Goal: Contribute content: Contribute content

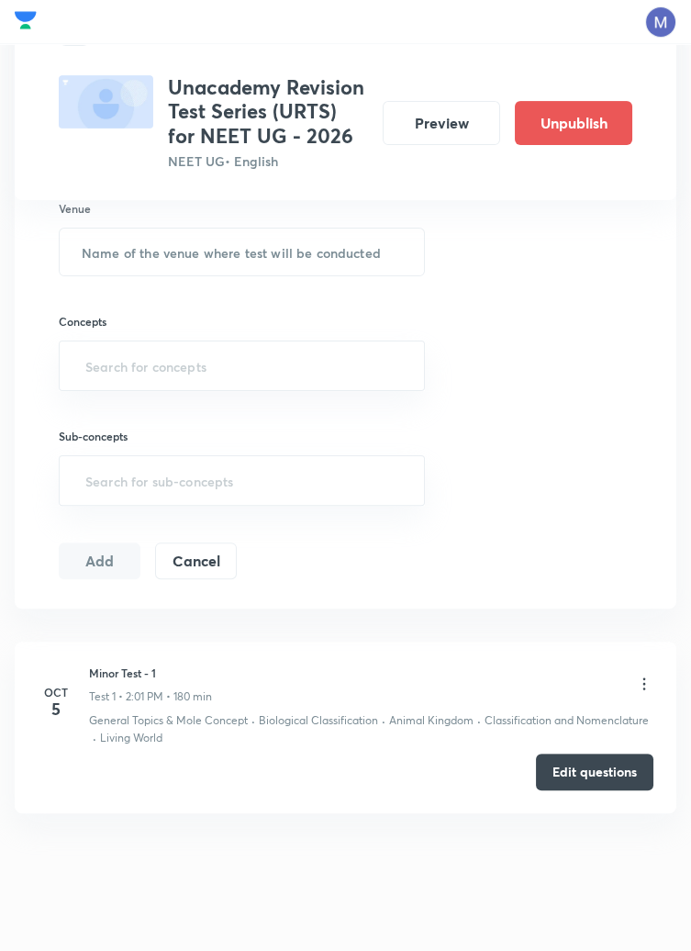
scroll to position [1002, 0]
click at [611, 757] on button "Edit questions" at bounding box center [595, 770] width 118 height 37
click at [449, 117] on button "Preview" at bounding box center [442, 121] width 118 height 44
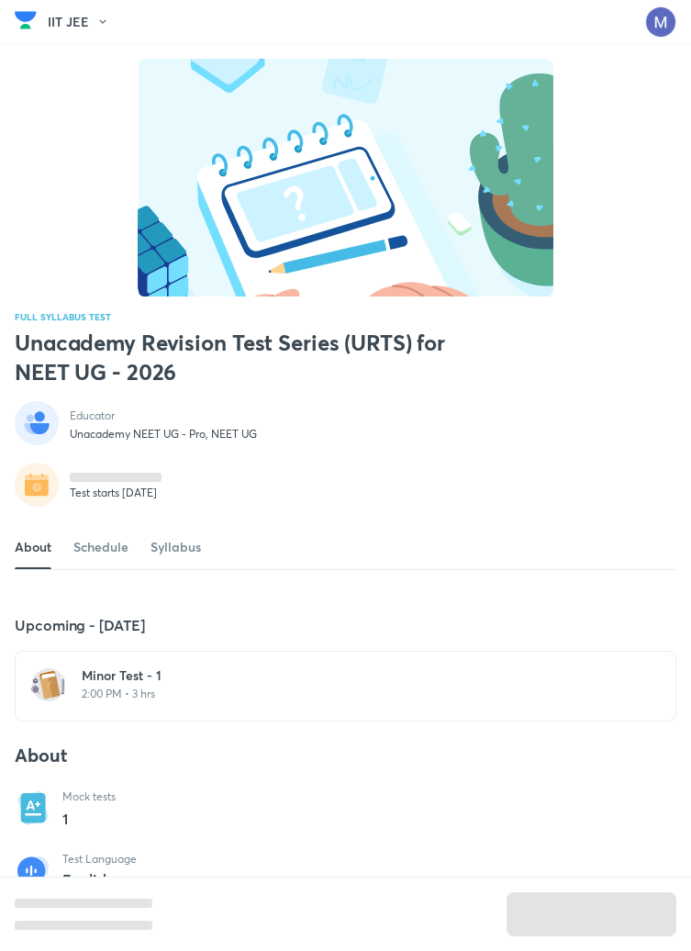
click at [158, 701] on p "2:00 PM • 3 hrs" at bounding box center [357, 694] width 550 height 15
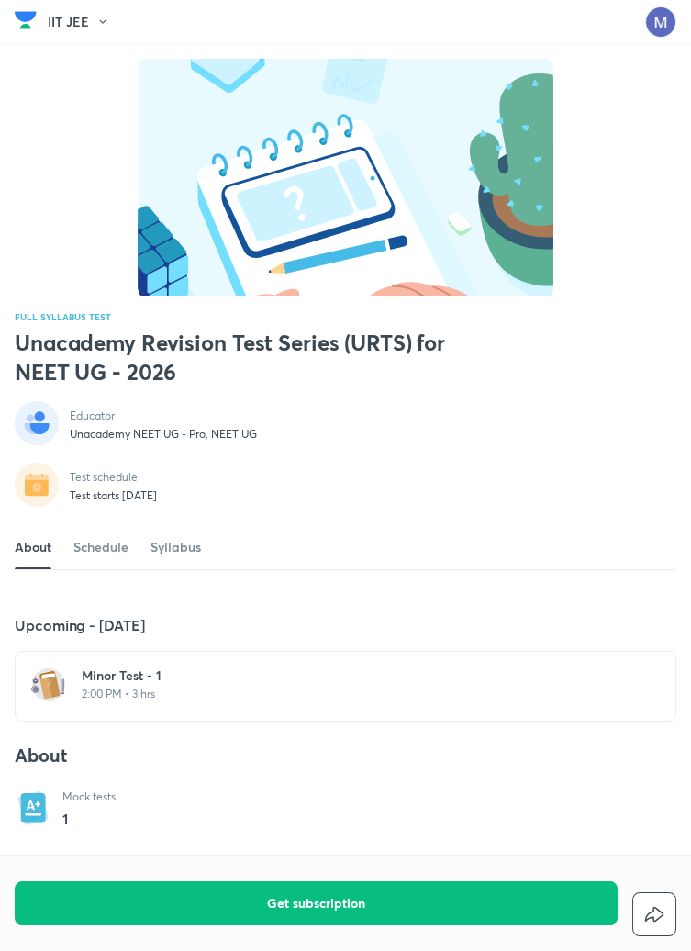
click at [148, 685] on h6 "Minor Test - 1" at bounding box center [357, 676] width 550 height 18
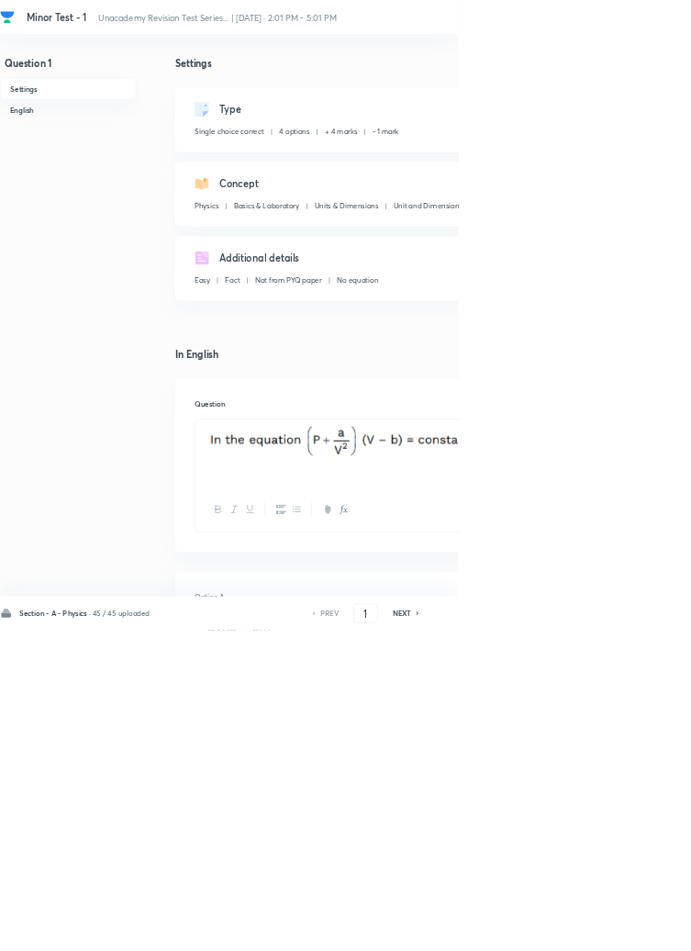
checkbox input "true"
click at [555, 942] on input "1" at bounding box center [551, 926] width 35 height 32
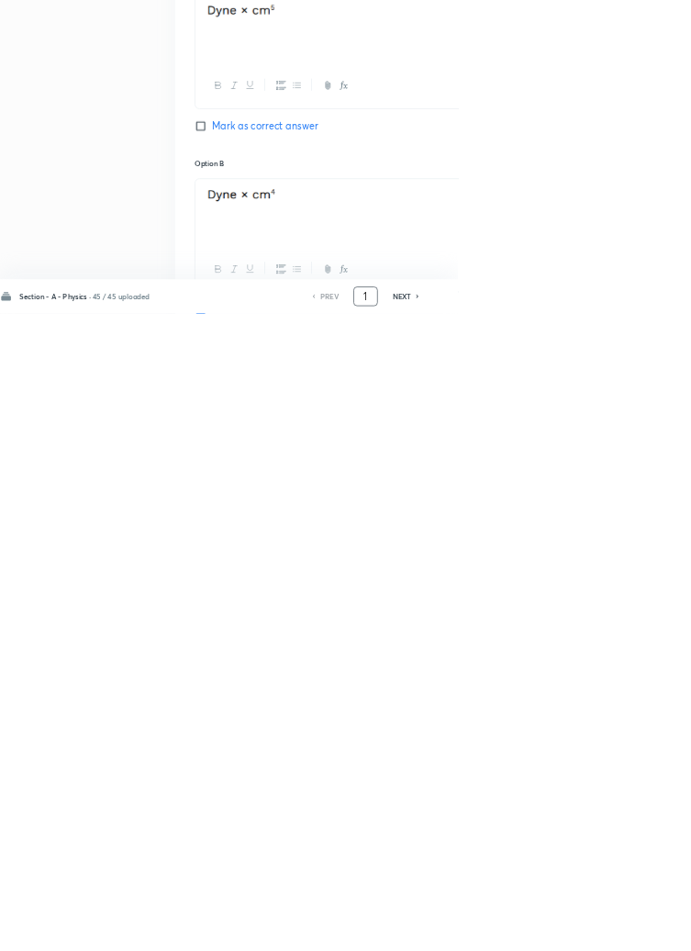
scroll to position [872, 0]
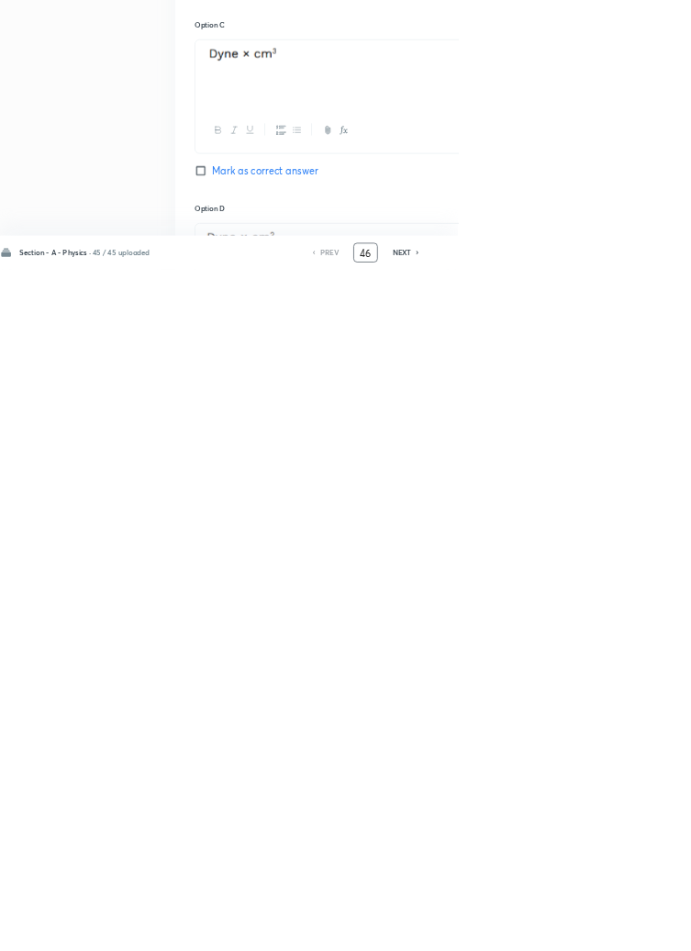
type input "46"
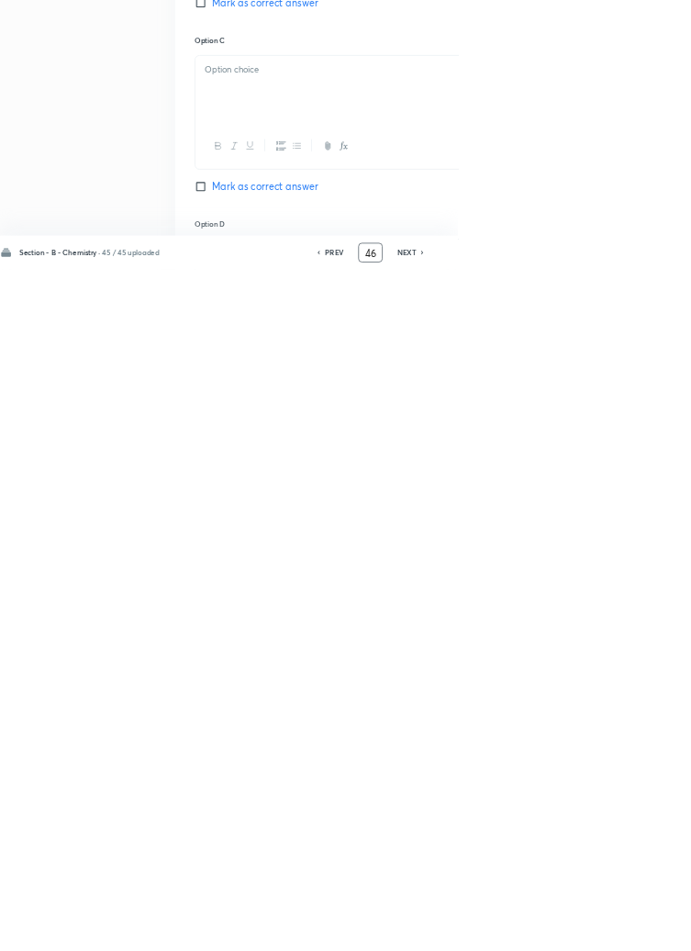
checkbox input "true"
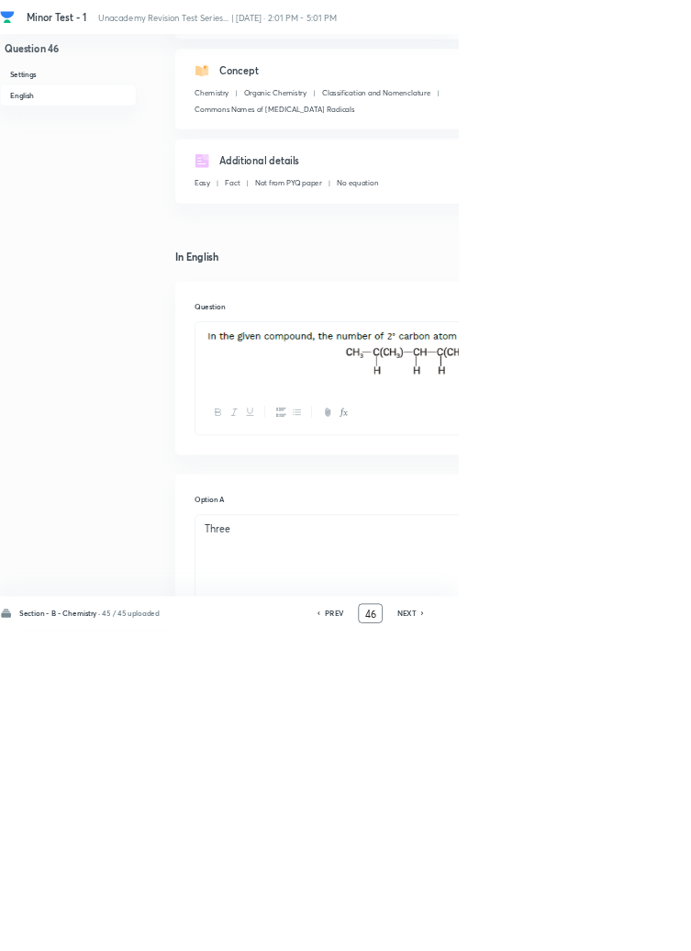
scroll to position [0, 0]
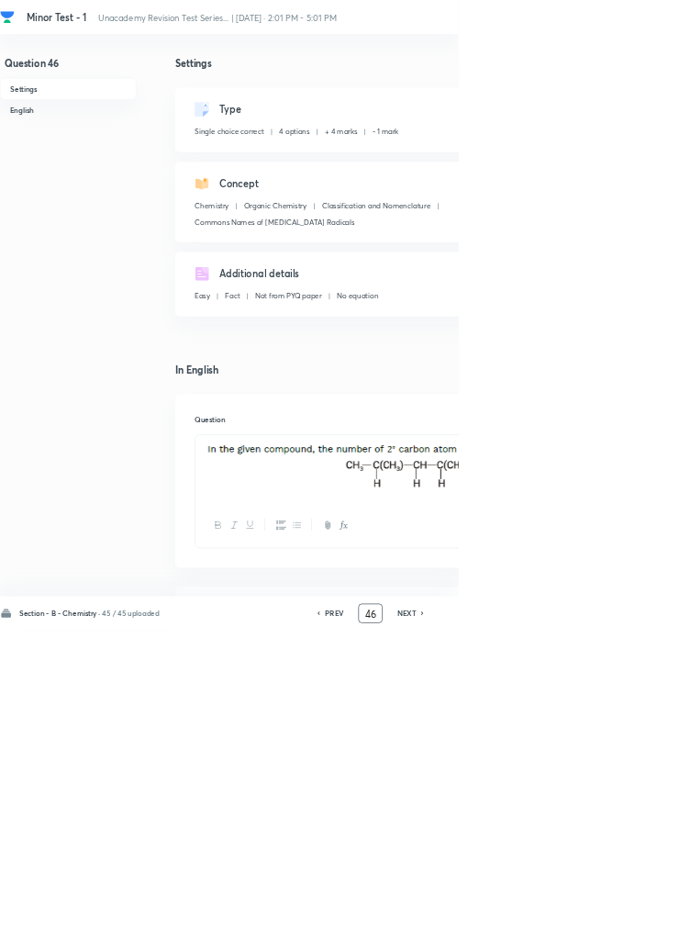
click at [639, 928] on icon at bounding box center [637, 926] width 4 height 6
type input "47"
checkbox input "false"
checkbox input "true"
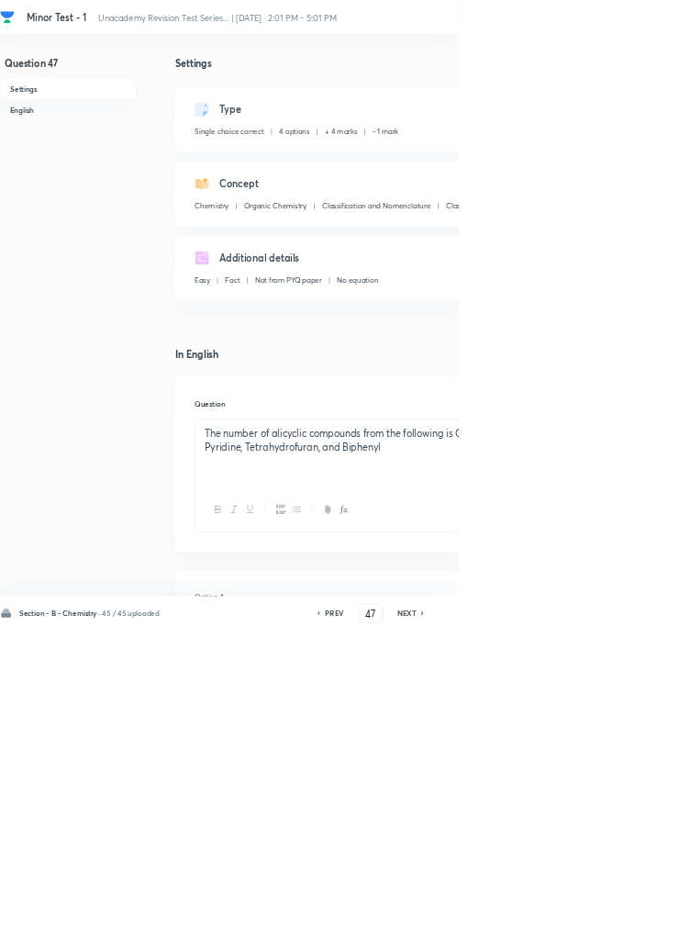
click at [639, 928] on icon at bounding box center [637, 926] width 4 height 6
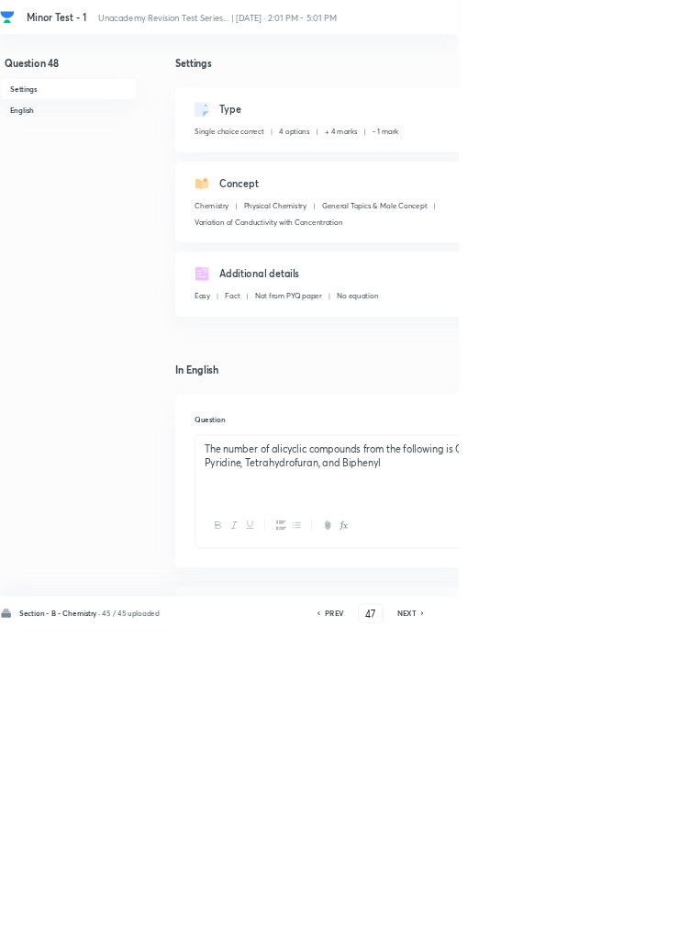
type input "48"
checkbox input "true"
click at [639, 928] on icon at bounding box center [637, 926] width 4 height 6
type input "49"
checkbox input "false"
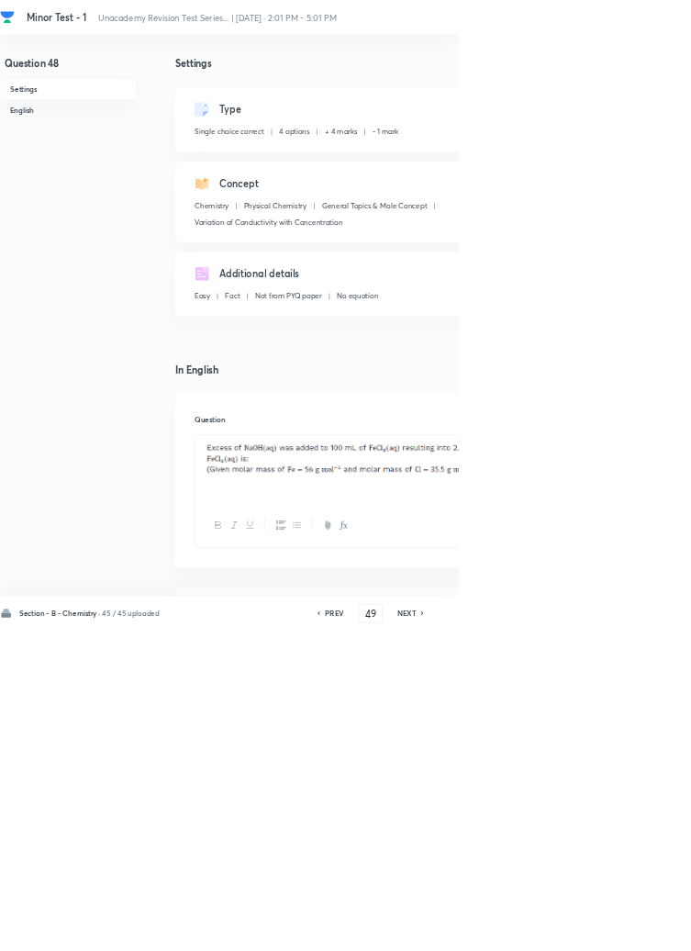
checkbox input "true"
click at [639, 928] on icon at bounding box center [637, 926] width 4 height 6
type input "50"
checkbox input "false"
checkbox input "true"
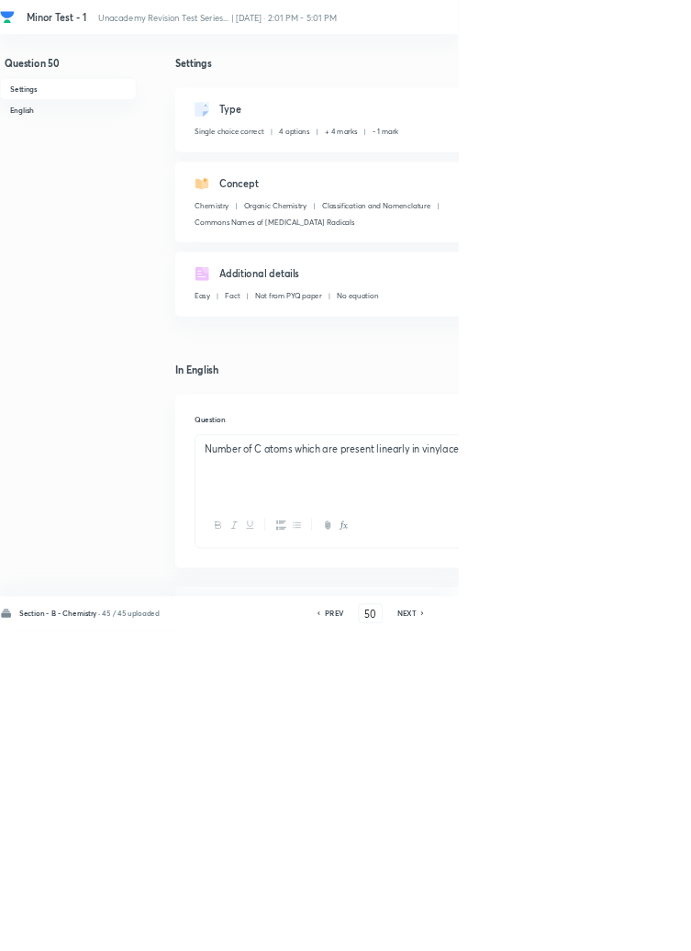
click at [621, 934] on h6 "NEXT" at bounding box center [614, 925] width 28 height 17
type input "51"
checkbox input "false"
checkbox input "true"
click at [639, 928] on icon at bounding box center [637, 926] width 4 height 6
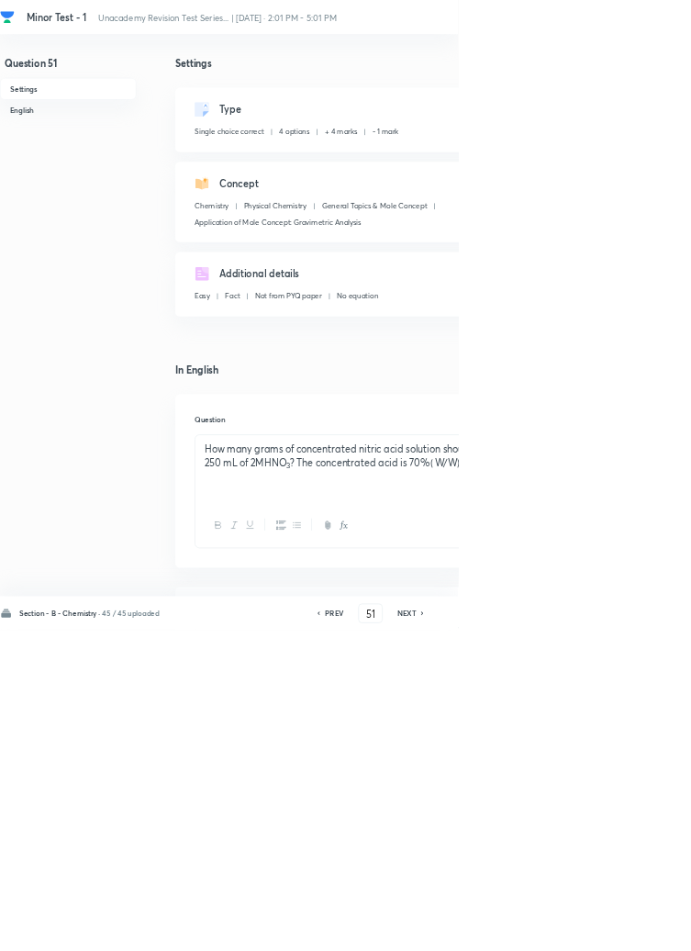
type input "52"
checkbox input "false"
checkbox input "true"
click at [639, 928] on icon at bounding box center [637, 926] width 4 height 6
type input "53"
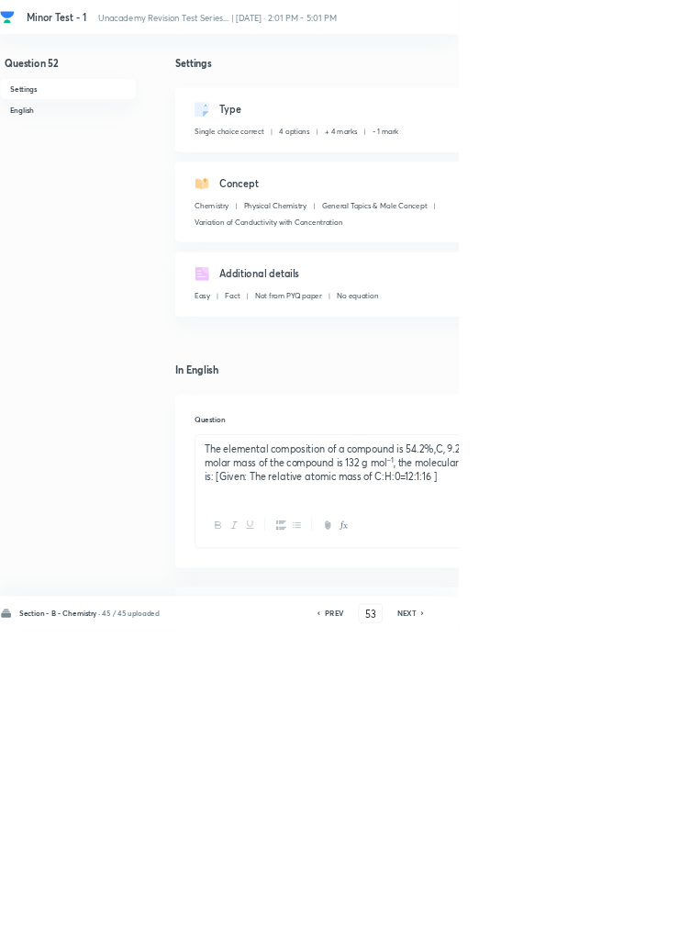
checkbox input "false"
checkbox input "true"
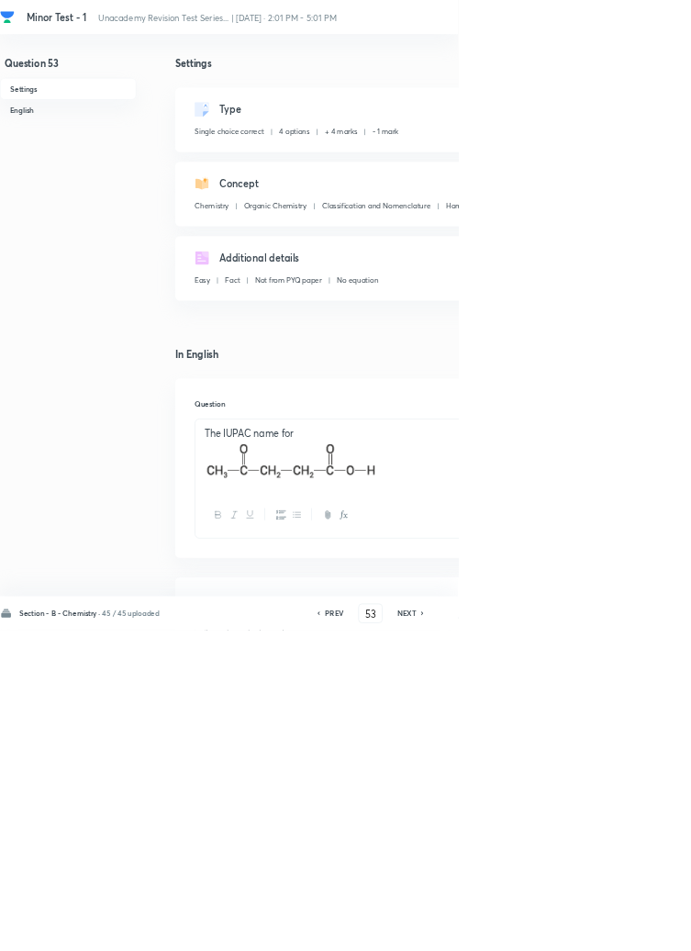
click at [639, 928] on icon at bounding box center [637, 926] width 4 height 6
type input "54"
checkbox input "false"
checkbox input "true"
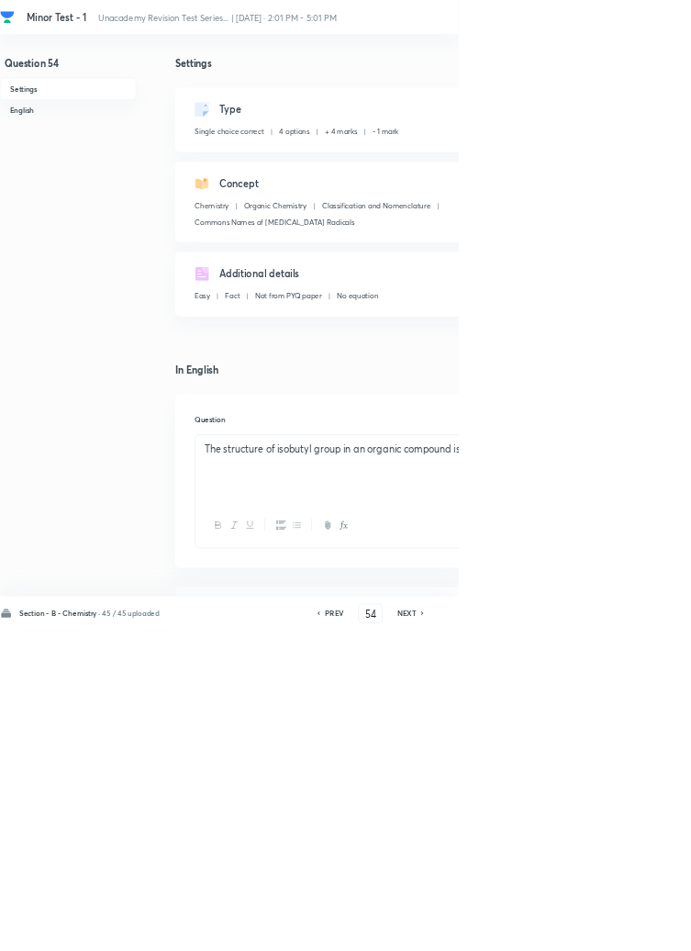
click at [639, 928] on icon at bounding box center [637, 926] width 4 height 6
type input "55"
checkbox input "false"
checkbox input "true"
click at [639, 928] on icon at bounding box center [637, 926] width 4 height 6
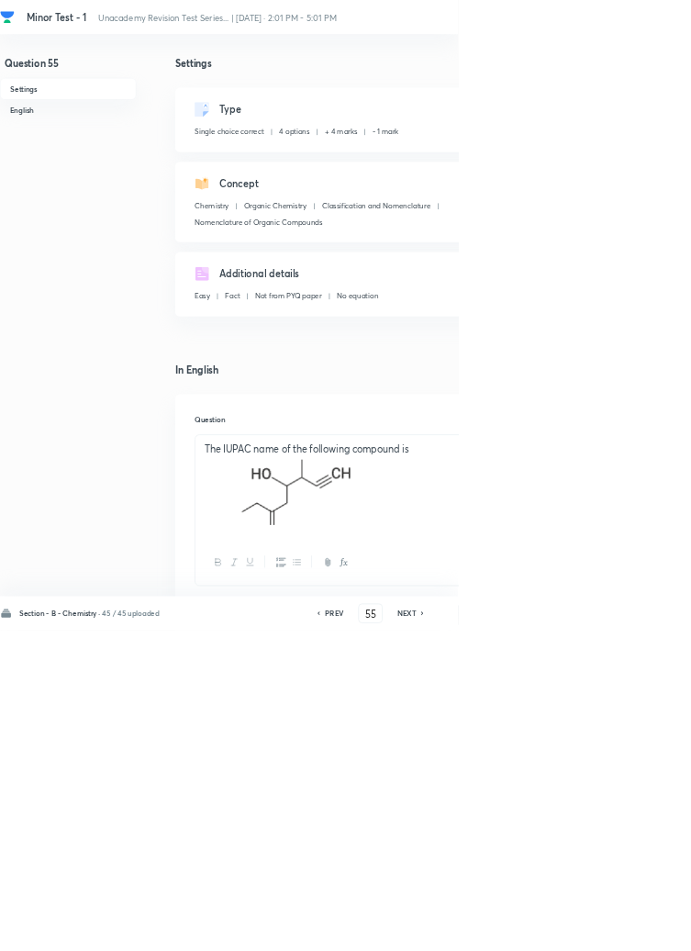
type input "56"
checkbox input "false"
checkbox input "true"
click at [639, 928] on icon at bounding box center [637, 926] width 4 height 6
type input "57"
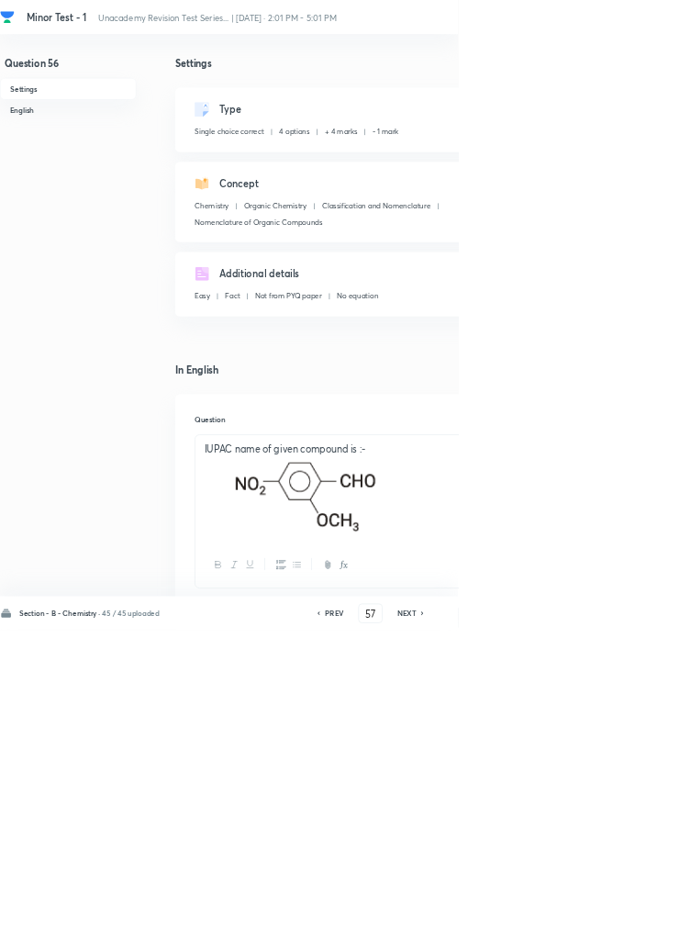
checkbox input "false"
checkbox input "true"
click at [639, 928] on icon at bounding box center [637, 926] width 4 height 6
type input "58"
checkbox input "false"
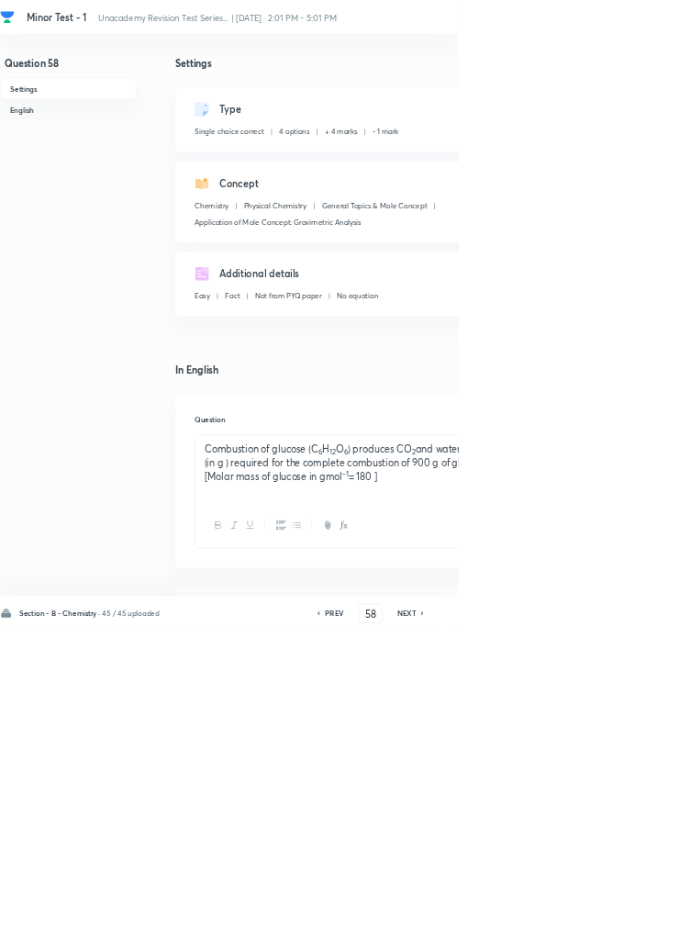
checkbox input "true"
click at [639, 930] on icon at bounding box center [638, 925] width 6 height 9
type input "59"
checkbox input "false"
checkbox input "true"
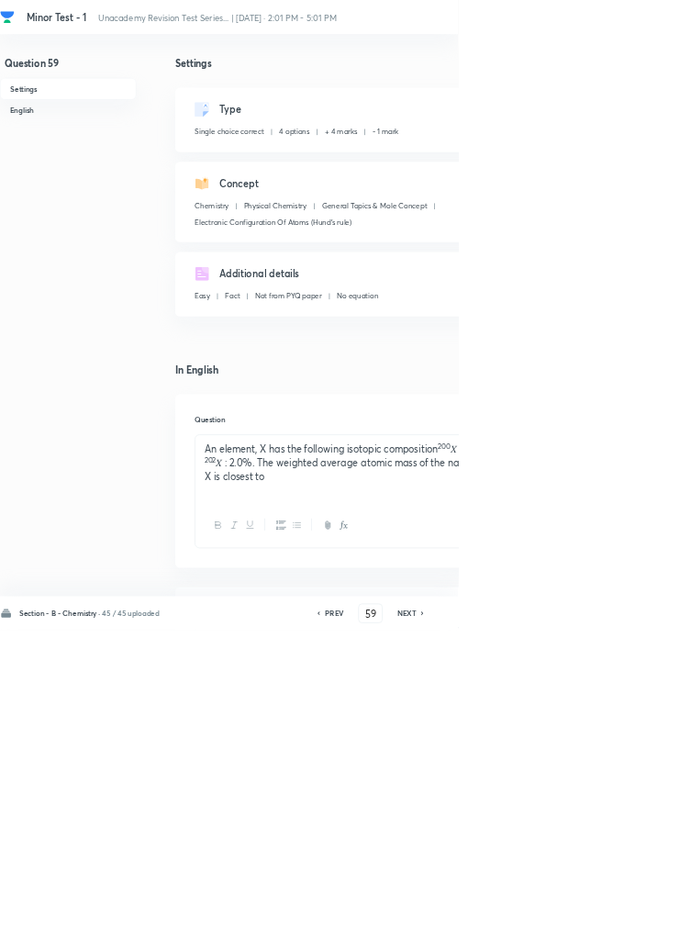
click at [640, 930] on icon at bounding box center [638, 925] width 6 height 9
type input "60"
checkbox input "false"
checkbox input "true"
click at [639, 928] on icon at bounding box center [637, 926] width 4 height 6
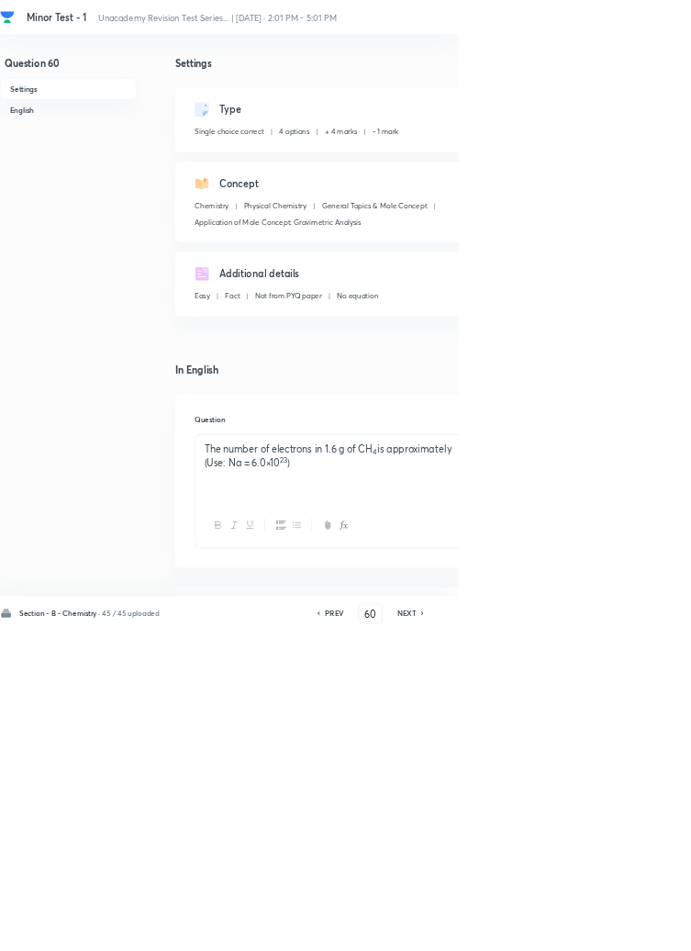
type input "61"
checkbox input "true"
click at [638, 930] on icon at bounding box center [638, 925] width 6 height 9
type input "62"
checkbox input "true"
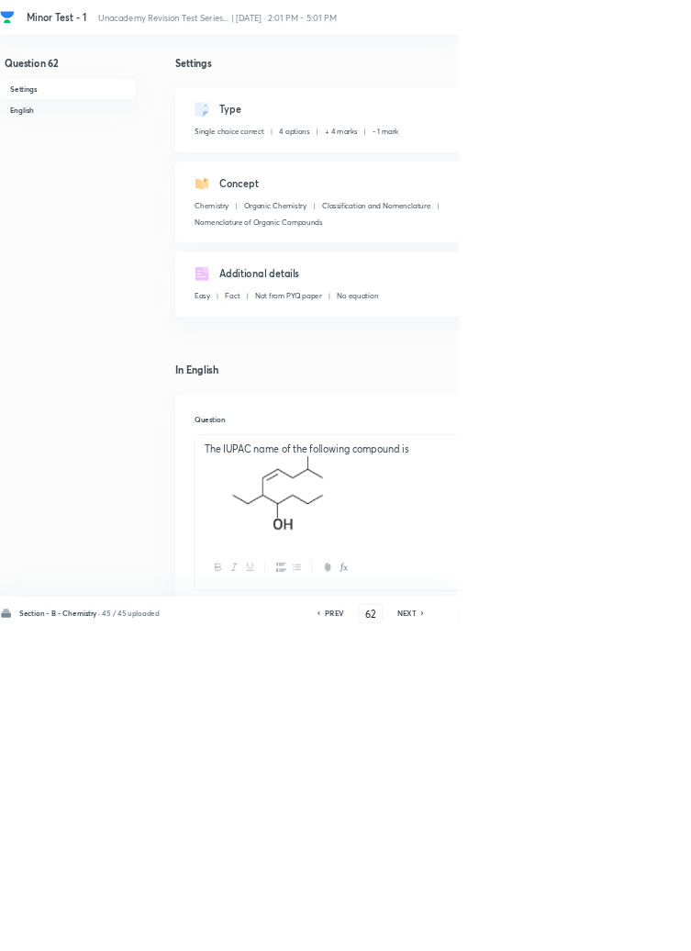
click at [641, 930] on icon at bounding box center [638, 925] width 6 height 9
type input "63"
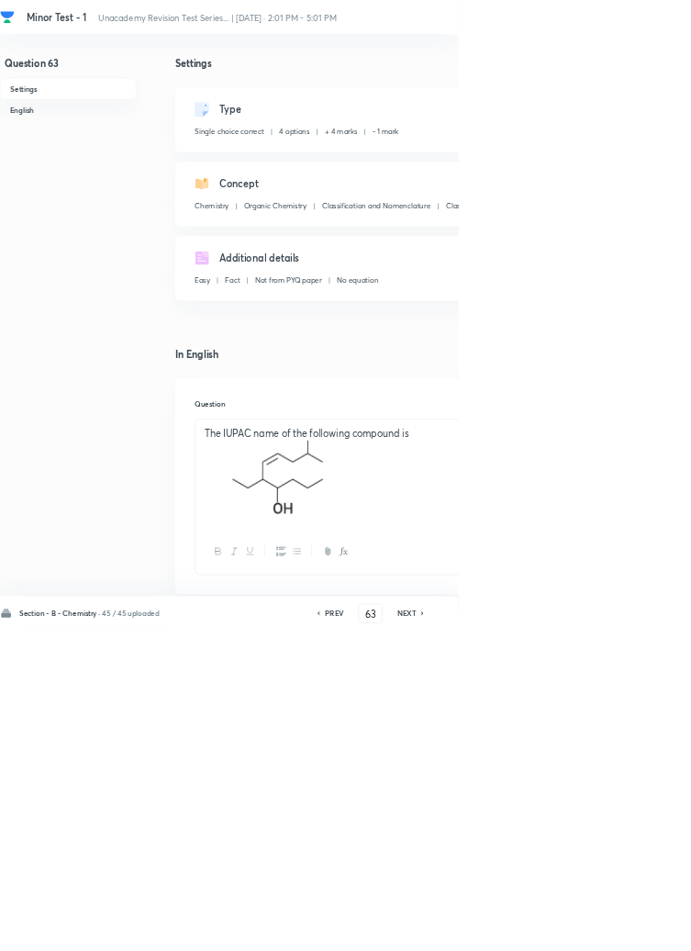
checkbox input "false"
checkbox input "true"
click at [639, 928] on icon at bounding box center [637, 926] width 4 height 6
type input "64"
checkbox input "false"
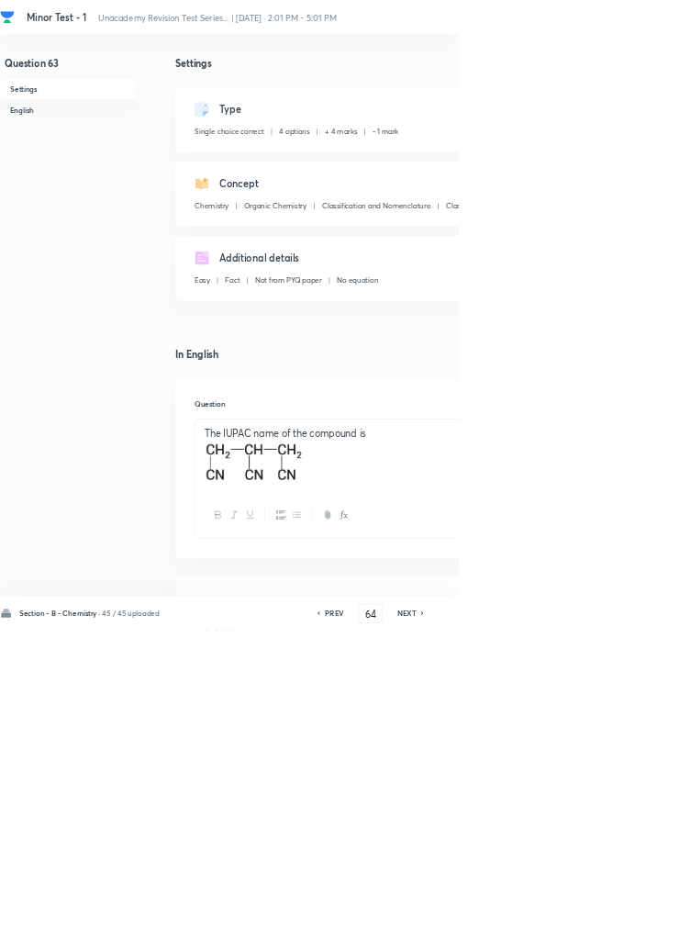
checkbox input "true"
click at [639, 930] on icon at bounding box center [638, 925] width 6 height 9
type input "65"
checkbox input "false"
checkbox input "true"
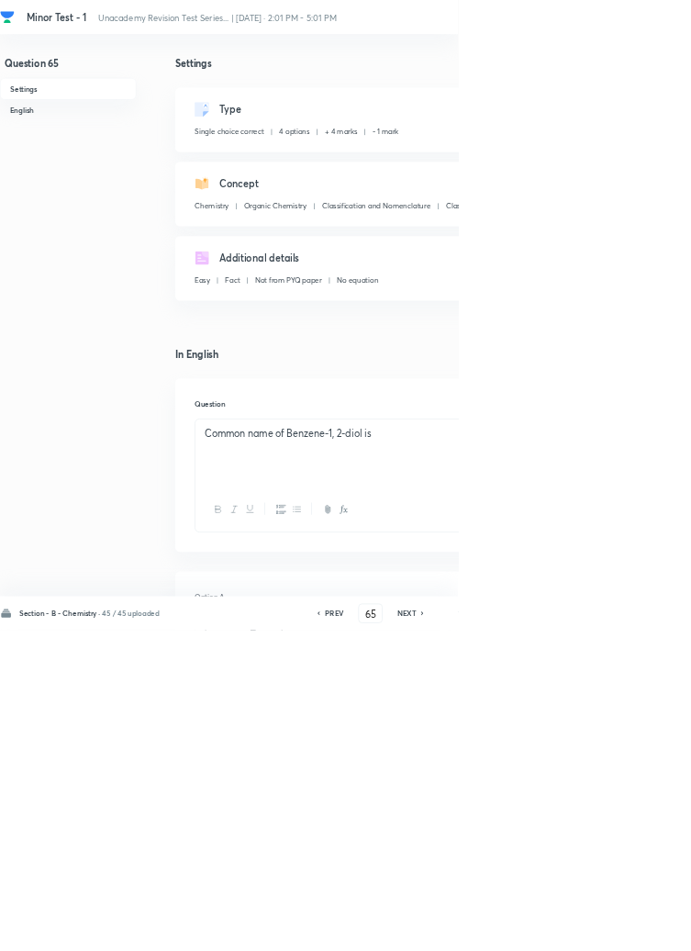
click at [623, 934] on h6 "NEXT" at bounding box center [614, 925] width 28 height 17
type input "66"
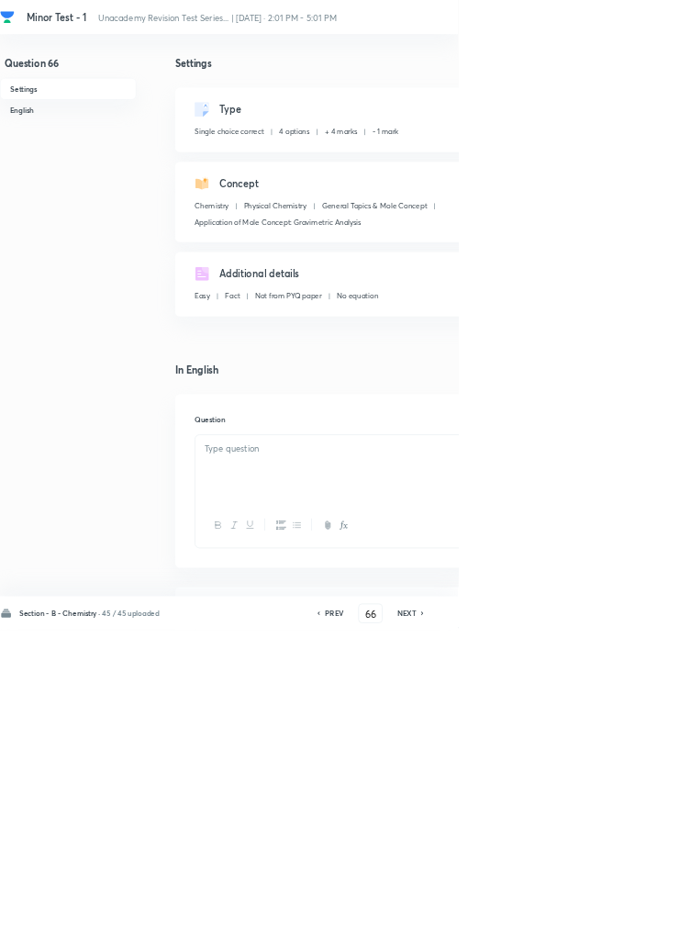
checkbox input "false"
checkbox input "true"
click at [639, 930] on icon at bounding box center [638, 925] width 6 height 9
type input "67"
checkbox input "false"
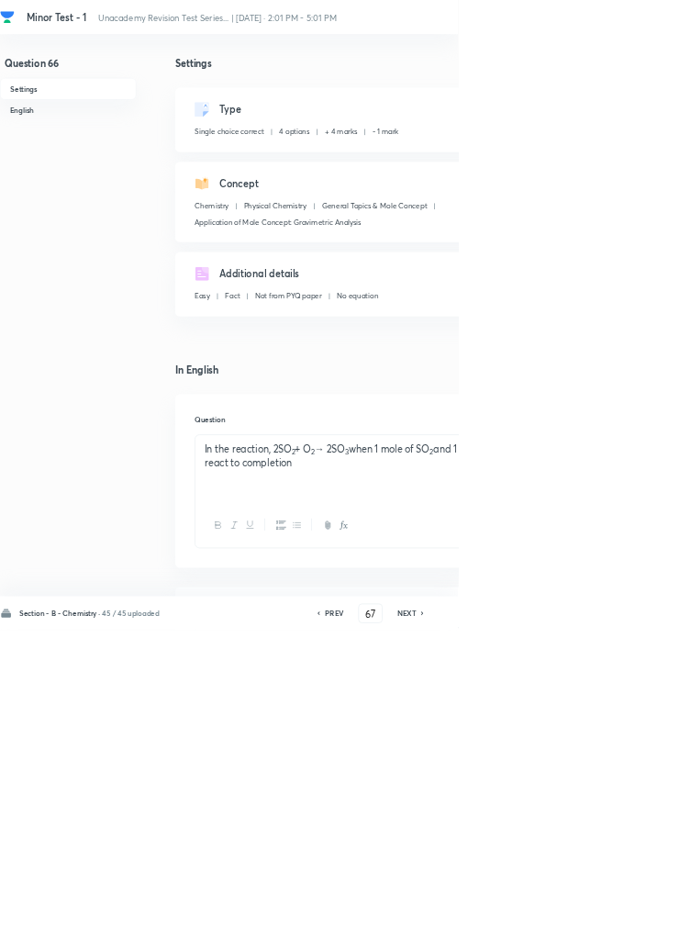
checkbox input "true"
click at [623, 934] on h6 "NEXT" at bounding box center [614, 925] width 28 height 17
type input "68"
checkbox input "true"
click at [639, 928] on icon at bounding box center [637, 926] width 4 height 6
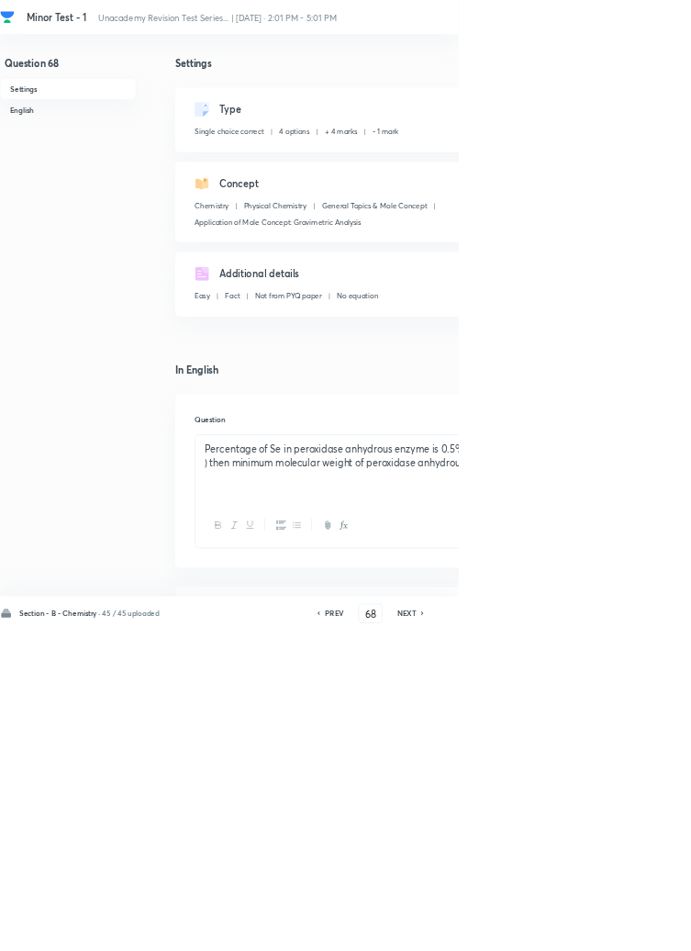
type input "69"
checkbox input "false"
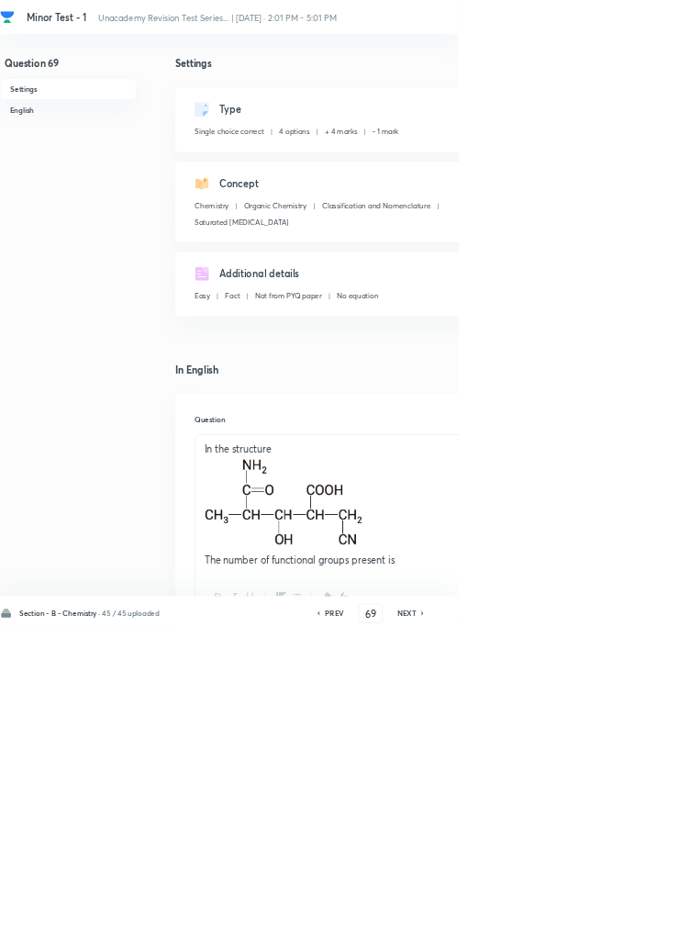
checkbox input "true"
click at [639, 930] on icon at bounding box center [638, 925] width 6 height 9
type input "70"
checkbox input "false"
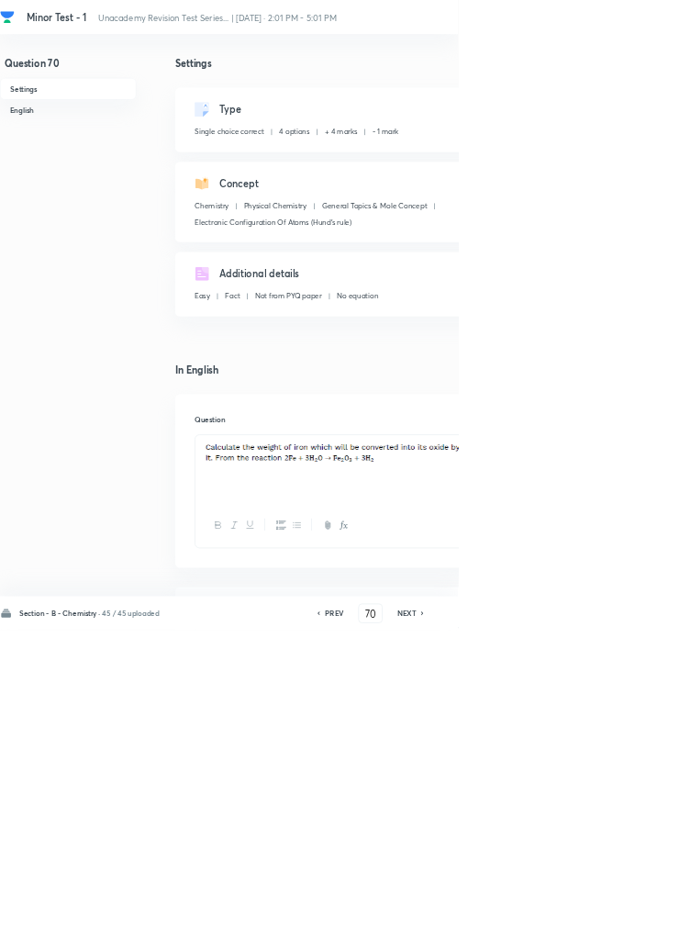
checkbox input "true"
click at [621, 934] on h6 "NEXT" at bounding box center [614, 925] width 28 height 17
type input "71"
checkbox input "false"
checkbox input "true"
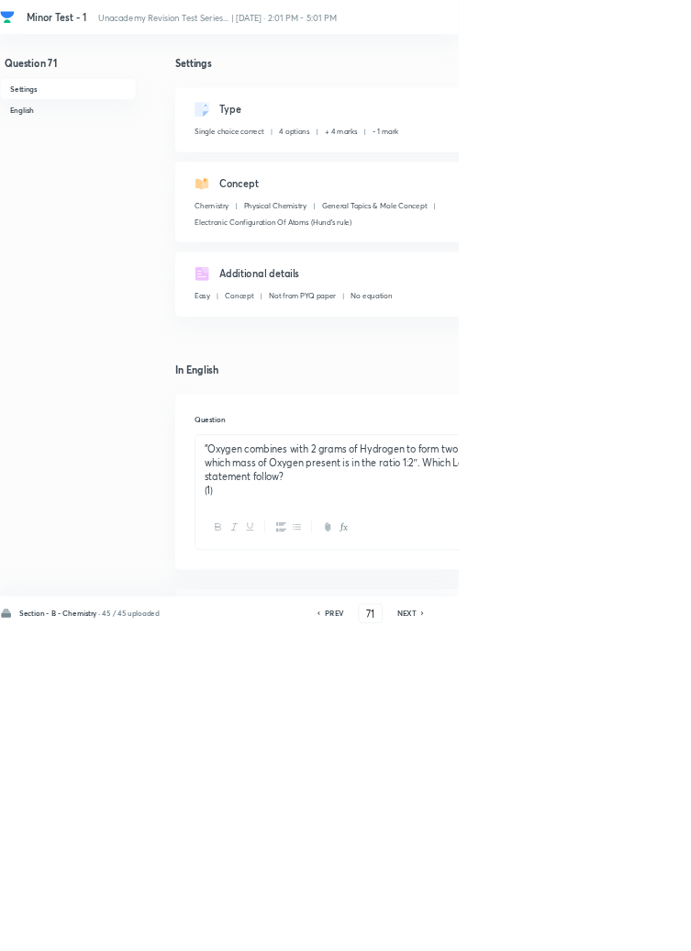
click at [641, 930] on icon at bounding box center [638, 925] width 6 height 9
type input "72"
checkbox input "true"
click at [639, 928] on icon at bounding box center [637, 926] width 4 height 6
type input "73"
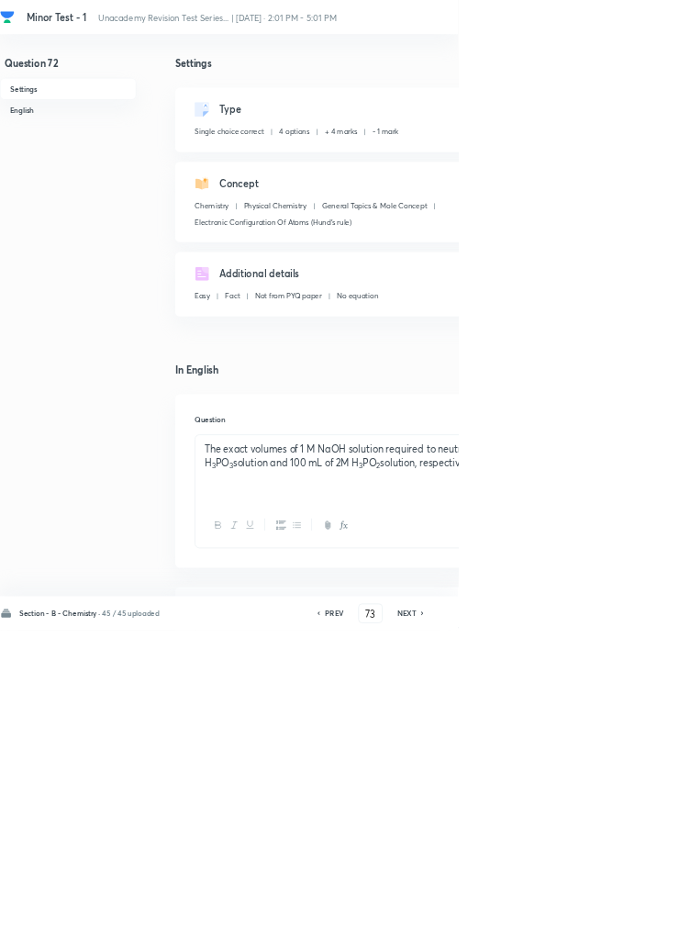
checkbox input "true"
click at [639, 930] on icon at bounding box center [638, 925] width 6 height 9
type input "74"
checkbox input "false"
checkbox input "true"
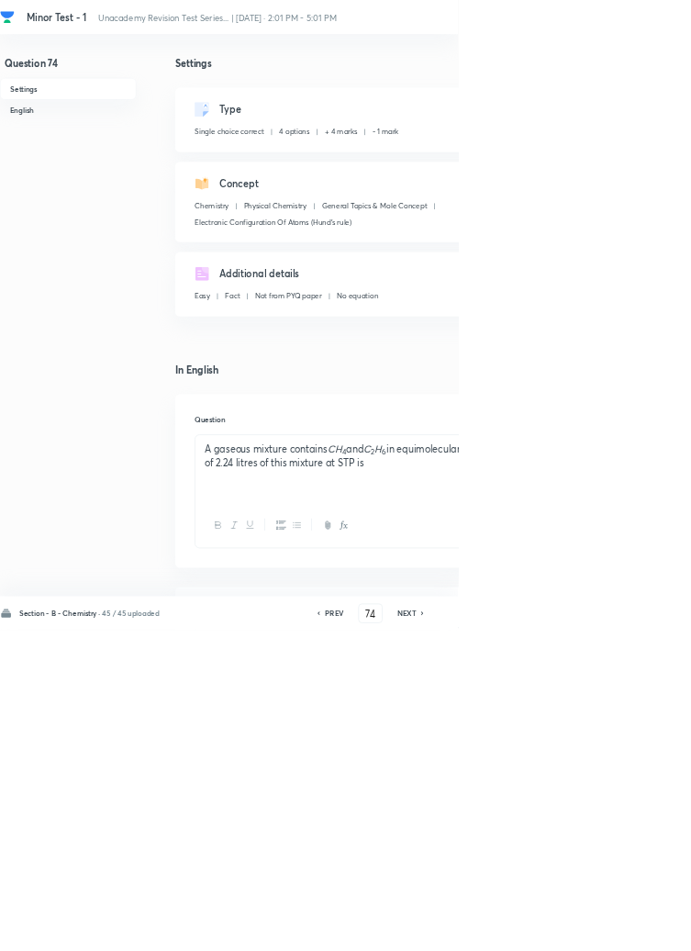
click at [639, 928] on icon at bounding box center [637, 926] width 4 height 6
type input "75"
checkbox input "false"
checkbox input "true"
click at [639, 930] on icon at bounding box center [638, 925] width 6 height 9
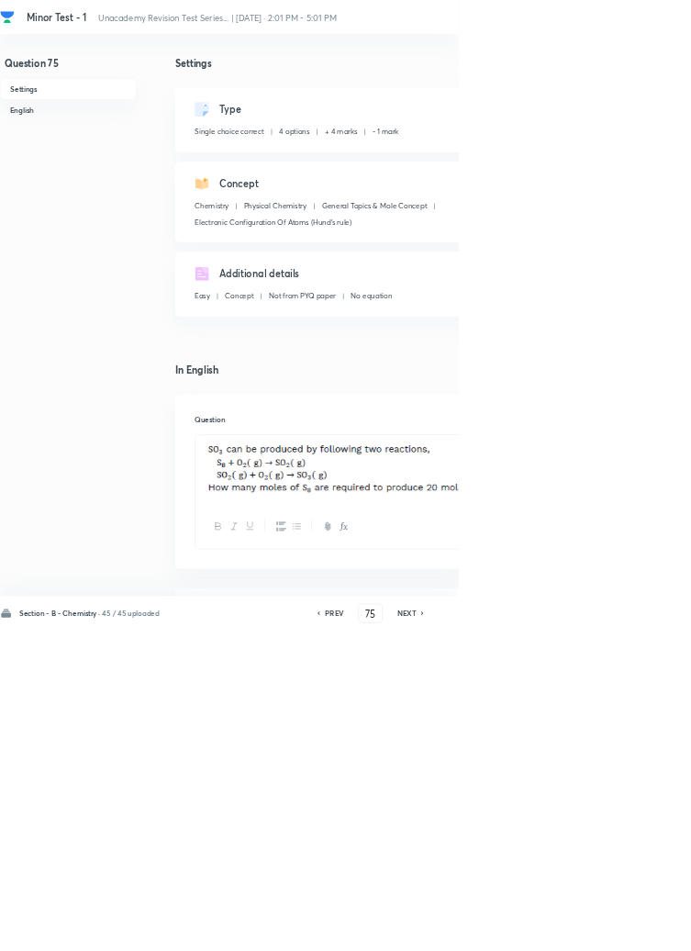
type input "76"
checkbox input "false"
checkbox input "true"
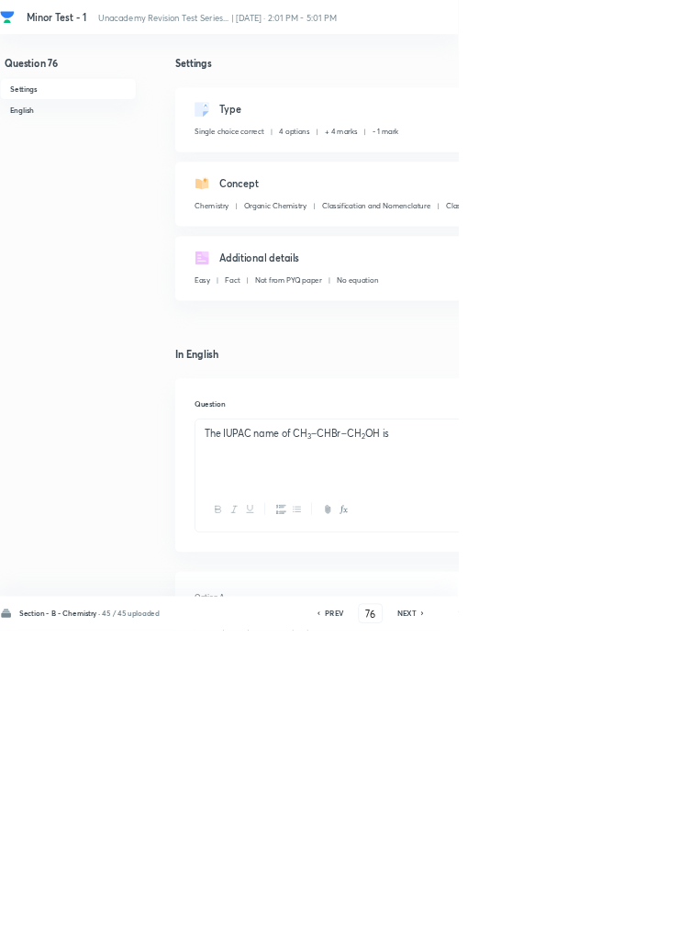
click at [639, 928] on icon at bounding box center [637, 926] width 4 height 6
type input "77"
checkbox input "false"
checkbox input "true"
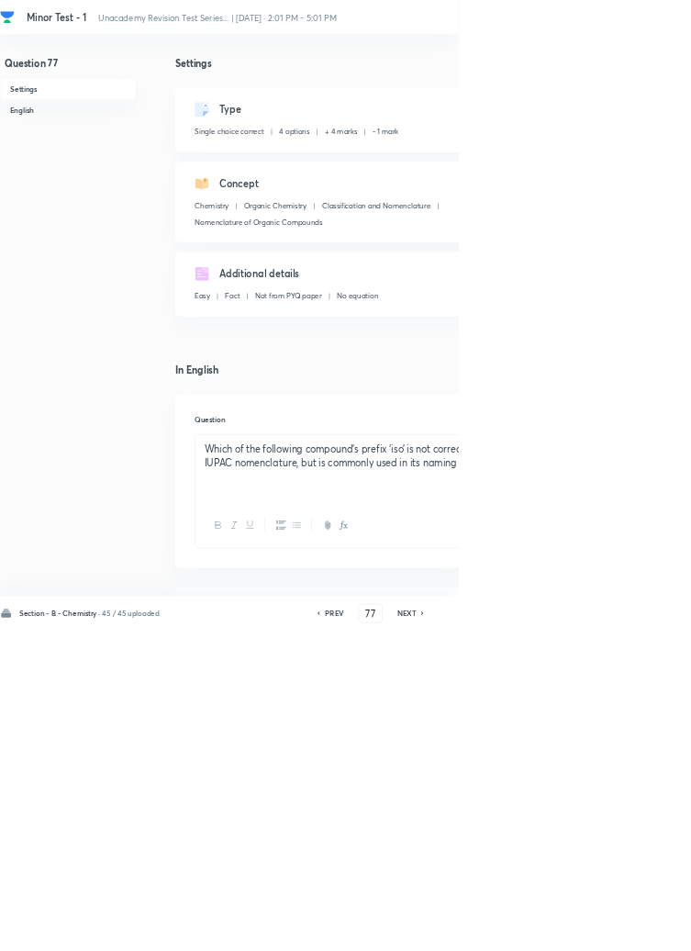
click at [524, 934] on div "PREV" at bounding box center [501, 925] width 49 height 17
type input "76"
checkbox input "false"
checkbox input "true"
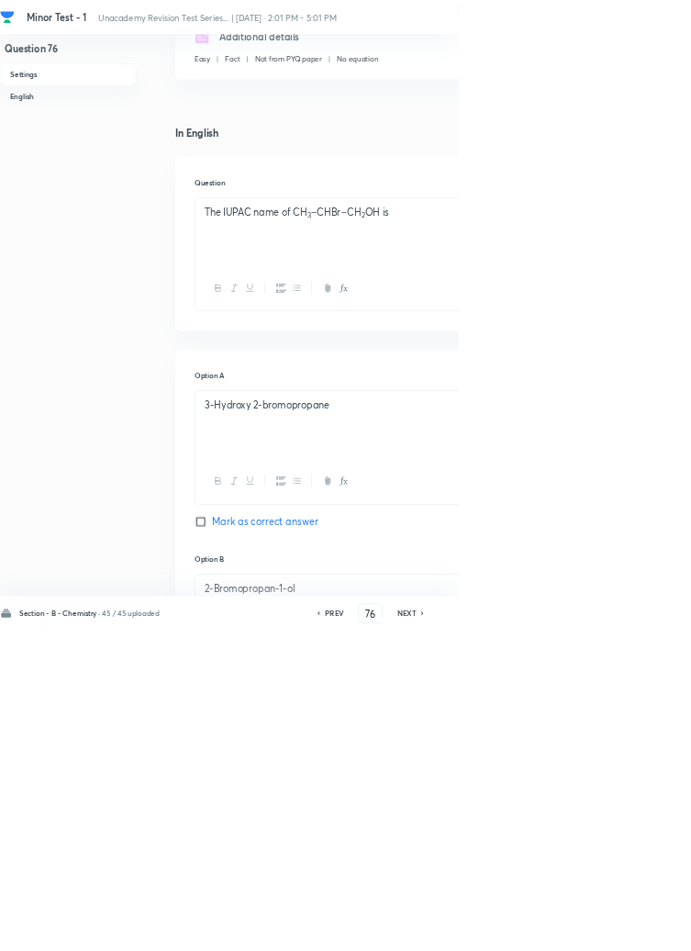
scroll to position [342, 0]
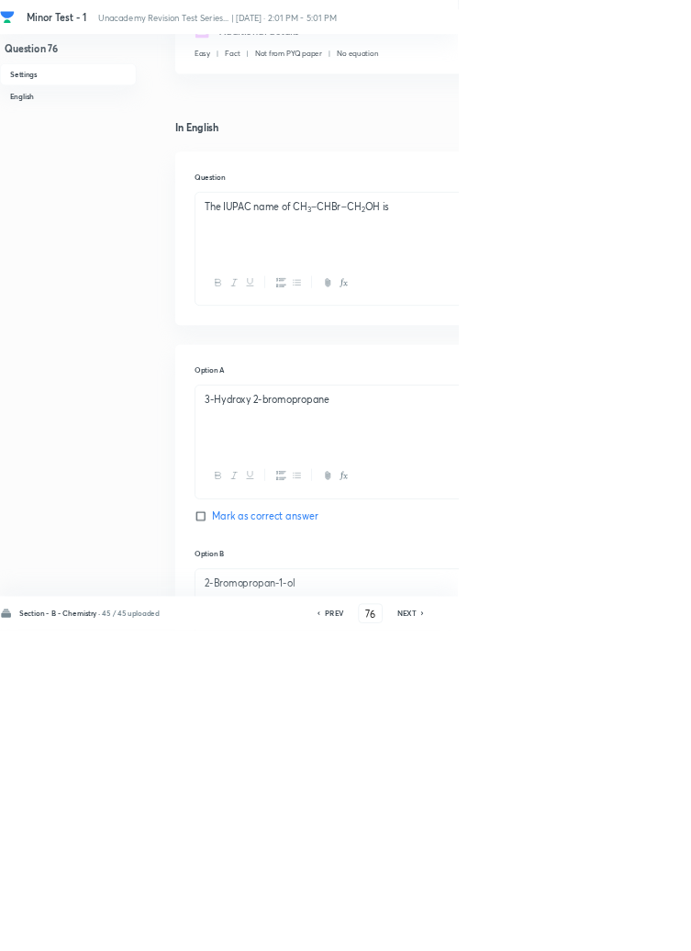
click at [639, 930] on icon at bounding box center [638, 925] width 6 height 9
type input "77"
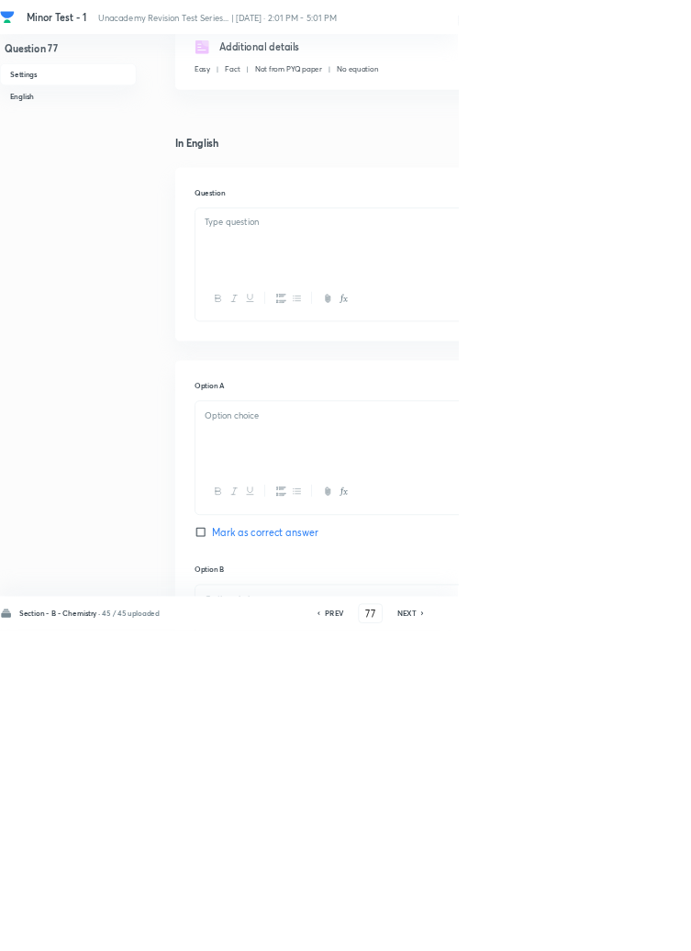
checkbox input "false"
checkbox input "true"
click at [643, 940] on div "PREV 77 ​ NEXT" at bounding box center [559, 925] width 237 height 29
click at [639, 928] on icon at bounding box center [637, 926] width 4 height 6
type input "78"
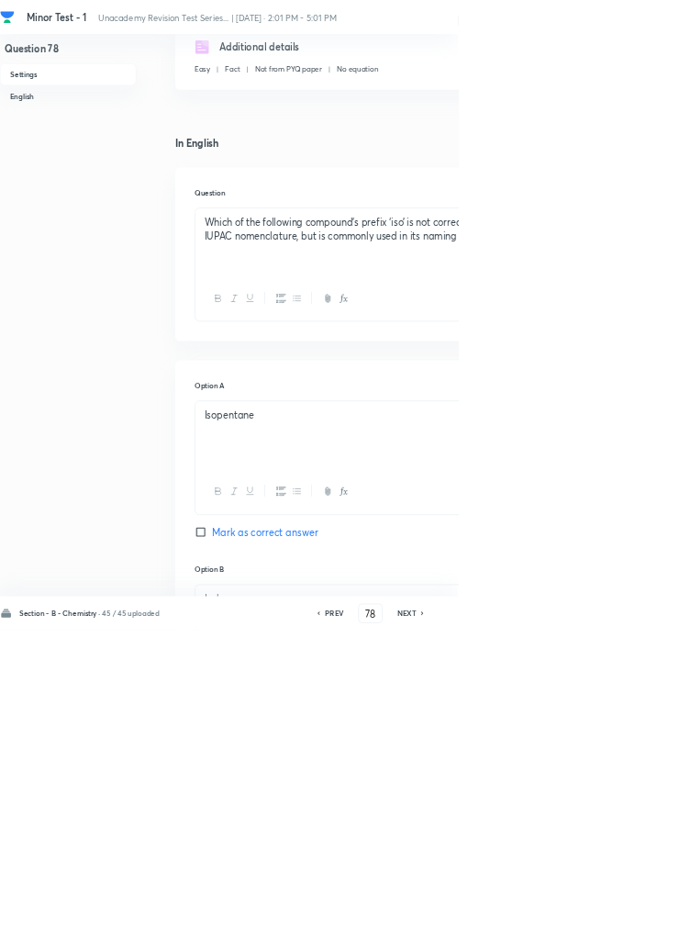
checkbox input "false"
checkbox input "true"
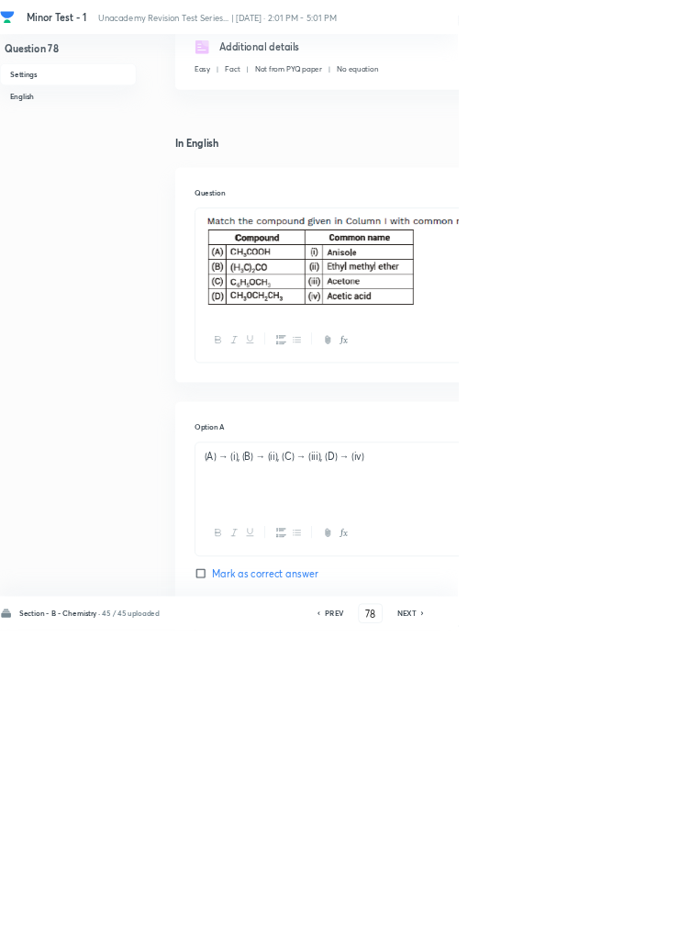
click at [637, 940] on div "PREV 78 ​ NEXT" at bounding box center [559, 925] width 237 height 29
click at [625, 950] on div "Section - B - Chemistry · 45 / 45 uploaded PREV 78 ​ NEXT Remove Save" at bounding box center [521, 925] width 1043 height 51
click at [639, 930] on icon at bounding box center [638, 925] width 6 height 9
type input "79"
checkbox input "false"
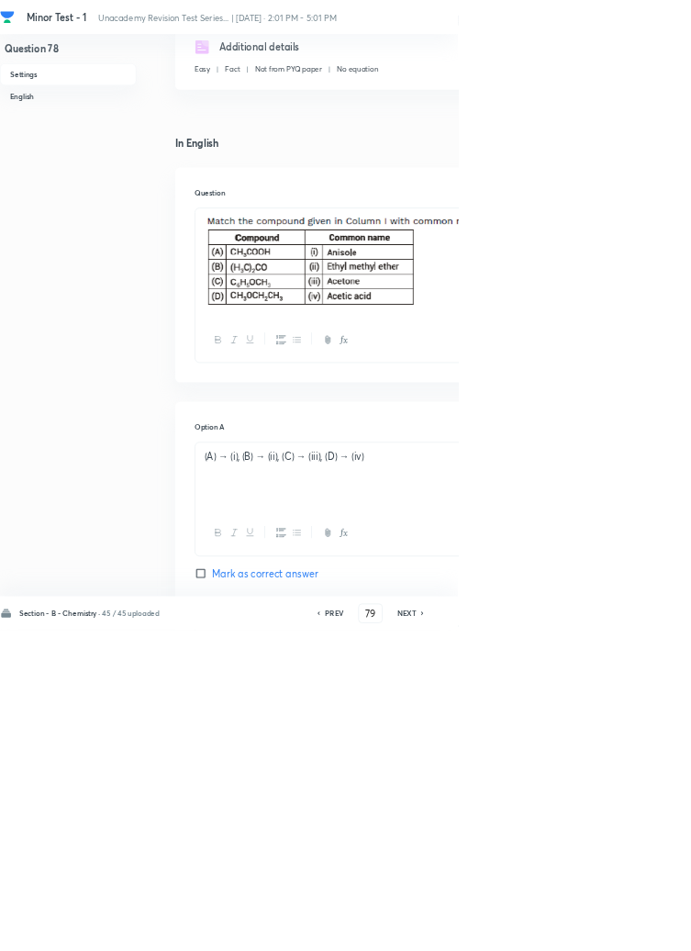
checkbox input "true"
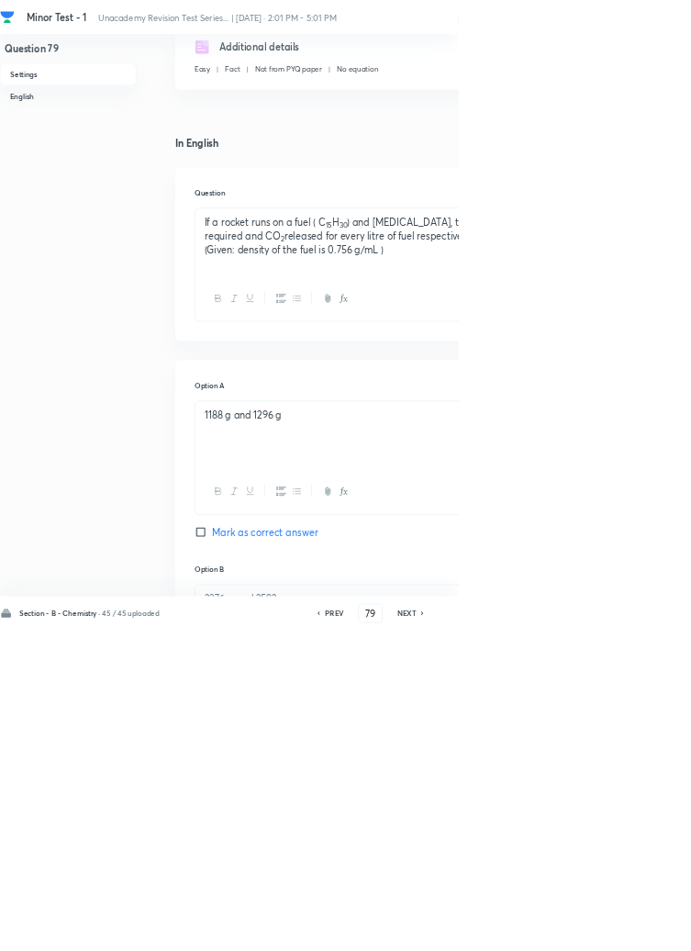
click at [639, 930] on icon at bounding box center [638, 925] width 6 height 9
type input "80"
checkbox input "true"
click at [638, 930] on icon at bounding box center [638, 925] width 6 height 9
type input "81"
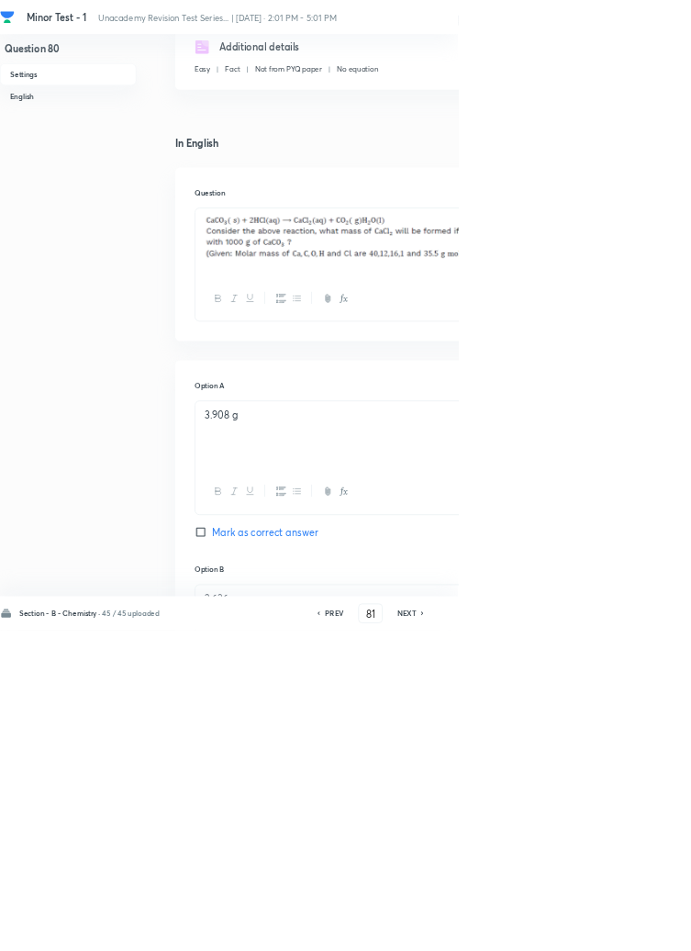
checkbox input "true"
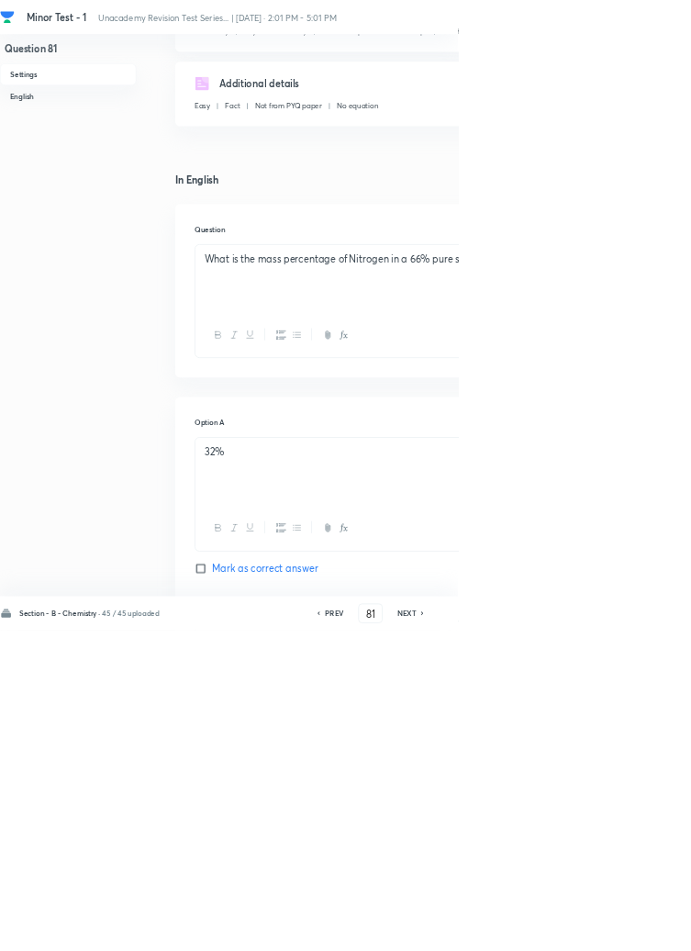
scroll to position [0, 0]
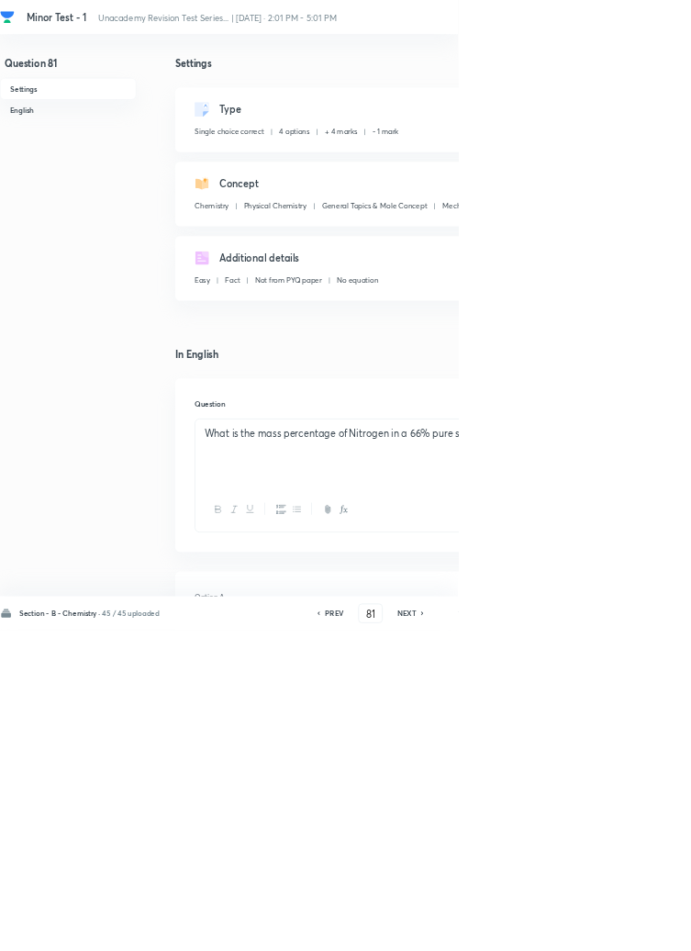
click at [639, 930] on icon at bounding box center [638, 925] width 6 height 9
type input "82"
checkbox input "true"
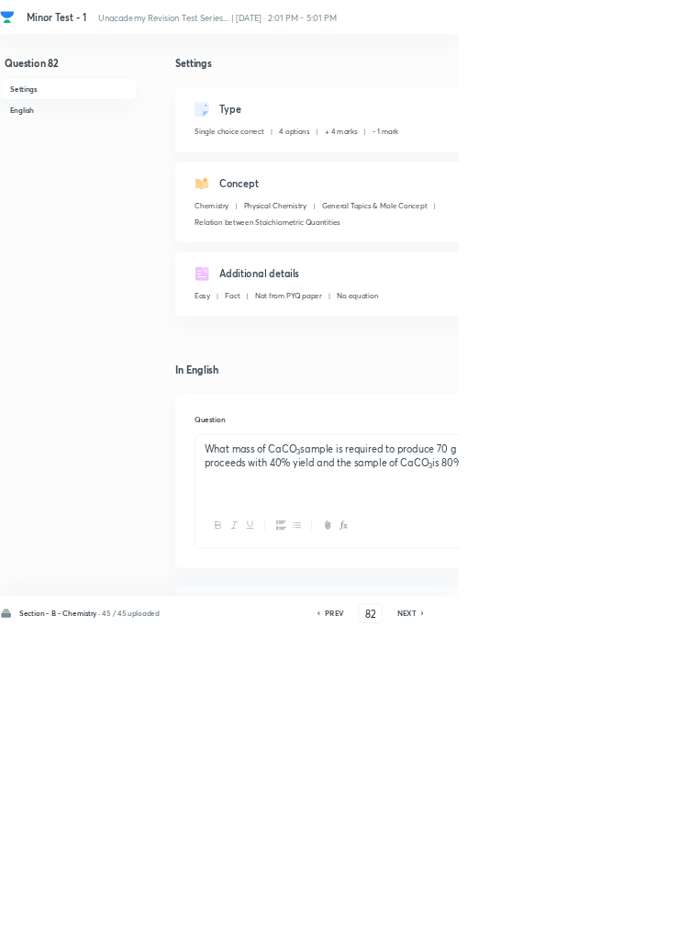
click at [639, 928] on icon at bounding box center [637, 926] width 4 height 6
type input "83"
checkbox input "false"
checkbox input "true"
click at [639, 928] on icon at bounding box center [637, 926] width 4 height 6
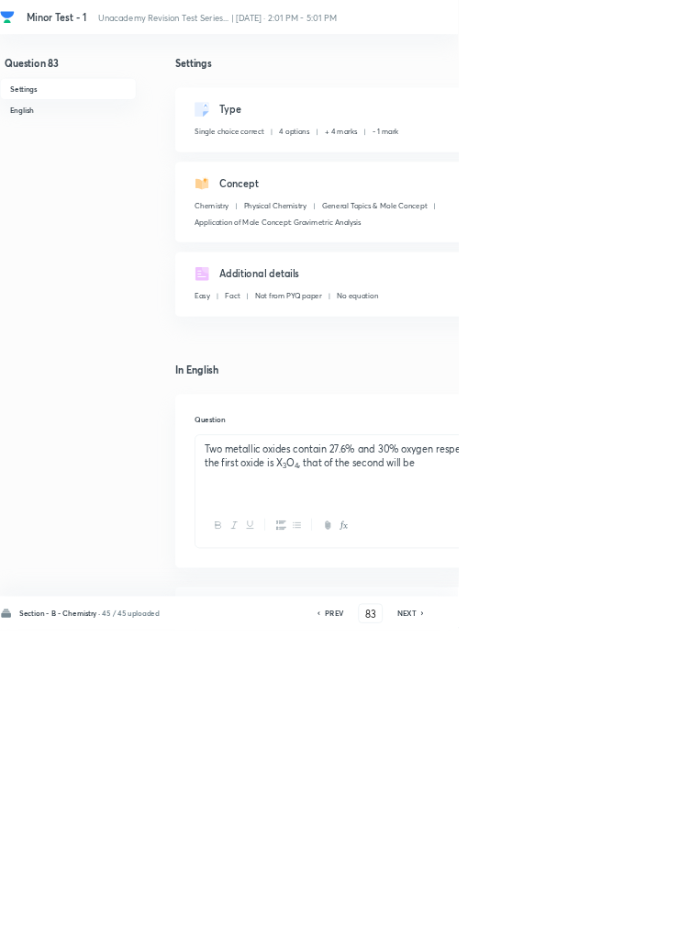
type input "84"
checkbox input "false"
checkbox input "true"
click at [639, 928] on icon at bounding box center [637, 926] width 4 height 6
type input "85"
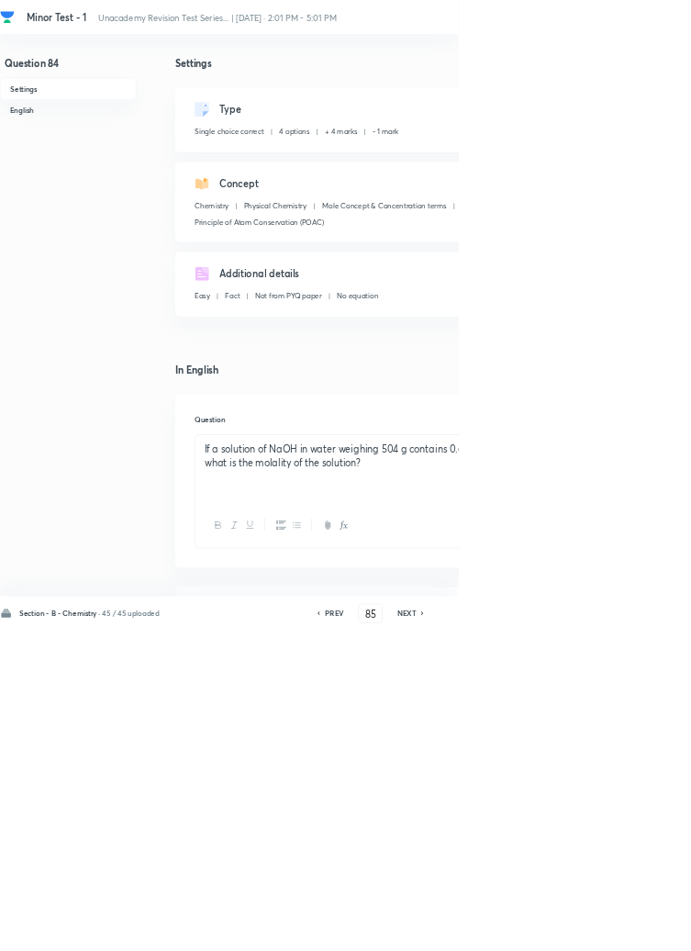
checkbox input "false"
checkbox input "true"
click at [639, 928] on icon at bounding box center [637, 926] width 4 height 6
type input "86"
checkbox input "false"
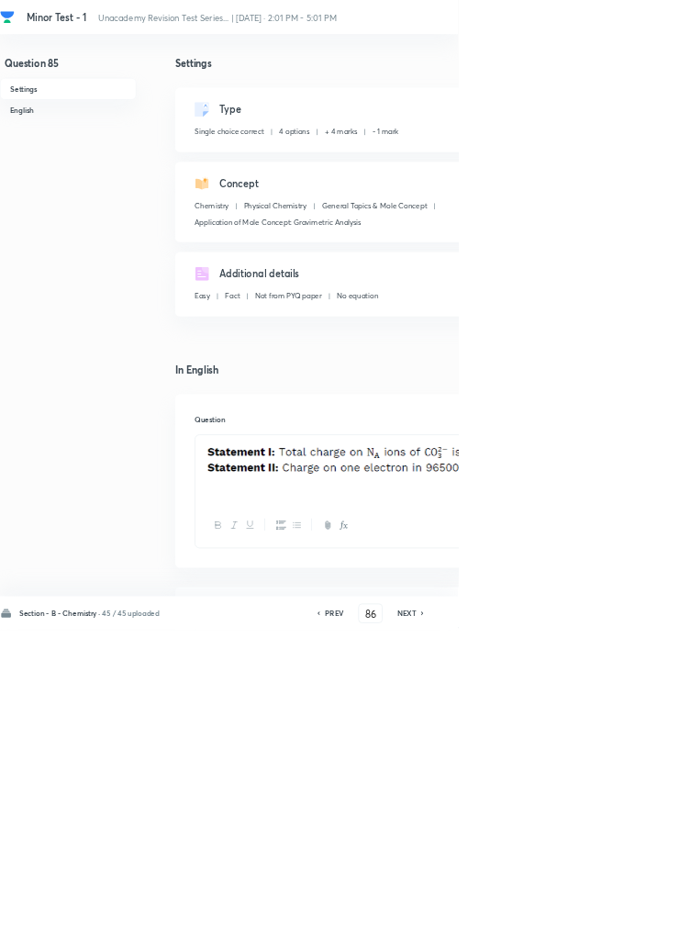
checkbox input "true"
click at [639, 928] on icon at bounding box center [637, 926] width 4 height 6
type input "87"
checkbox input "true"
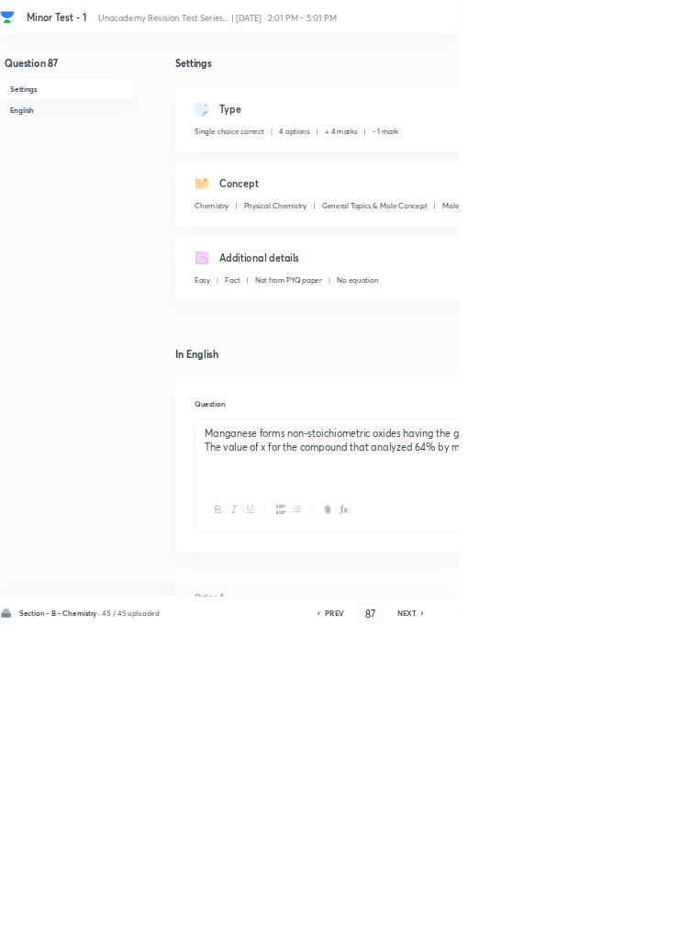
click at [639, 928] on icon at bounding box center [637, 926] width 4 height 6
type input "88"
checkbox input "false"
checkbox input "true"
click at [639, 928] on icon at bounding box center [637, 926] width 4 height 6
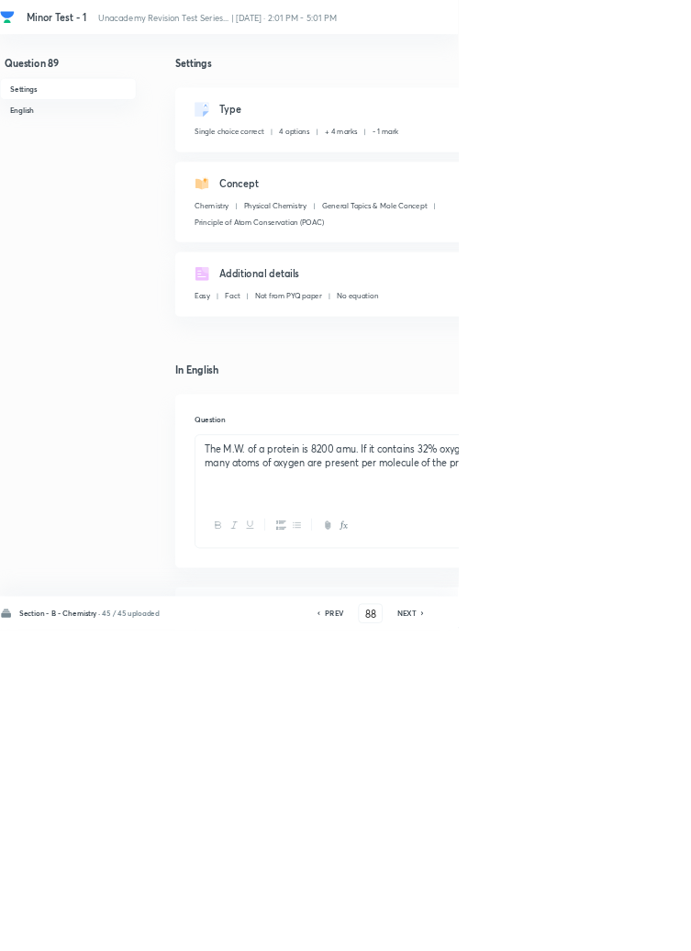
type input "89"
checkbox input "false"
checkbox input "true"
click at [639, 928] on icon at bounding box center [637, 926] width 4 height 6
type input "90"
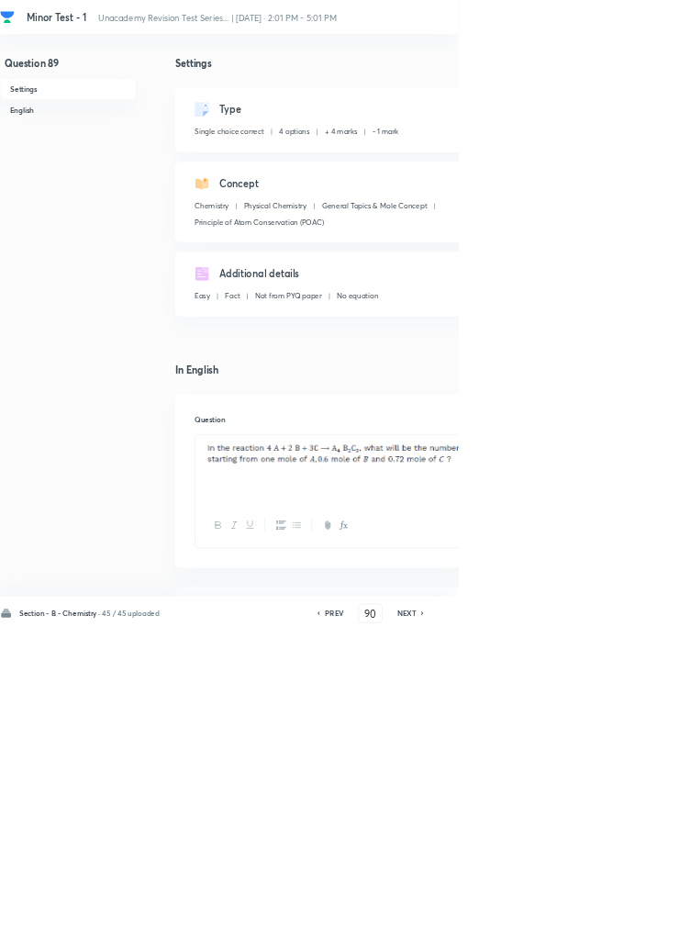
checkbox input "false"
checkbox input "true"
click at [639, 928] on icon at bounding box center [637, 926] width 4 height 6
type input "91"
checkbox input "true"
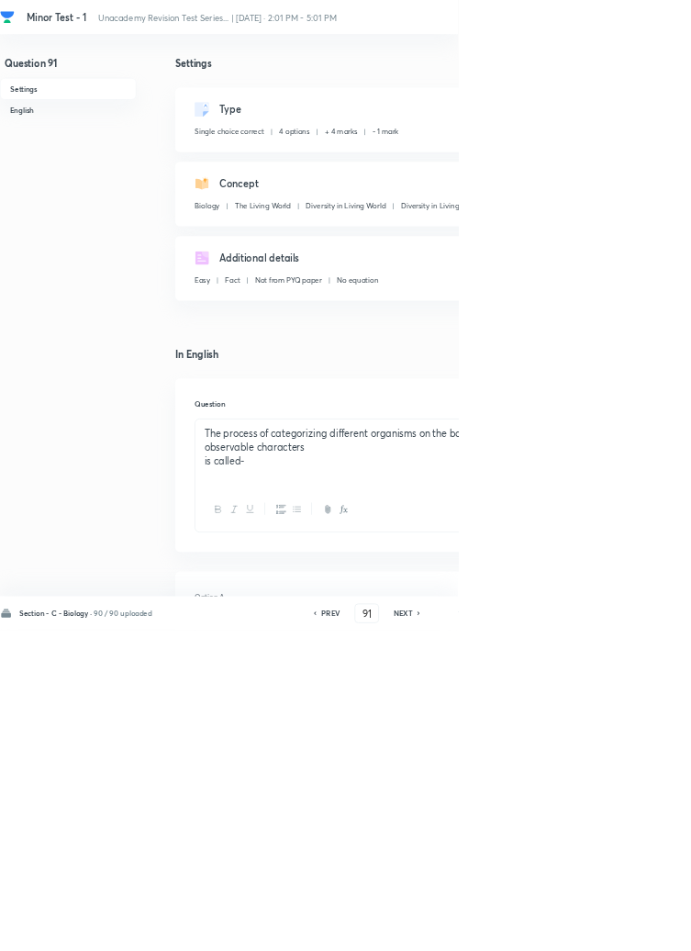
click at [634, 930] on icon at bounding box center [633, 925] width 6 height 9
type input "92"
checkbox input "false"
checkbox input "true"
click at [635, 930] on icon at bounding box center [633, 925] width 6 height 9
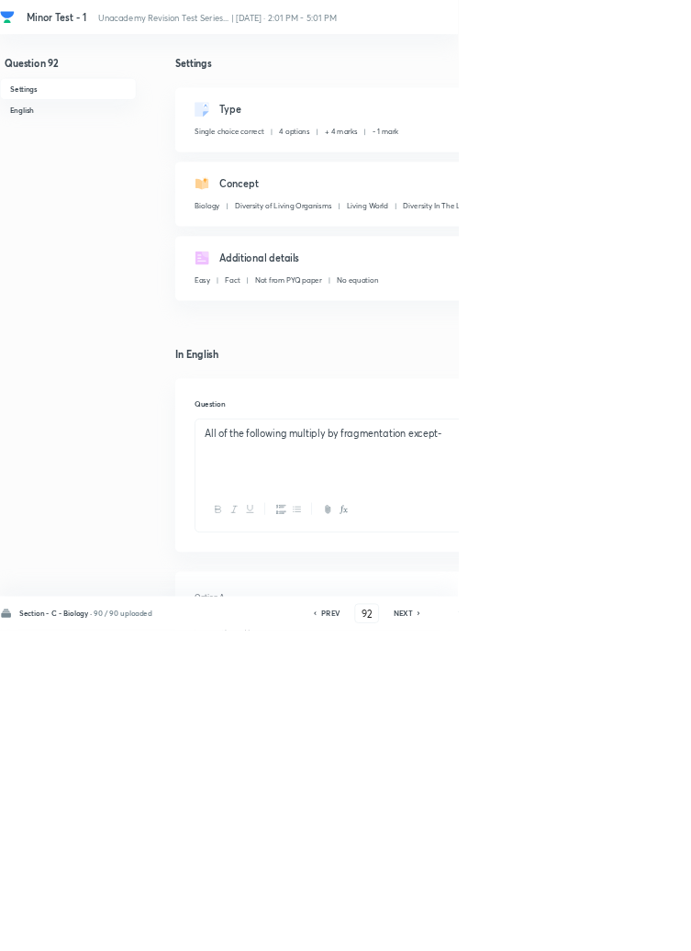
type input "93"
checkbox input "false"
checkbox input "true"
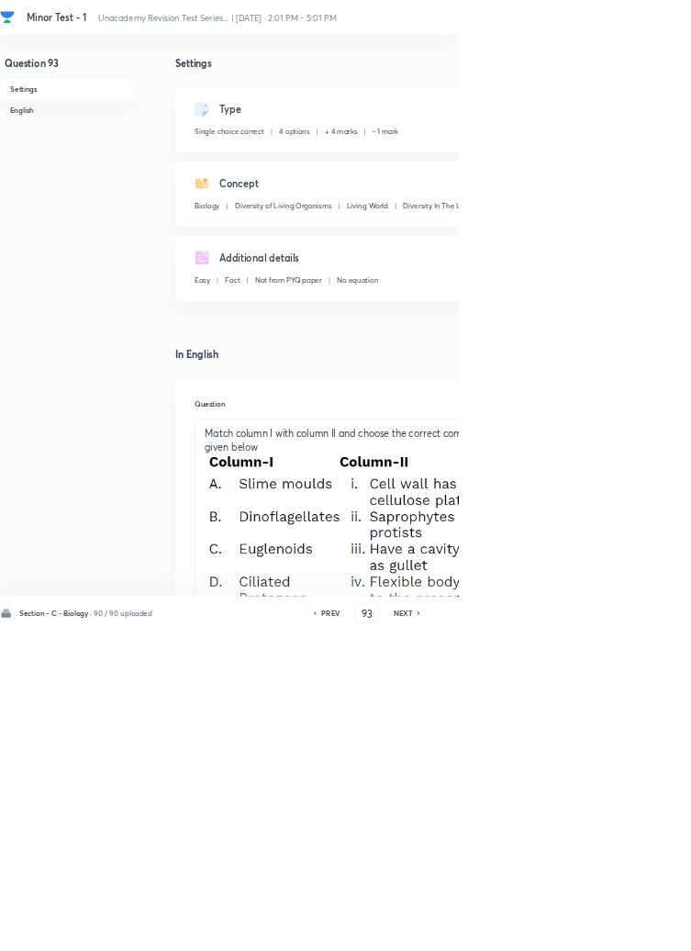
click at [634, 930] on icon at bounding box center [633, 925] width 6 height 9
type input "94"
checkbox input "false"
checkbox input "true"
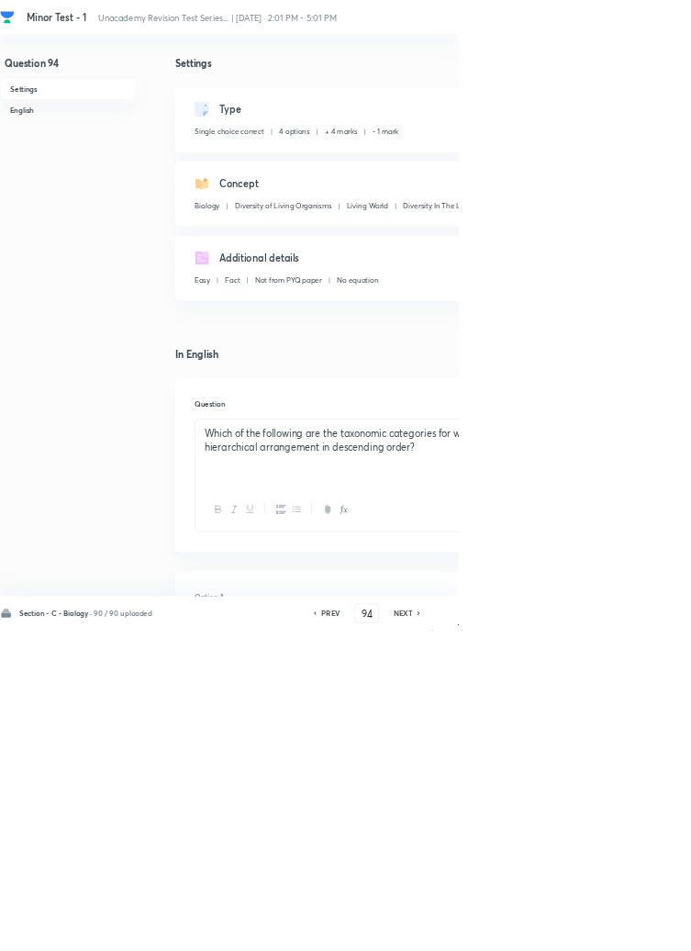
click at [507, 934] on h6 "PREV" at bounding box center [499, 925] width 28 height 17
type input "93"
checkbox input "false"
checkbox input "true"
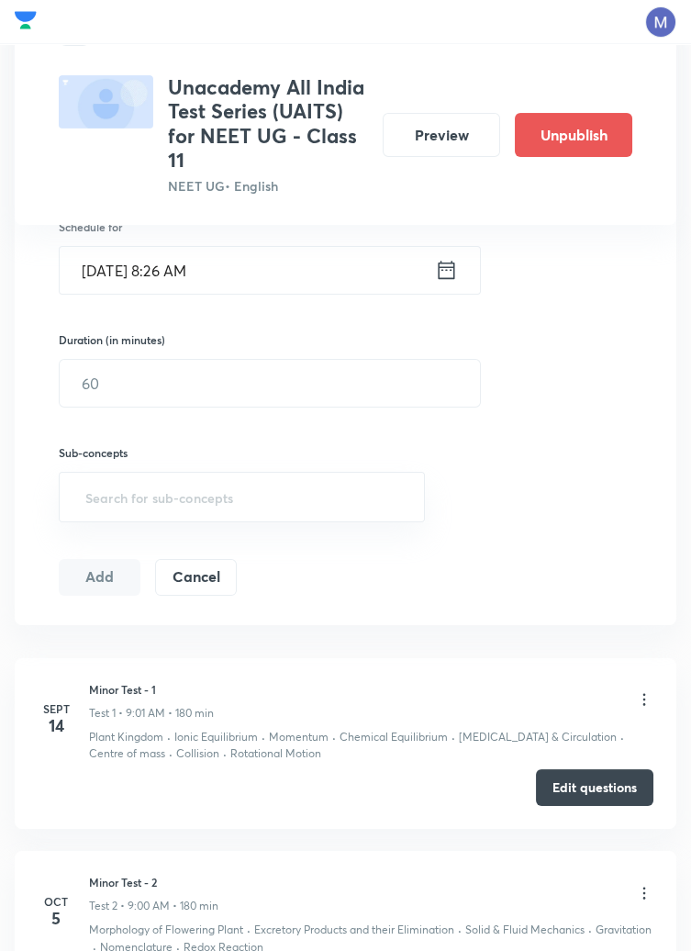
scroll to position [672, 0]
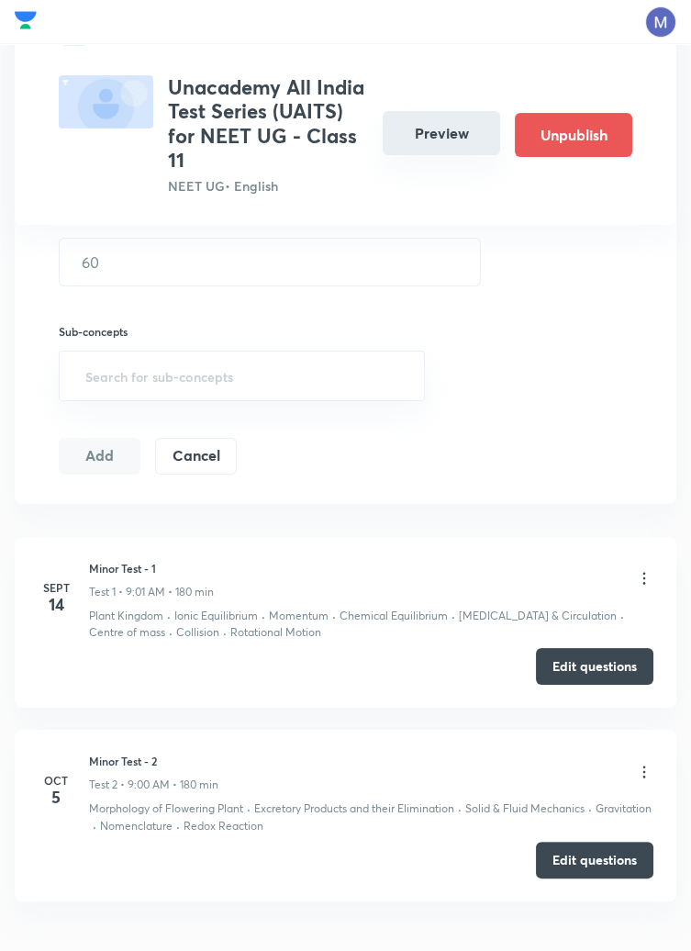
click at [435, 118] on button "Preview" at bounding box center [442, 133] width 118 height 44
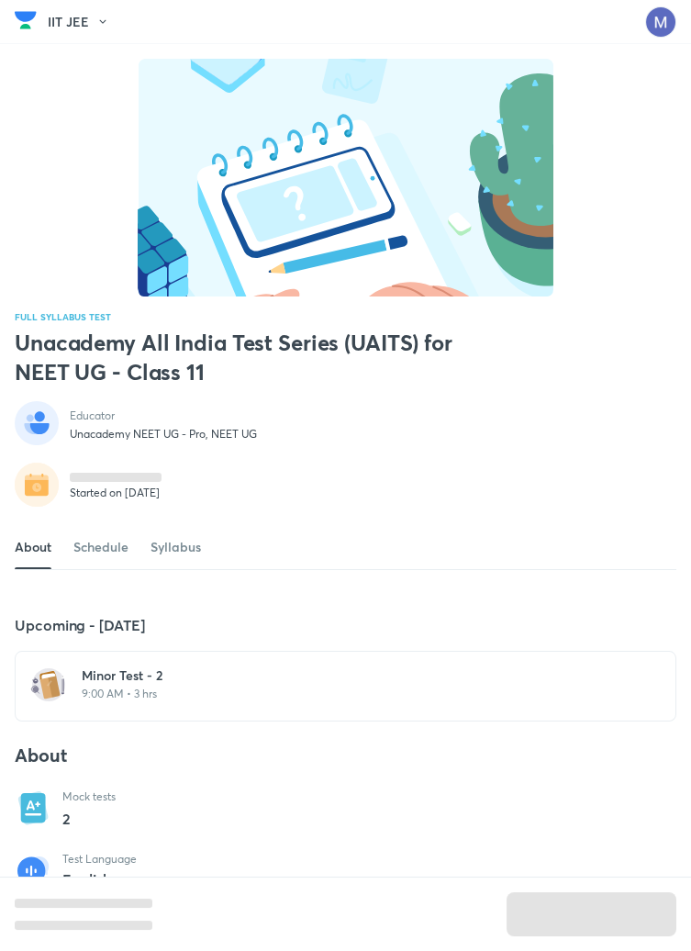
click at [191, 685] on h6 "Minor Test - 2" at bounding box center [357, 676] width 550 height 18
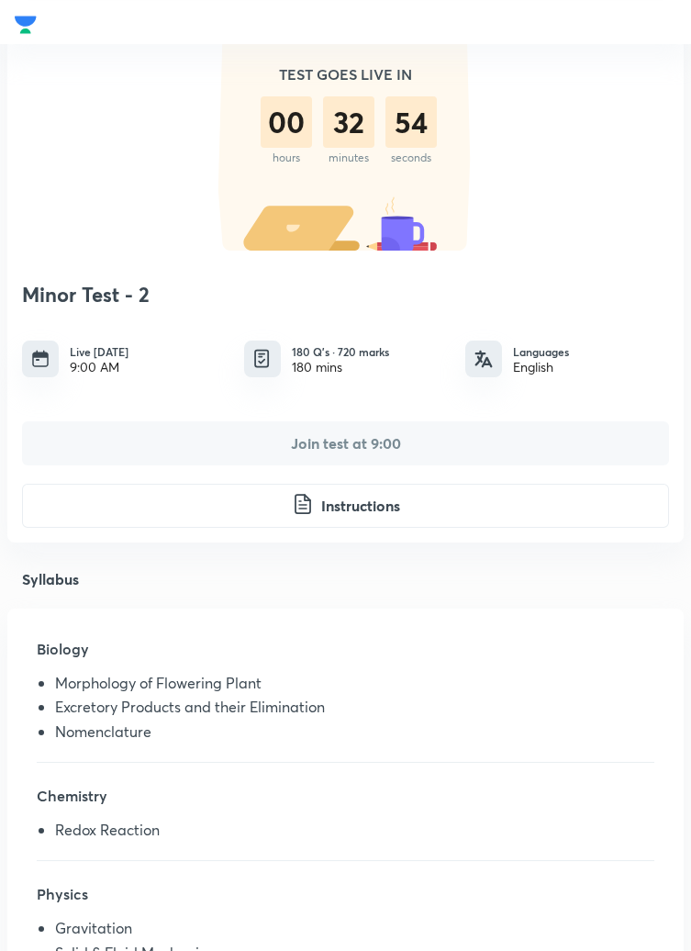
scroll to position [106, 0]
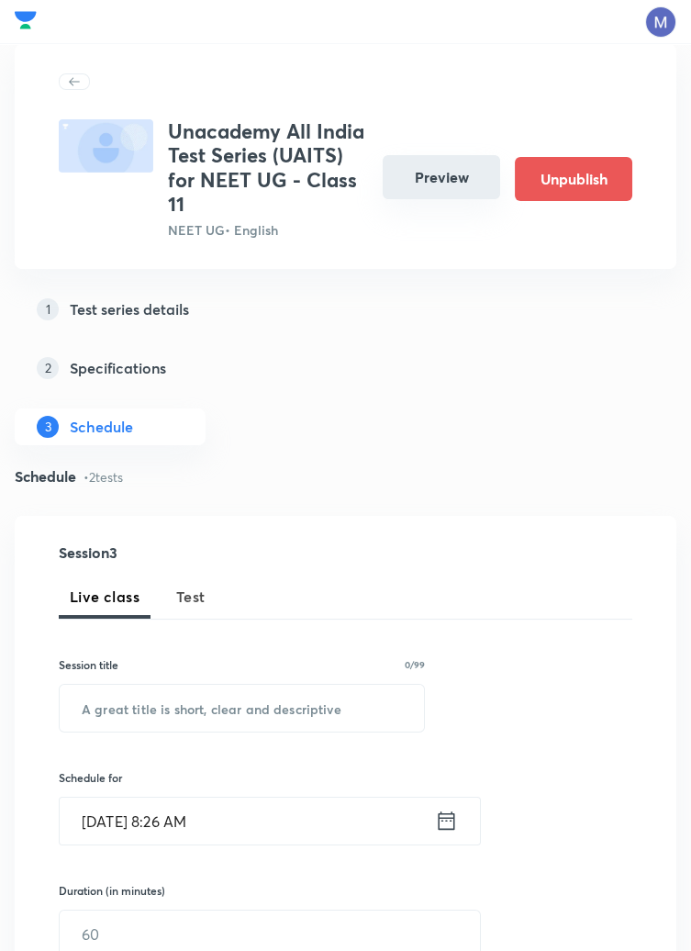
click at [459, 174] on button "Preview" at bounding box center [442, 177] width 118 height 44
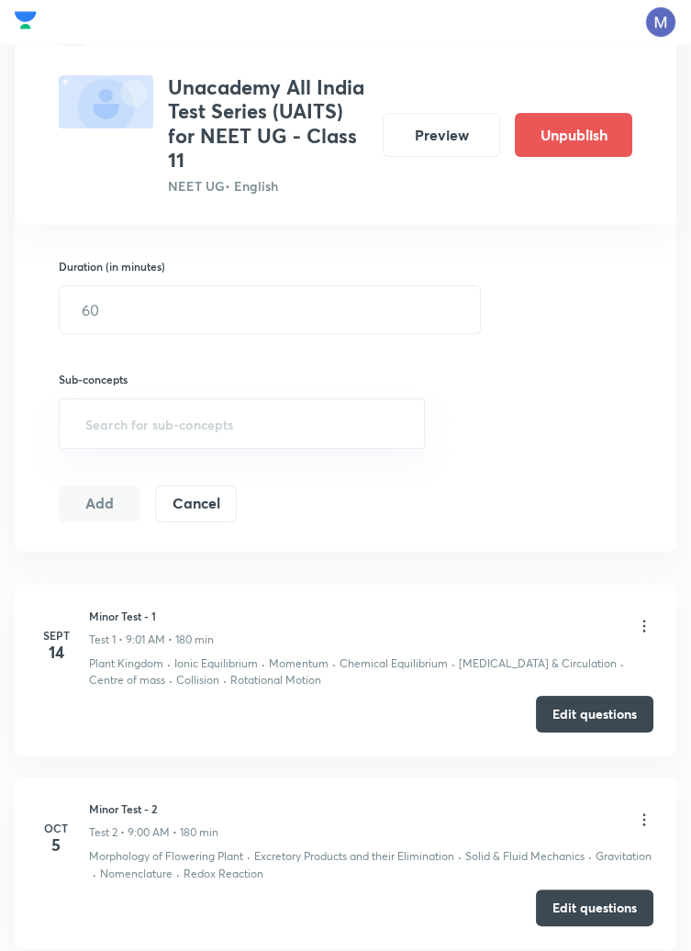
scroll to position [672, 0]
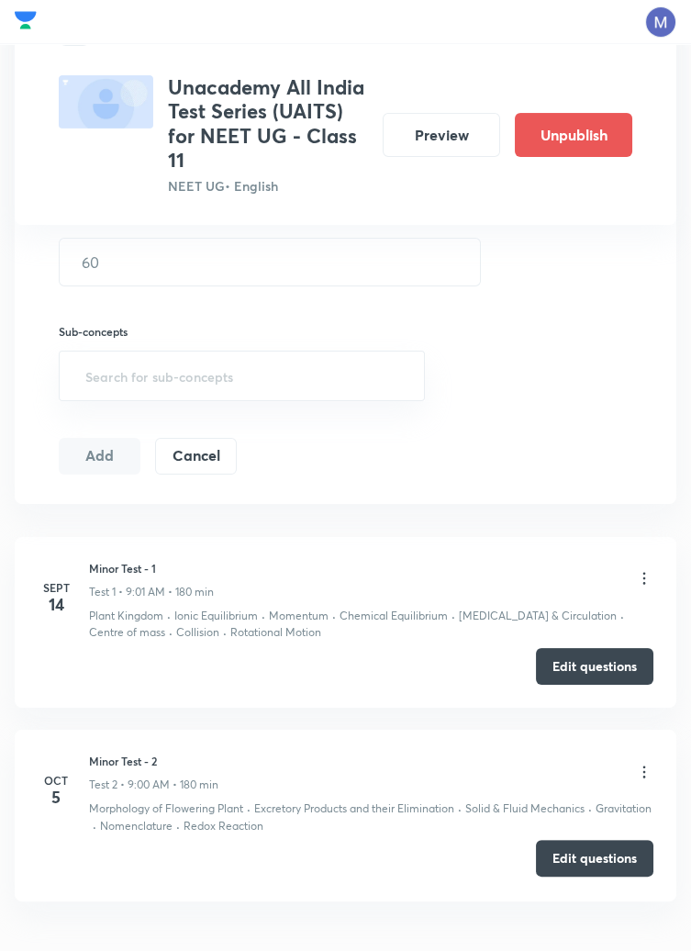
click at [586, 867] on button "Edit questions" at bounding box center [595, 858] width 118 height 37
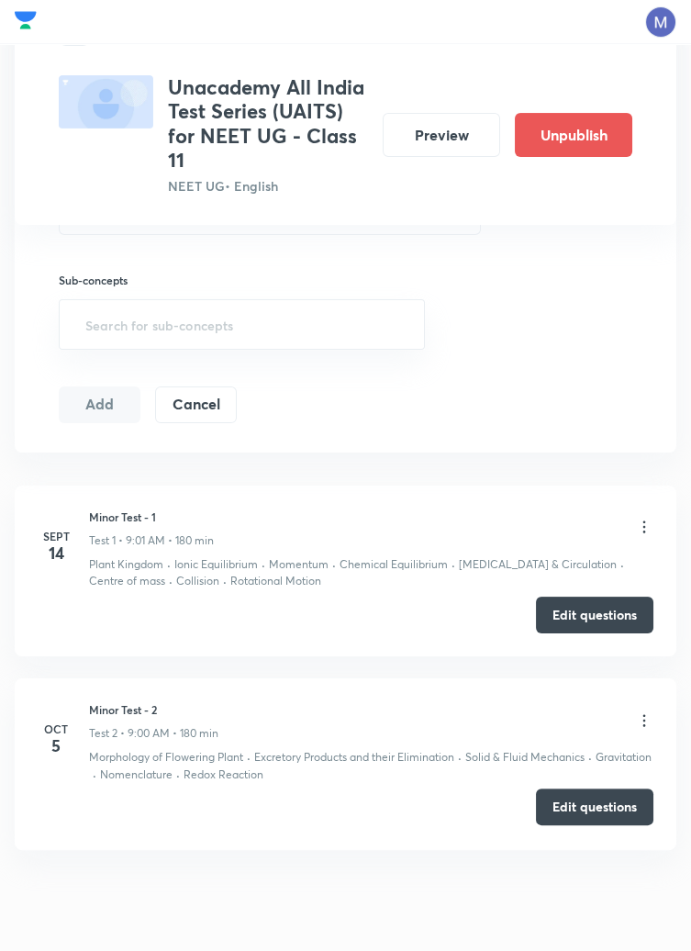
scroll to position [746, 0]
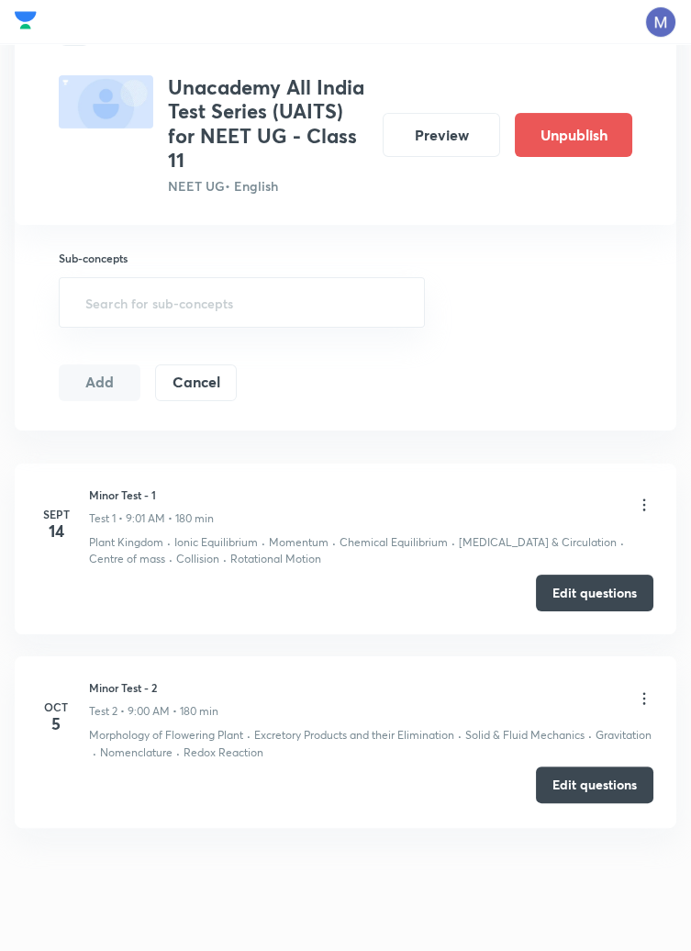
click at [606, 779] on button "Edit questions" at bounding box center [595, 785] width 118 height 37
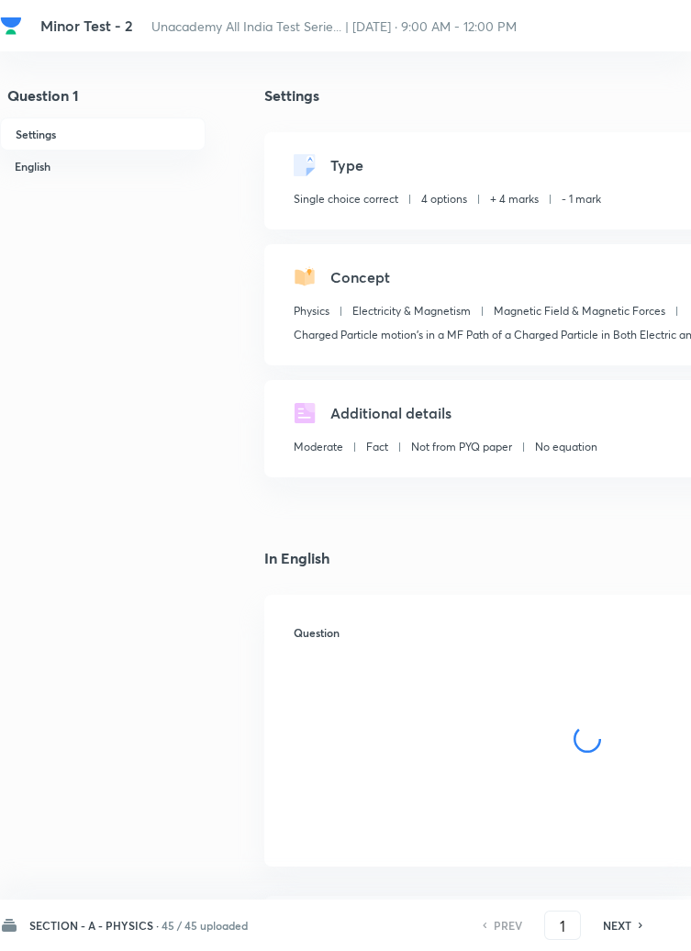
checkbox input "true"
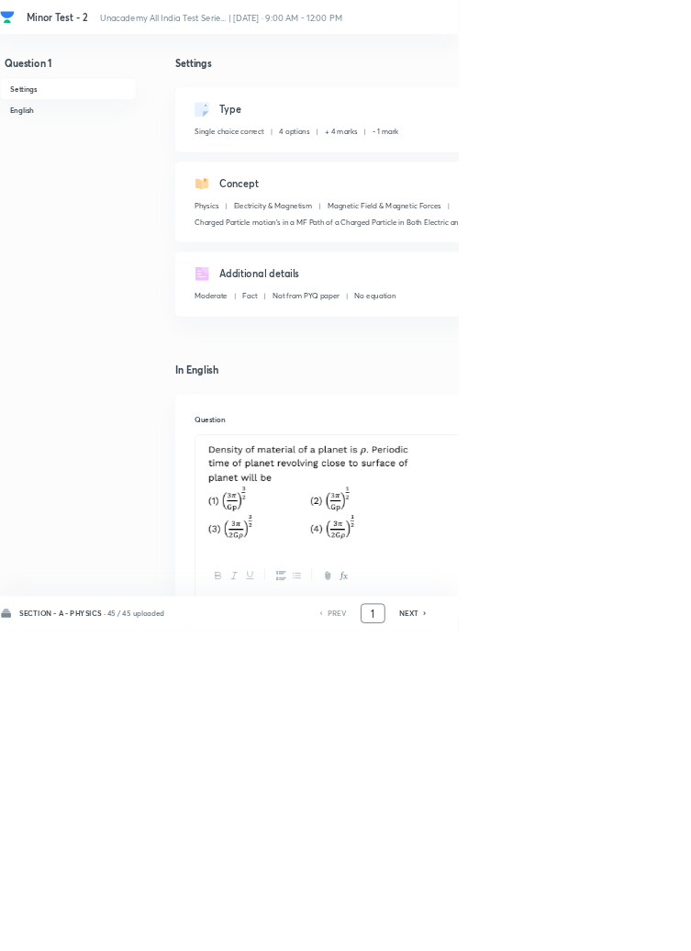
click at [566, 942] on input "1" at bounding box center [562, 926] width 35 height 32
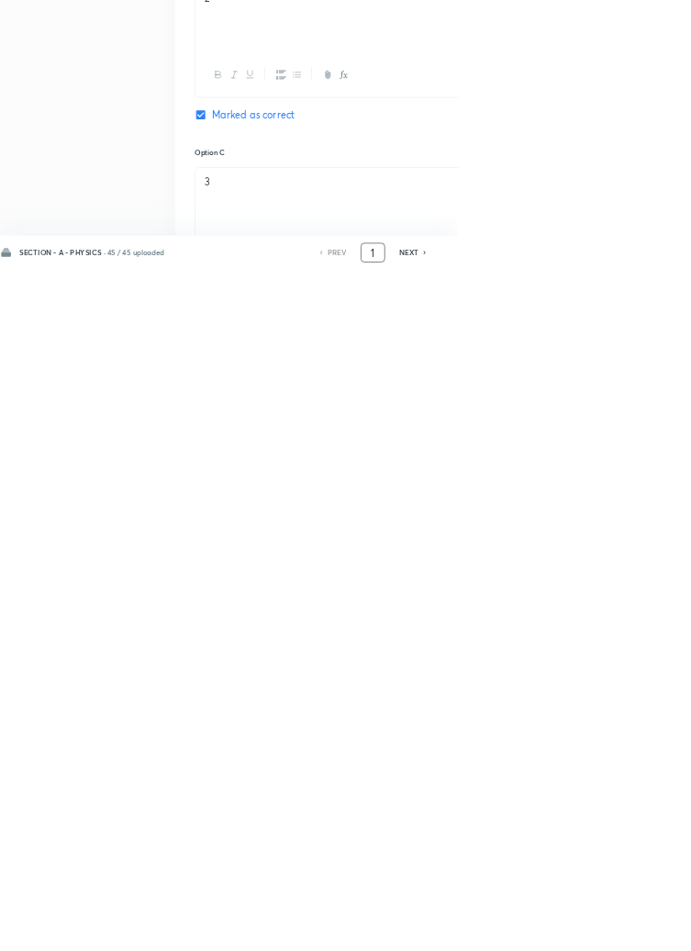
scroll to position [872, 0]
type input "46"
checkbox input "false"
checkbox input "true"
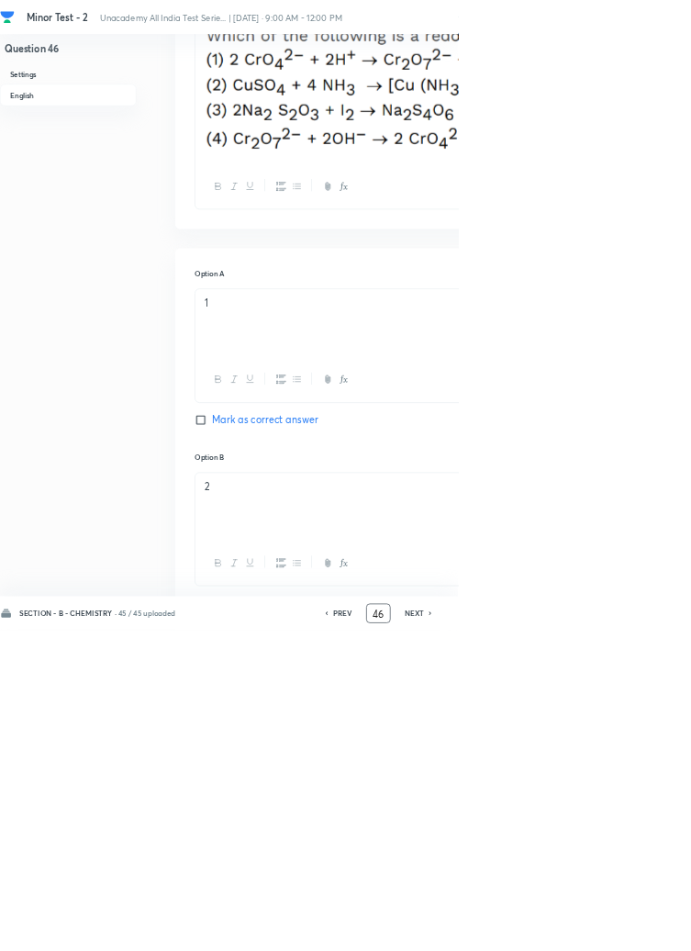
scroll to position [0, 0]
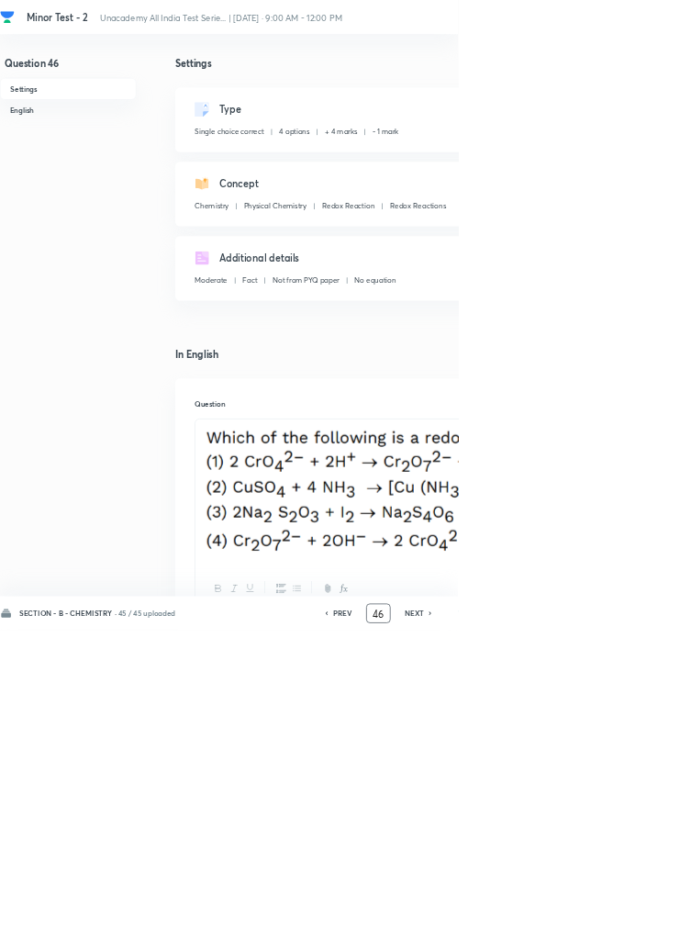
click at [649, 930] on icon at bounding box center [650, 925] width 6 height 9
type input "47"
checkbox input "false"
checkbox input "true"
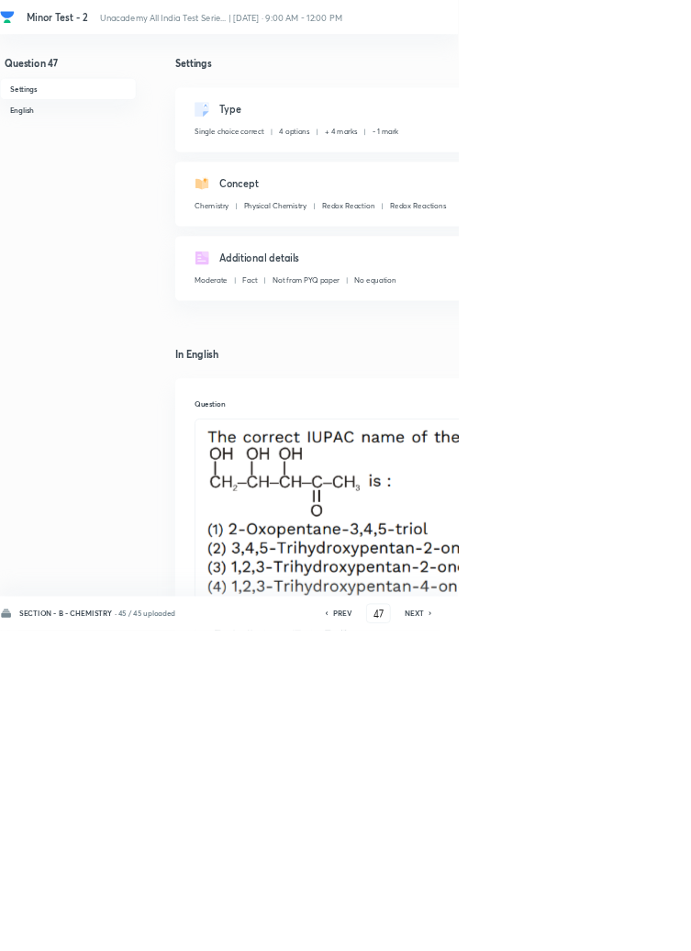
click at [650, 928] on icon at bounding box center [649, 926] width 4 height 6
type input "48"
checkbox input "false"
checkbox input "true"
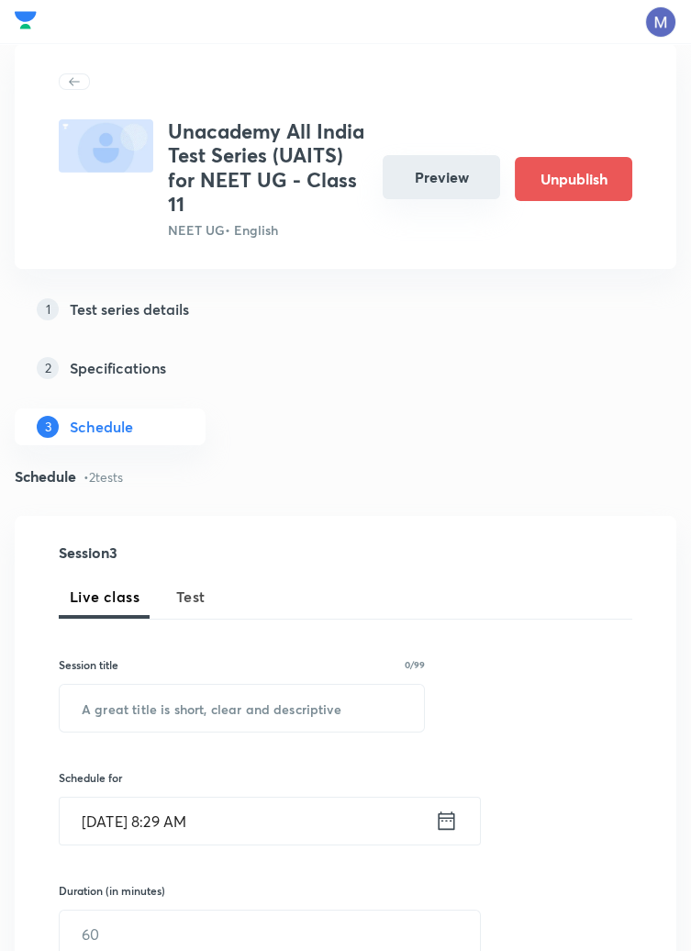
click at [439, 179] on button "Preview" at bounding box center [442, 177] width 118 height 44
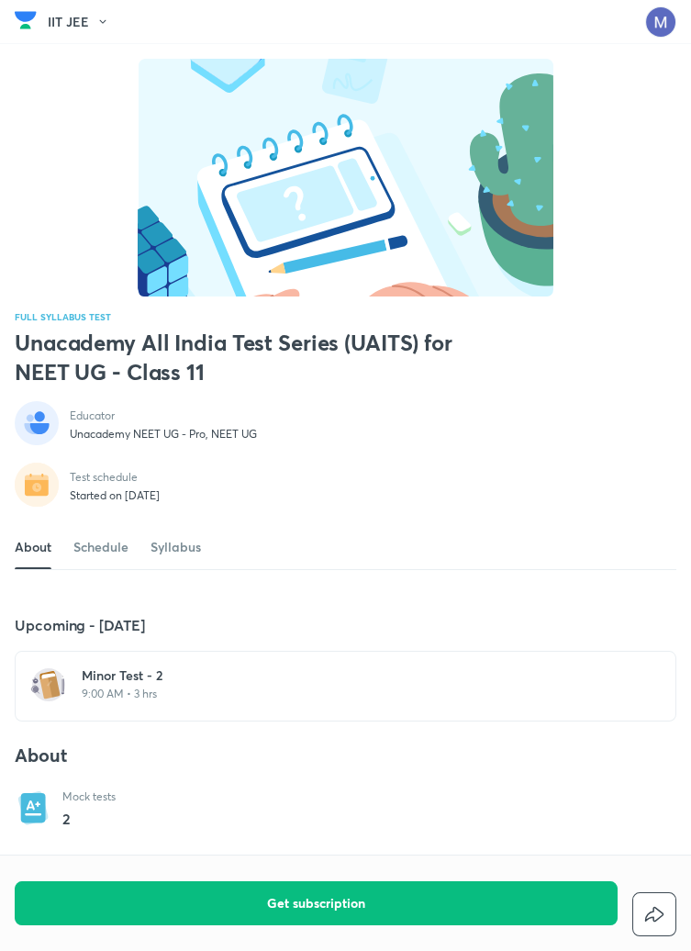
click at [148, 685] on h6 "Minor Test - 2" at bounding box center [357, 676] width 550 height 18
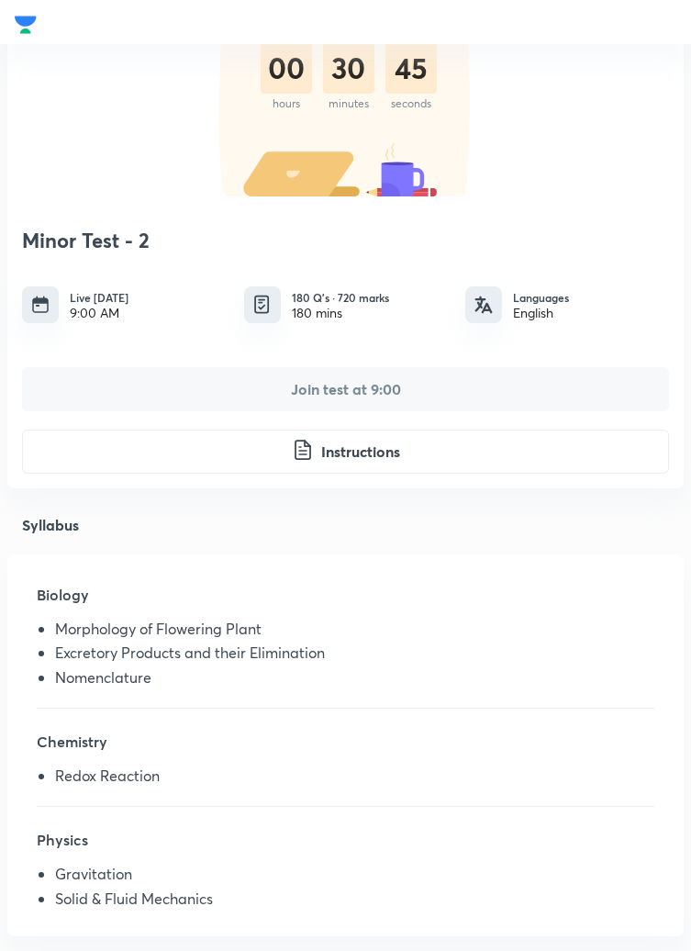
scroll to position [161, 0]
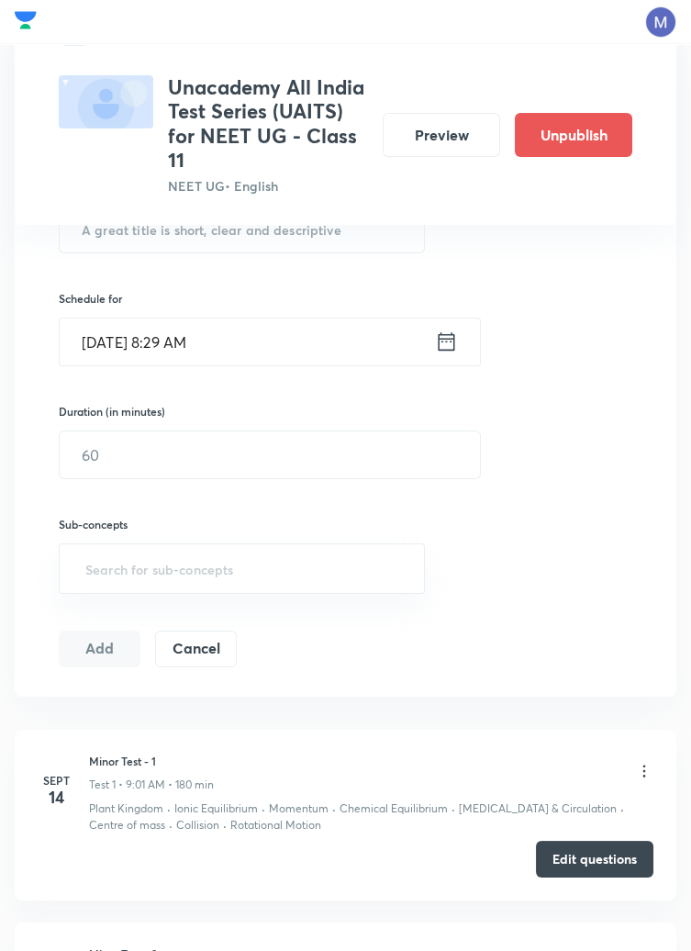
scroll to position [672, 0]
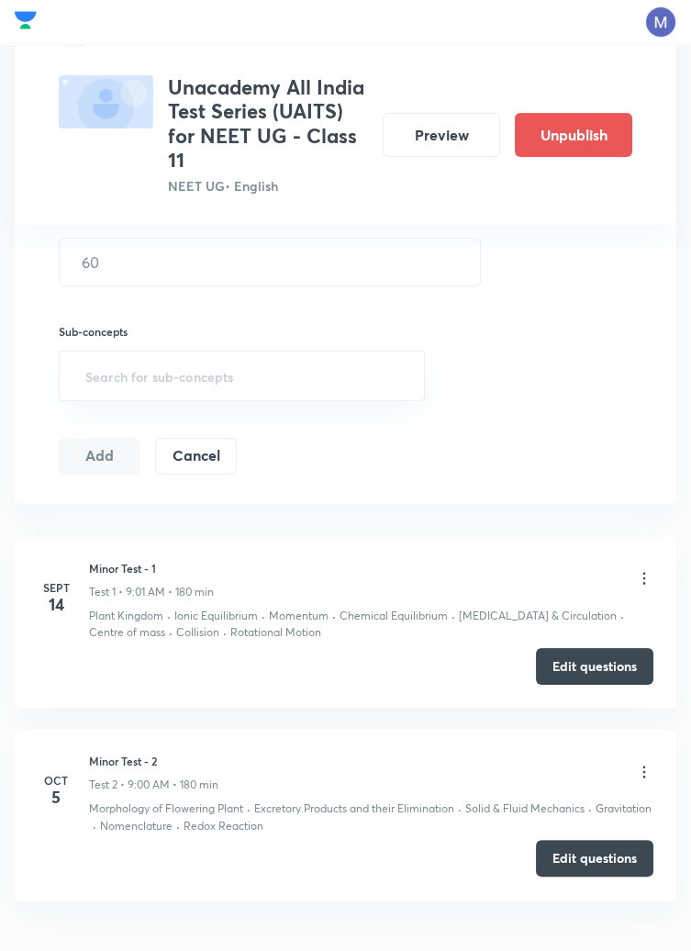
click at [599, 869] on button "Edit questions" at bounding box center [595, 858] width 118 height 37
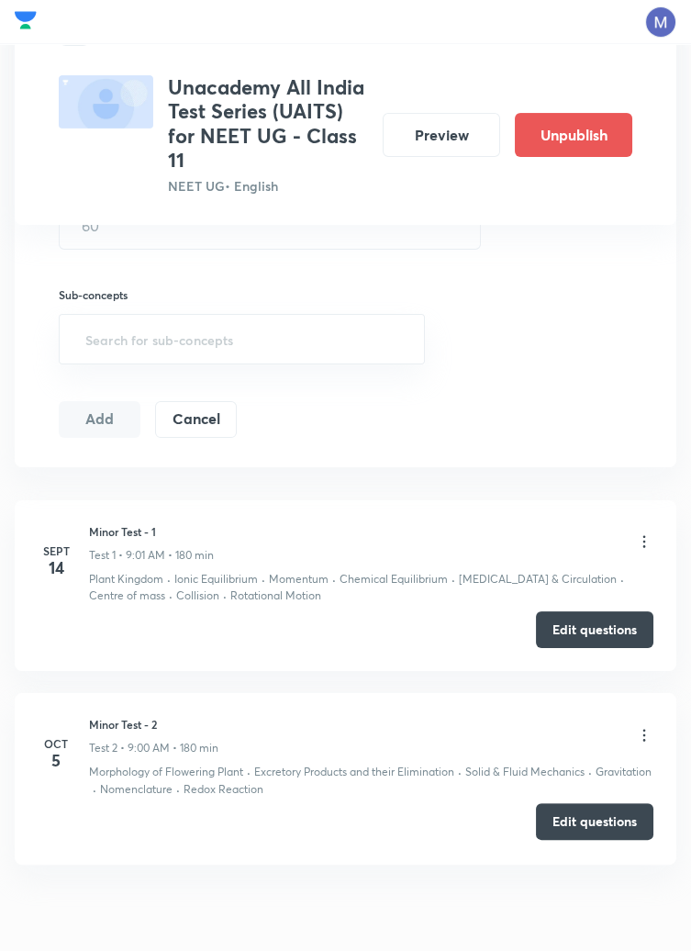
scroll to position [753, 0]
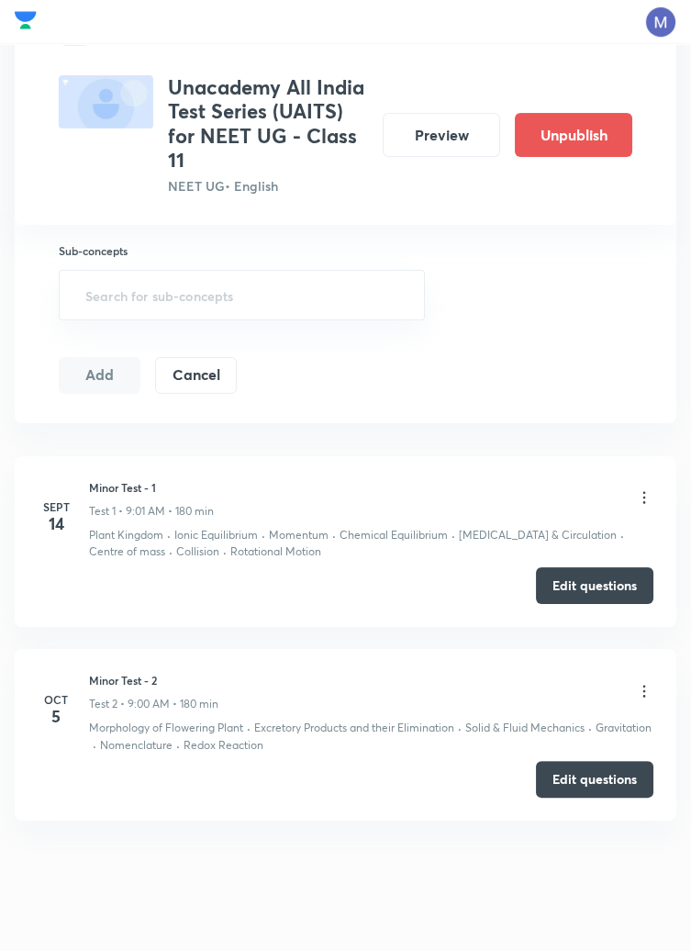
click at [644, 690] on icon at bounding box center [645, 691] width 3 height 12
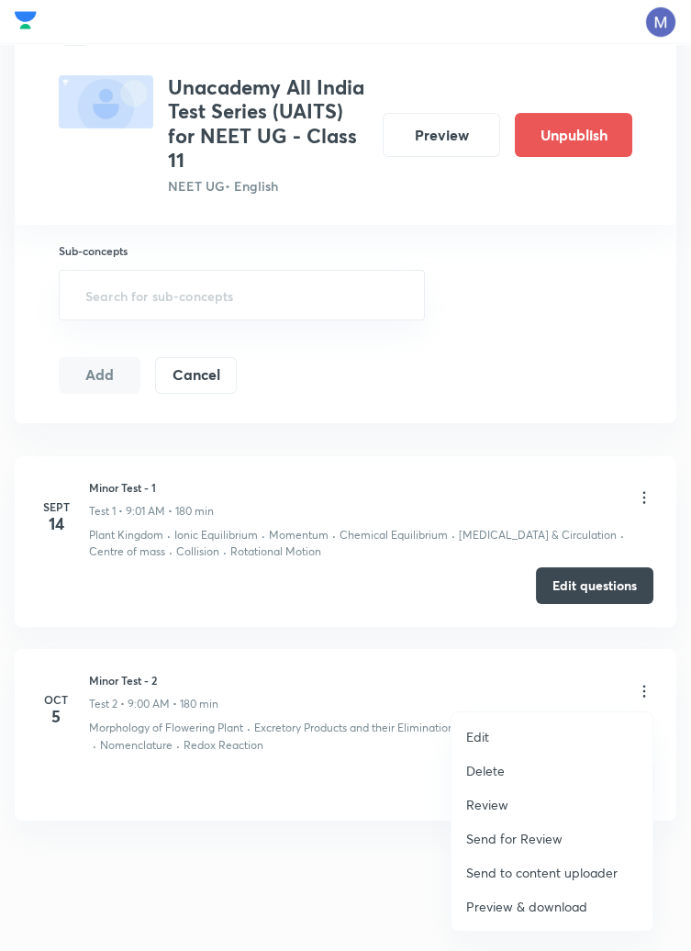
click at [492, 731] on li "Edit" at bounding box center [552, 737] width 201 height 34
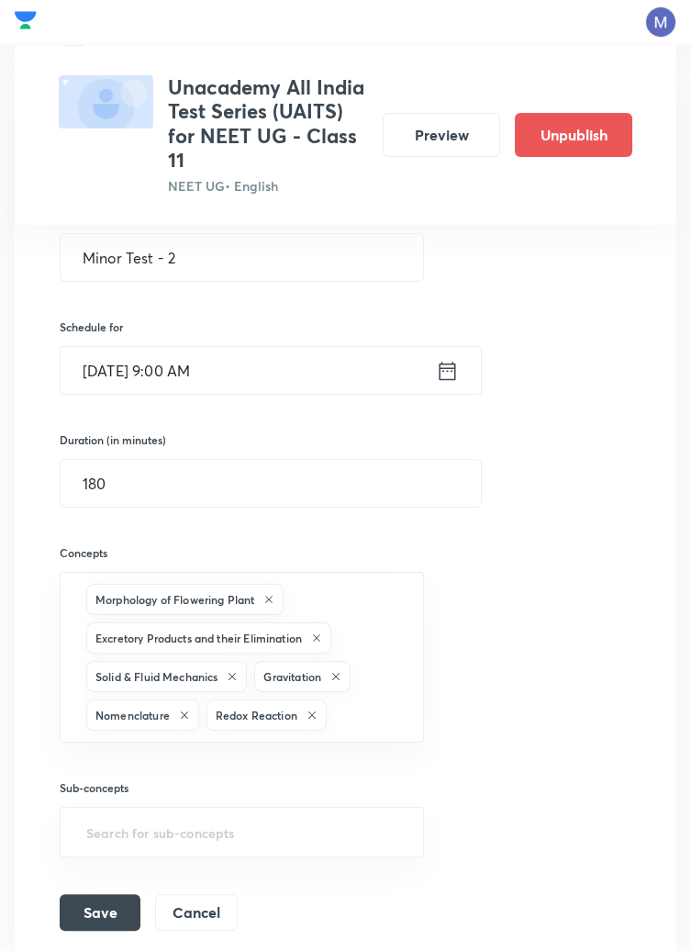
scroll to position [693, 0]
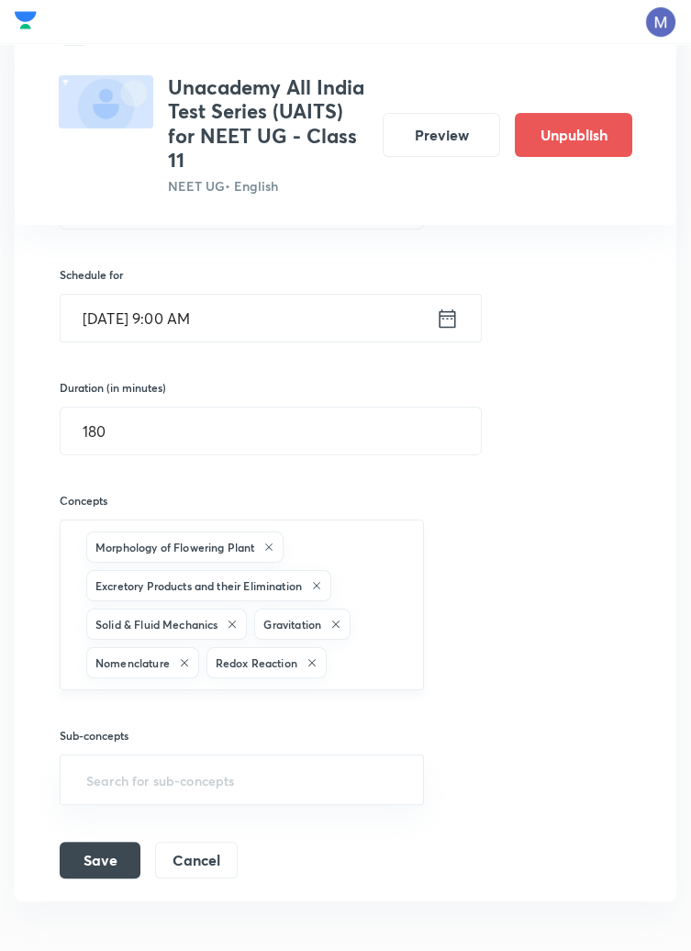
click at [357, 663] on input "text" at bounding box center [367, 663] width 72 height 34
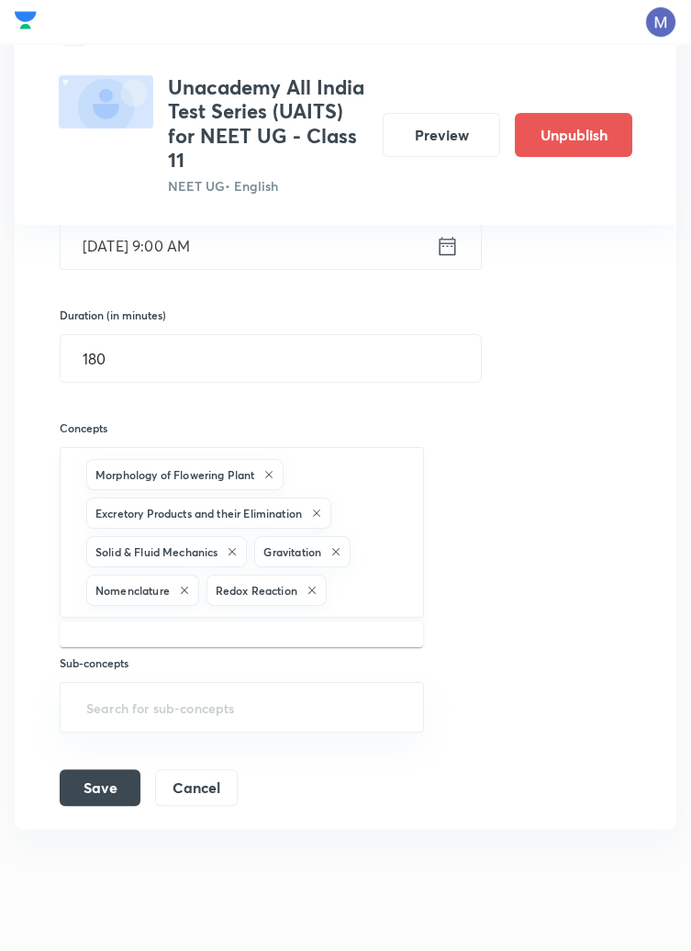
scroll to position [766, 0]
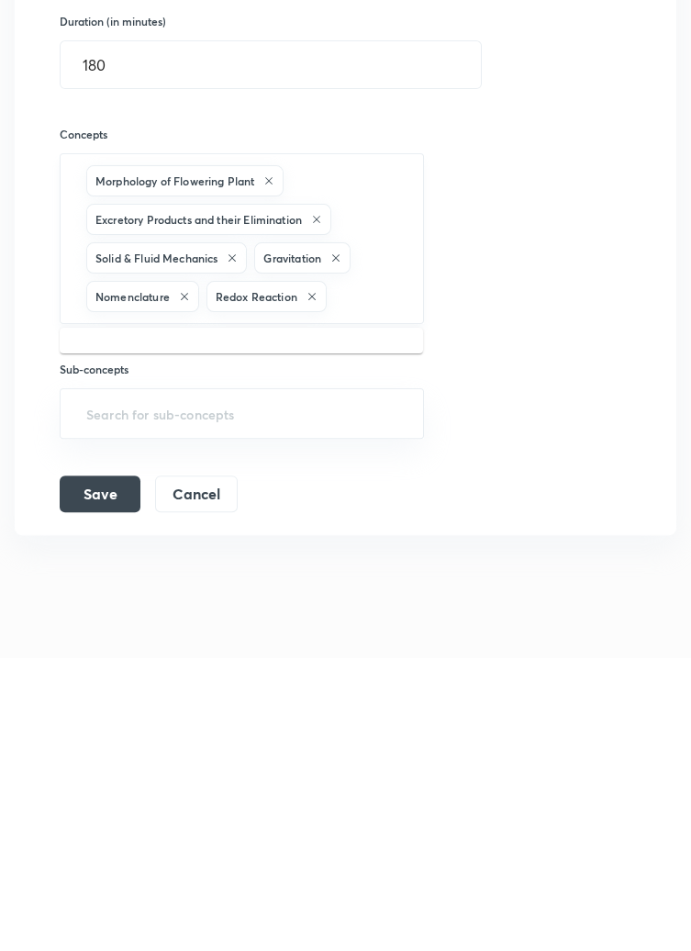
click at [188, 590] on icon at bounding box center [184, 590] width 11 height 11
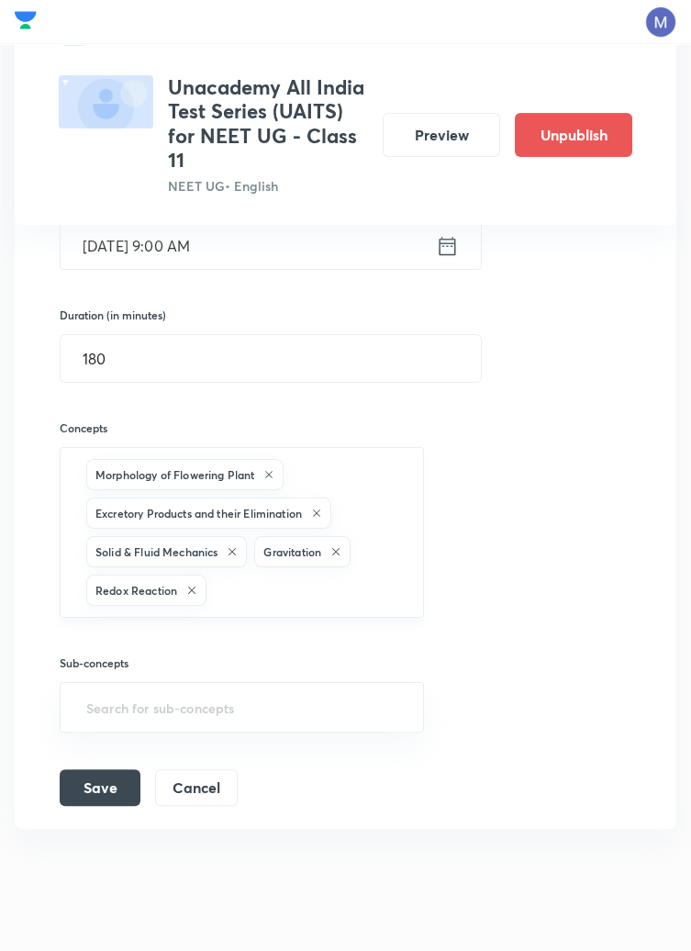
click at [254, 583] on input "text" at bounding box center [305, 591] width 191 height 34
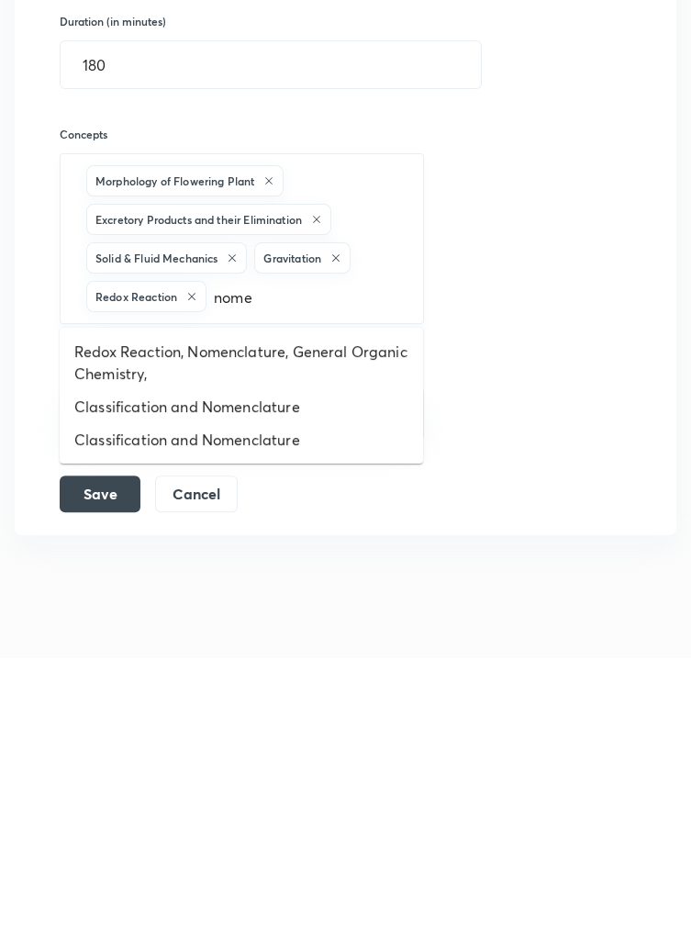
type input "nomen"
click at [256, 697] on li "Classification and Nomenclature" at bounding box center [242, 700] width 364 height 33
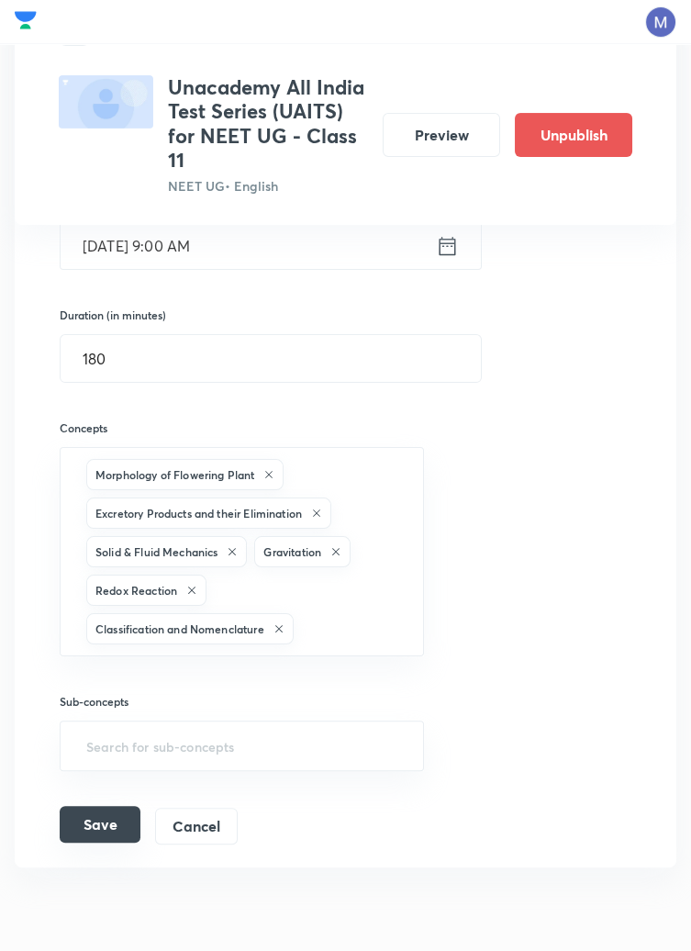
click at [100, 811] on button "Save" at bounding box center [100, 824] width 81 height 37
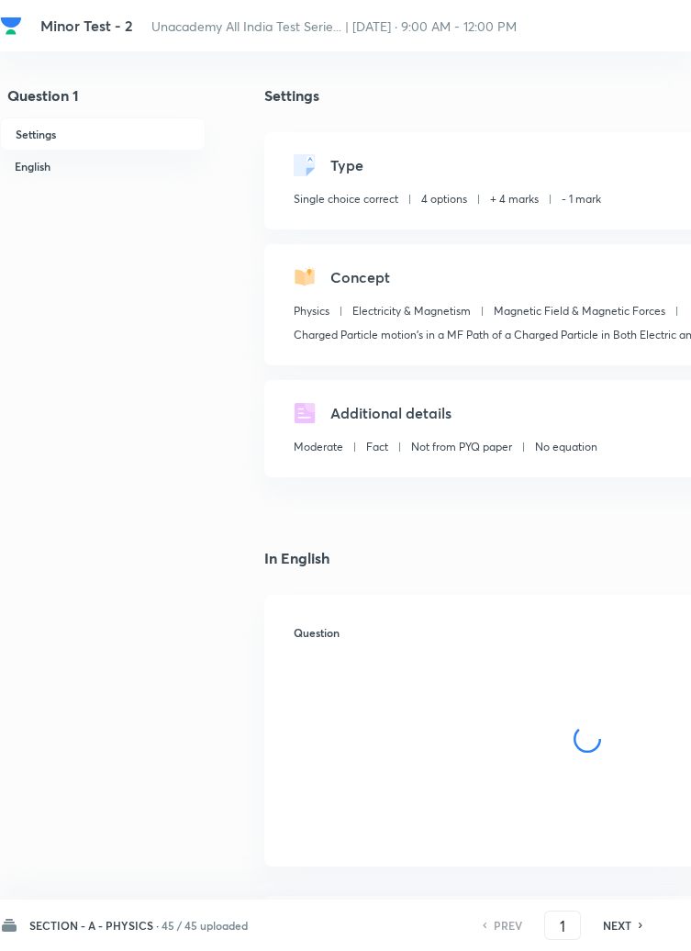
checkbox input "true"
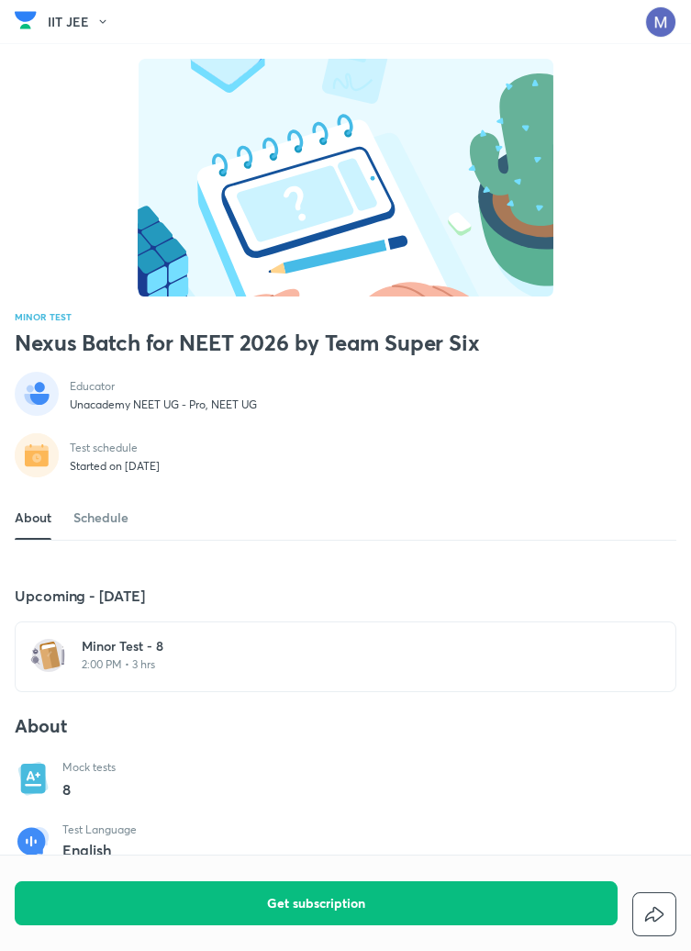
click at [150, 656] on h6 "Minor Test - 8" at bounding box center [357, 646] width 550 height 18
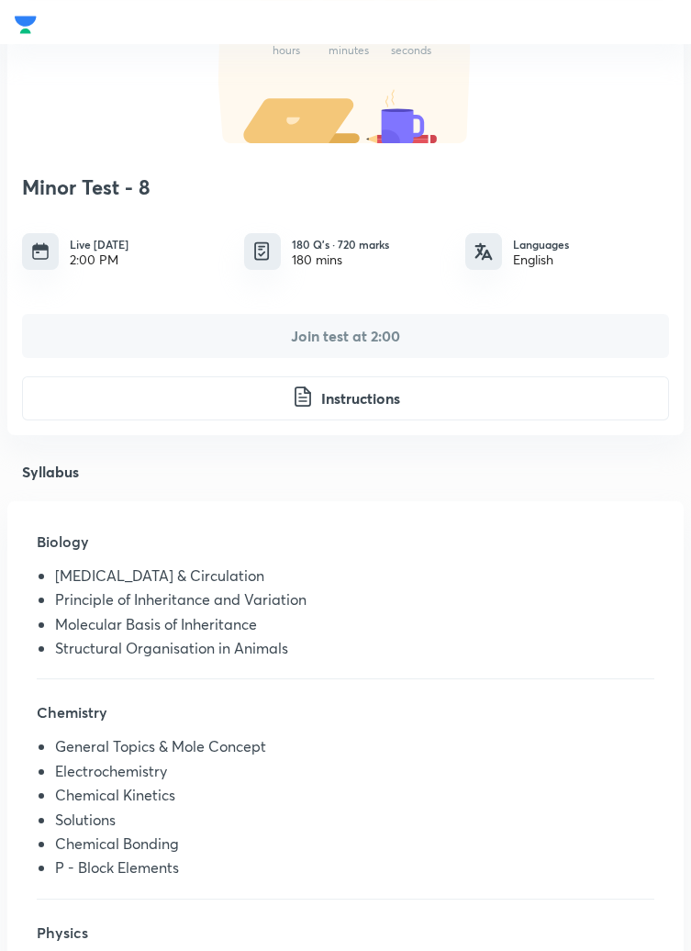
scroll to position [215, 0]
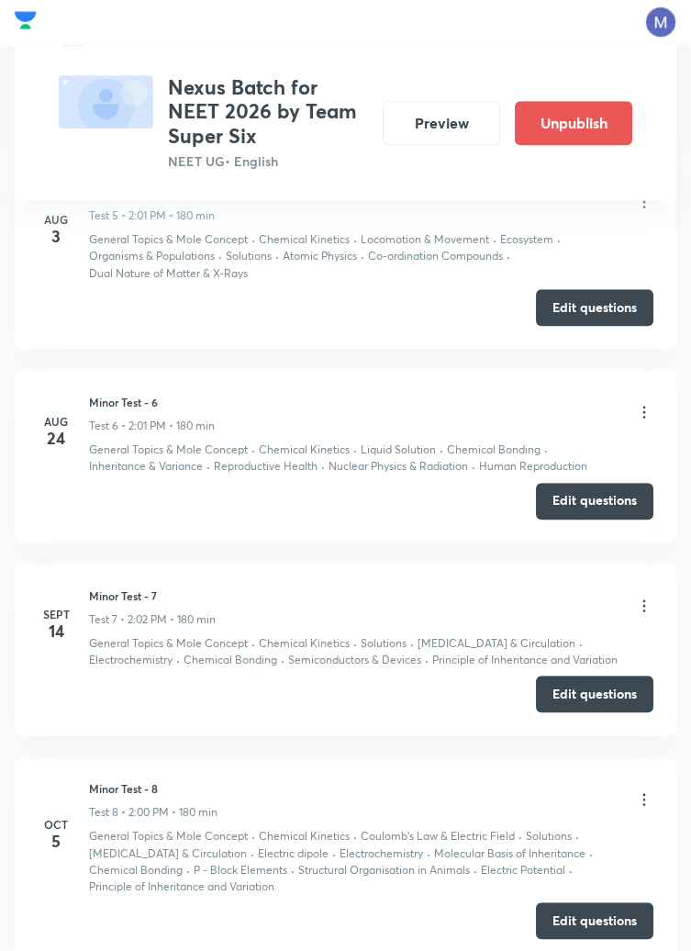
scroll to position [1875, 0]
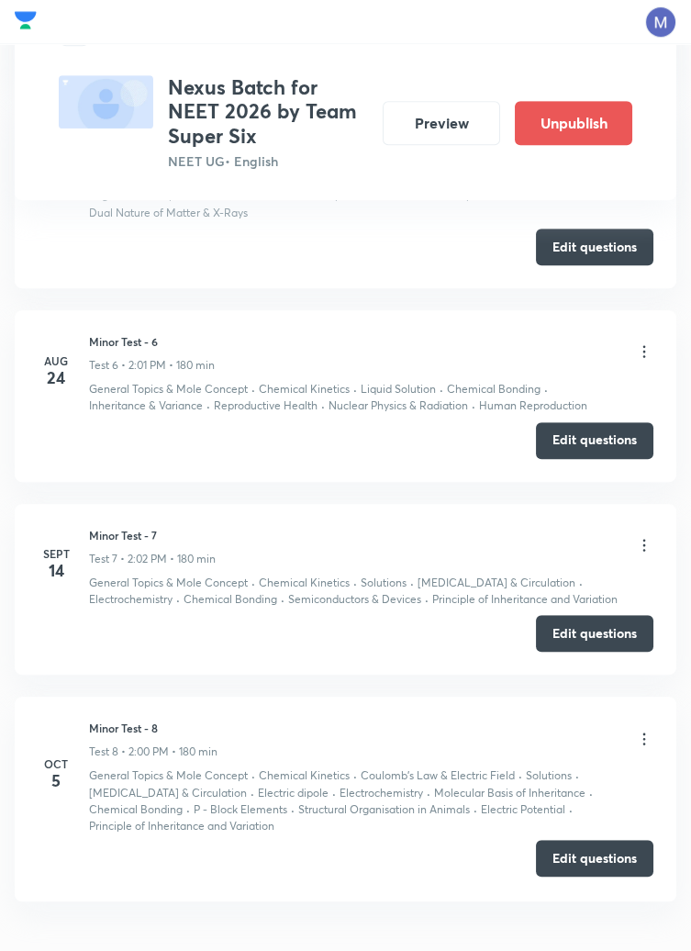
click at [599, 859] on button "Edit questions" at bounding box center [595, 858] width 118 height 37
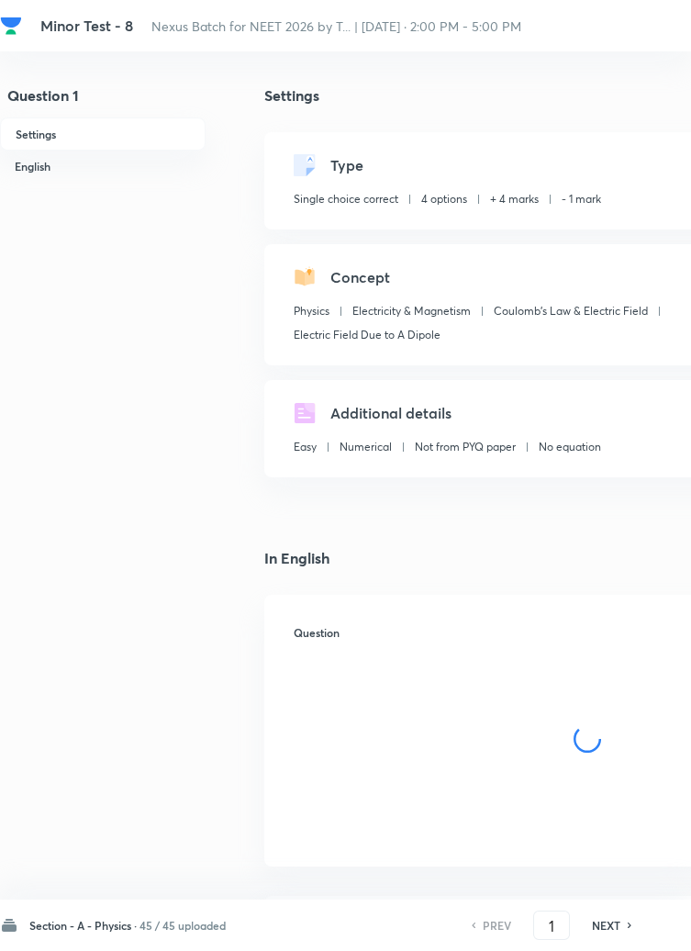
checkbox input "true"
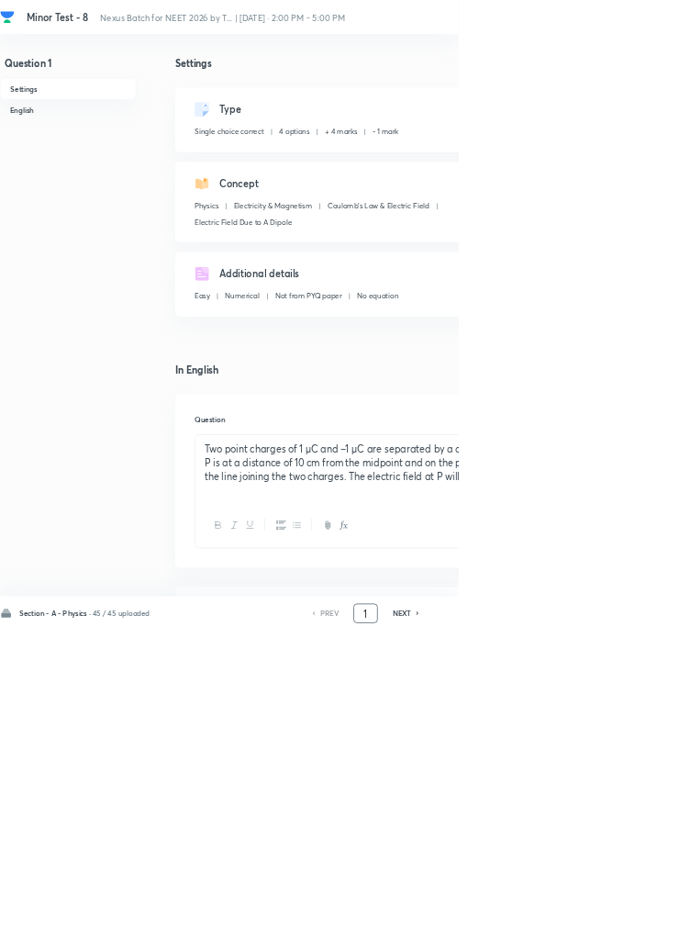
click at [563, 942] on input "1" at bounding box center [551, 926] width 35 height 32
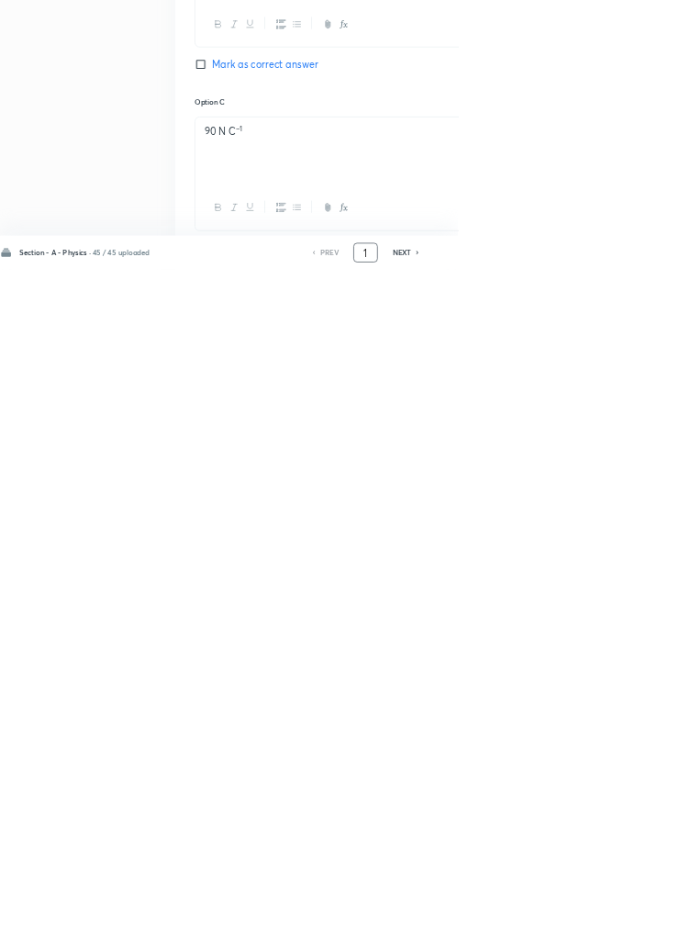
scroll to position [872, 0]
type input "46"
checkbox input "false"
checkbox input "true"
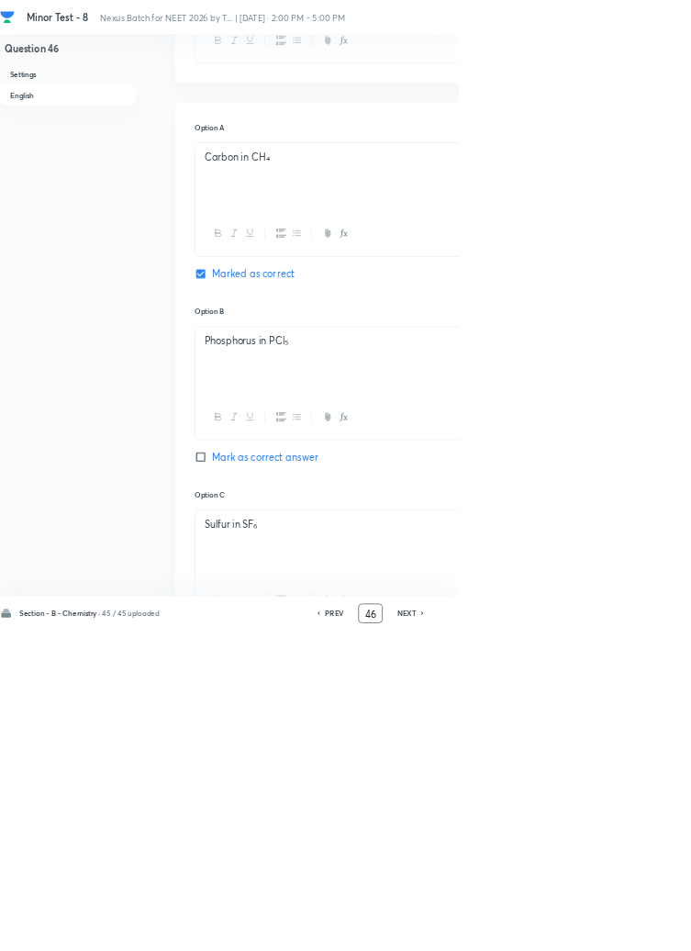
scroll to position [0, 0]
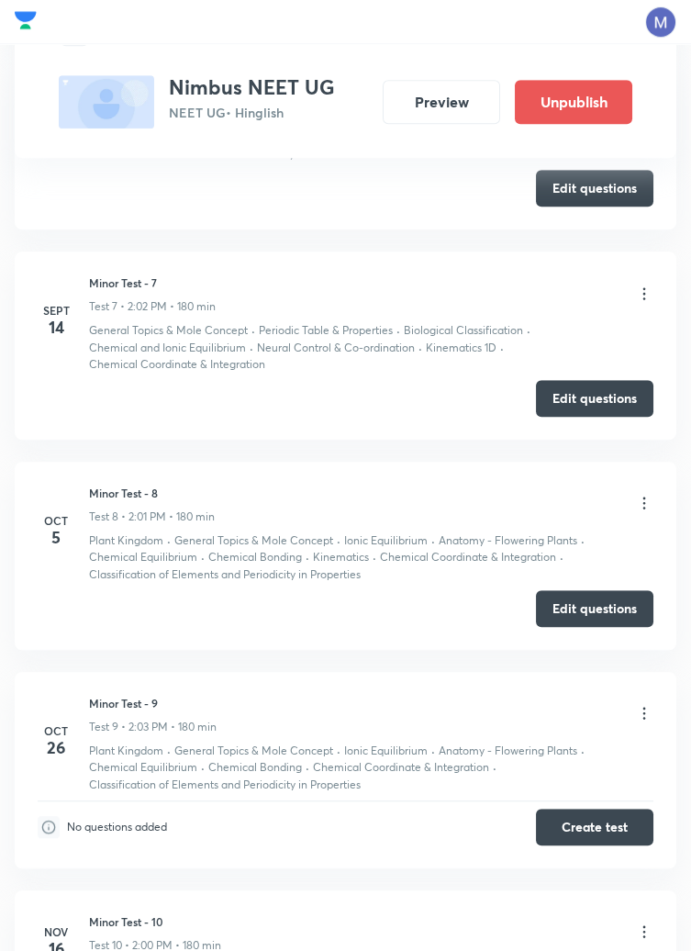
scroll to position [2050, 0]
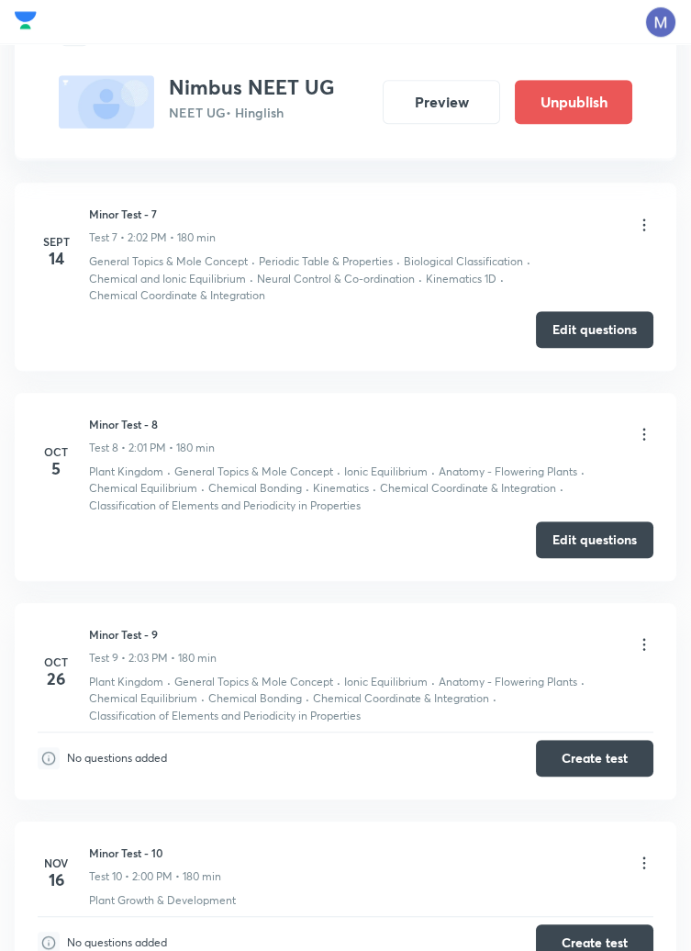
scroll to position [2117, 0]
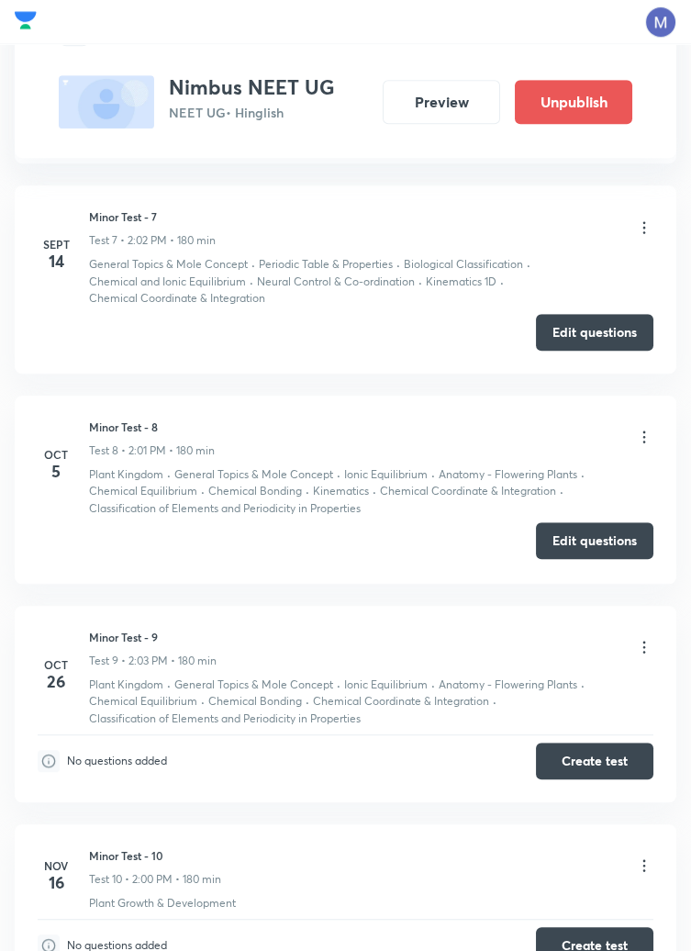
click at [599, 540] on button "Edit questions" at bounding box center [595, 540] width 118 height 37
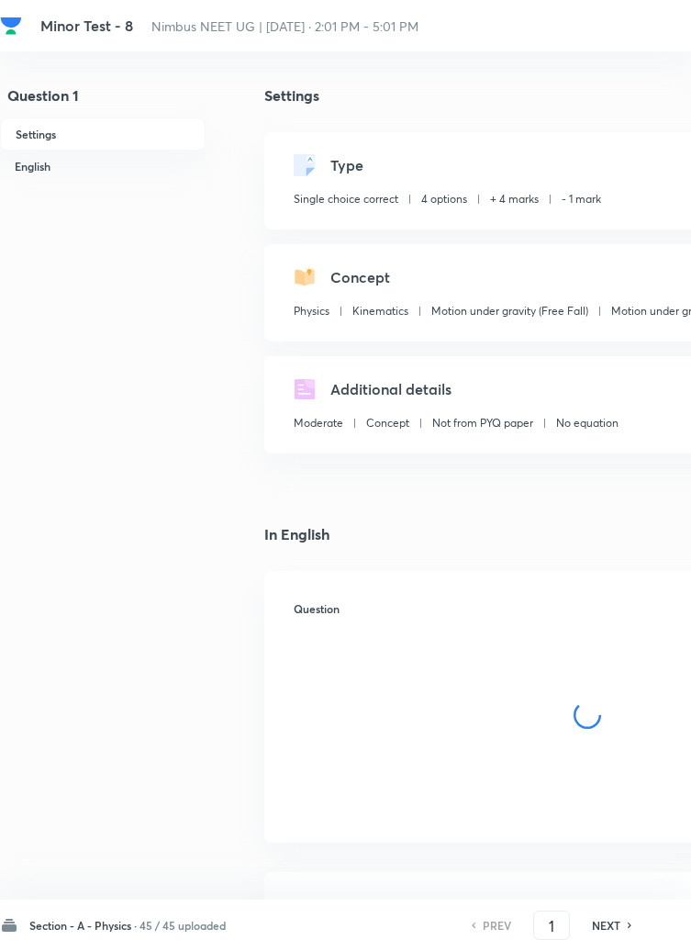
checkbox input "true"
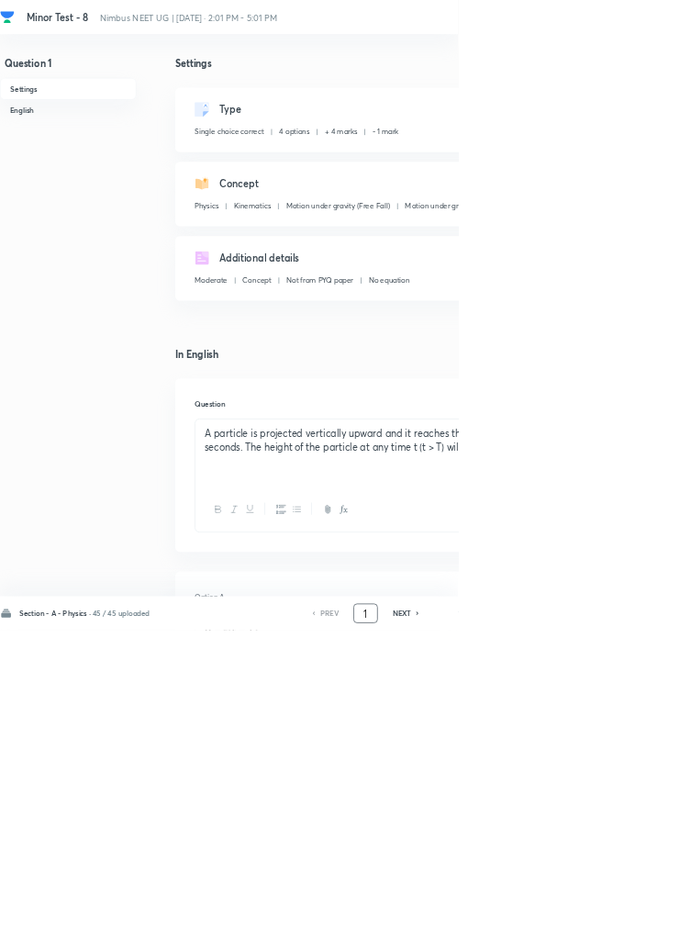
click at [554, 942] on input "1" at bounding box center [551, 926] width 35 height 32
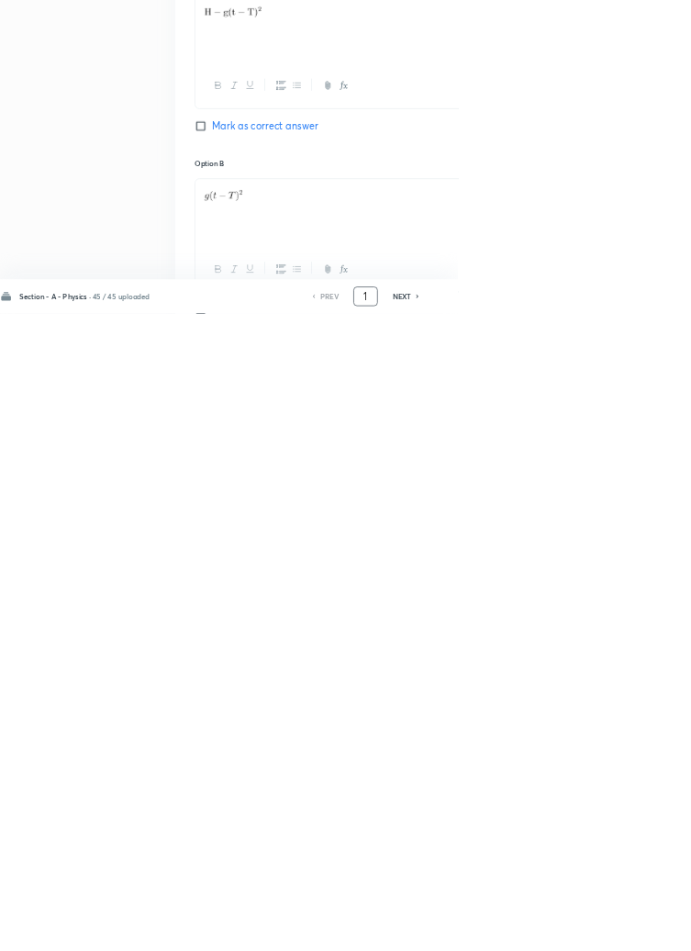
scroll to position [872, 0]
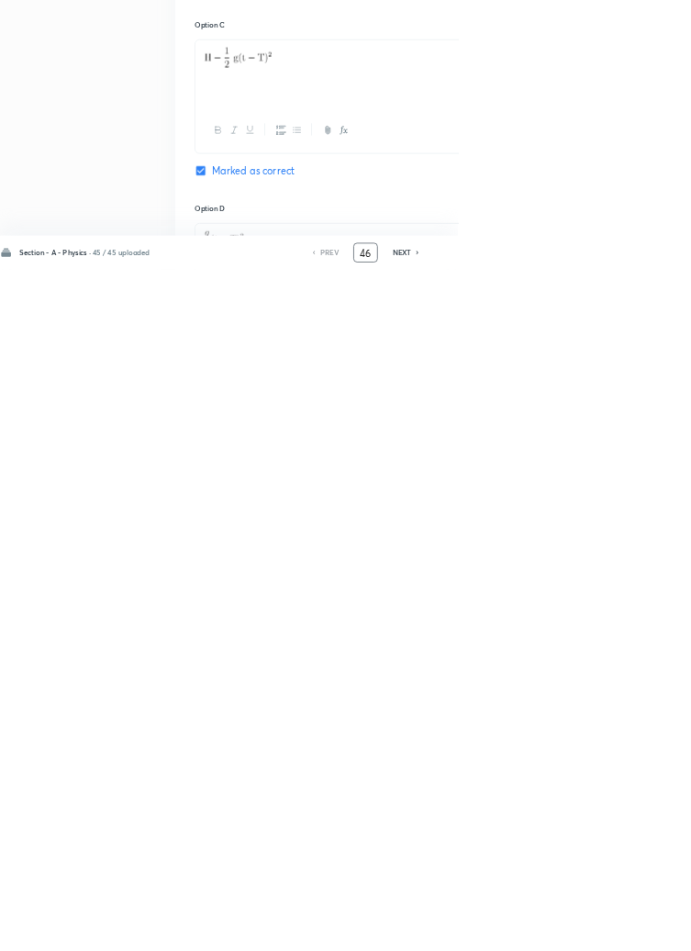
type input "46"
checkbox input "false"
checkbox input "true"
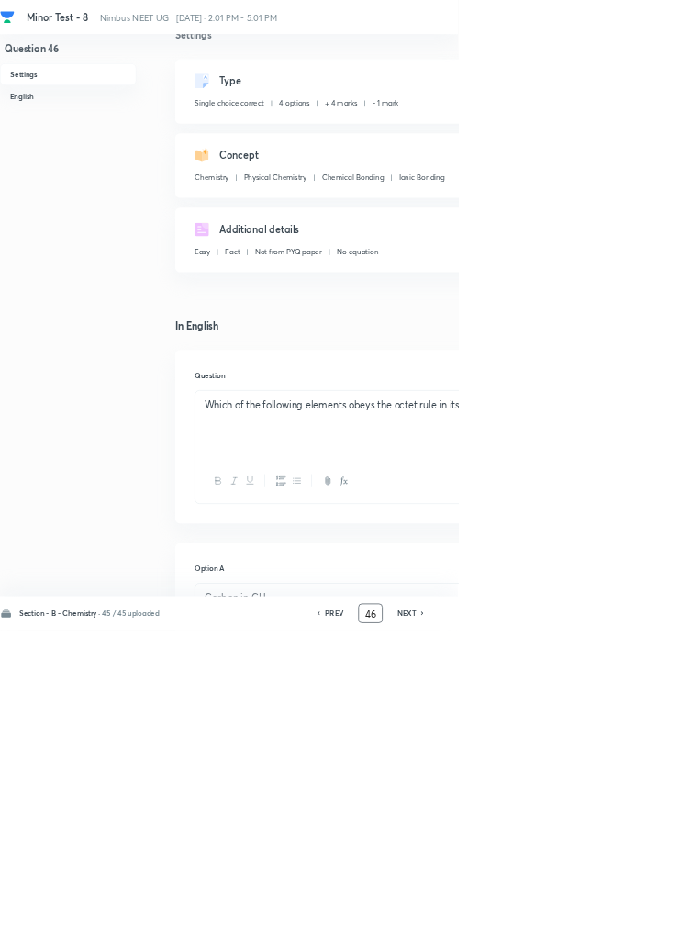
scroll to position [0, 0]
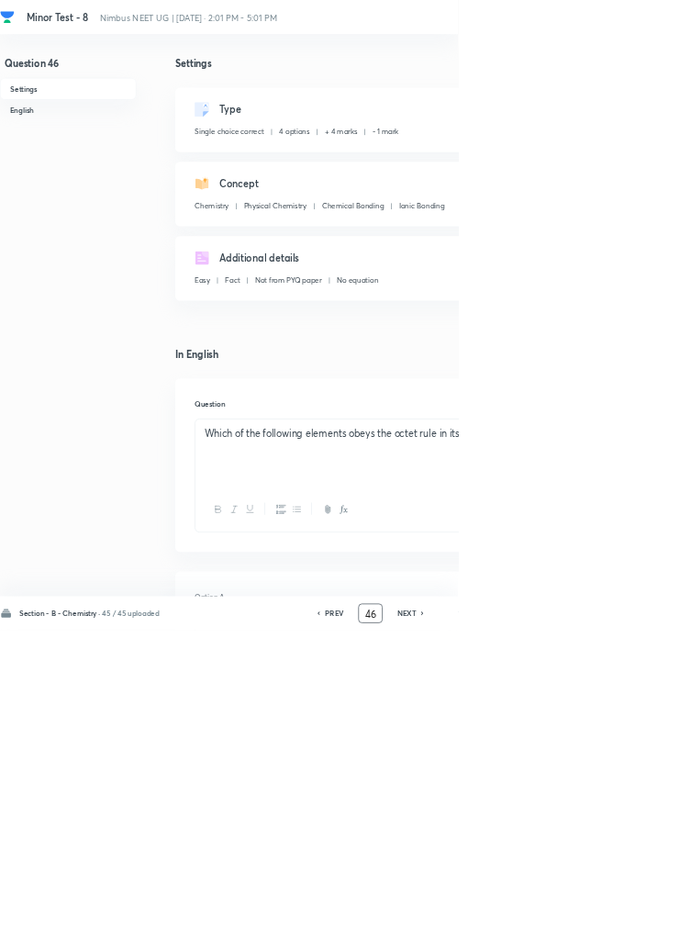
click at [639, 930] on icon at bounding box center [638, 925] width 6 height 9
type input "47"
checkbox input "false"
checkbox input "true"
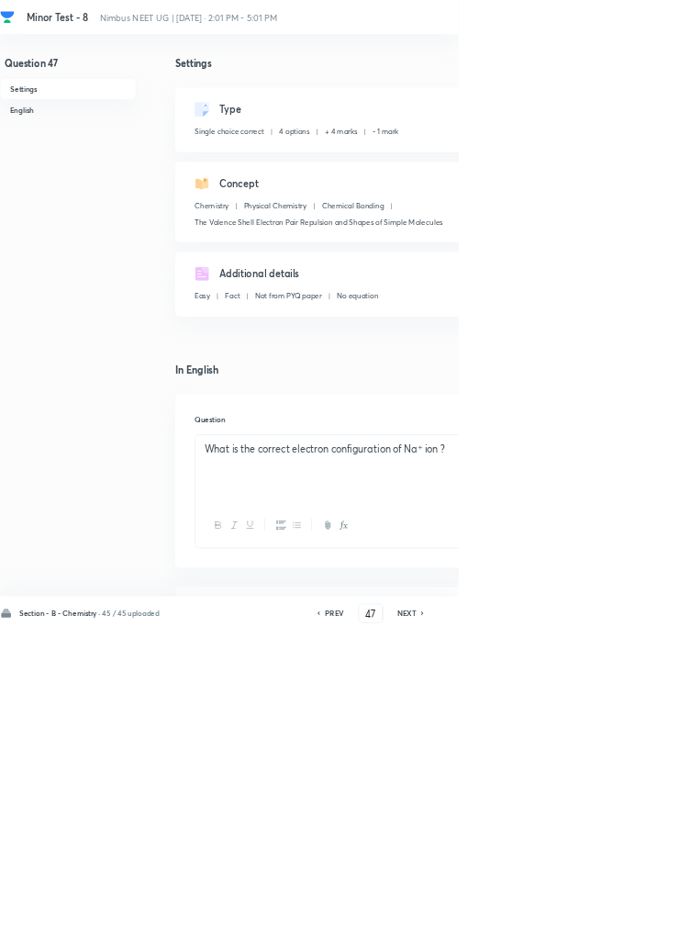
click at [639, 928] on icon at bounding box center [637, 926] width 4 height 6
type input "48"
checkbox input "false"
checkbox input "true"
click at [639, 930] on icon at bounding box center [638, 925] width 6 height 9
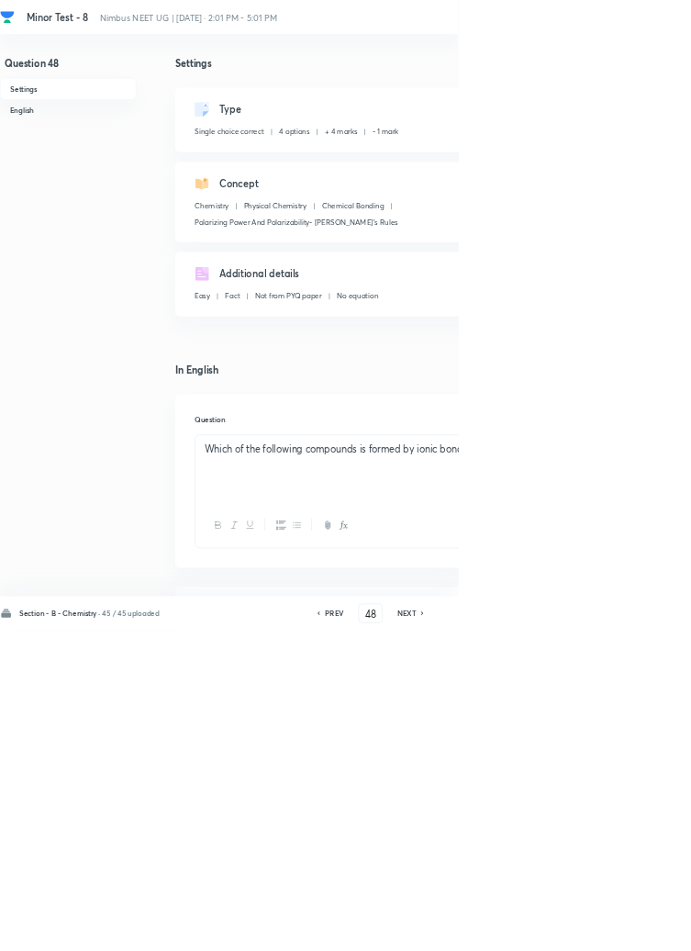
type input "49"
checkbox input "false"
checkbox input "true"
click at [639, 930] on icon at bounding box center [638, 925] width 6 height 9
type input "50"
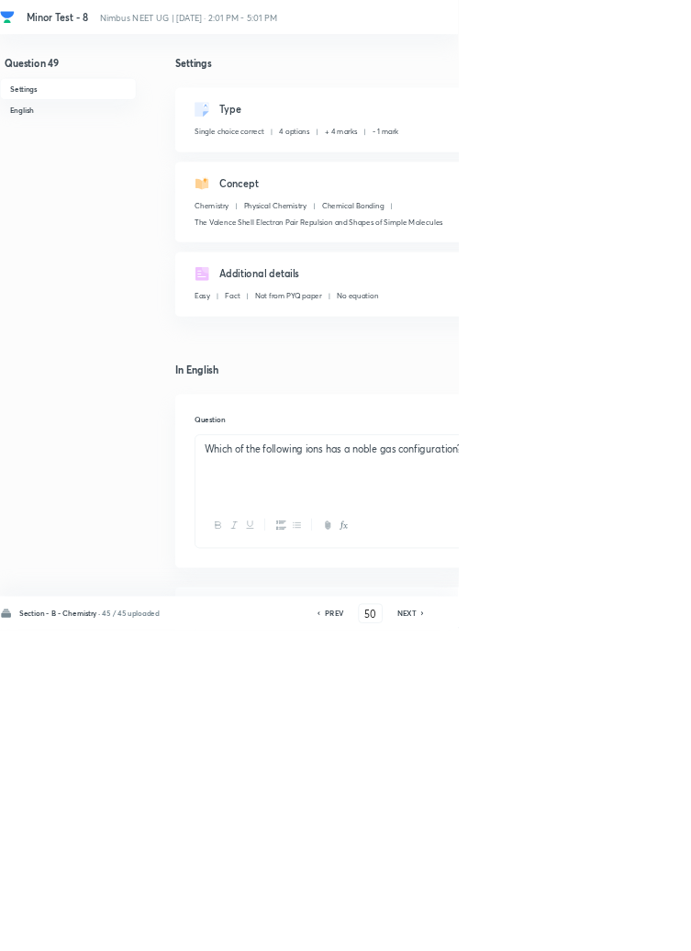
checkbox input "false"
checkbox input "true"
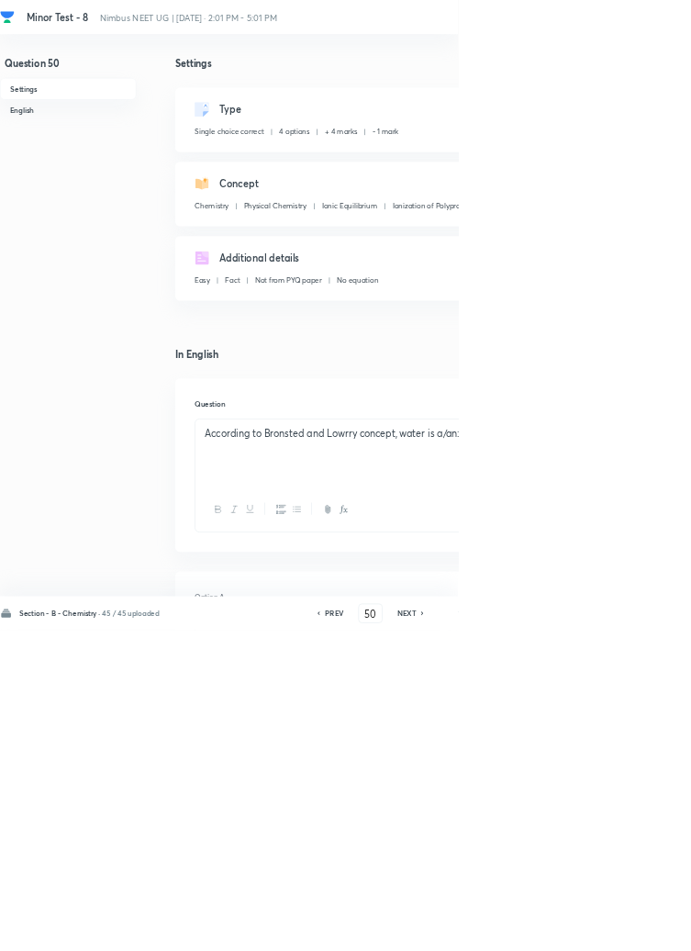
click at [639, 930] on icon at bounding box center [638, 925] width 6 height 9
type input "51"
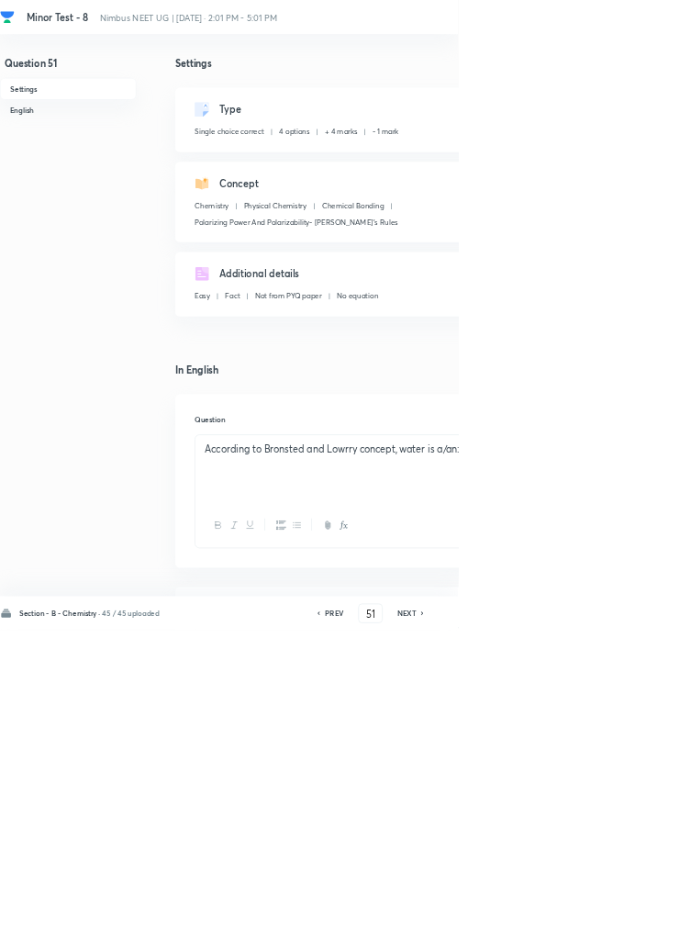
checkbox input "true"
click at [639, 930] on icon at bounding box center [638, 925] width 6 height 9
type input "52"
checkbox input "false"
checkbox input "true"
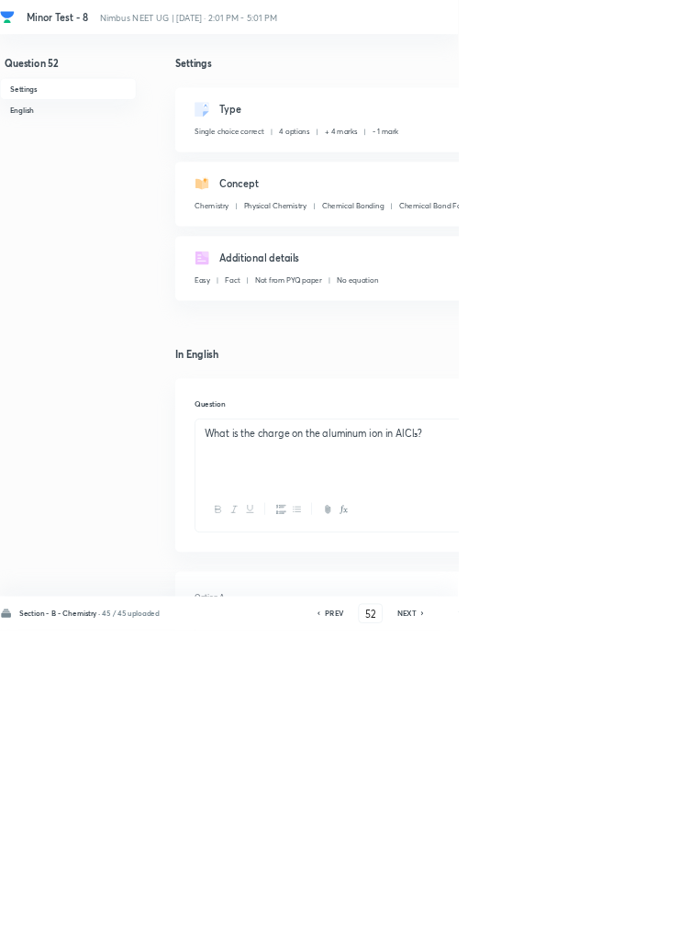
click at [641, 930] on icon at bounding box center [638, 925] width 6 height 9
type input "53"
checkbox input "false"
checkbox input "true"
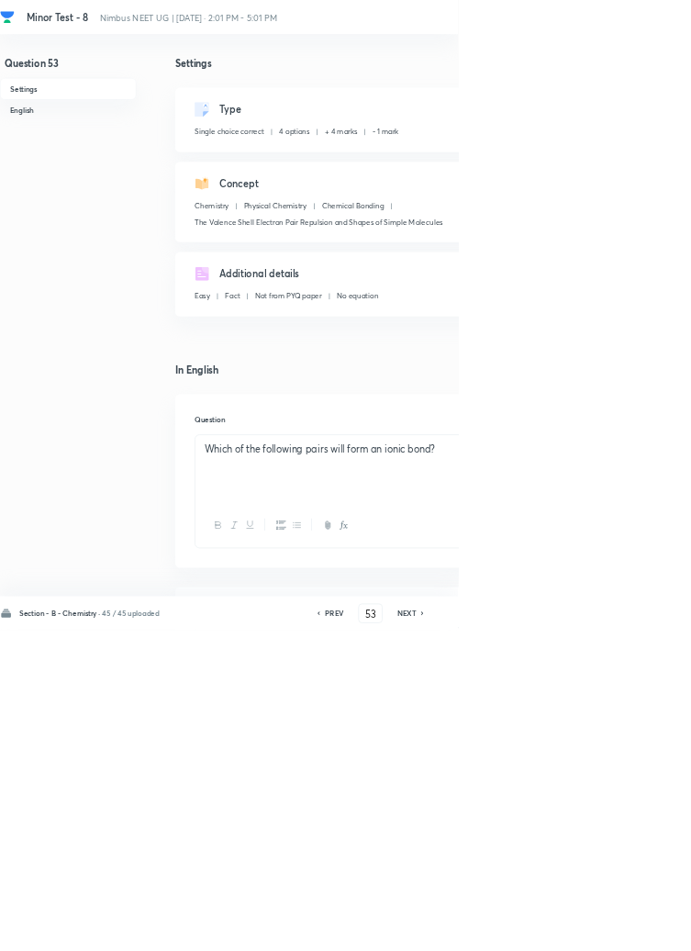
click at [641, 930] on icon at bounding box center [638, 925] width 6 height 9
type input "54"
checkbox input "false"
checkbox input "true"
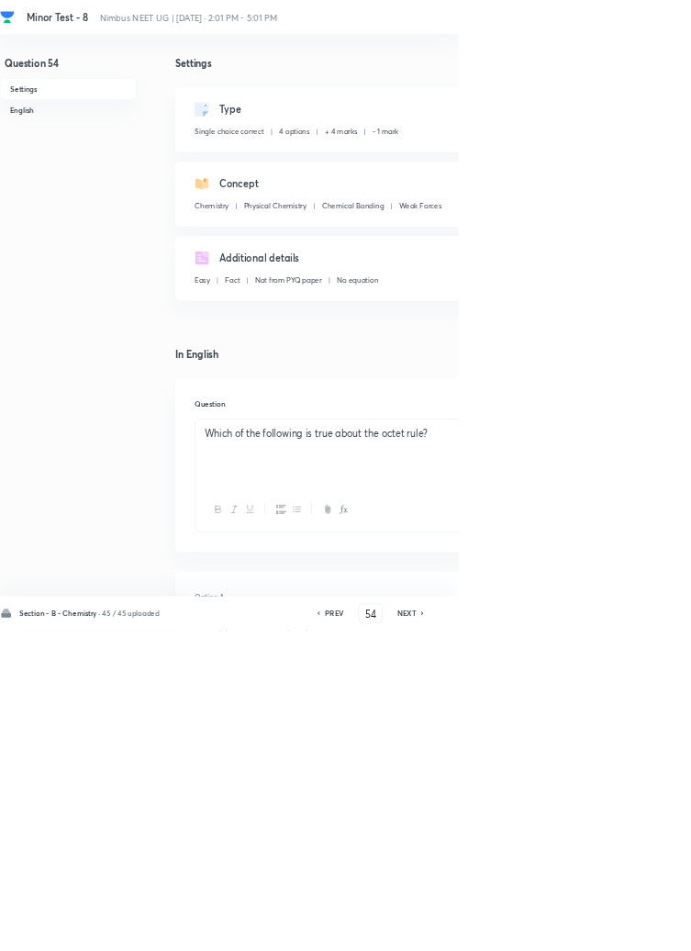
click at [641, 930] on icon at bounding box center [638, 925] width 6 height 9
type input "55"
checkbox input "true"
click at [639, 928] on icon at bounding box center [637, 926] width 4 height 6
type input "56"
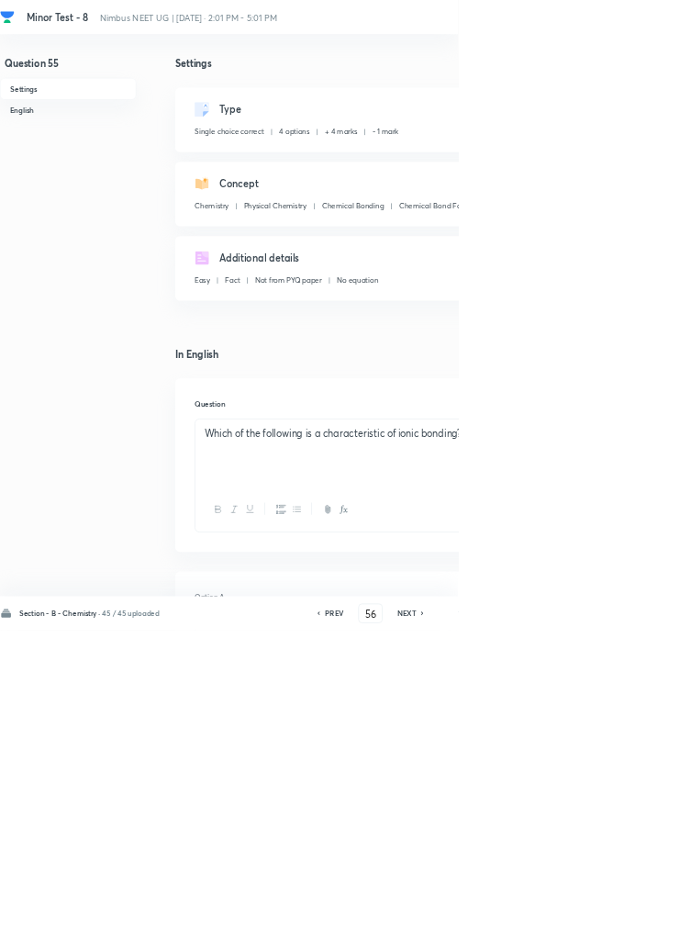
checkbox input "false"
checkbox input "true"
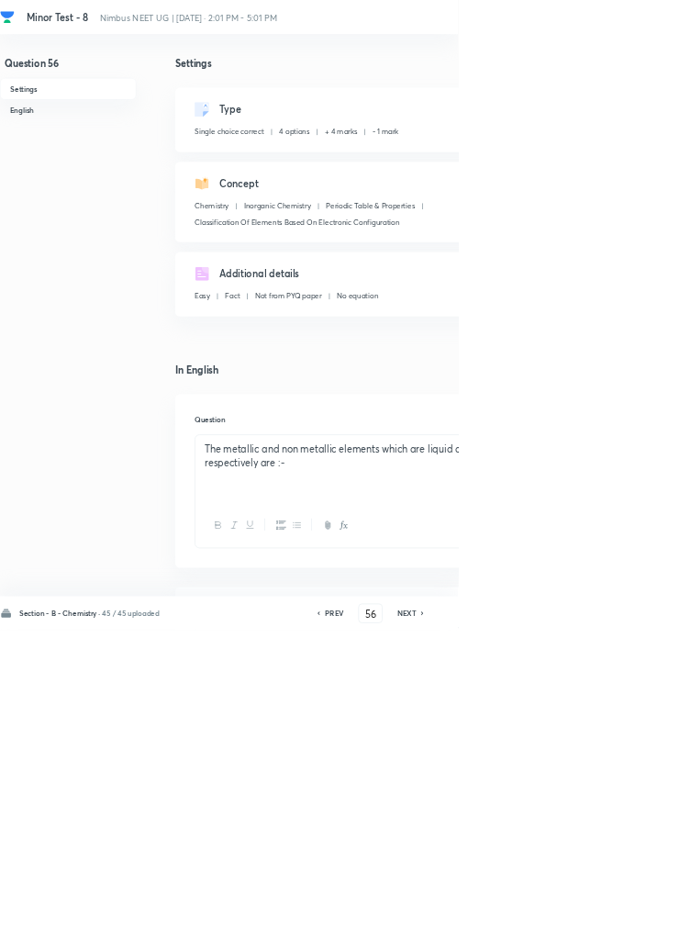
click at [639, 928] on icon at bounding box center [637, 926] width 4 height 6
type input "57"
checkbox input "false"
checkbox input "true"
click at [638, 930] on icon at bounding box center [638, 925] width 6 height 9
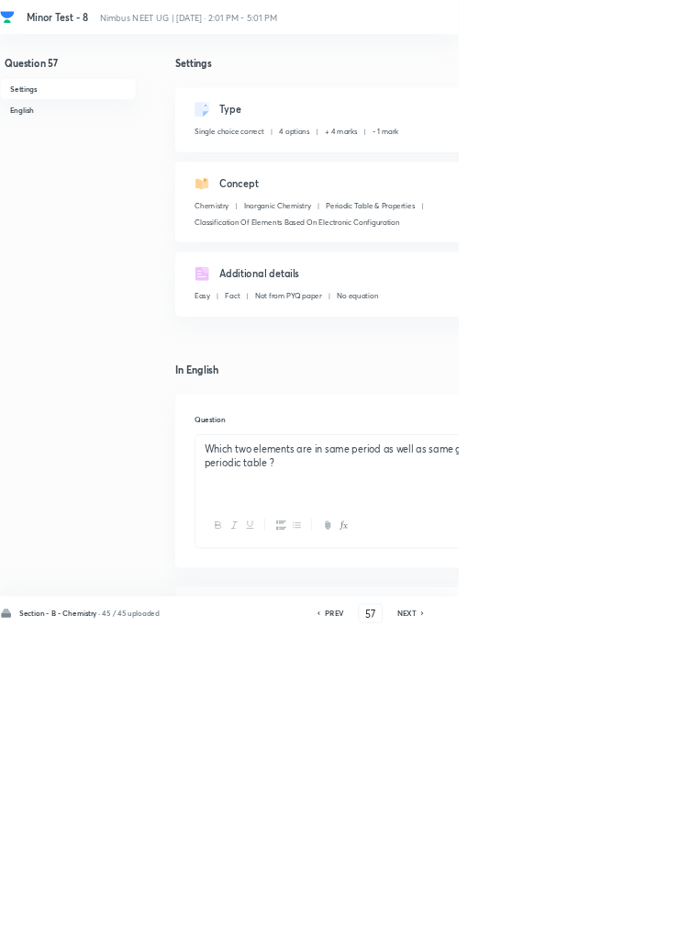
type input "58"
checkbox input "false"
checkbox input "true"
click at [639, 928] on icon at bounding box center [637, 926] width 4 height 6
type input "59"
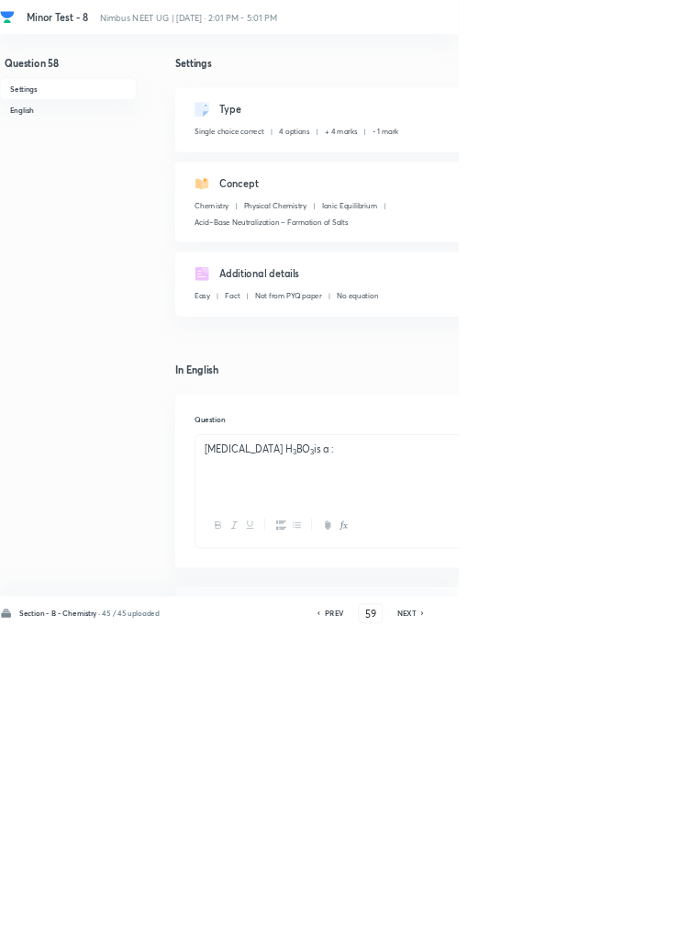
checkbox input "false"
checkbox input "true"
click at [639, 928] on icon at bounding box center [637, 926] width 4 height 6
type input "60"
checkbox input "true"
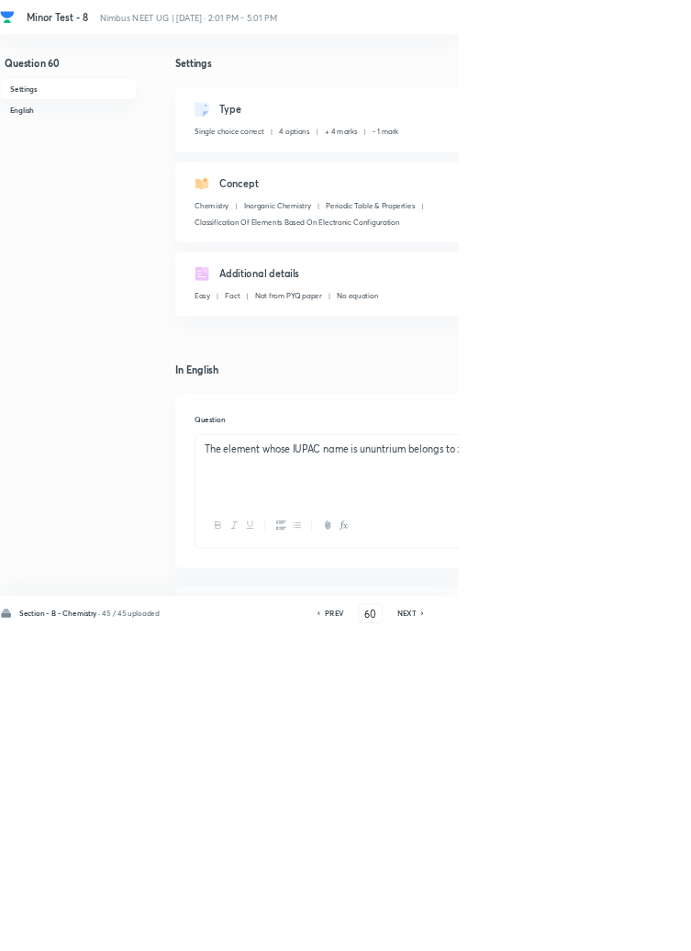
click at [639, 928] on icon at bounding box center [637, 926] width 4 height 6
type input "61"
checkbox input "false"
checkbox input "true"
click at [516, 934] on h6 "PREV" at bounding box center [504, 925] width 28 height 17
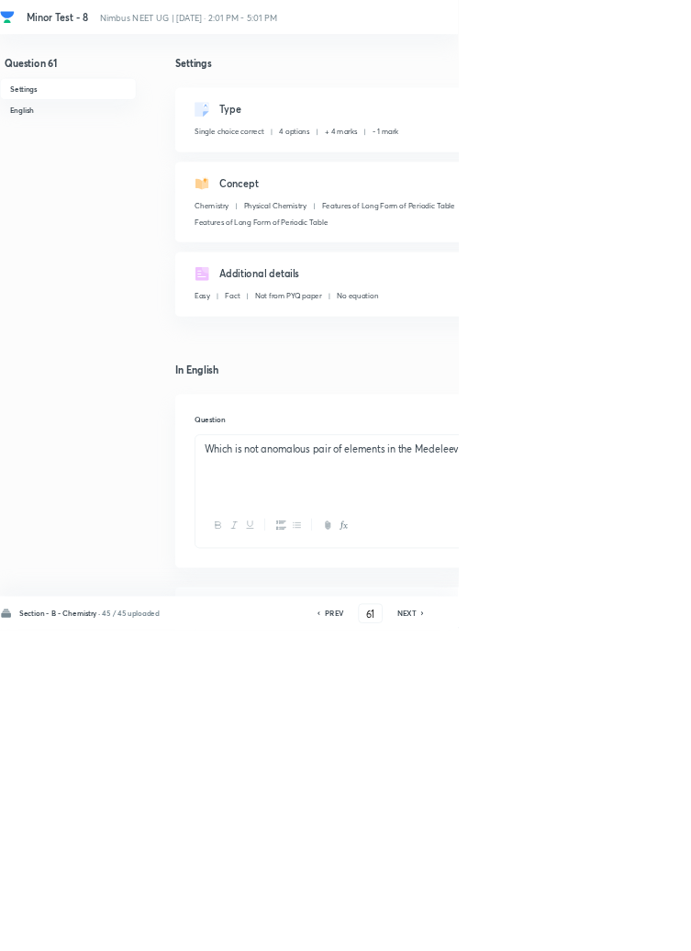
type input "60"
checkbox input "false"
checkbox input "true"
click at [639, 930] on icon at bounding box center [638, 925] width 6 height 9
type input "61"
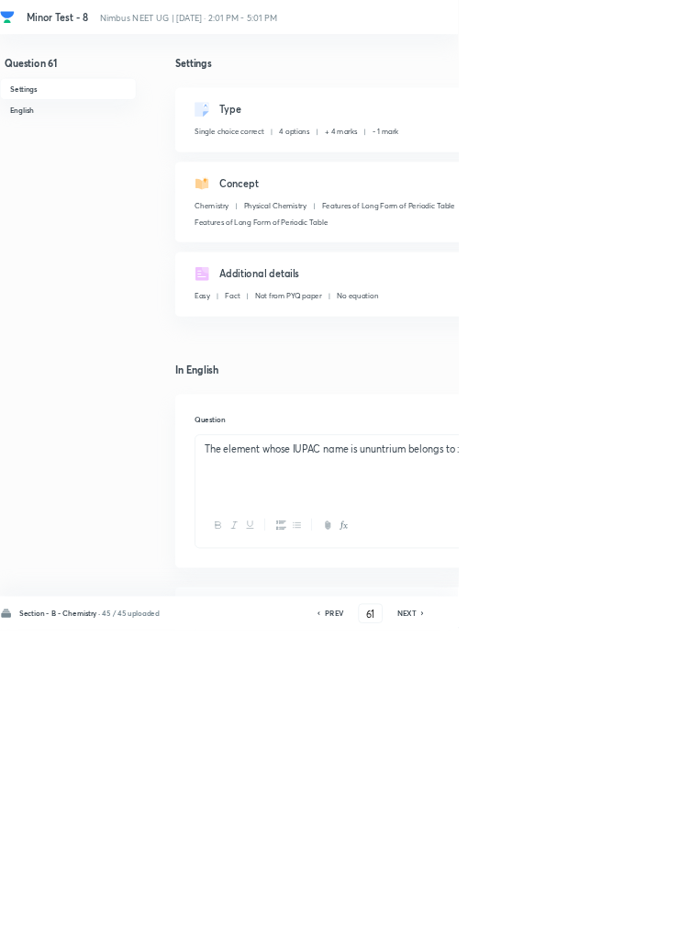
checkbox input "false"
checkbox input "true"
click at [639, 930] on icon at bounding box center [638, 925] width 6 height 9
type input "62"
checkbox input "true"
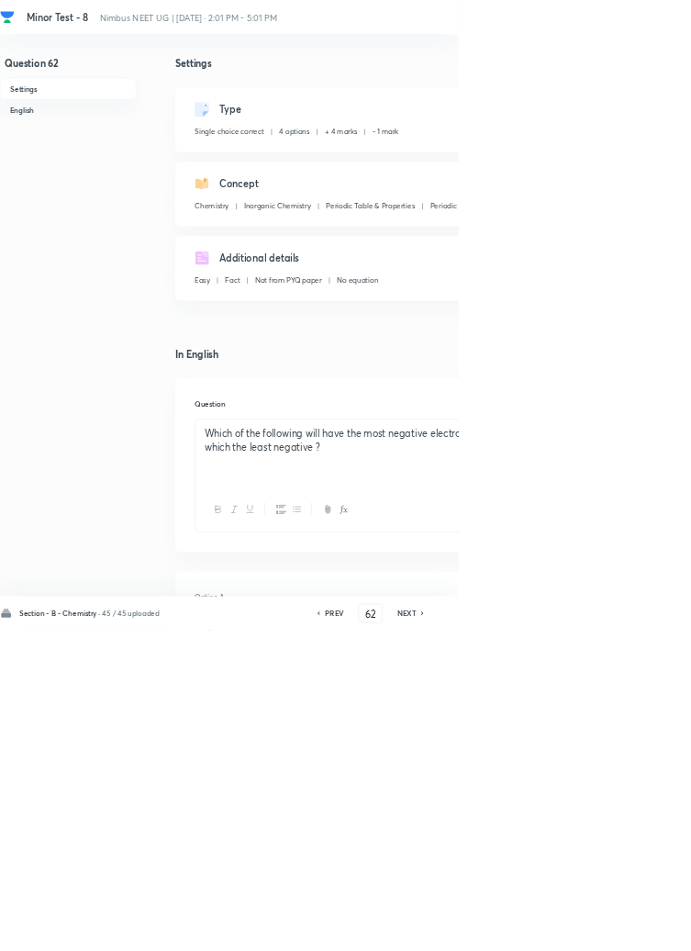
click at [639, 930] on icon at bounding box center [638, 925] width 6 height 9
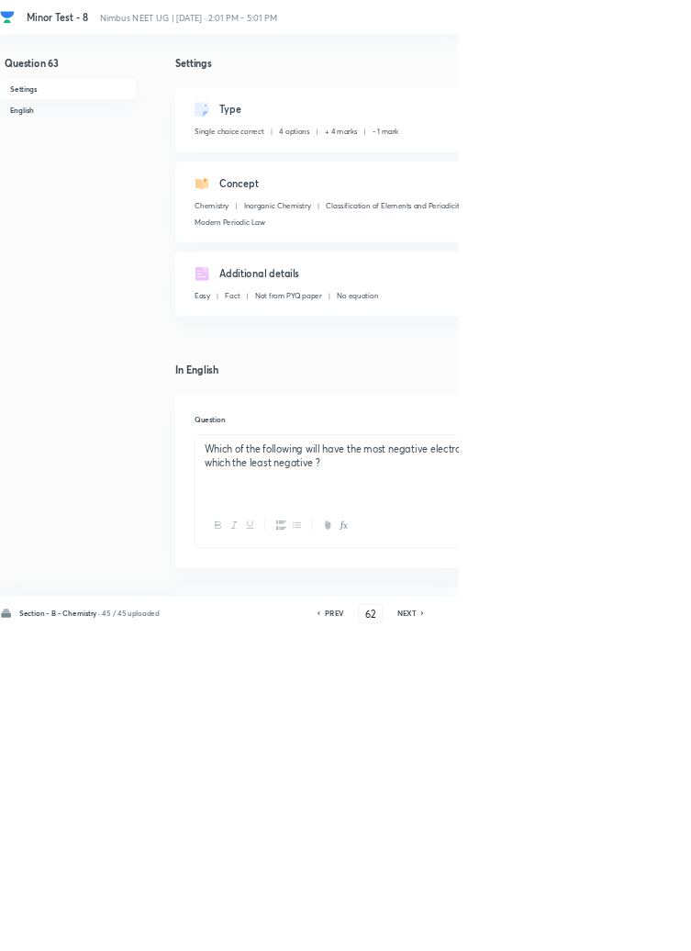
type input "63"
checkbox input "true"
click at [639, 930] on icon at bounding box center [638, 925] width 6 height 9
type input "64"
checkbox input "false"
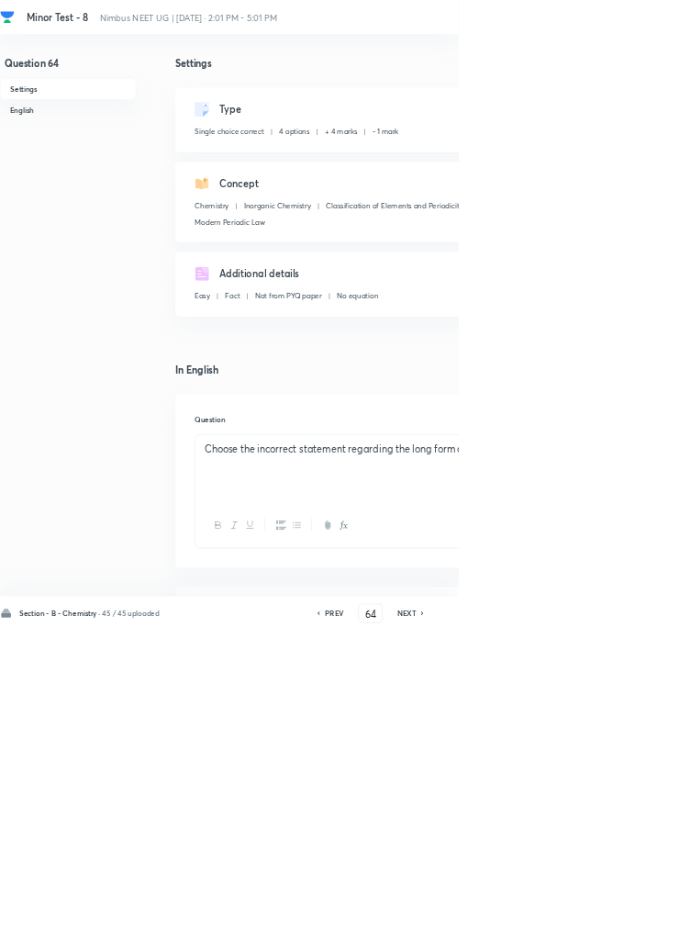
checkbox input "true"
click at [639, 928] on icon at bounding box center [637, 926] width 4 height 6
type input "65"
checkbox input "false"
checkbox input "true"
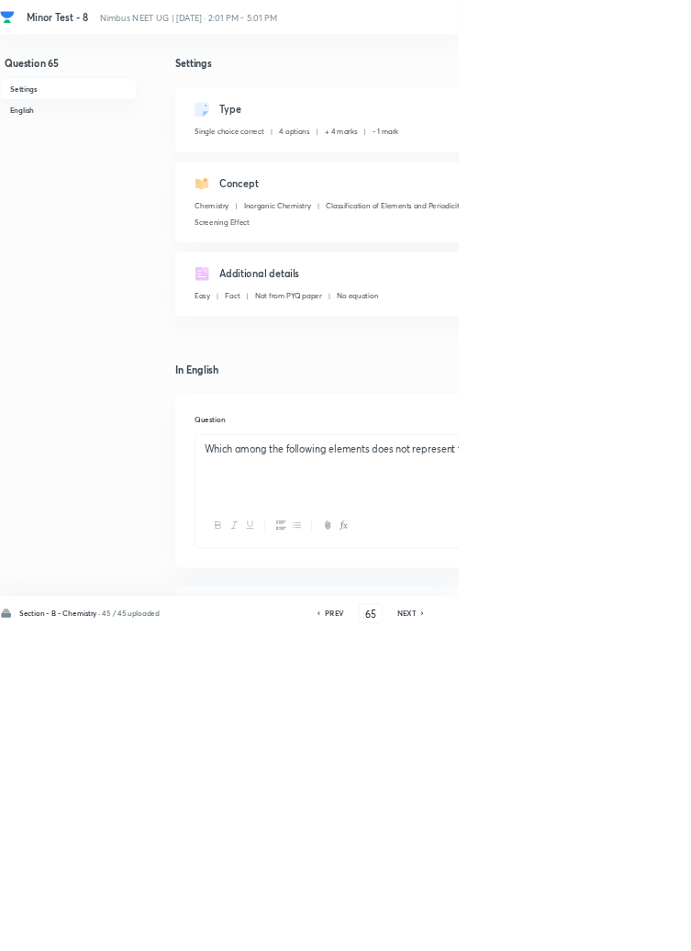
click at [639, 928] on icon at bounding box center [637, 926] width 4 height 6
type input "66"
checkbox input "false"
checkbox input "true"
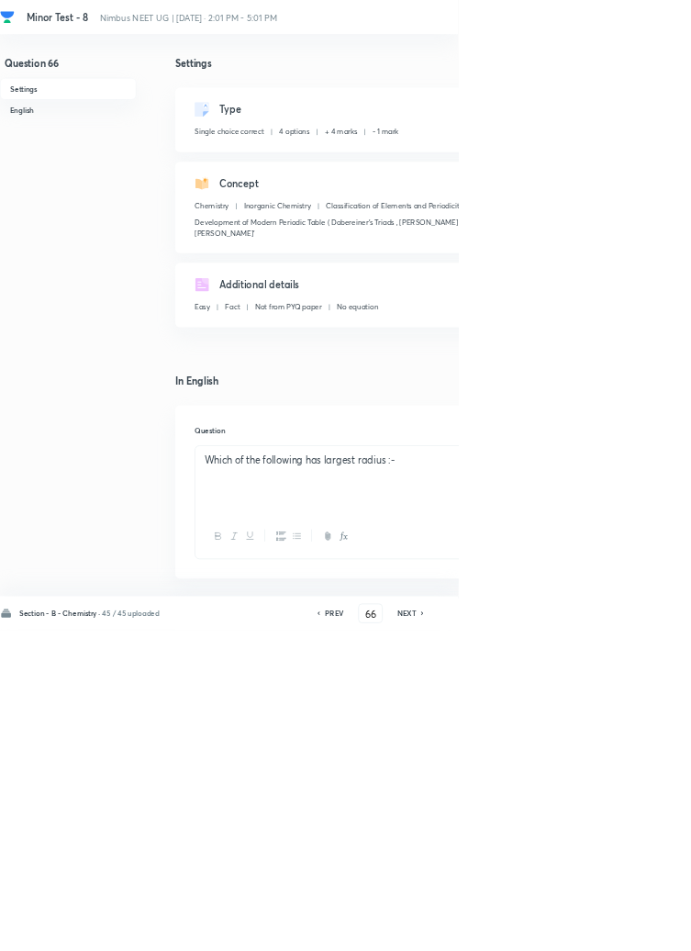
click at [639, 930] on icon at bounding box center [638, 925] width 6 height 9
type input "67"
checkbox input "false"
checkbox input "true"
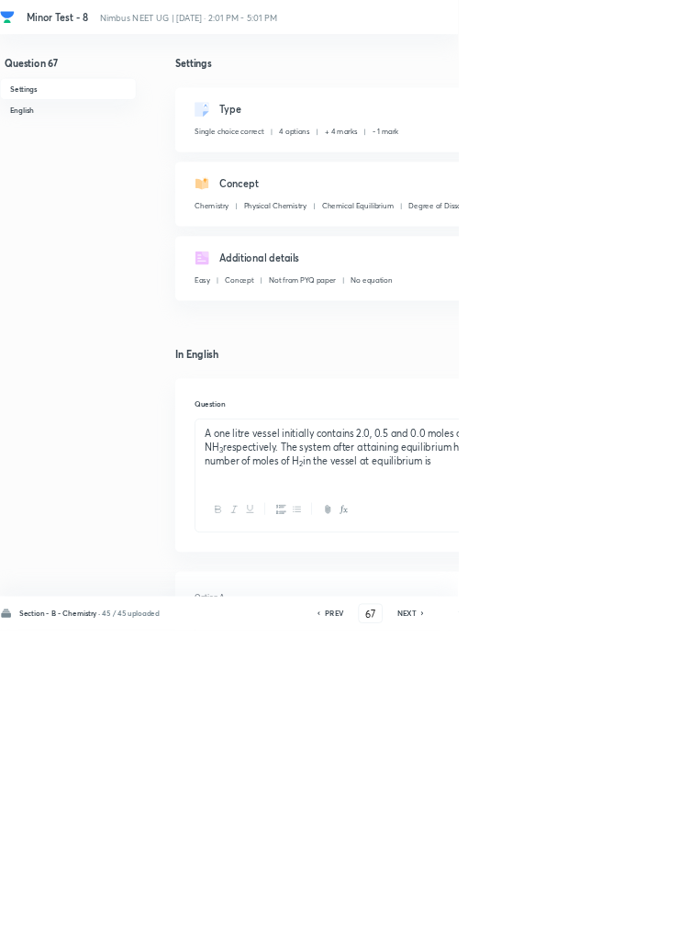
click at [639, 928] on icon at bounding box center [637, 926] width 4 height 6
type input "68"
checkbox input "true"
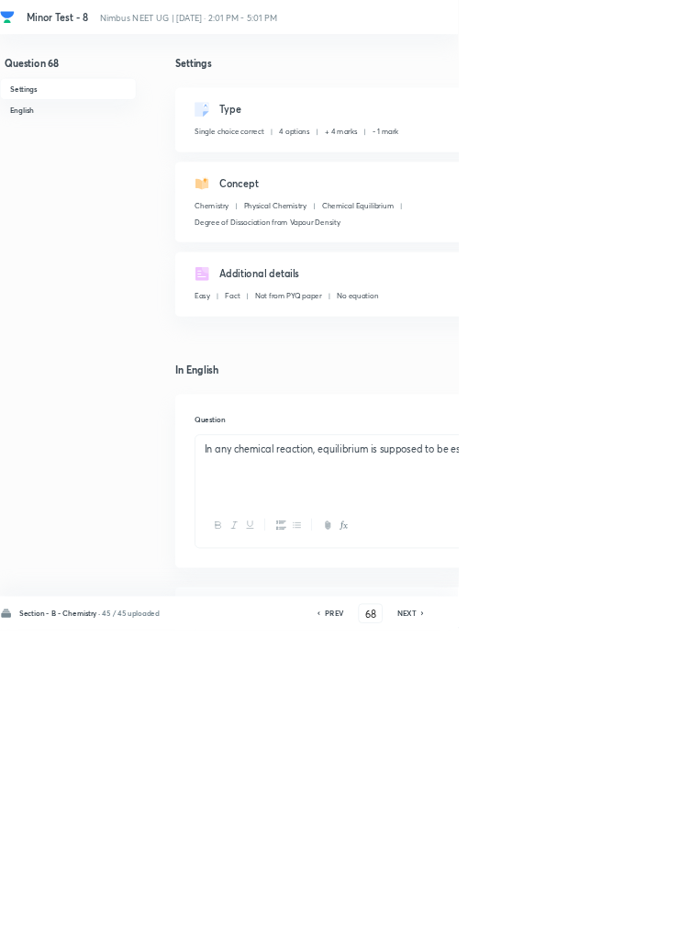
click at [639, 928] on icon at bounding box center [637, 926] width 4 height 6
type input "69"
checkbox input "false"
checkbox input "true"
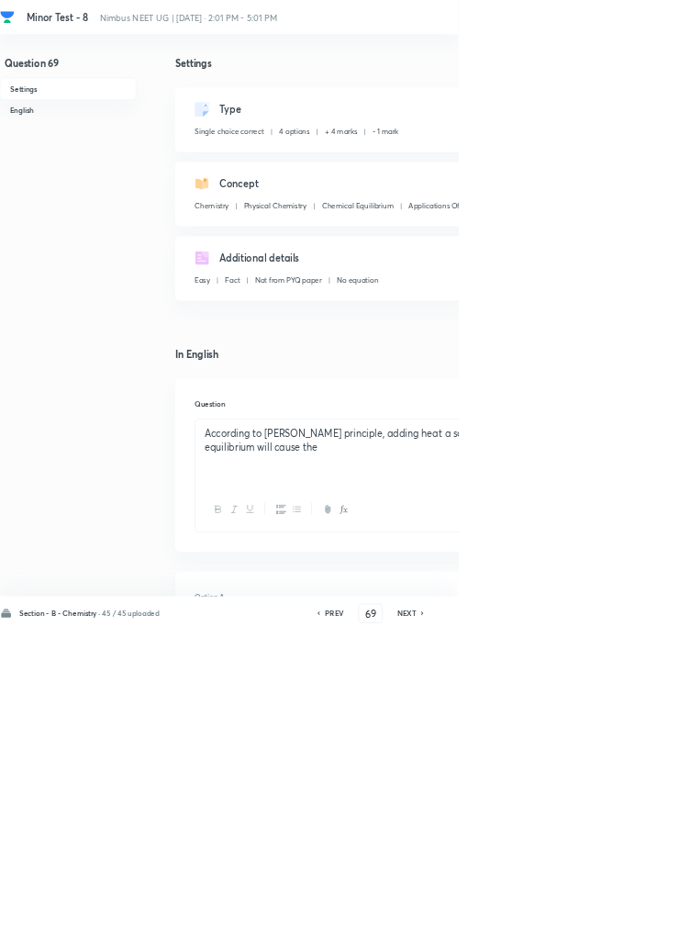
click at [639, 930] on icon at bounding box center [638, 925] width 6 height 9
type input "70"
checkbox input "false"
checkbox input "true"
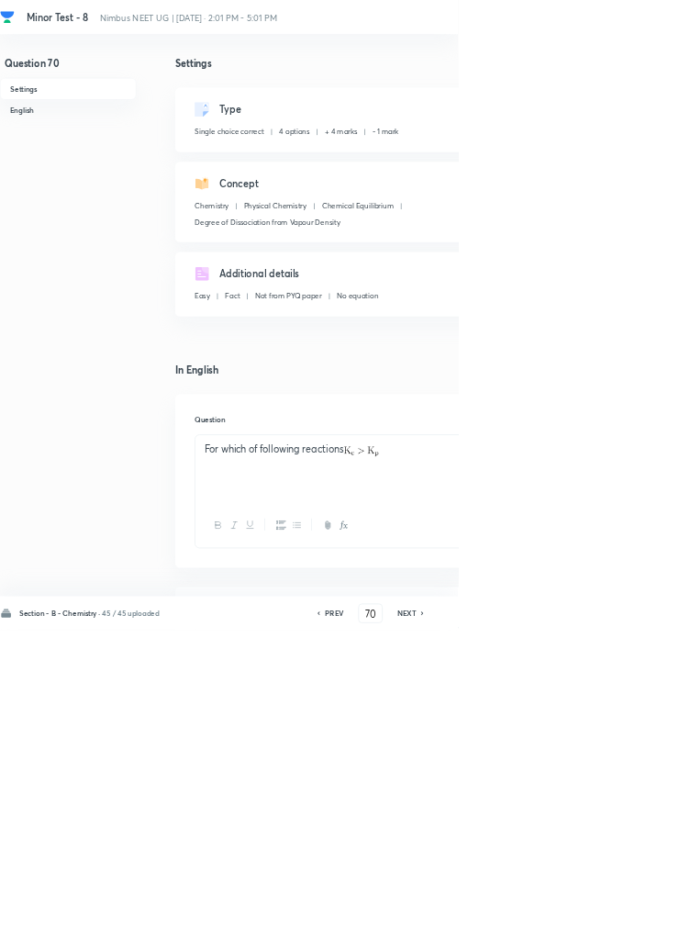
click at [639, 928] on icon at bounding box center [637, 926] width 4 height 6
type input "71"
checkbox input "false"
checkbox input "true"
click at [639, 930] on icon at bounding box center [638, 925] width 6 height 9
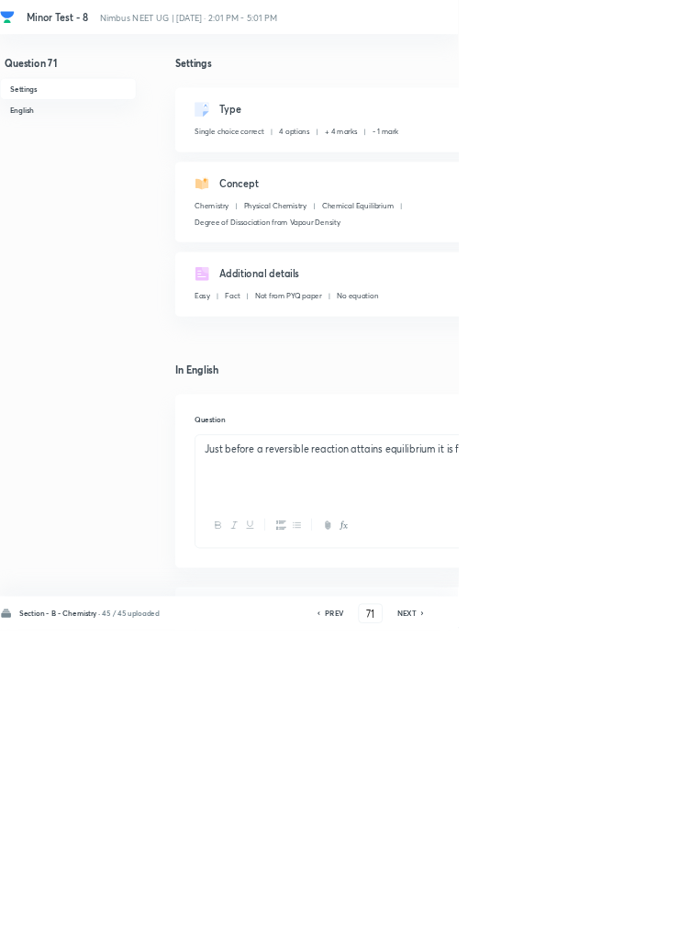
type input "72"
checkbox input "false"
checkbox input "true"
click at [639, 930] on icon at bounding box center [638, 925] width 6 height 9
type input "73"
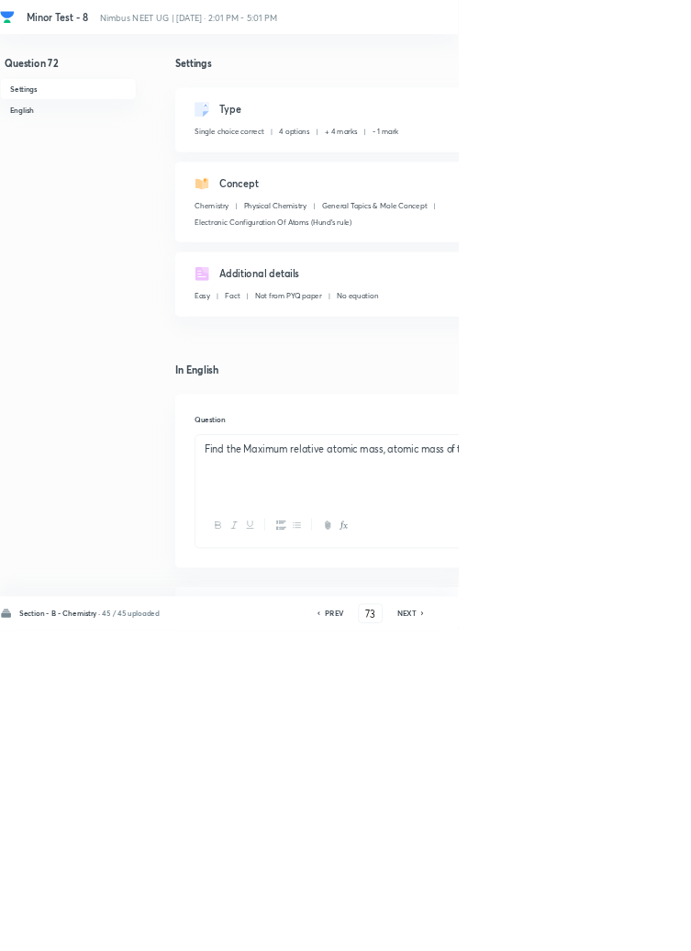
checkbox input "false"
checkbox input "true"
click at [639, 928] on icon at bounding box center [637, 926] width 4 height 6
type input "74"
checkbox input "true"
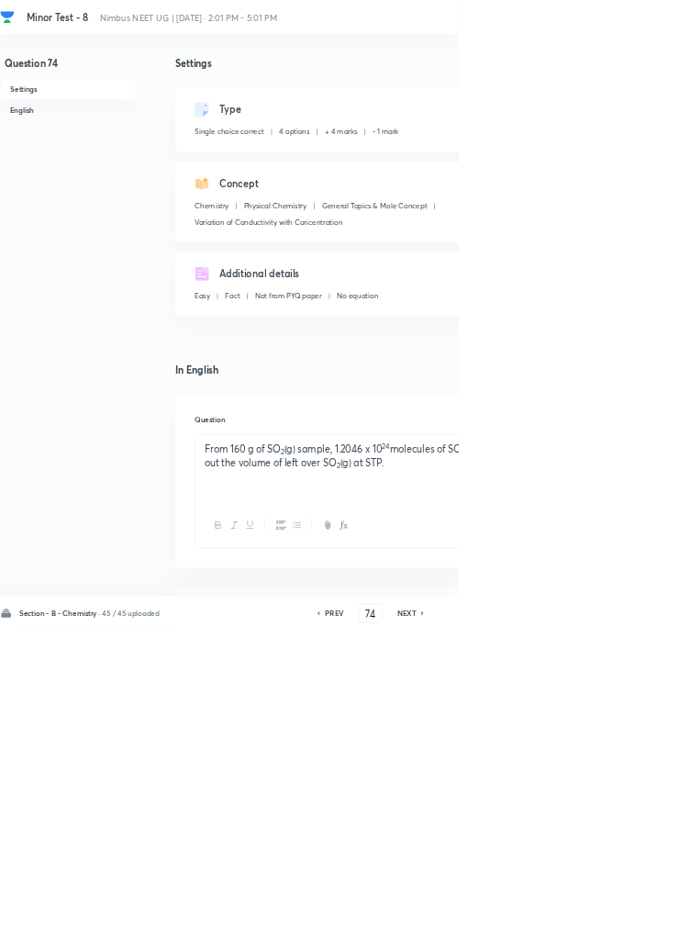
click at [639, 930] on icon at bounding box center [638, 925] width 6 height 9
type input "75"
checkbox input "true"
click at [639, 930] on icon at bounding box center [638, 925] width 6 height 9
type input "76"
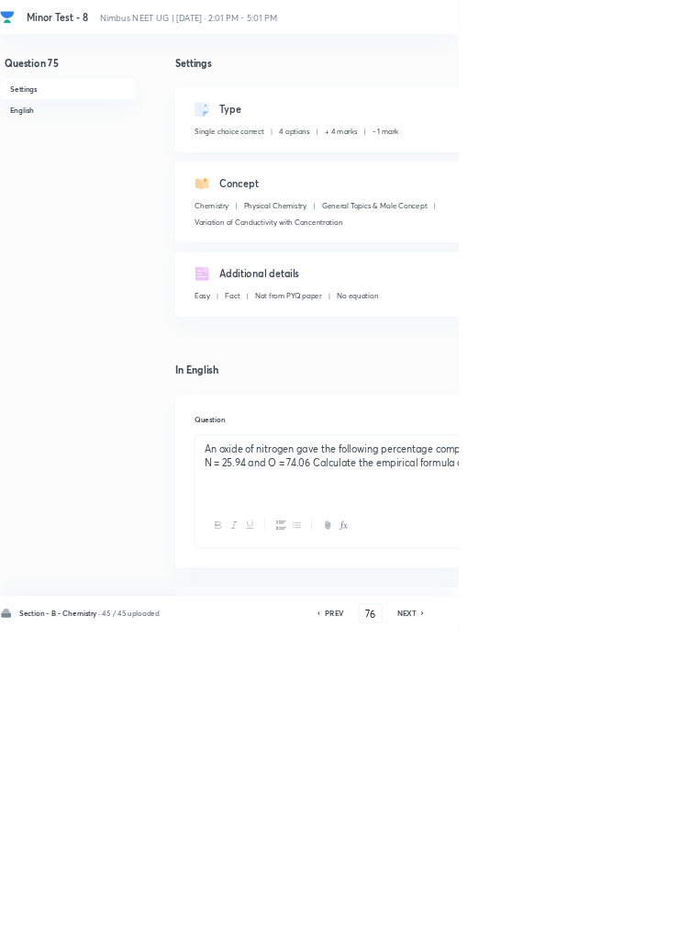
checkbox input "false"
checkbox input "true"
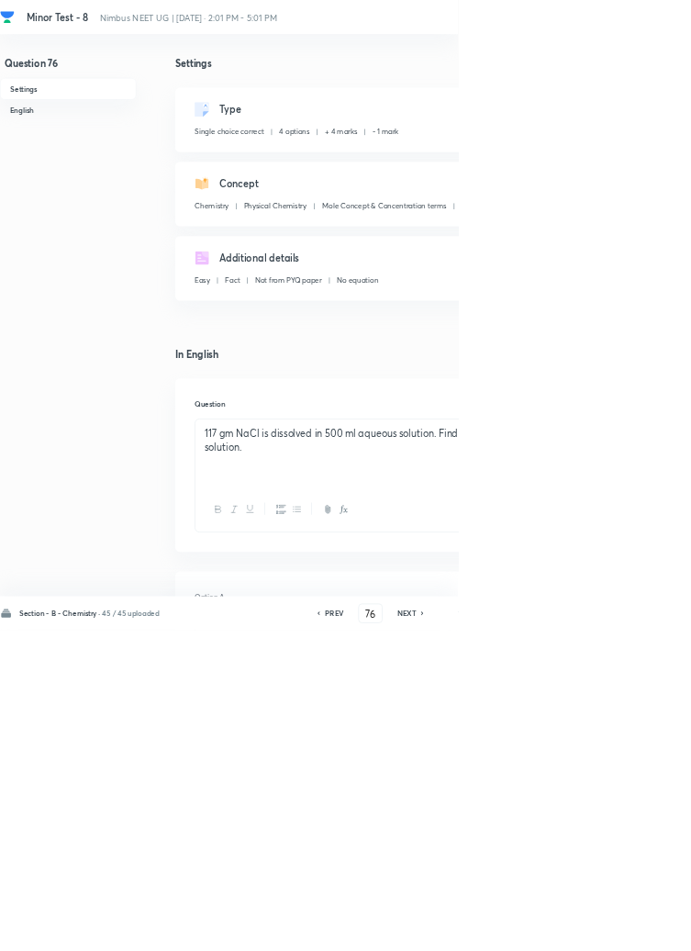
click at [639, 930] on icon at bounding box center [638, 925] width 6 height 9
type input "77"
checkbox input "false"
checkbox input "true"
click at [639, 930] on icon at bounding box center [638, 925] width 6 height 9
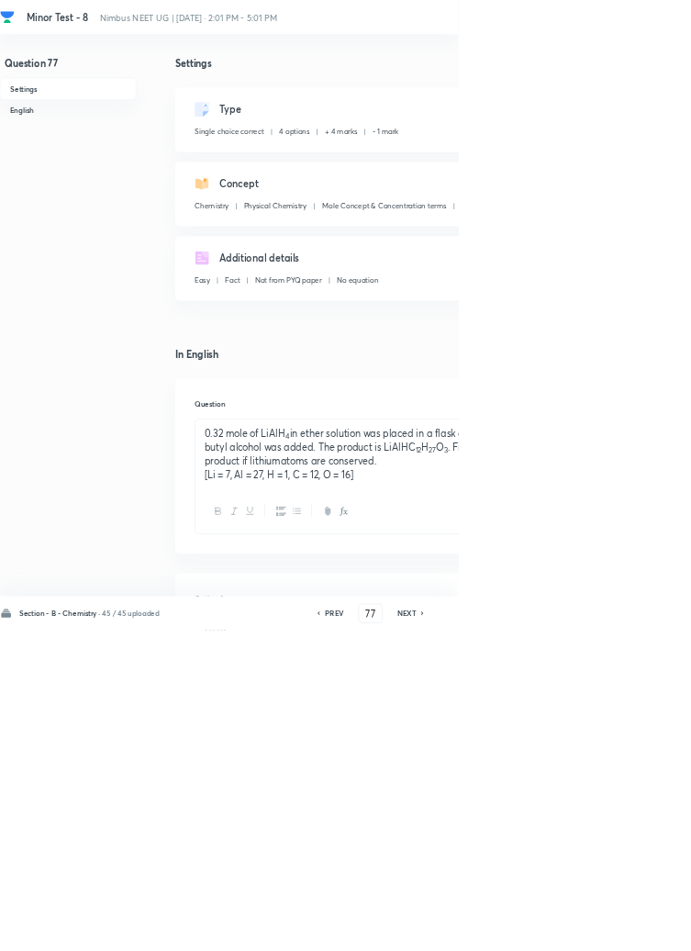
type input "78"
checkbox input "false"
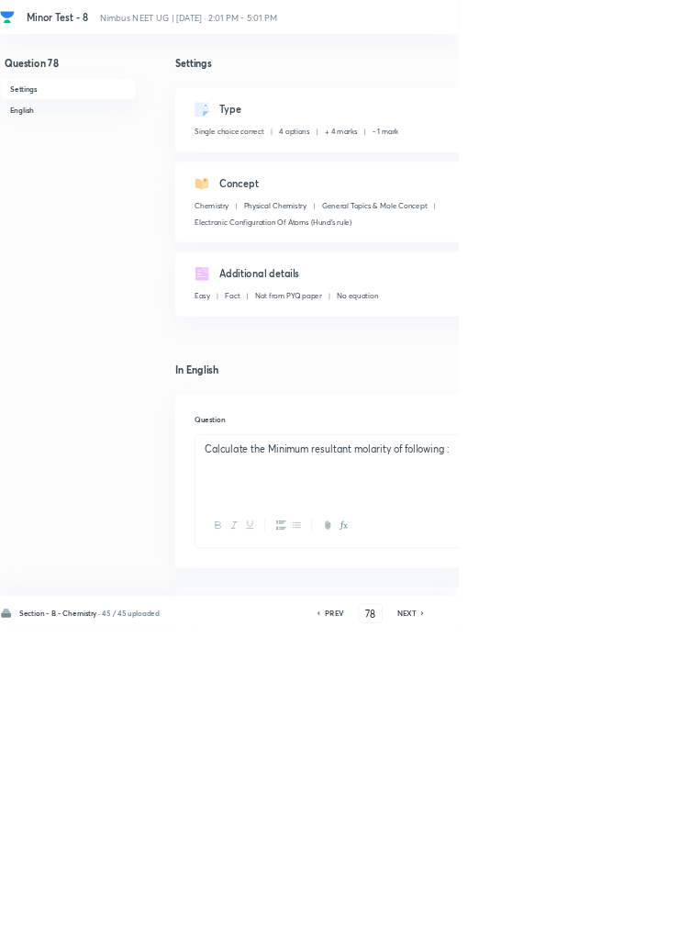
checkbox input "true"
click at [639, 930] on icon at bounding box center [638, 925] width 6 height 9
type input "79"
checkbox input "true"
click at [639, 930] on icon at bounding box center [638, 925] width 6 height 9
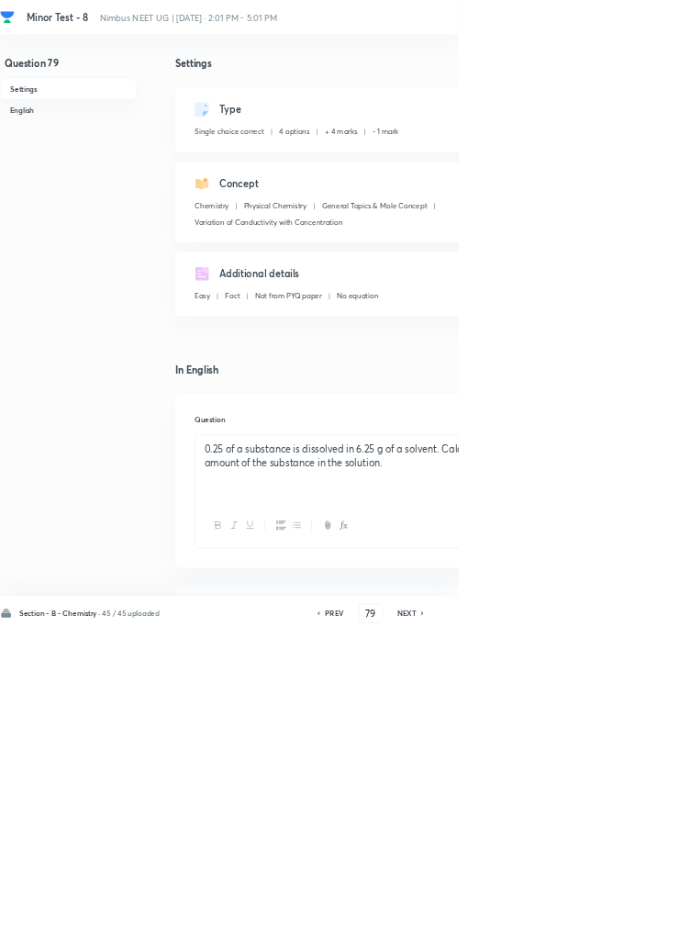
type input "80"
checkbox input "false"
checkbox input "true"
click at [639, 930] on icon at bounding box center [638, 925] width 6 height 9
type input "81"
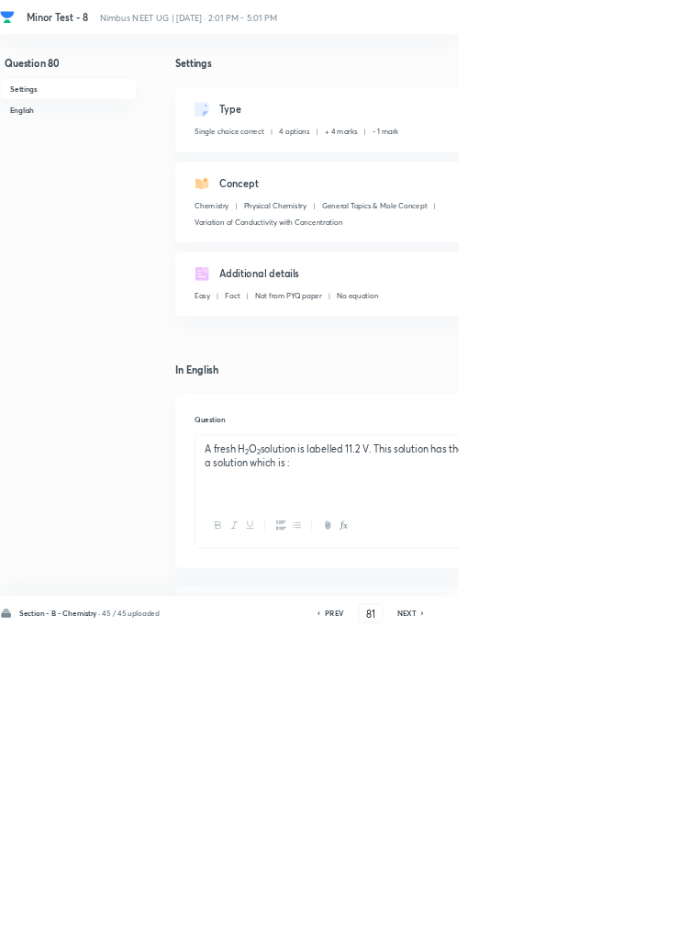
checkbox input "false"
checkbox input "true"
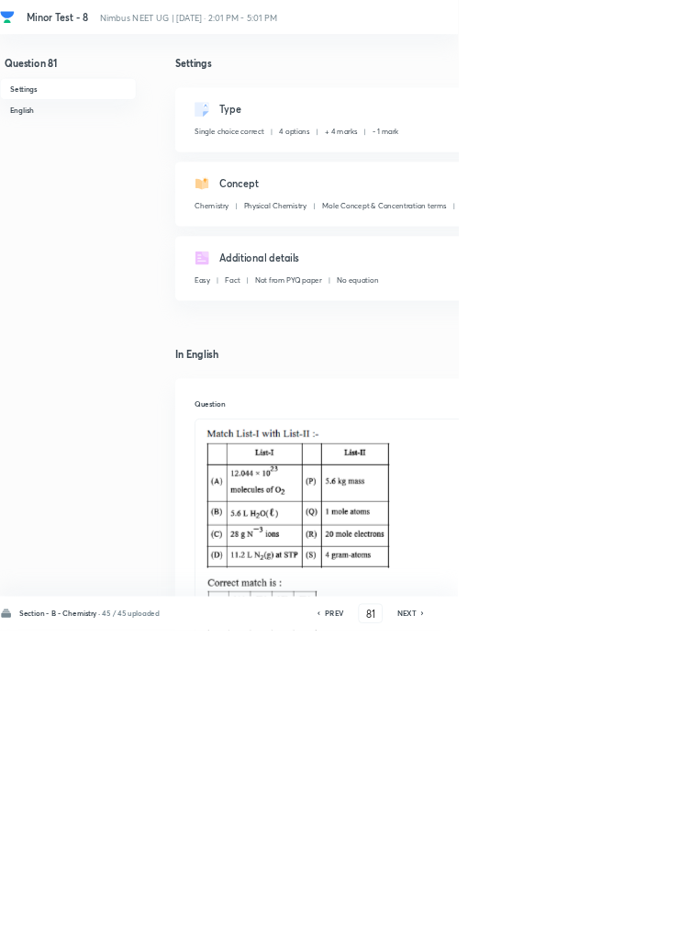
click at [639, 930] on icon at bounding box center [638, 925] width 6 height 9
type input "82"
checkbox input "false"
checkbox input "true"
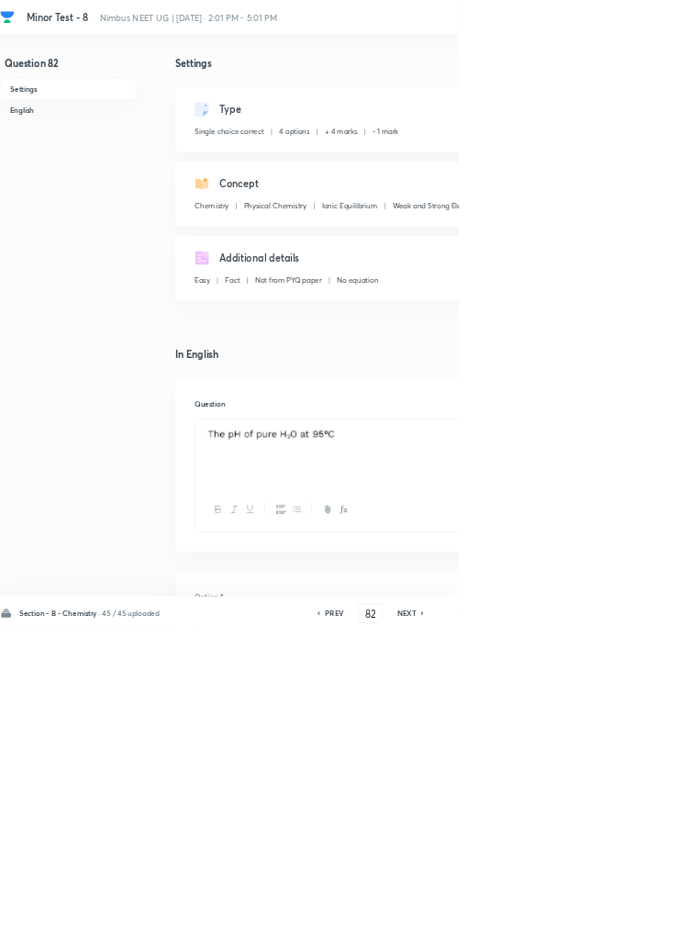
click at [639, 930] on icon at bounding box center [638, 925] width 6 height 9
type input "83"
checkbox input "false"
checkbox input "true"
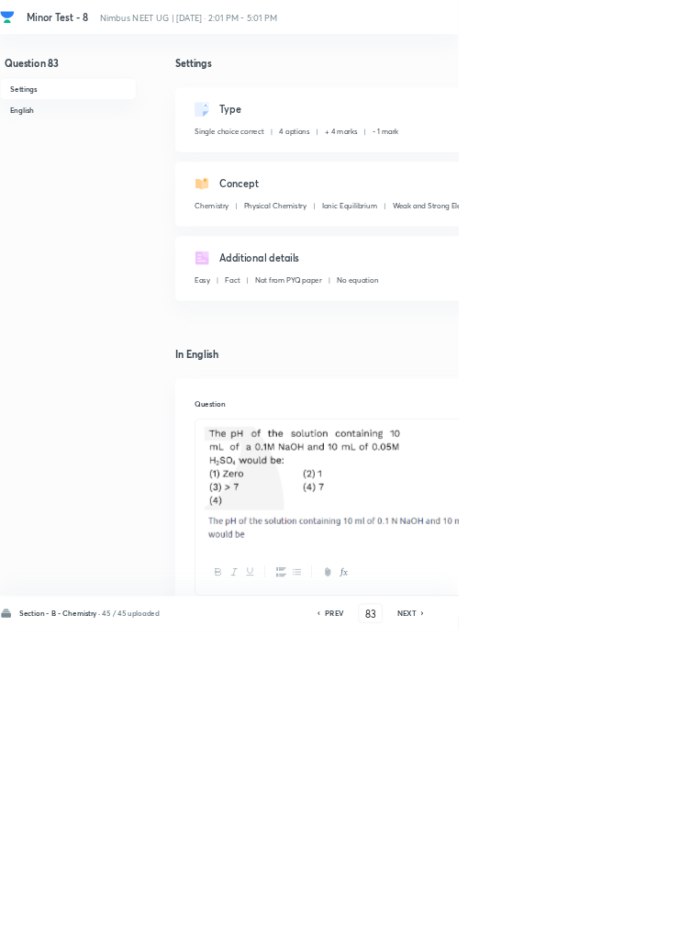
click at [639, 930] on icon at bounding box center [638, 925] width 6 height 9
type input "84"
checkbox input "false"
checkbox input "true"
click at [639, 928] on icon at bounding box center [637, 926] width 4 height 6
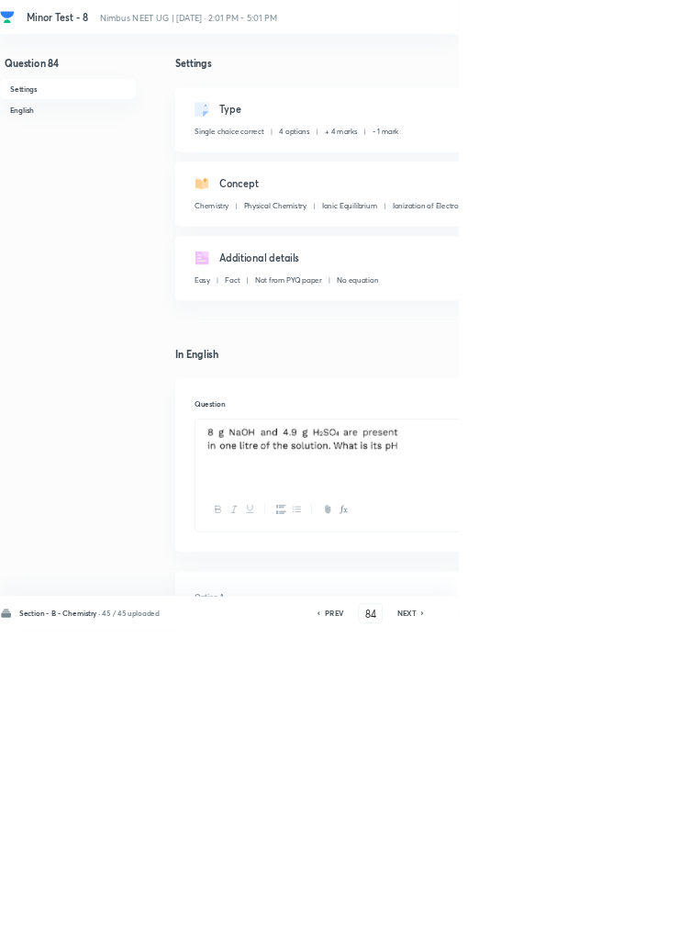
type input "85"
checkbox input "false"
checkbox input "true"
click at [639, 928] on icon at bounding box center [637, 926] width 4 height 6
type input "86"
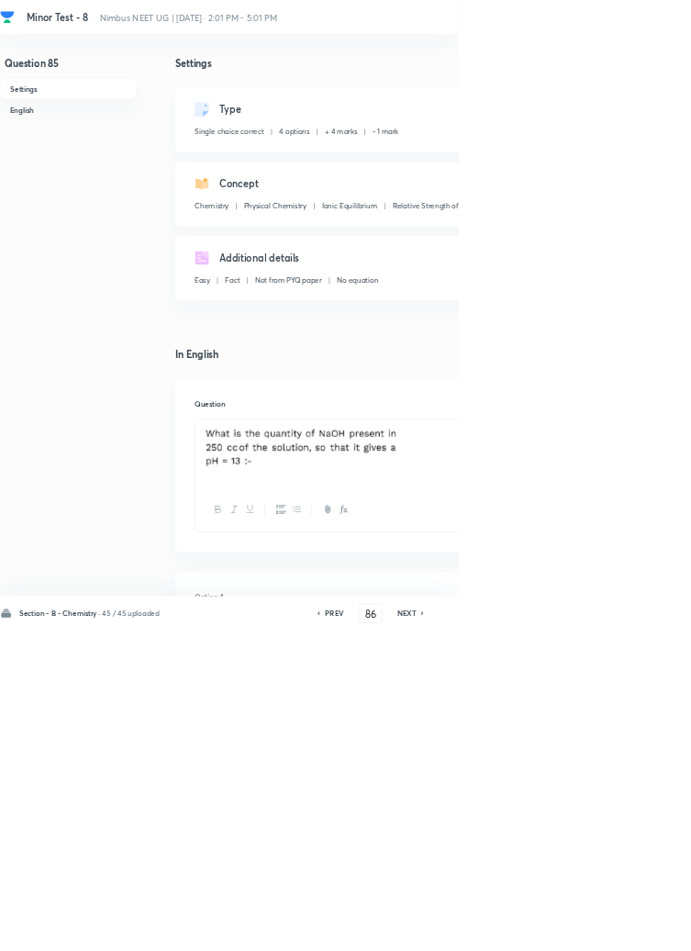
checkbox input "false"
checkbox input "true"
click at [639, 928] on icon at bounding box center [637, 926] width 4 height 6
type input "87"
checkbox input "false"
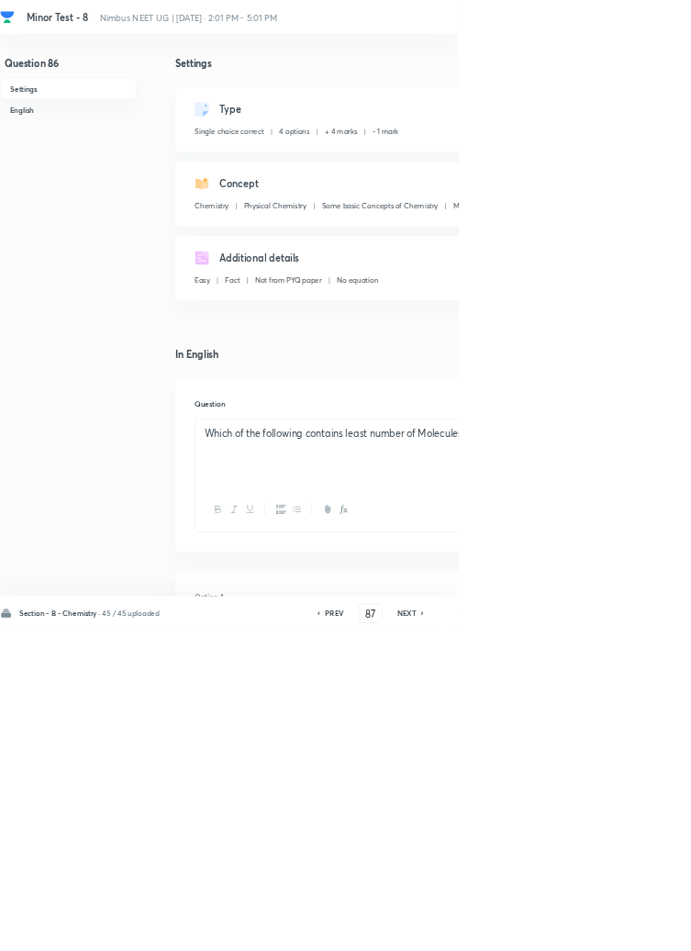
checkbox input "true"
click at [639, 930] on icon at bounding box center [638, 925] width 6 height 9
type input "88"
checkbox input "false"
checkbox input "true"
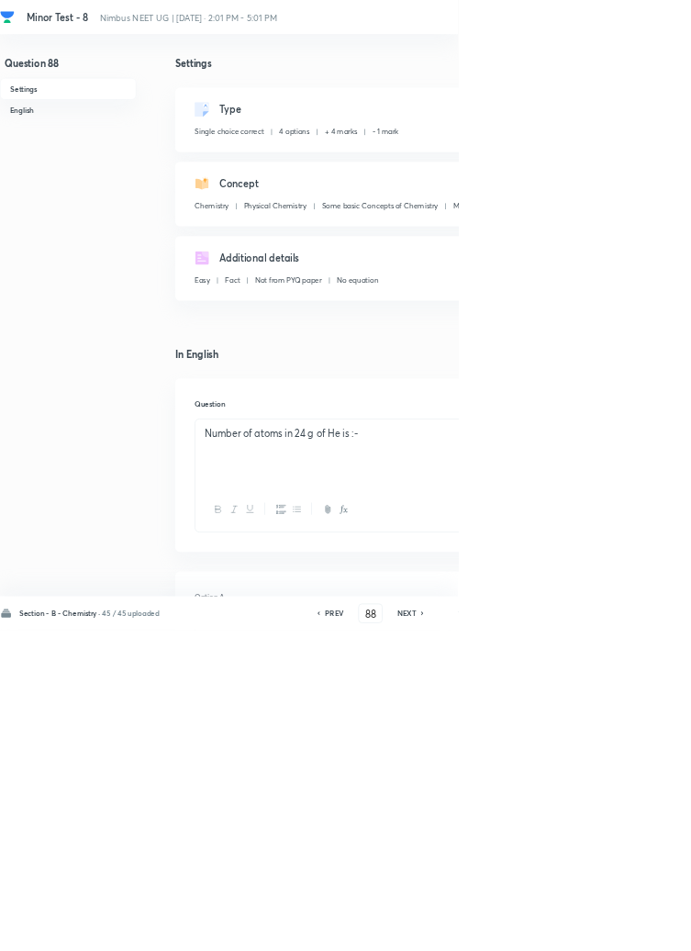
click at [639, 928] on icon at bounding box center [637, 926] width 4 height 6
type input "89"
checkbox input "true"
click at [639, 928] on icon at bounding box center [637, 926] width 4 height 6
type input "90"
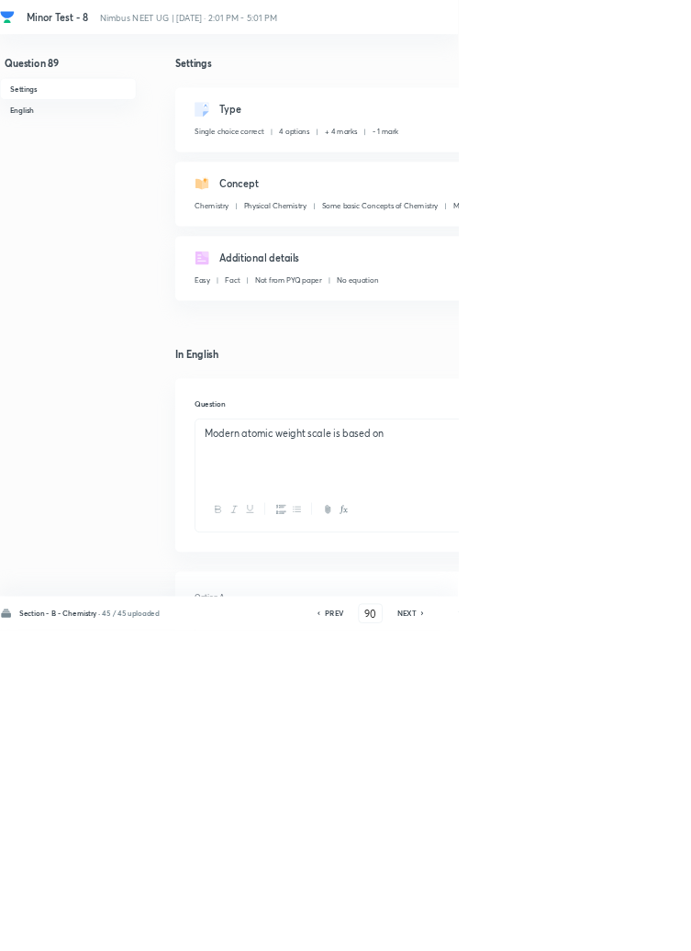
checkbox input "false"
checkbox input "true"
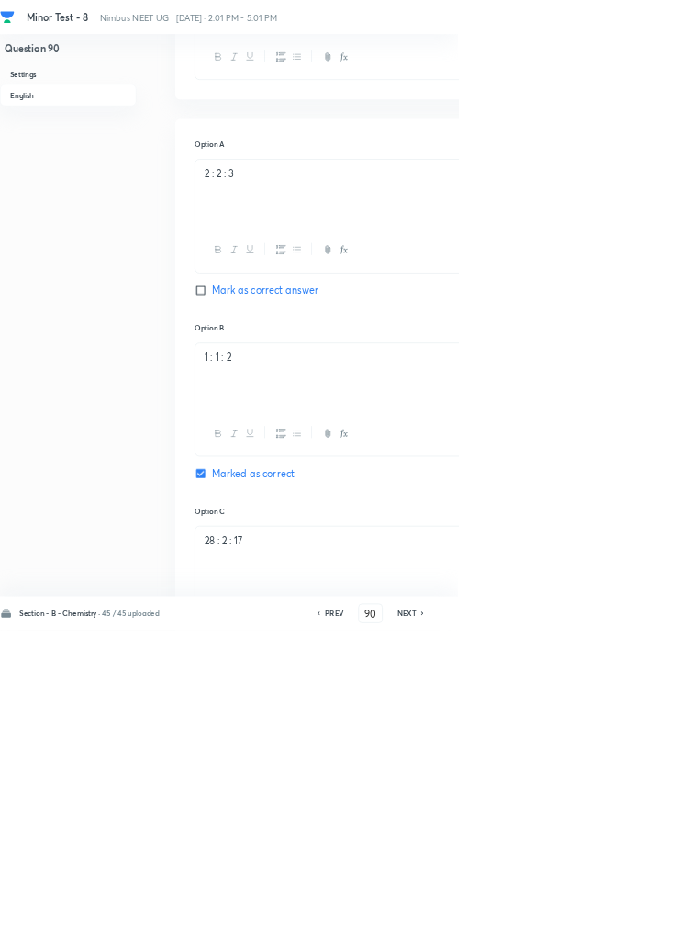
scroll to position [876, 0]
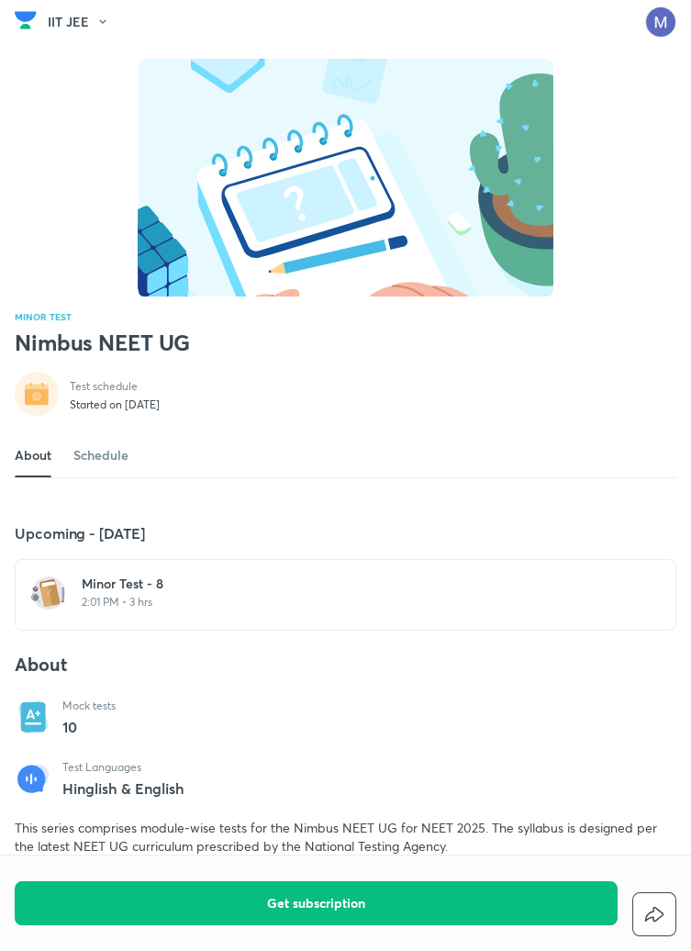
click at [149, 610] on p "2:01 PM • 3 hrs" at bounding box center [357, 602] width 550 height 15
click at [176, 610] on p "2:01 PM • 3 hrs" at bounding box center [357, 602] width 550 height 15
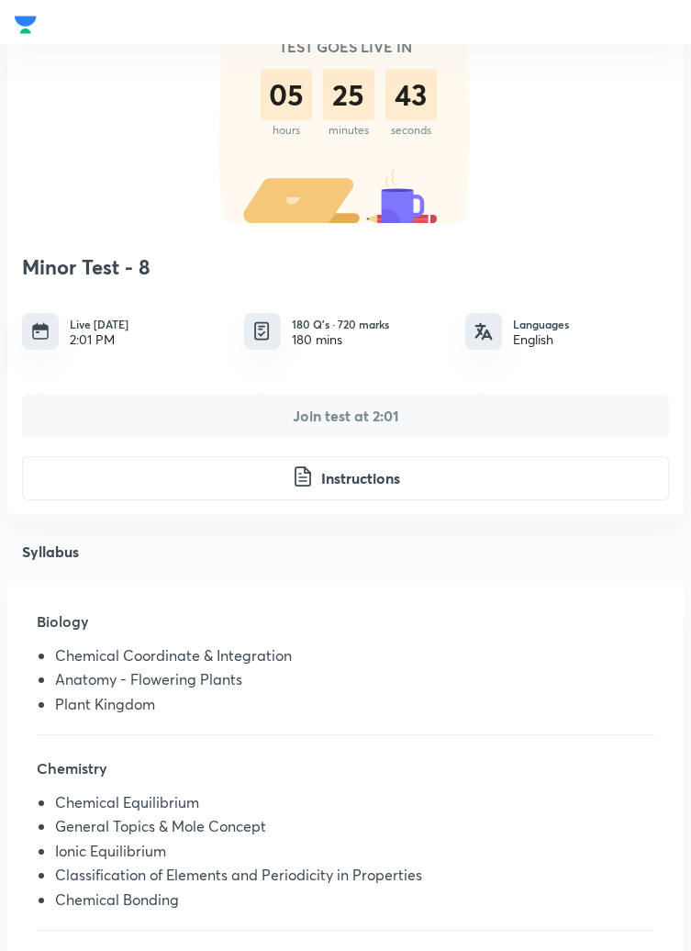
scroll to position [185, 0]
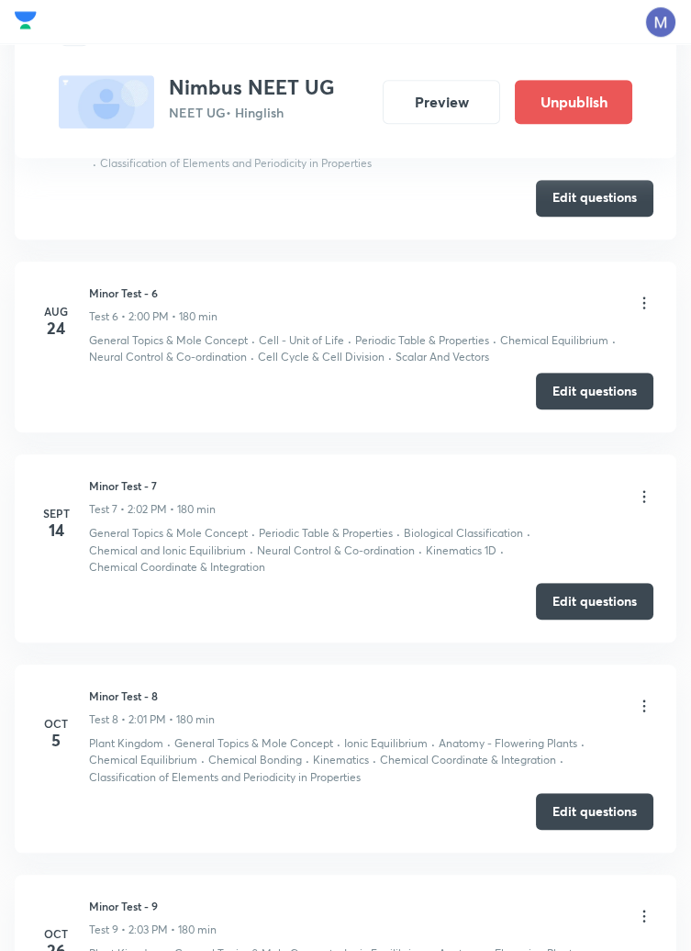
scroll to position [1851, 0]
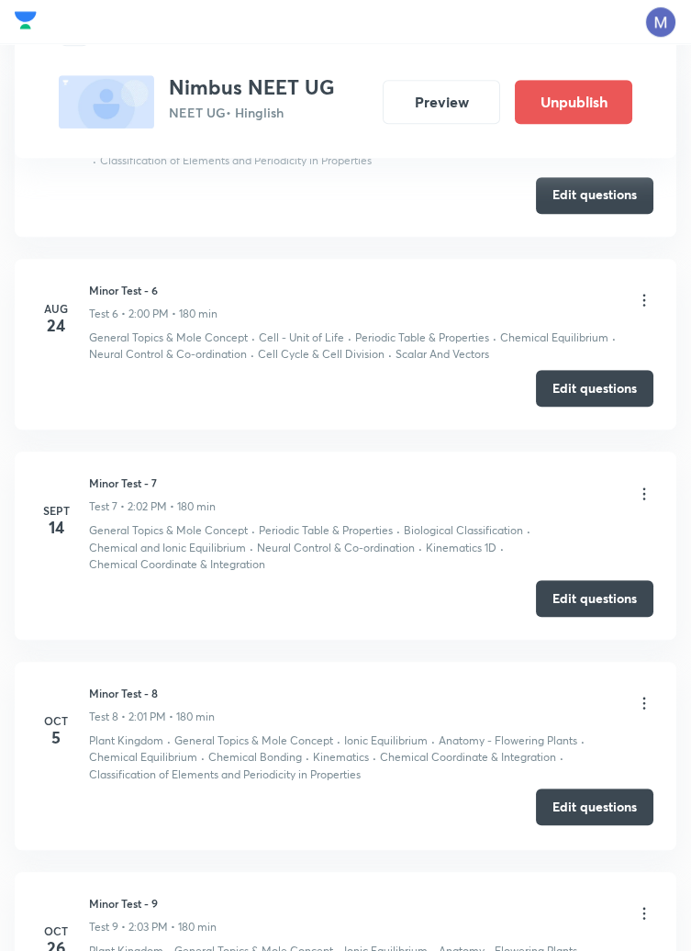
click at [585, 811] on button "Edit questions" at bounding box center [595, 807] width 118 height 37
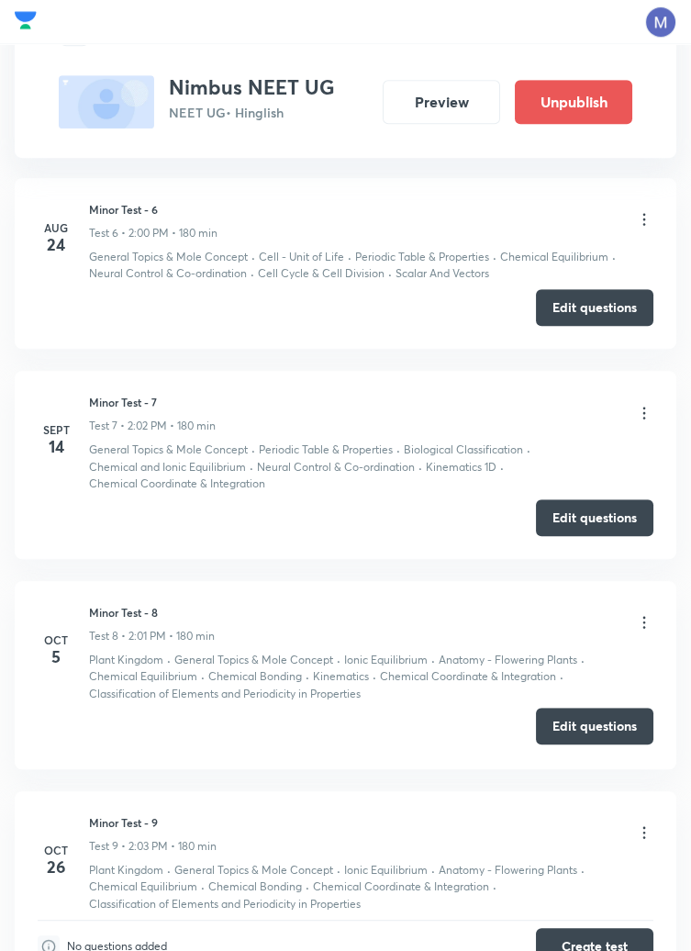
scroll to position [1939, 0]
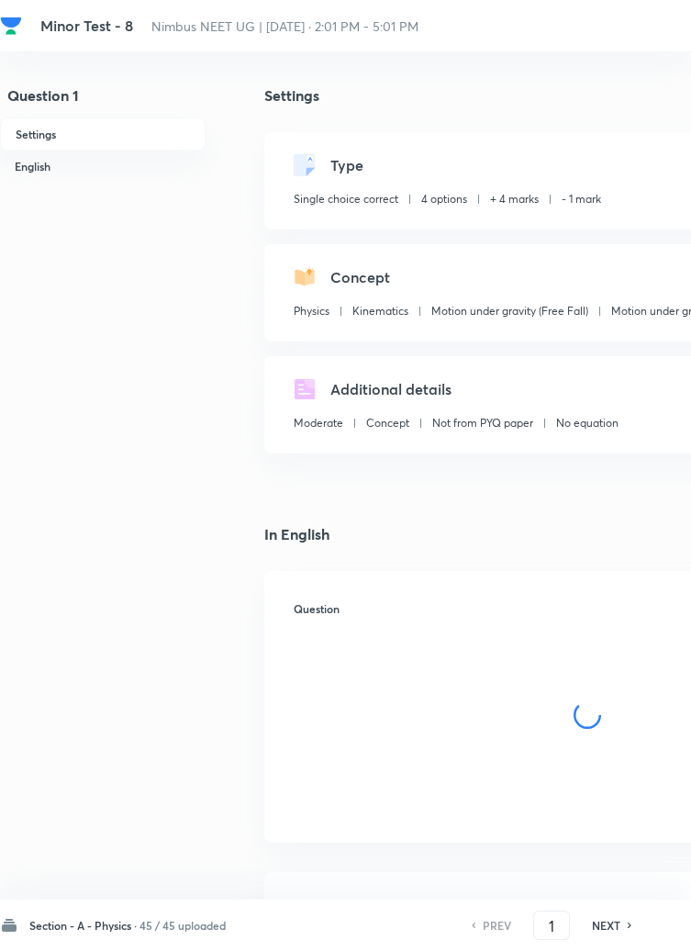
checkbox input "true"
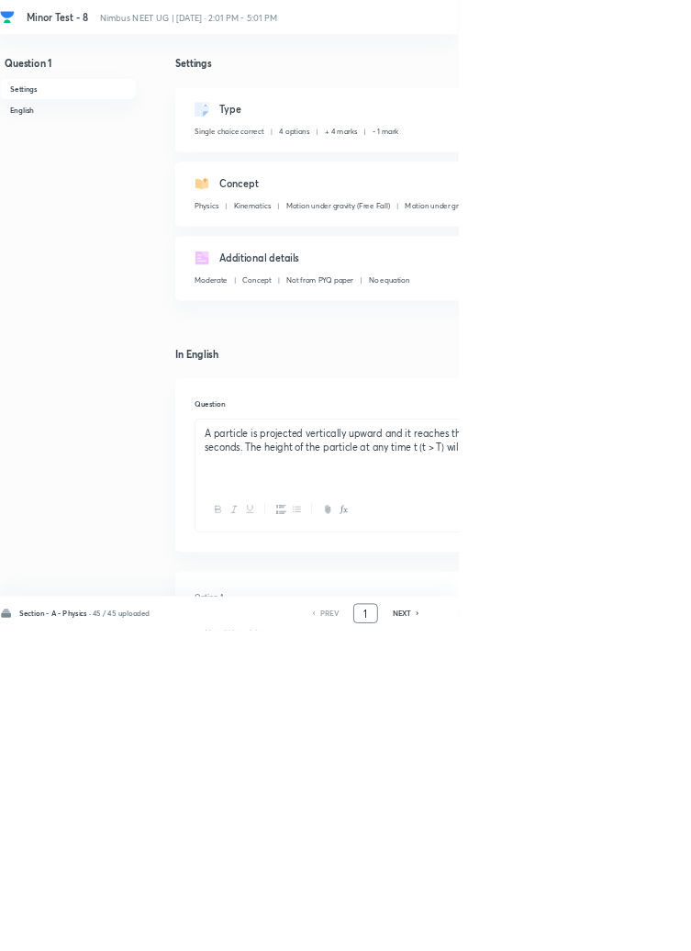
click at [562, 942] on input "1" at bounding box center [551, 926] width 35 height 32
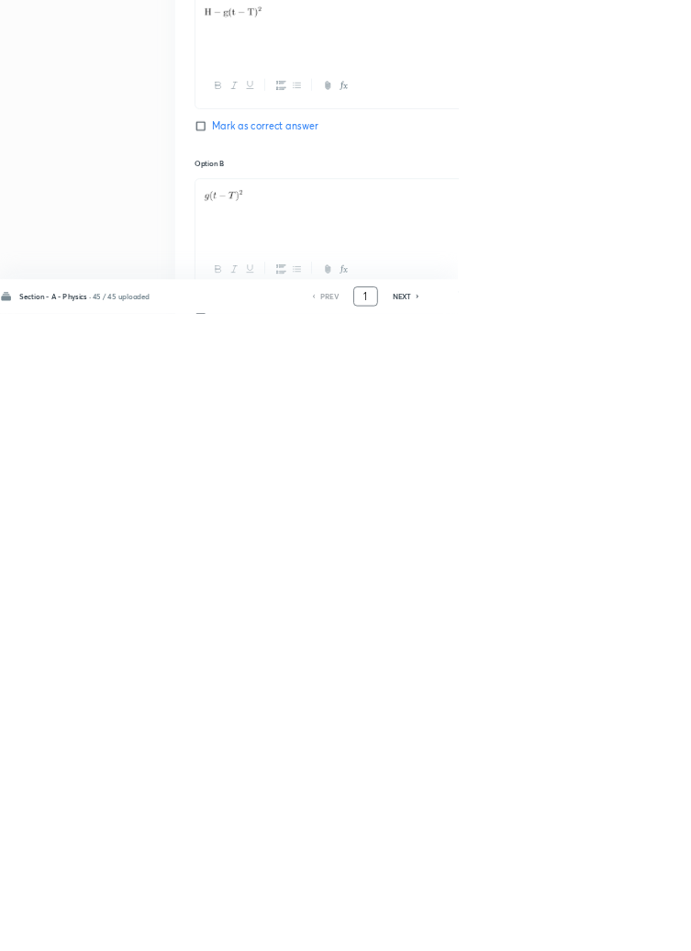
scroll to position [872, 0]
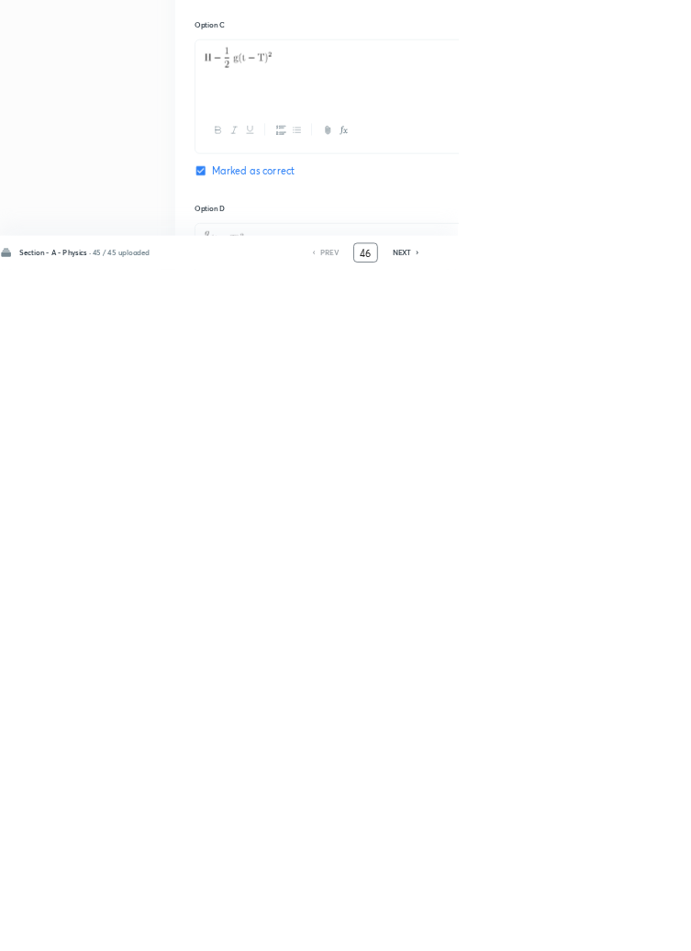
type input "46"
checkbox input "false"
checkbox input "true"
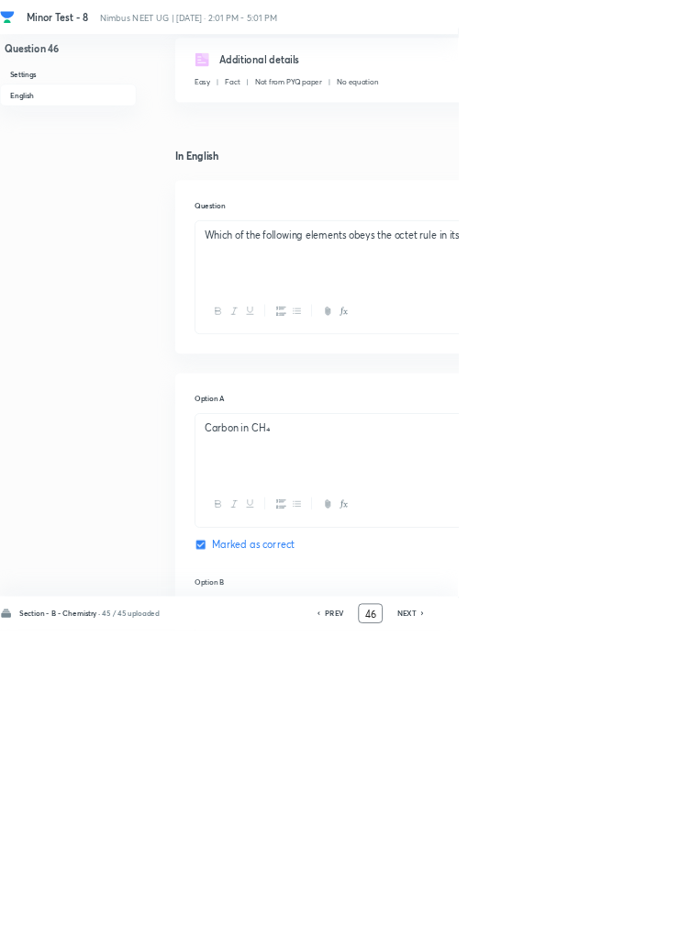
scroll to position [0, 0]
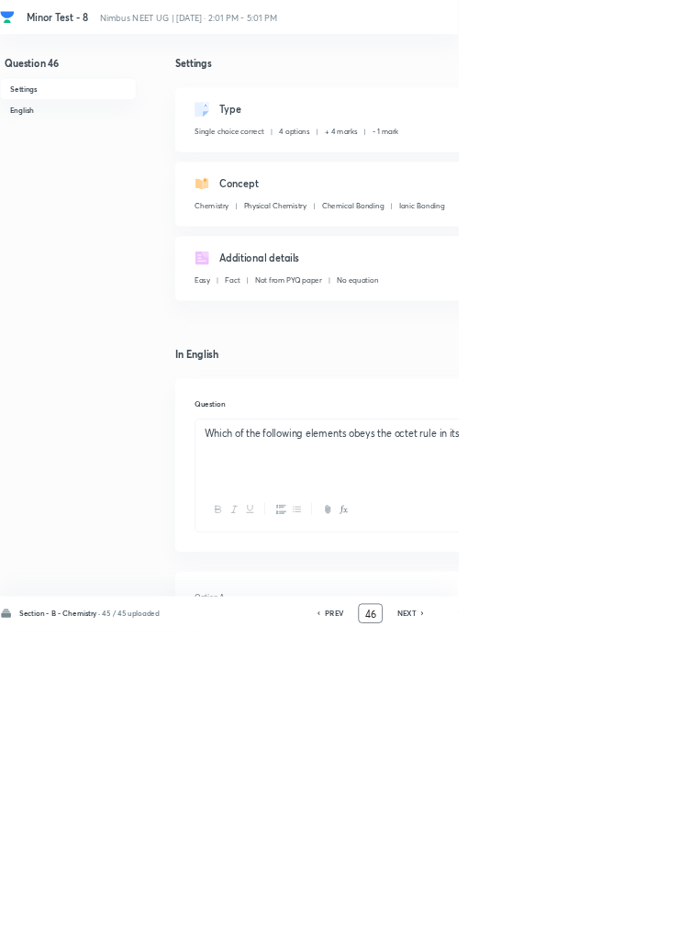
click at [639, 928] on icon at bounding box center [637, 926] width 4 height 6
type input "47"
checkbox input "false"
checkbox input "true"
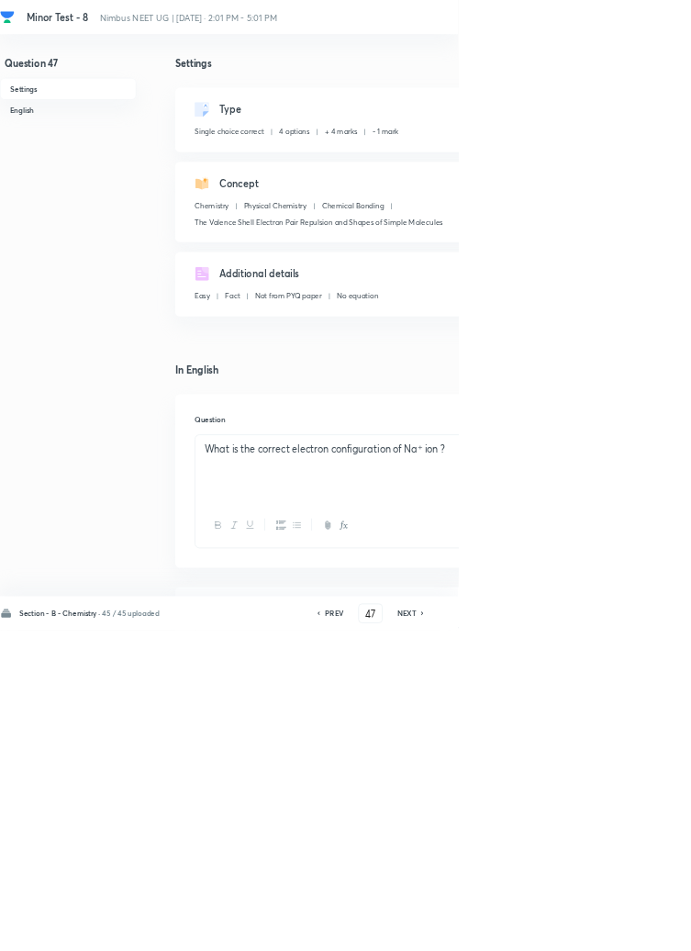
click at [639, 928] on icon at bounding box center [637, 926] width 4 height 6
type input "48"
checkbox input "false"
checkbox input "true"
click at [639, 930] on icon at bounding box center [638, 925] width 6 height 9
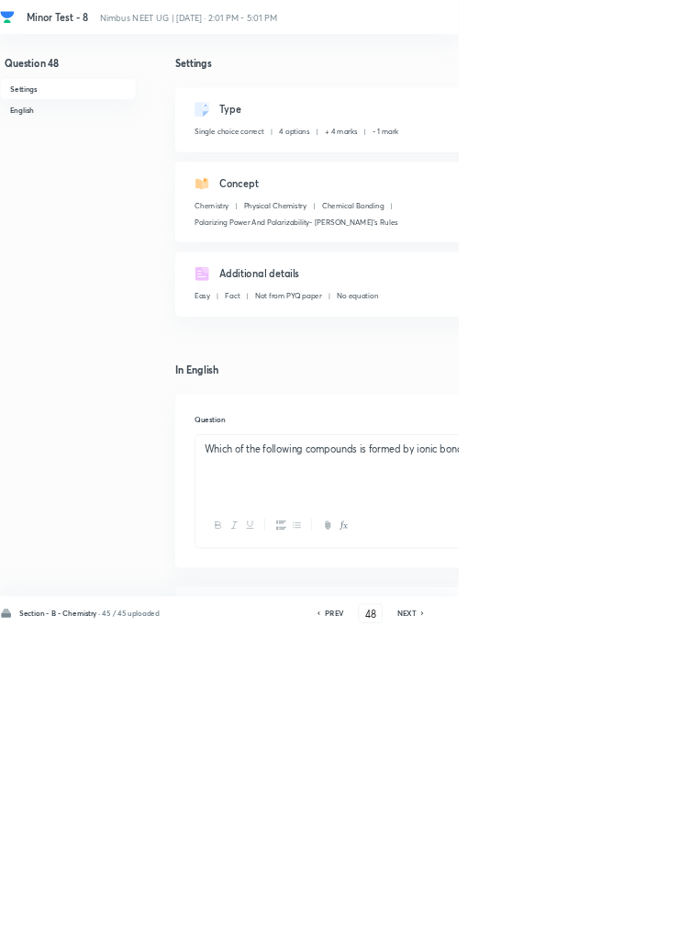
type input "49"
checkbox input "false"
checkbox input "true"
click at [639, 928] on icon at bounding box center [637, 926] width 4 height 6
type input "50"
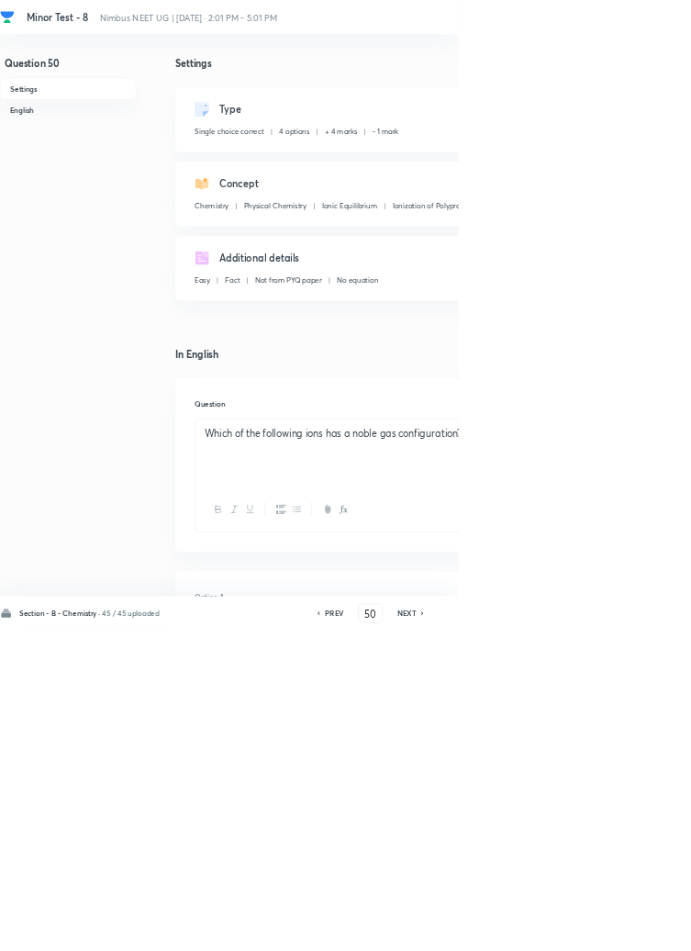
checkbox input "false"
checkbox input "true"
click at [639, 928] on icon at bounding box center [637, 926] width 4 height 6
type input "51"
checkbox input "true"
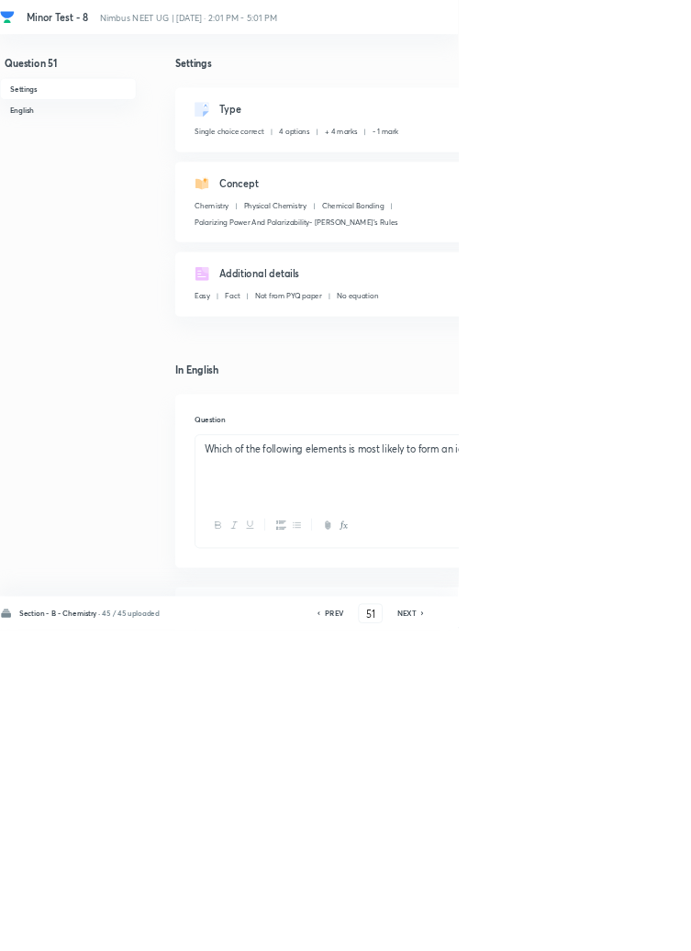
click at [639, 928] on icon at bounding box center [637, 926] width 4 height 6
type input "52"
checkbox input "false"
checkbox input "true"
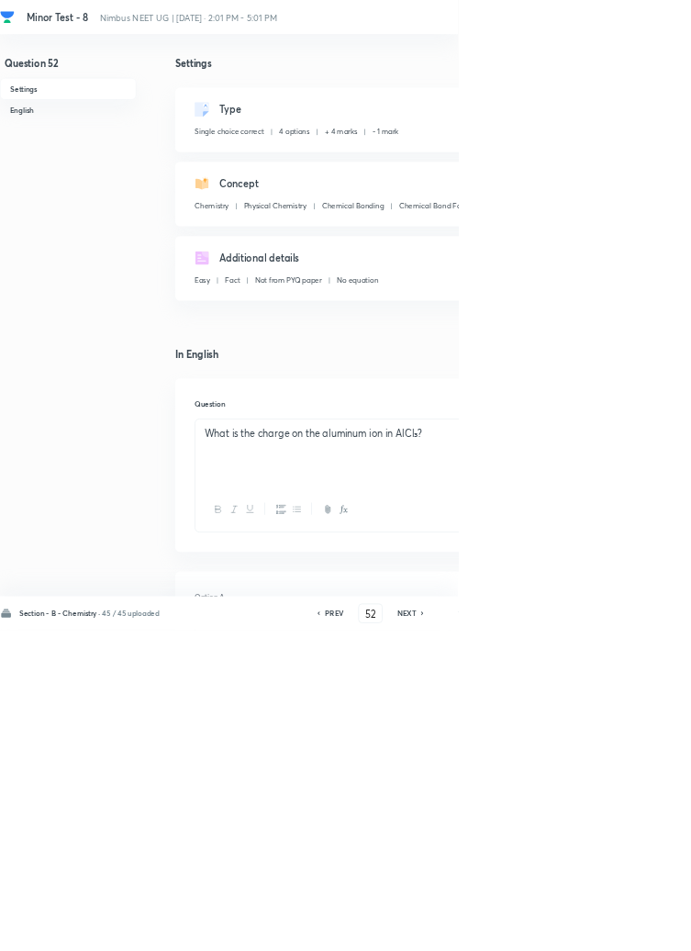
click at [639, 930] on icon at bounding box center [638, 925] width 6 height 9
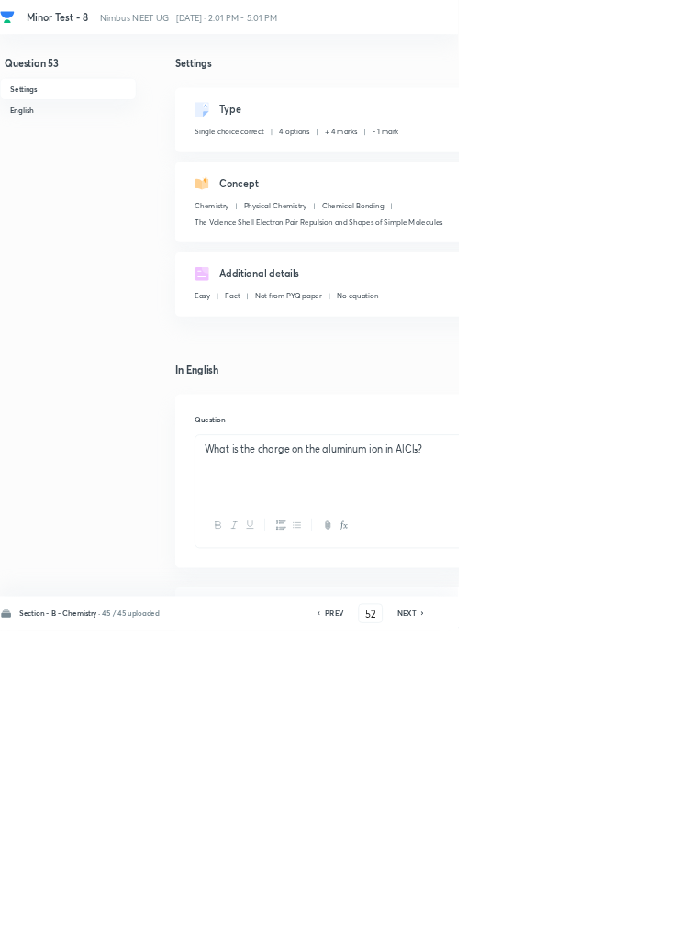
type input "53"
checkbox input "false"
checkbox input "true"
click at [639, 930] on icon at bounding box center [638, 925] width 6 height 9
type input "54"
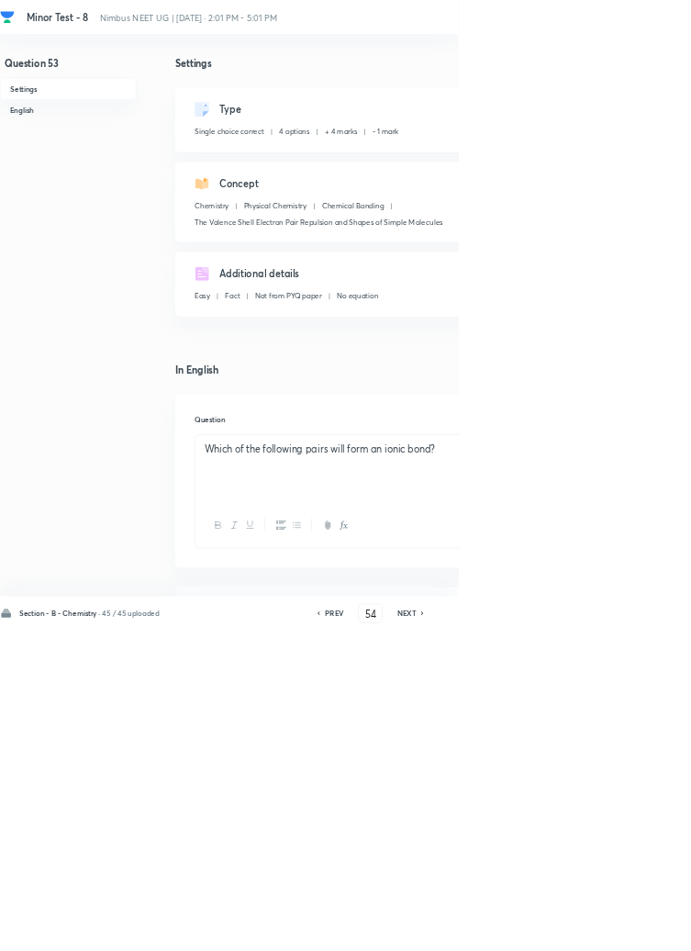
checkbox input "false"
checkbox input "true"
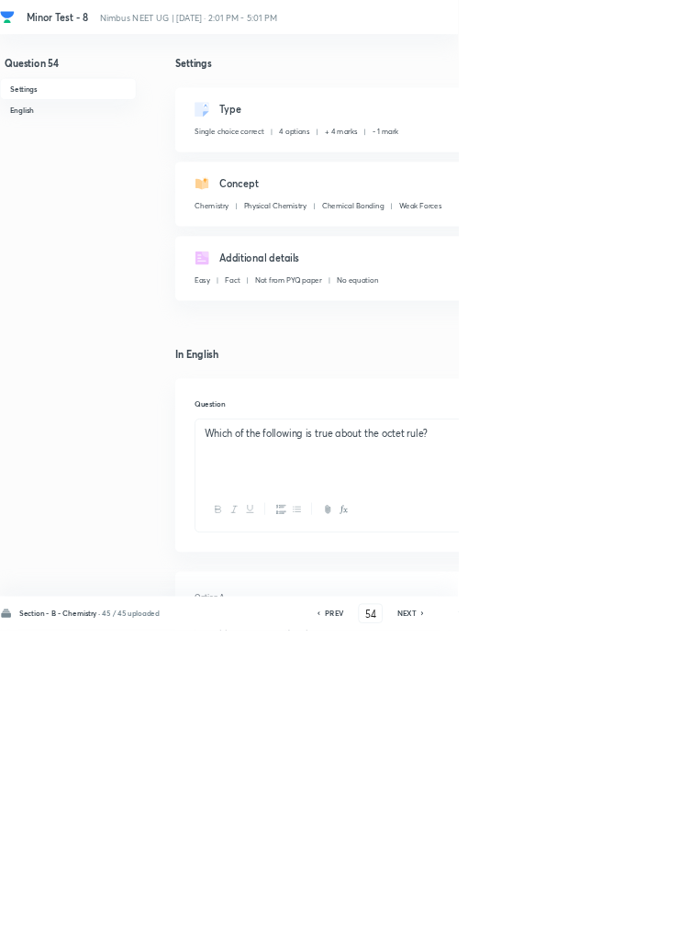
click at [639, 930] on icon at bounding box center [638, 925] width 6 height 9
type input "55"
checkbox input "true"
click at [639, 930] on icon at bounding box center [638, 925] width 6 height 9
type input "56"
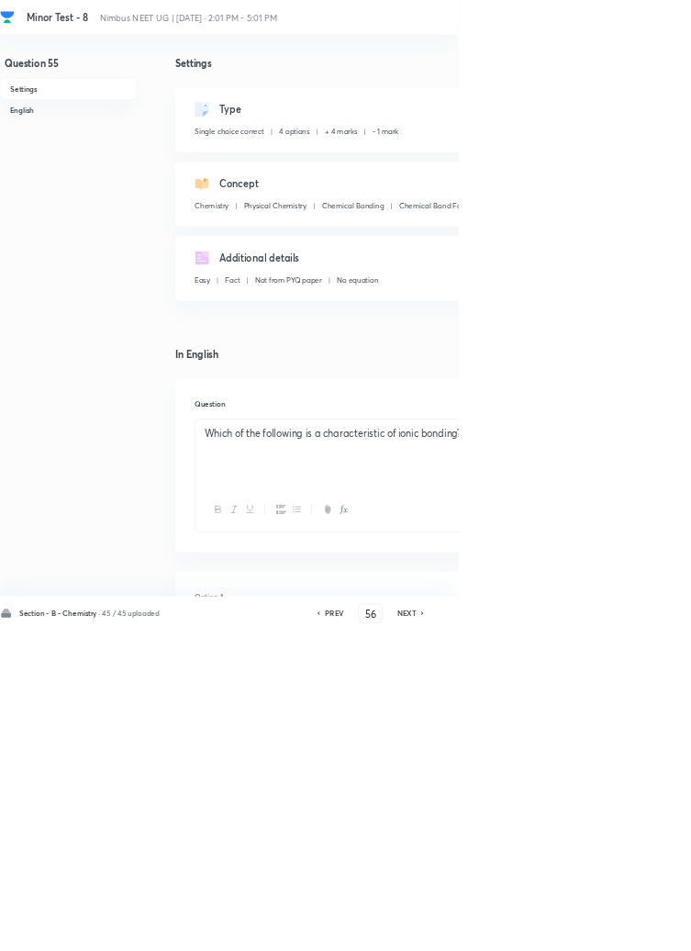
checkbox input "false"
checkbox input "true"
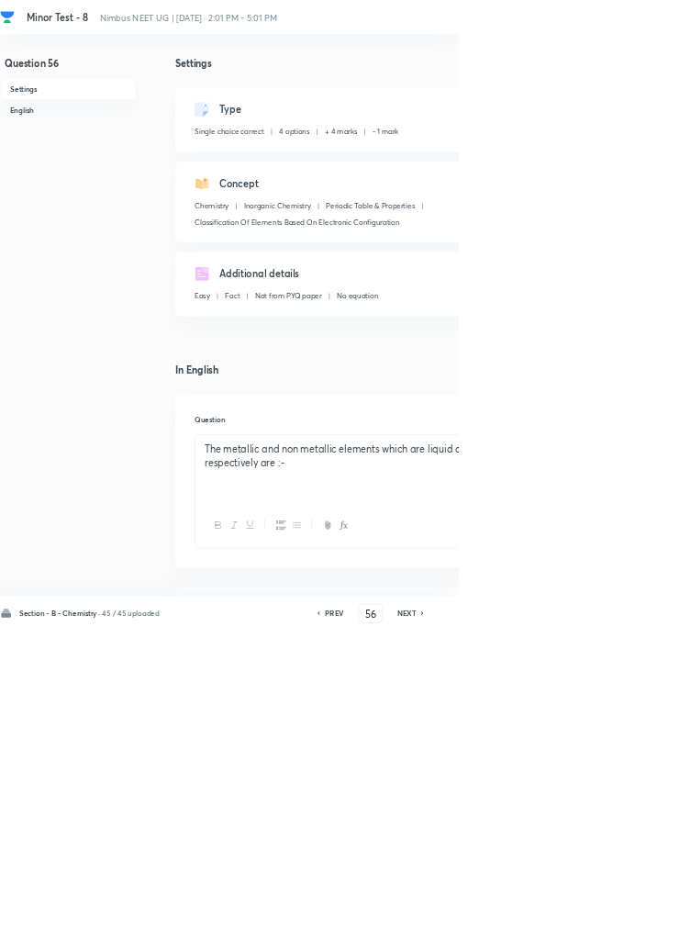
click at [639, 930] on icon at bounding box center [638, 925] width 6 height 9
type input "57"
checkbox input "false"
checkbox input "true"
click at [640, 930] on icon at bounding box center [638, 925] width 6 height 9
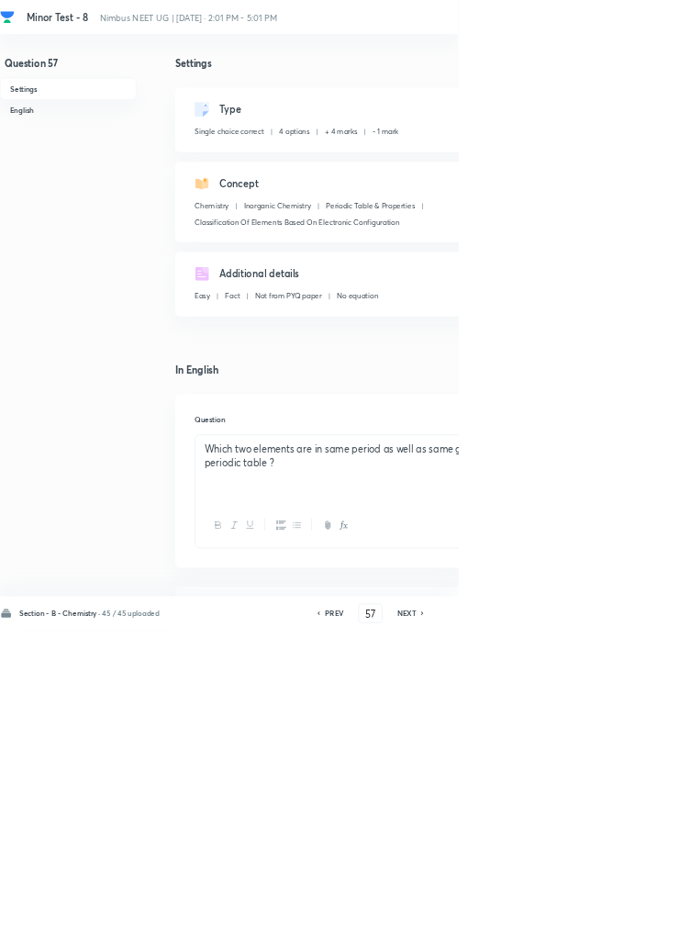
type input "58"
checkbox input "false"
checkbox input "true"
click at [639, 928] on icon at bounding box center [637, 926] width 4 height 6
type input "59"
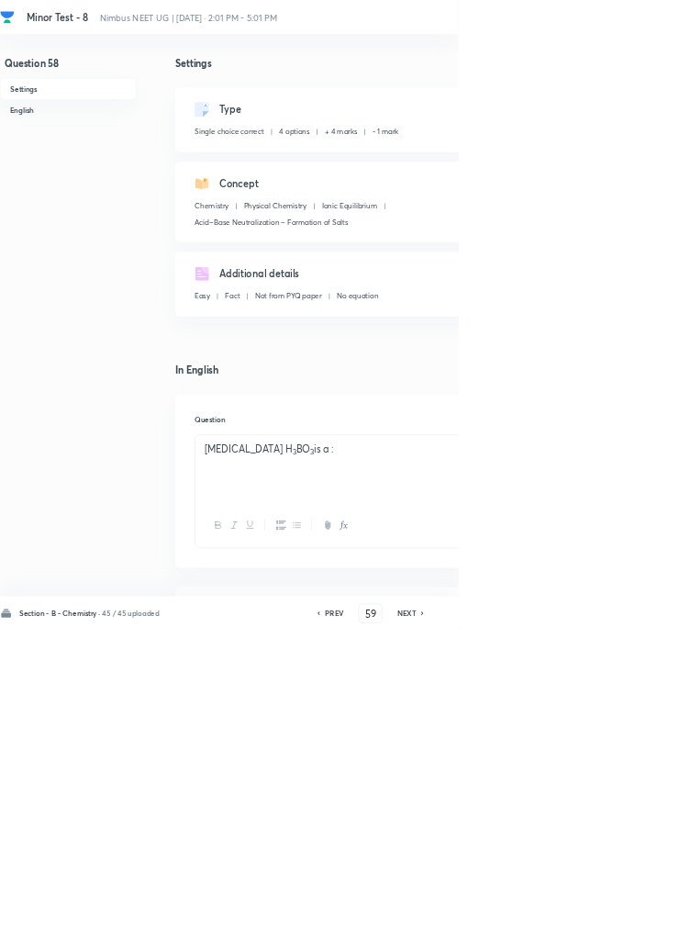
checkbox input "false"
checkbox input "true"
click at [639, 928] on icon at bounding box center [637, 926] width 4 height 6
type input "60"
checkbox input "true"
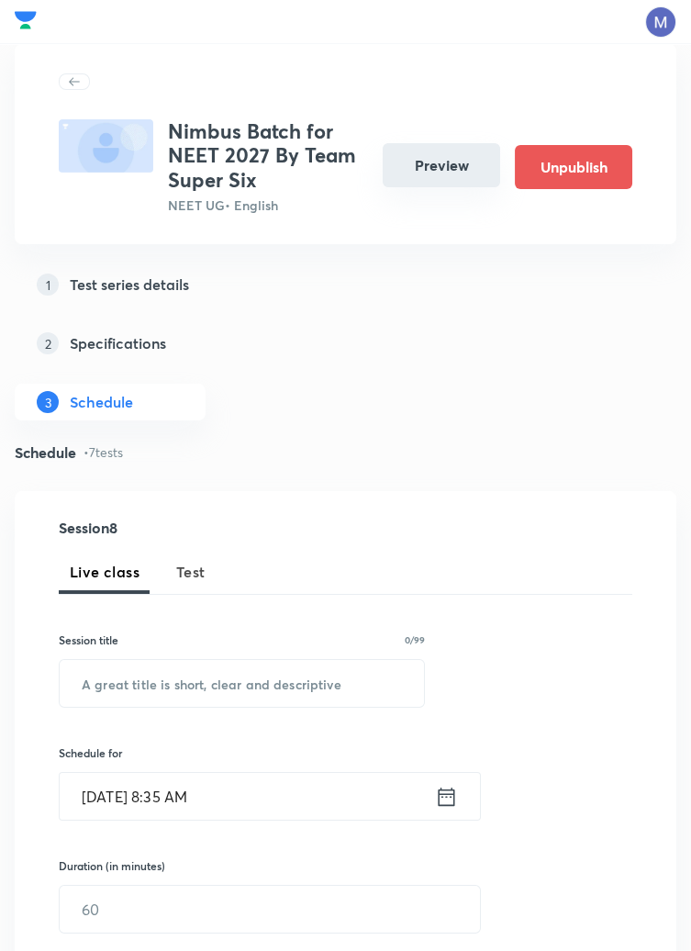
click at [453, 150] on button "Preview" at bounding box center [442, 165] width 118 height 44
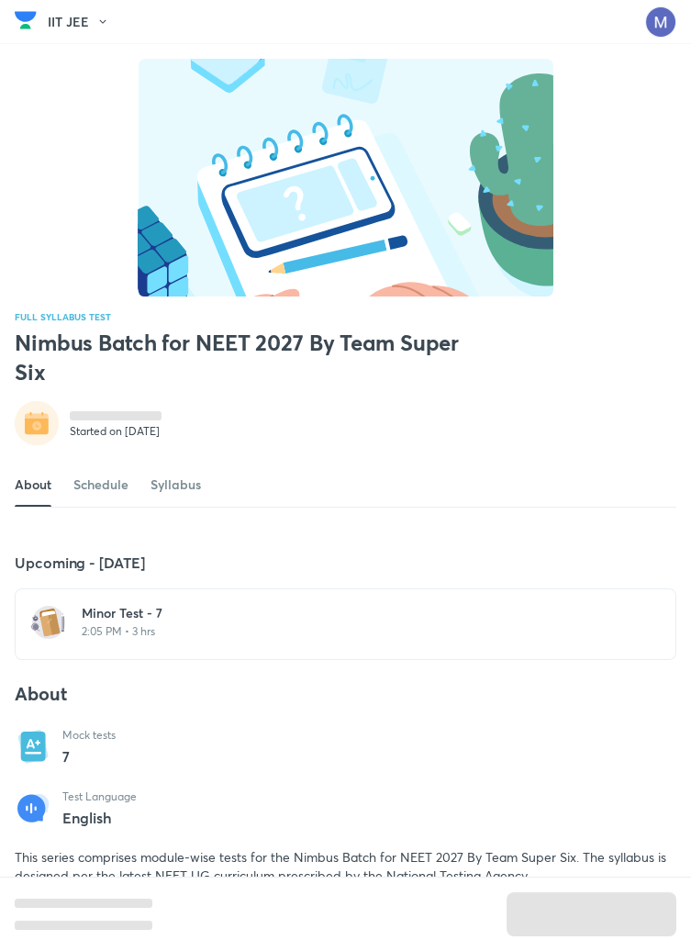
click at [168, 622] on h6 "Minor Test - 7" at bounding box center [357, 613] width 550 height 18
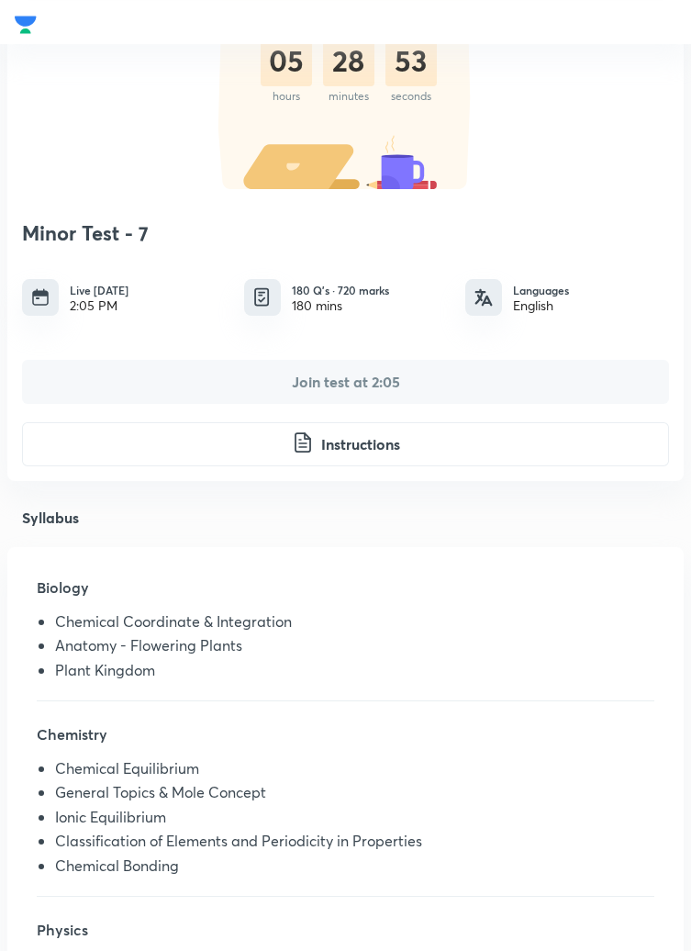
scroll to position [161, 0]
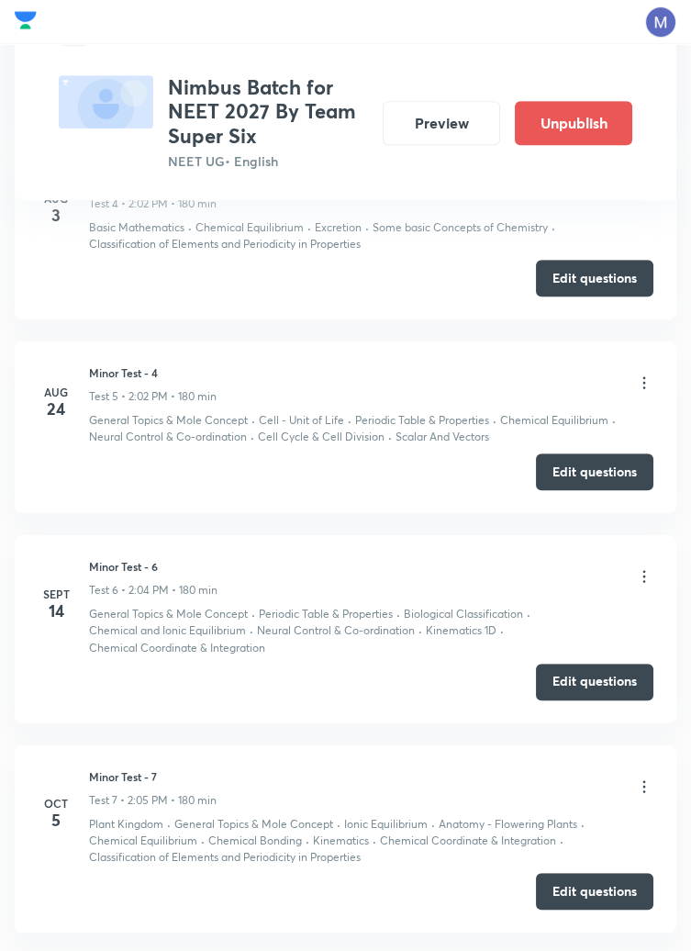
scroll to position [1638, 0]
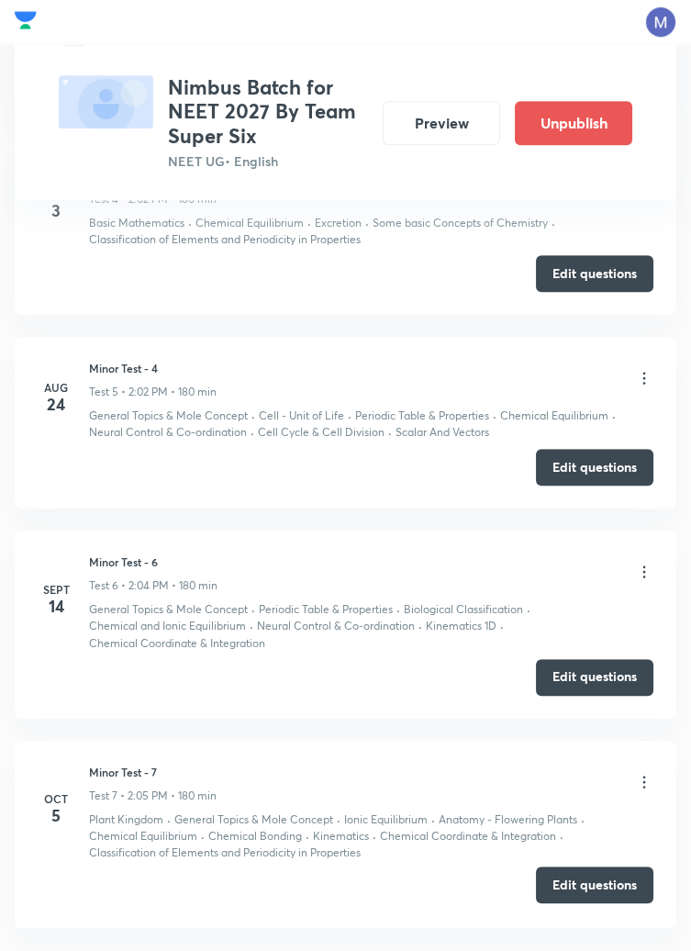
click at [589, 891] on button "Edit questions" at bounding box center [595, 885] width 118 height 37
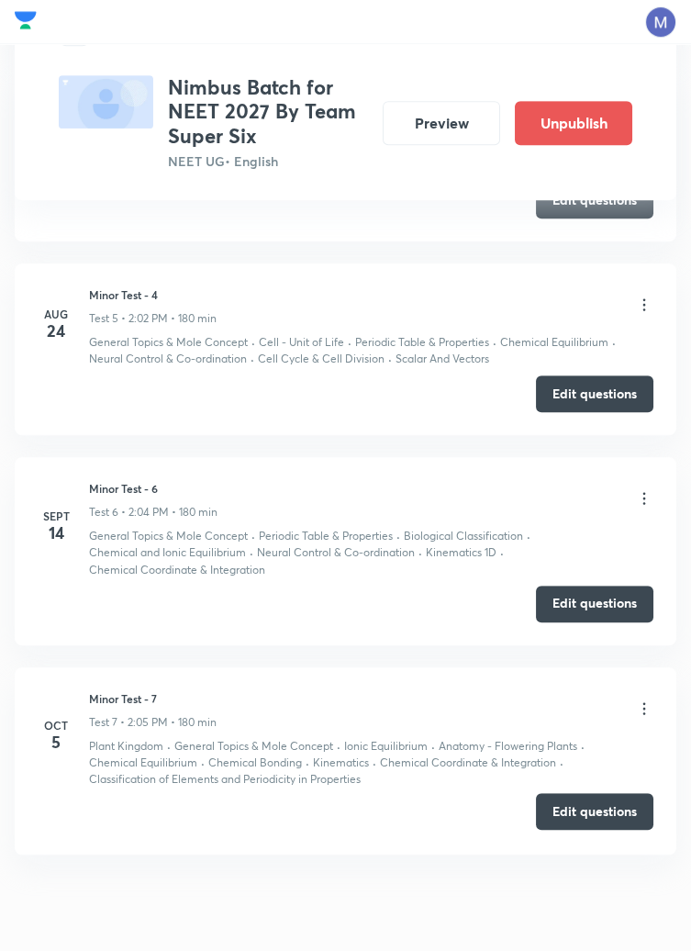
scroll to position [1726, 0]
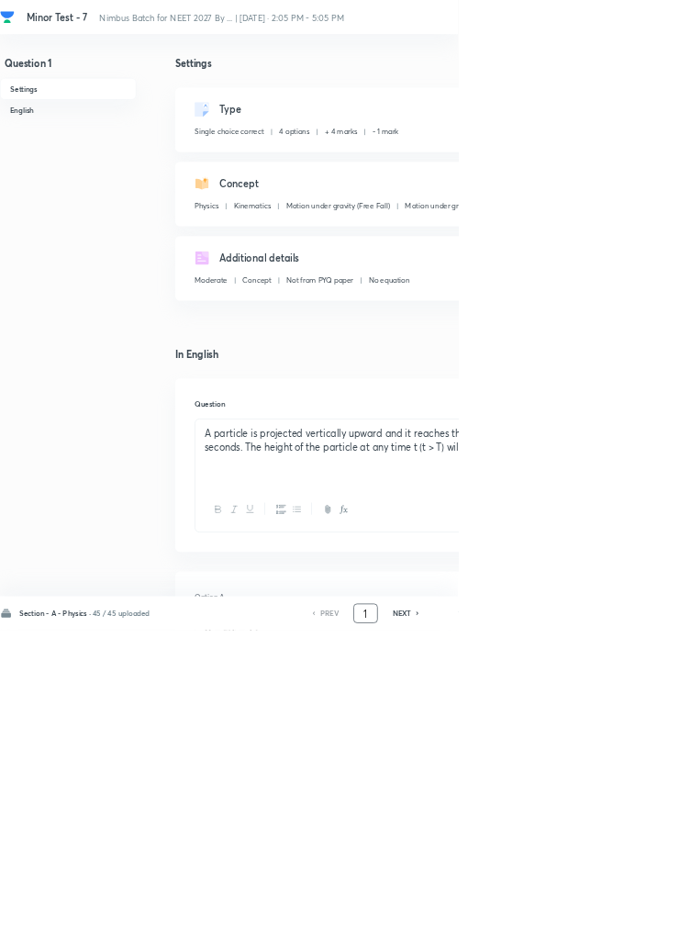
click at [555, 942] on input "1" at bounding box center [551, 926] width 35 height 32
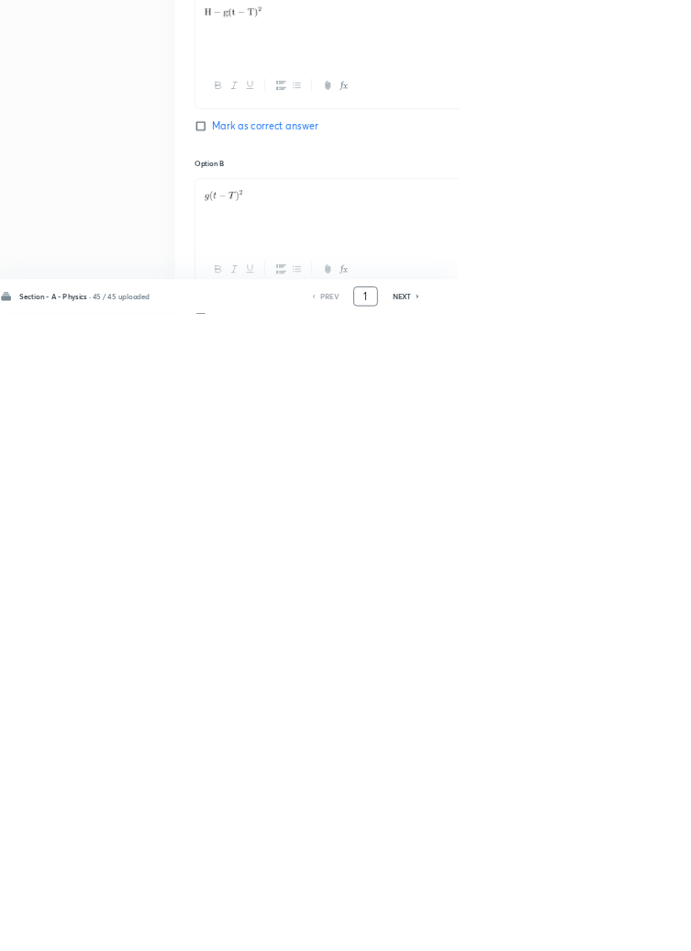
scroll to position [872, 0]
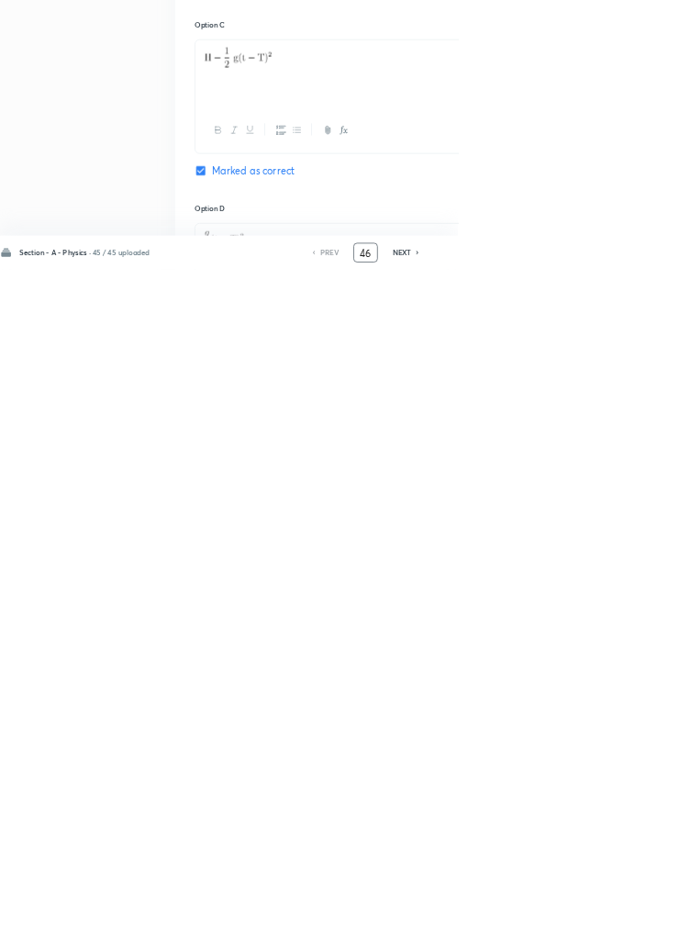
type input "46"
checkbox input "false"
checkbox input "true"
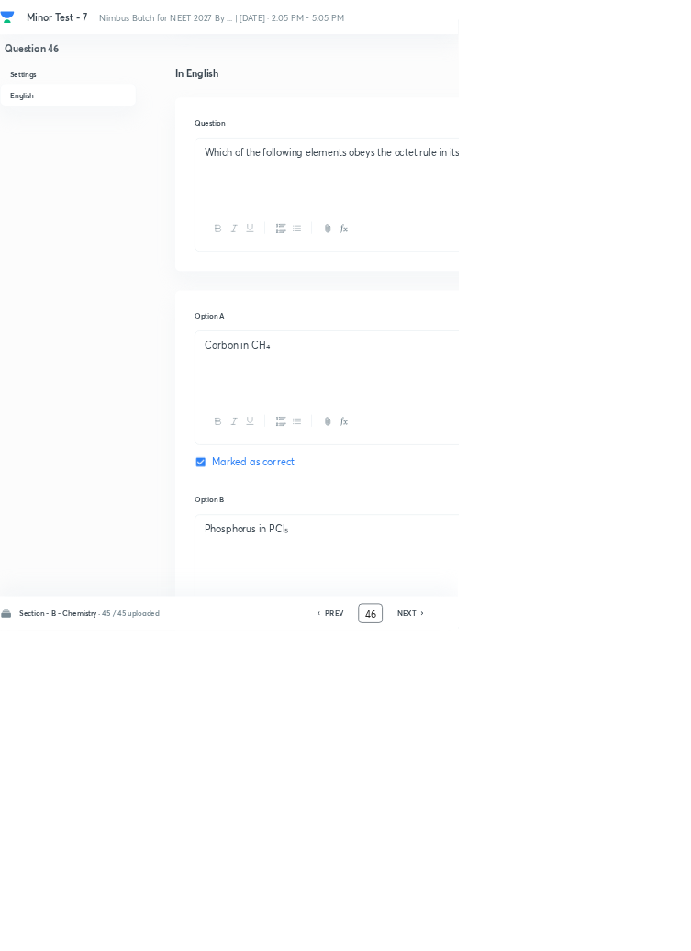
scroll to position [0, 0]
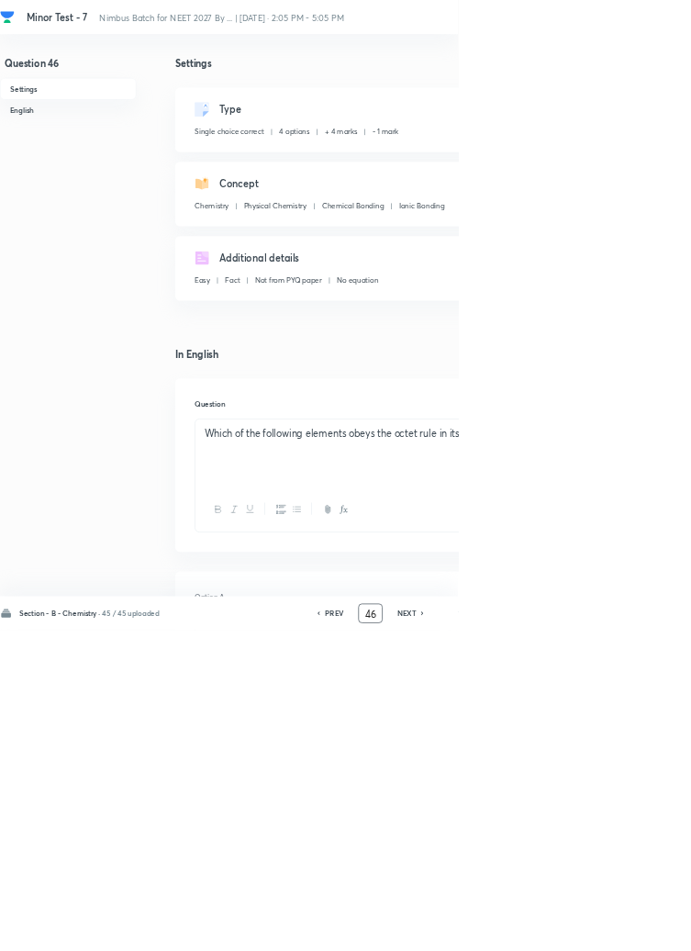
click at [639, 930] on icon at bounding box center [638, 925] width 6 height 9
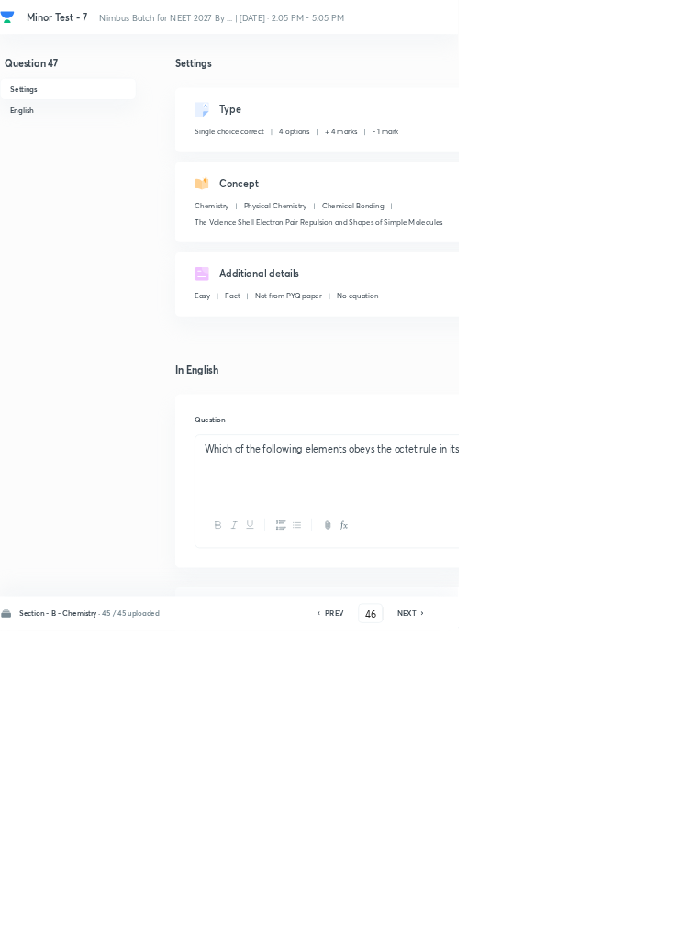
type input "47"
checkbox input "false"
checkbox input "true"
click at [639, 930] on icon at bounding box center [638, 925] width 6 height 9
type input "48"
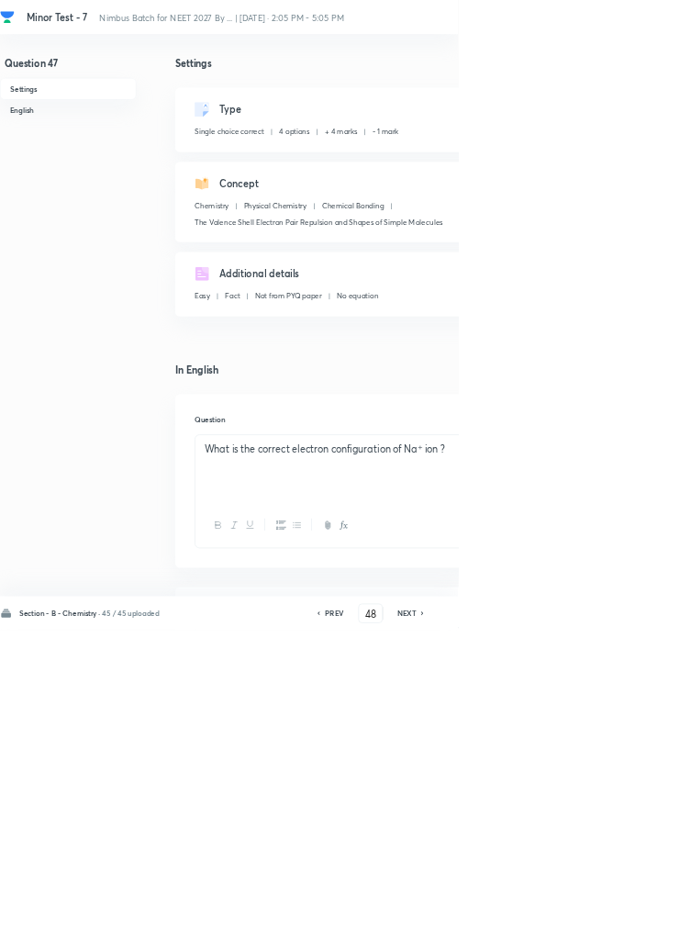
checkbox input "false"
checkbox input "true"
click at [639, 928] on icon at bounding box center [637, 926] width 4 height 6
type input "49"
checkbox input "false"
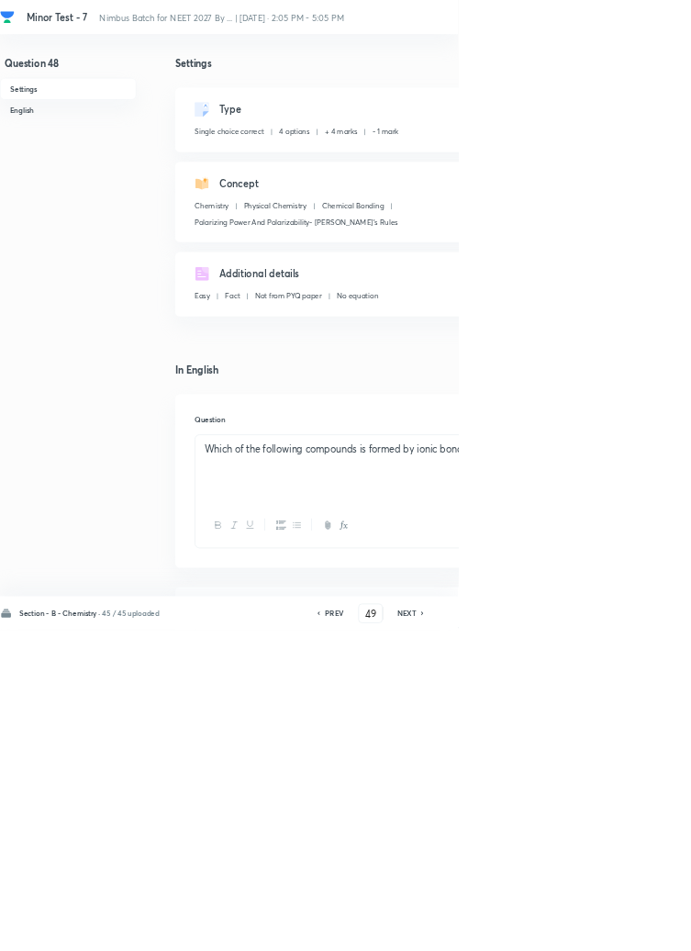
checkbox input "true"
click at [639, 928] on icon at bounding box center [637, 926] width 4 height 6
type input "50"
checkbox input "false"
checkbox input "true"
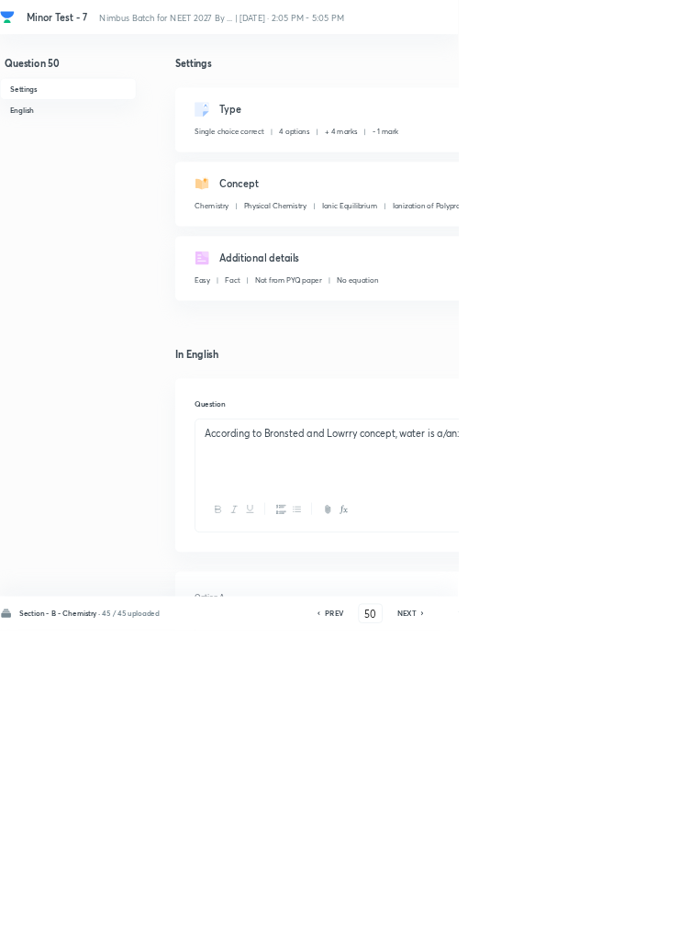
click at [639, 928] on icon at bounding box center [637, 926] width 4 height 6
type input "51"
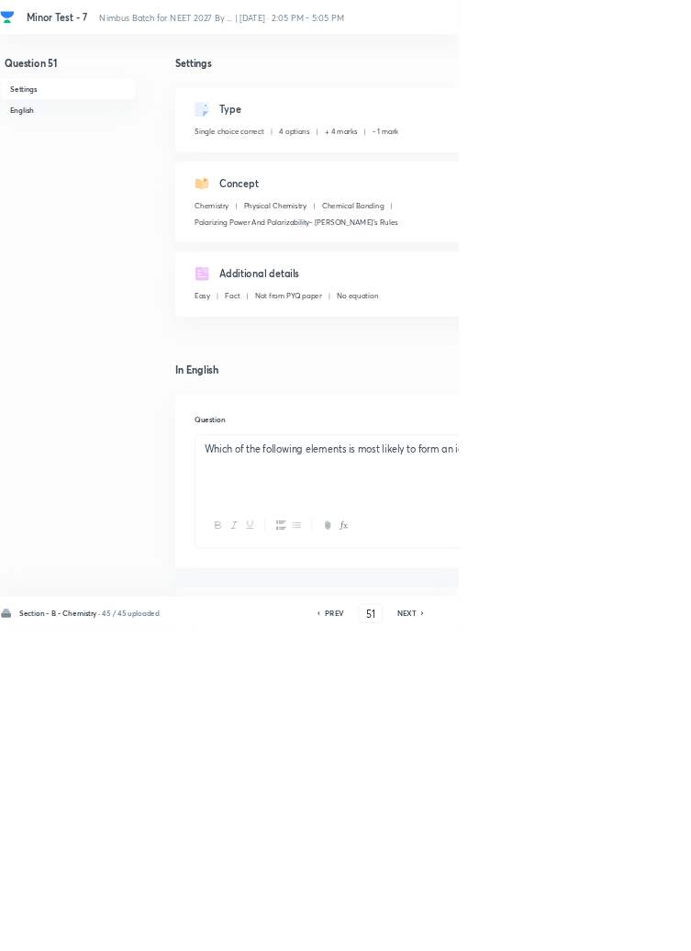
checkbox input "true"
click at [639, 928] on icon at bounding box center [637, 926] width 4 height 6
type input "52"
checkbox input "false"
checkbox input "true"
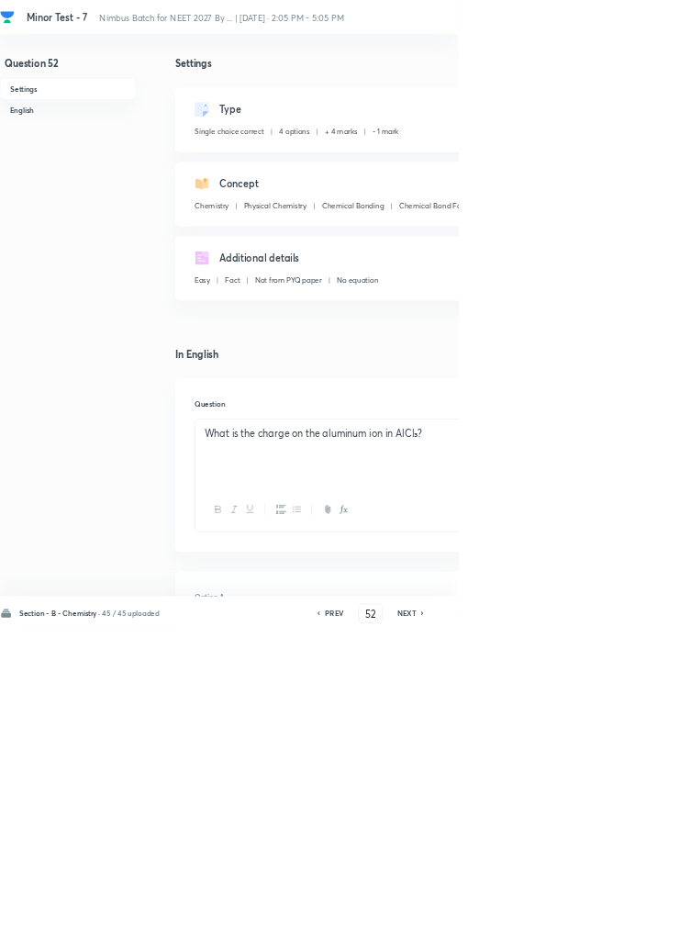
click at [639, 928] on icon at bounding box center [637, 926] width 4 height 6
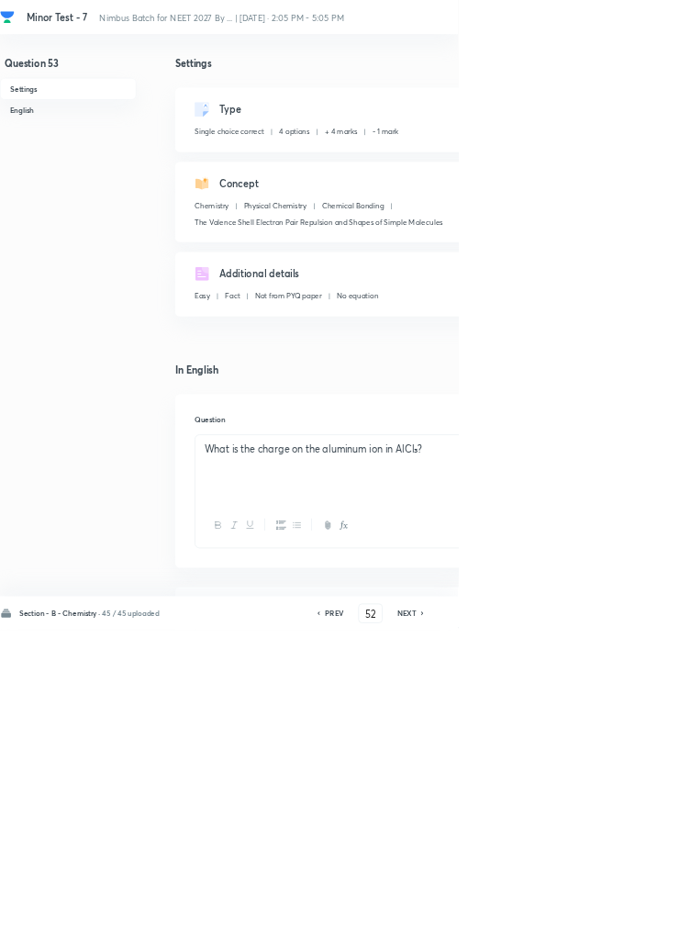
type input "53"
checkbox input "false"
checkbox input "true"
click at [639, 928] on icon at bounding box center [637, 926] width 4 height 6
type input "54"
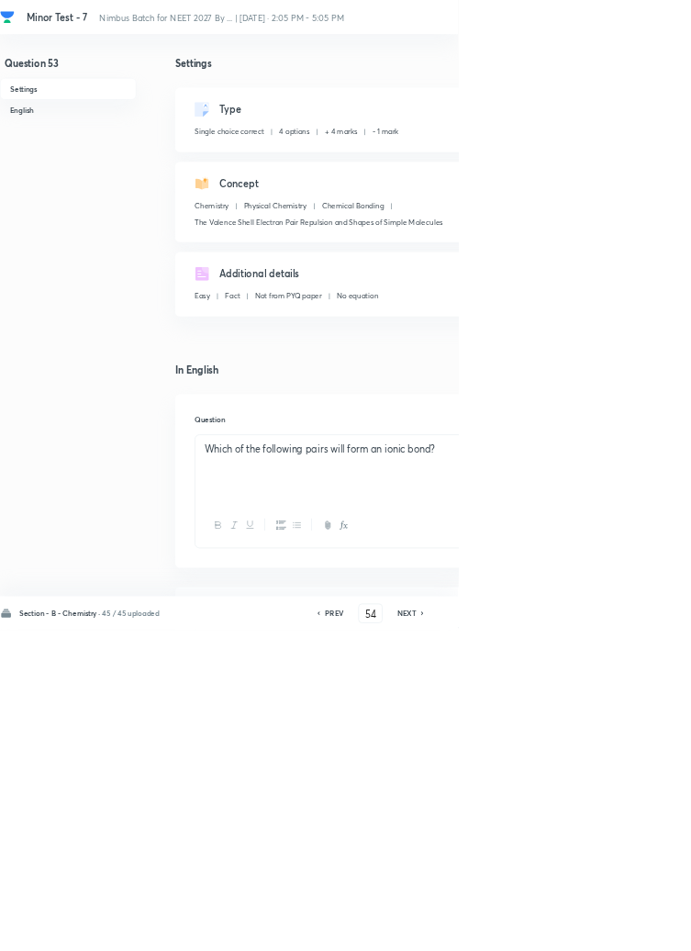
checkbox input "false"
checkbox input "true"
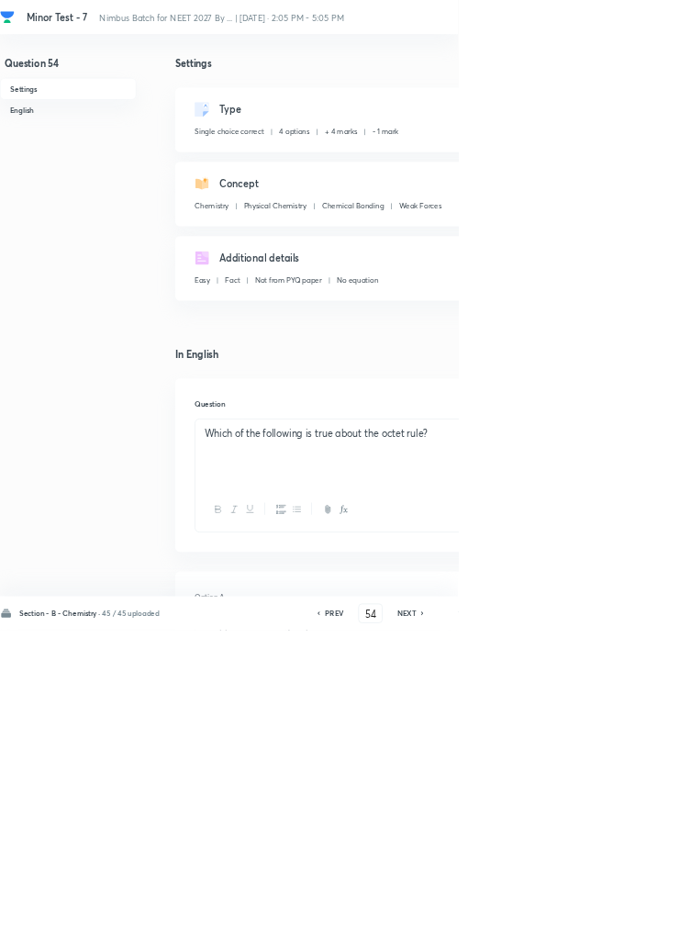
click at [639, 928] on icon at bounding box center [637, 926] width 4 height 6
type input "55"
checkbox input "true"
click at [639, 930] on icon at bounding box center [638, 925] width 6 height 9
type input "56"
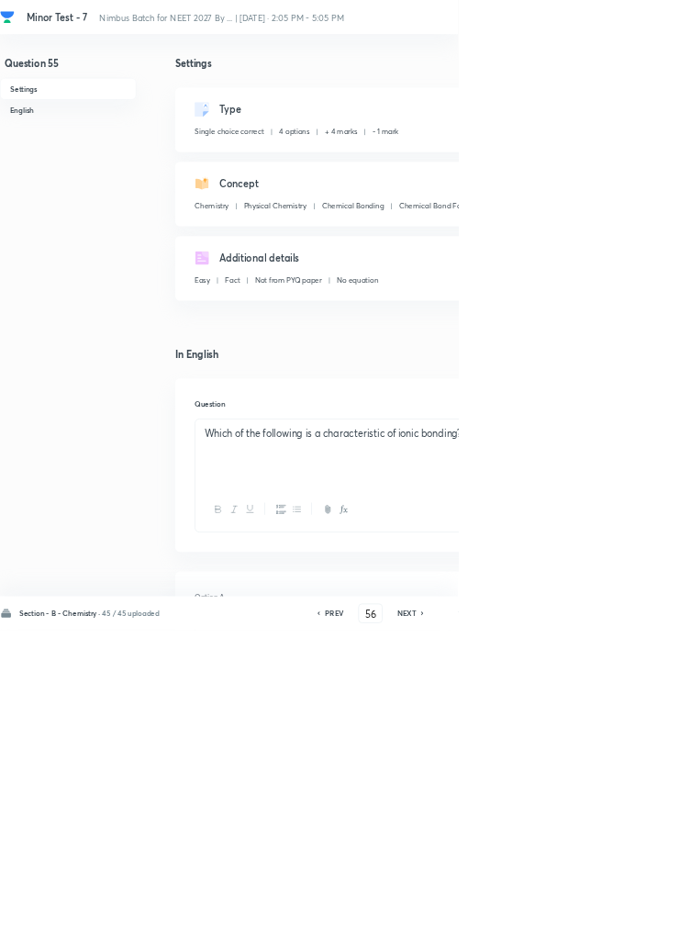
checkbox input "false"
checkbox input "true"
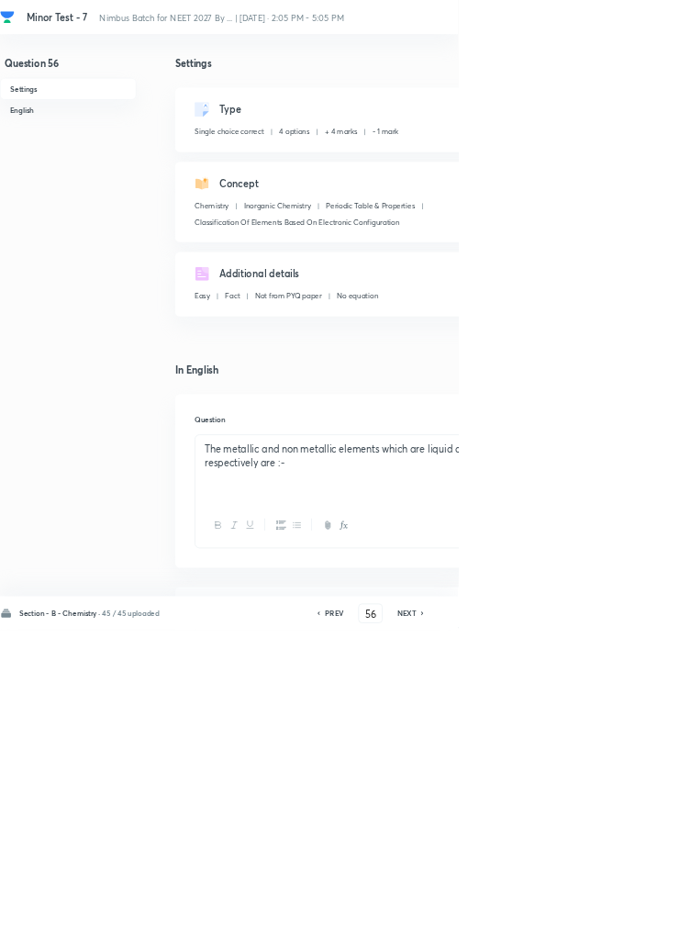
click at [639, 928] on icon at bounding box center [637, 926] width 4 height 6
type input "57"
checkbox input "false"
checkbox input "true"
click at [639, 930] on icon at bounding box center [638, 925] width 6 height 9
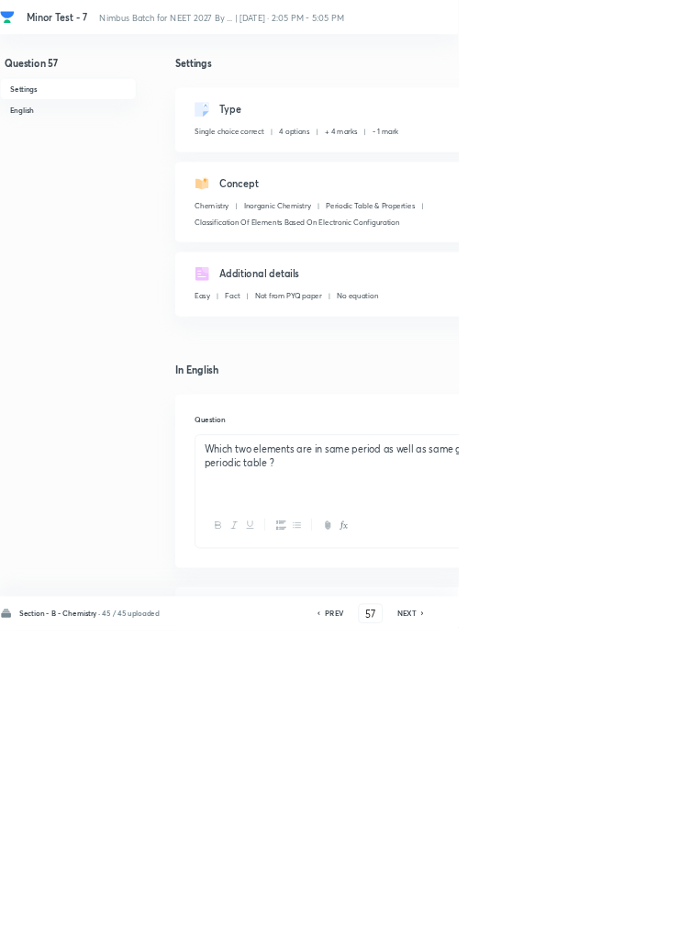
type input "58"
checkbox input "false"
checkbox input "true"
click at [639, 928] on icon at bounding box center [637, 926] width 4 height 6
type input "59"
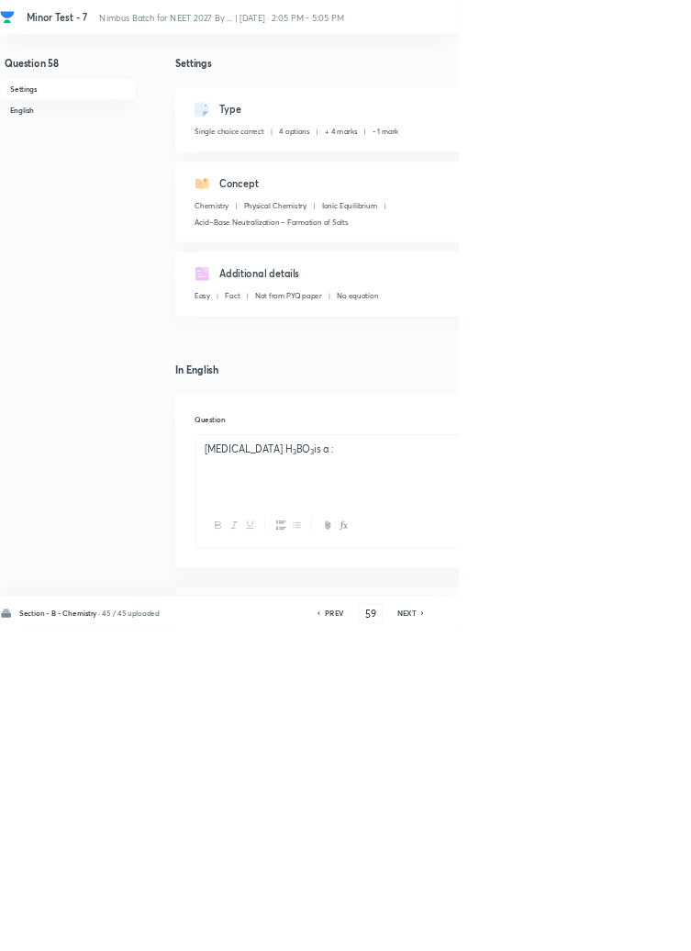
checkbox input "false"
checkbox input "true"
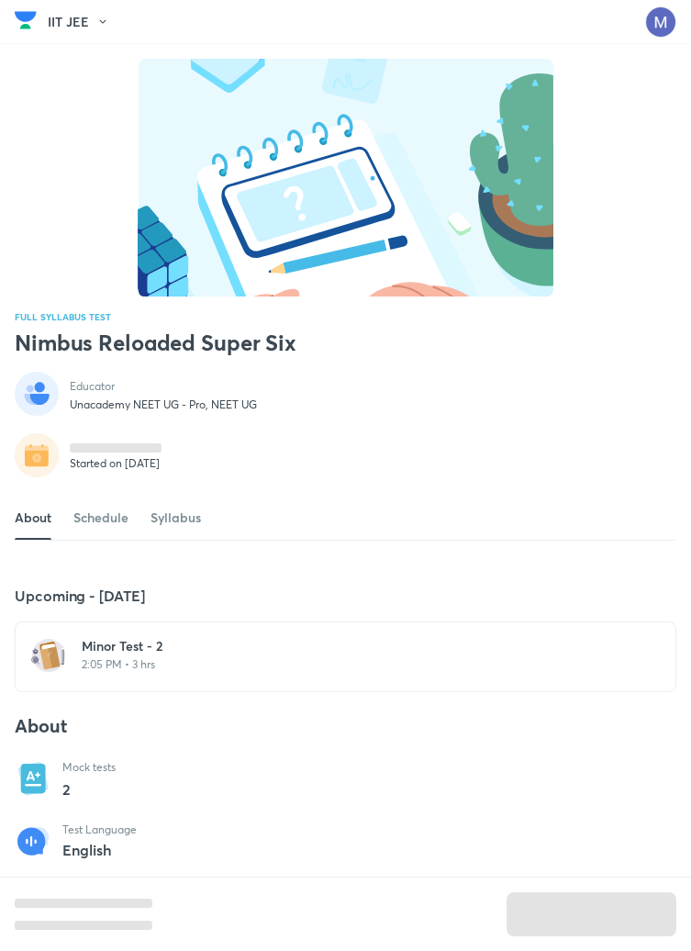
click at [158, 656] on h6 "Minor Test - 2" at bounding box center [357, 646] width 550 height 18
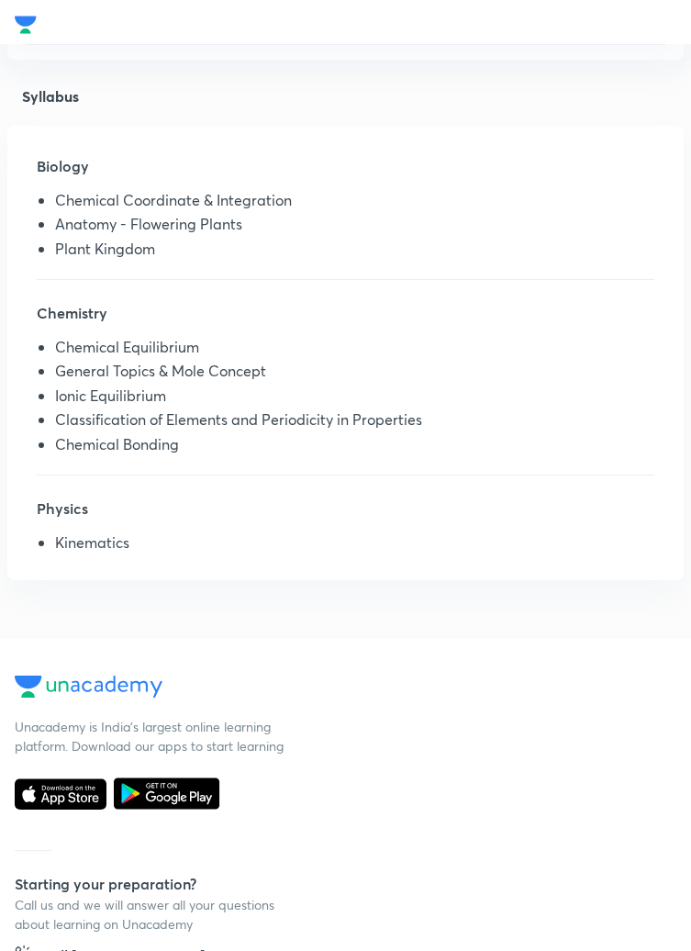
scroll to position [594, 0]
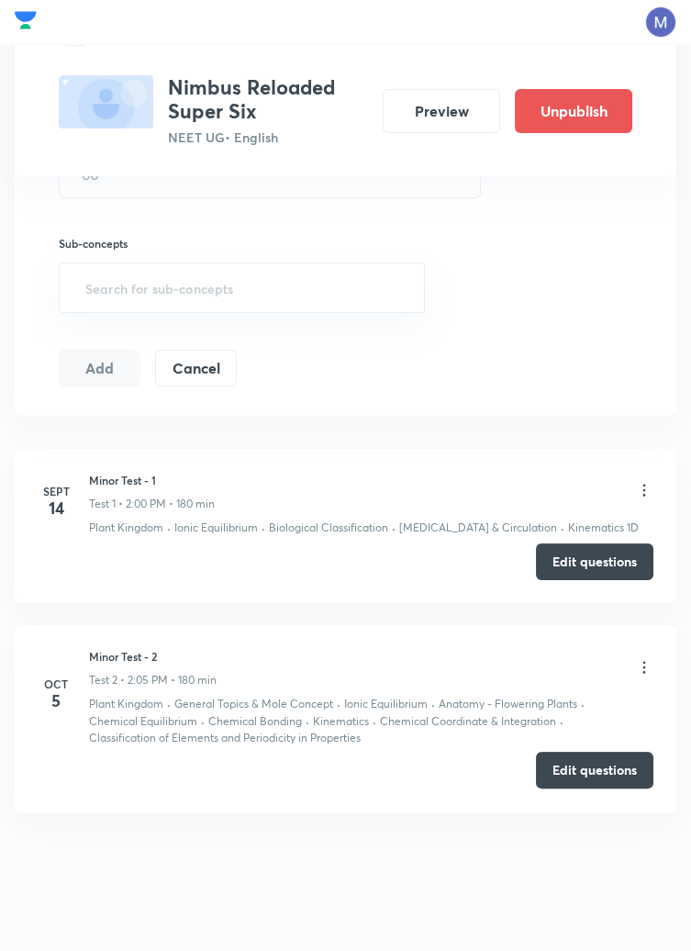
click at [585, 768] on button "Edit questions" at bounding box center [595, 770] width 118 height 37
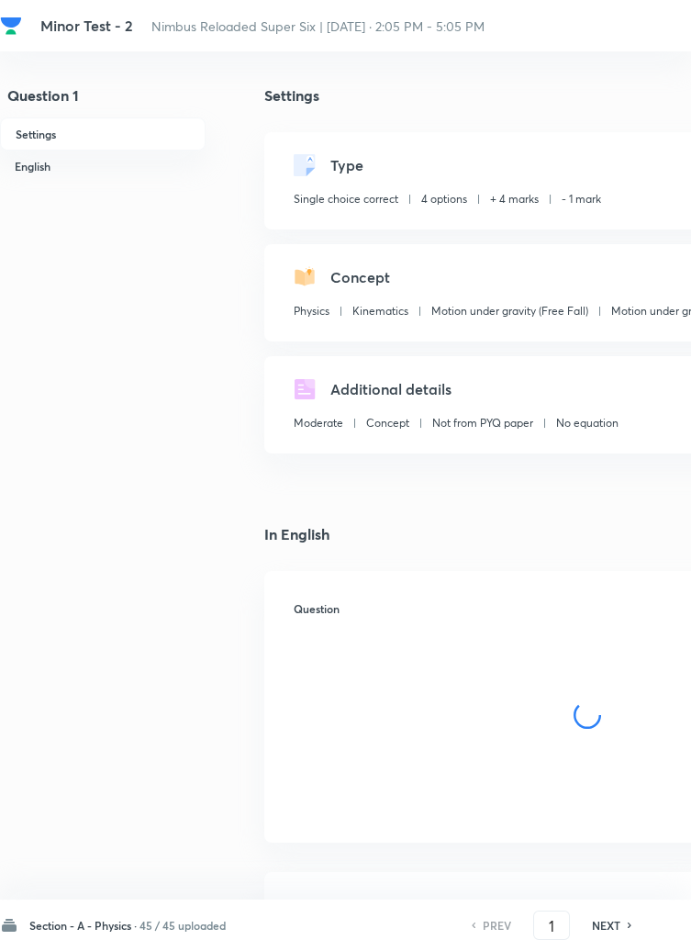
checkbox input "true"
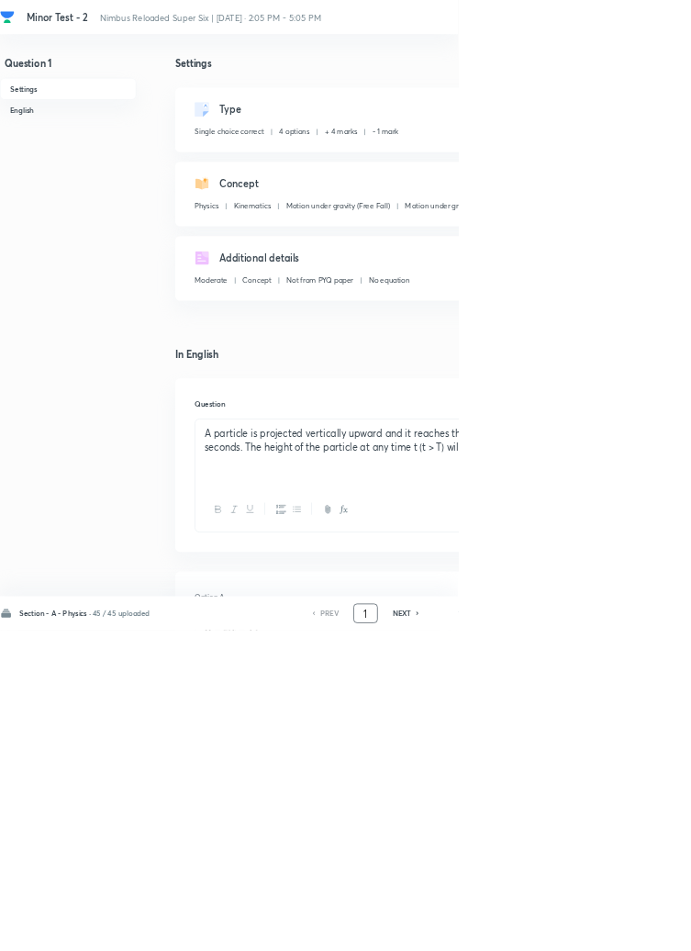
click at [557, 942] on input "1" at bounding box center [551, 926] width 35 height 32
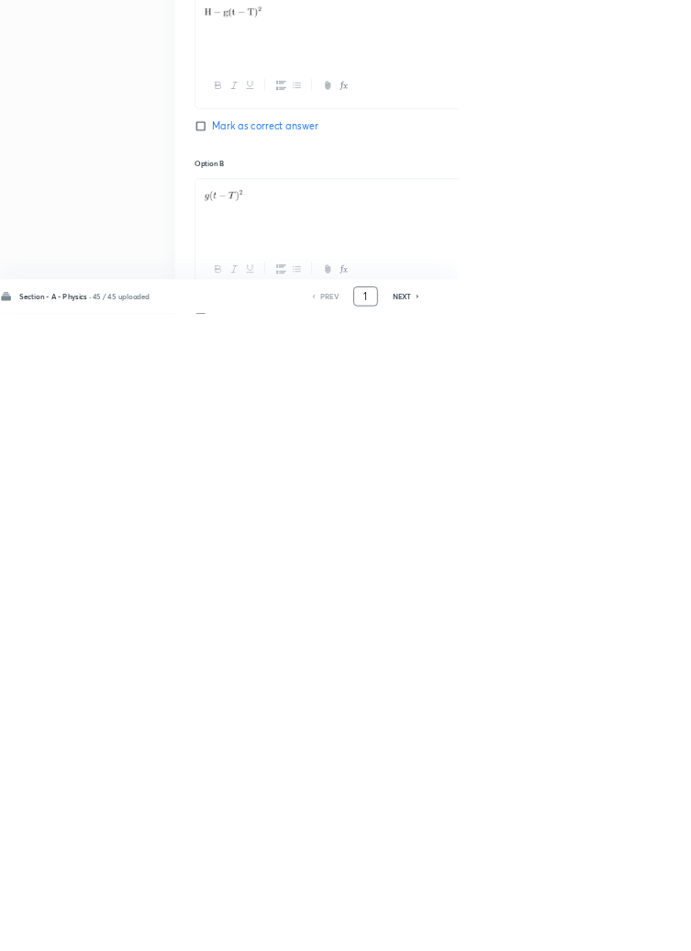
scroll to position [872, 0]
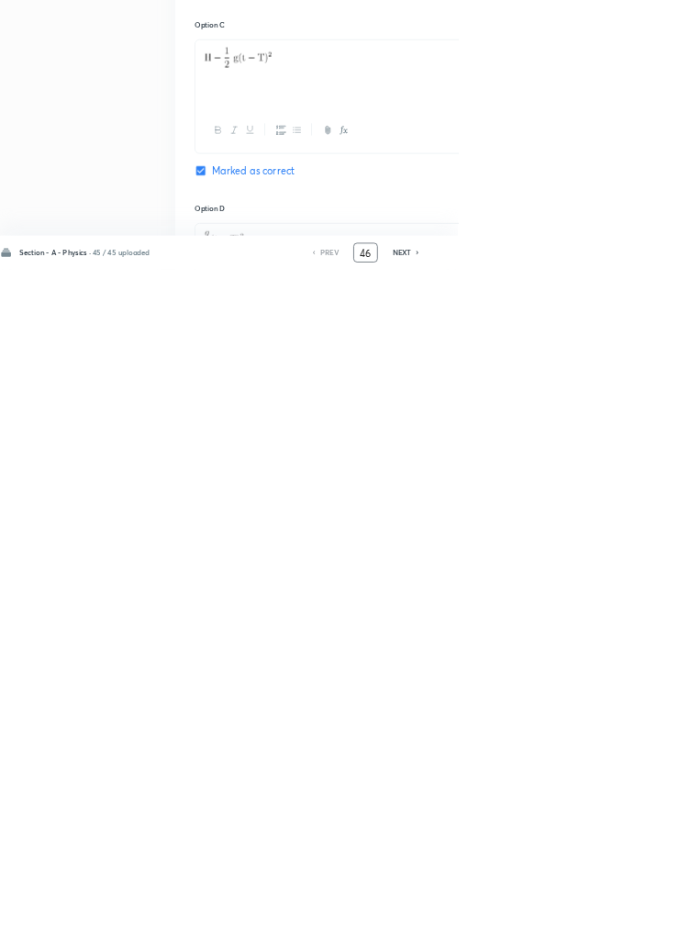
type input "46"
checkbox input "false"
checkbox input "true"
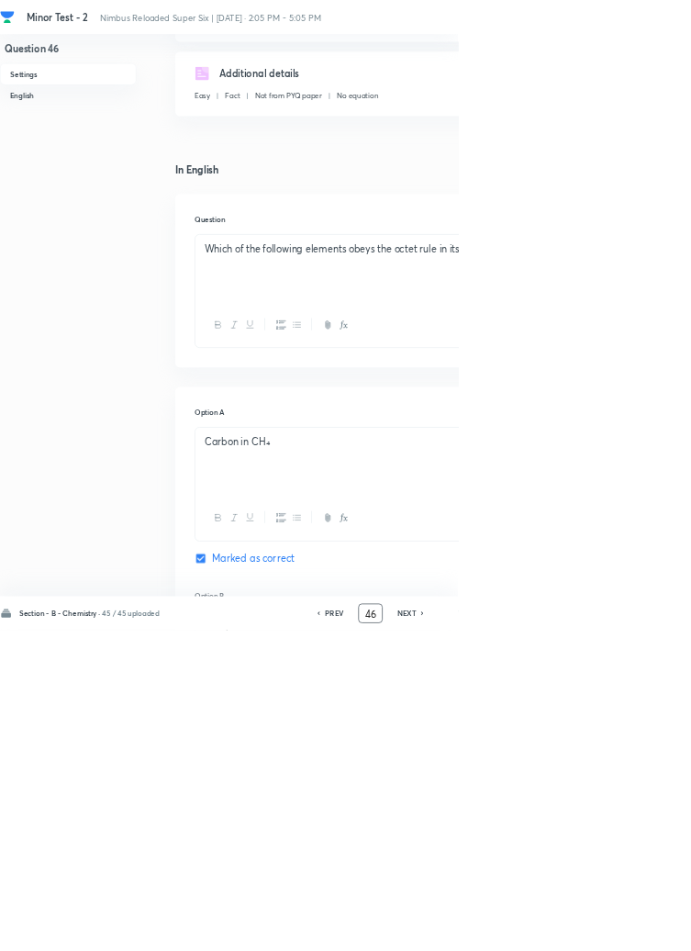
scroll to position [0, 0]
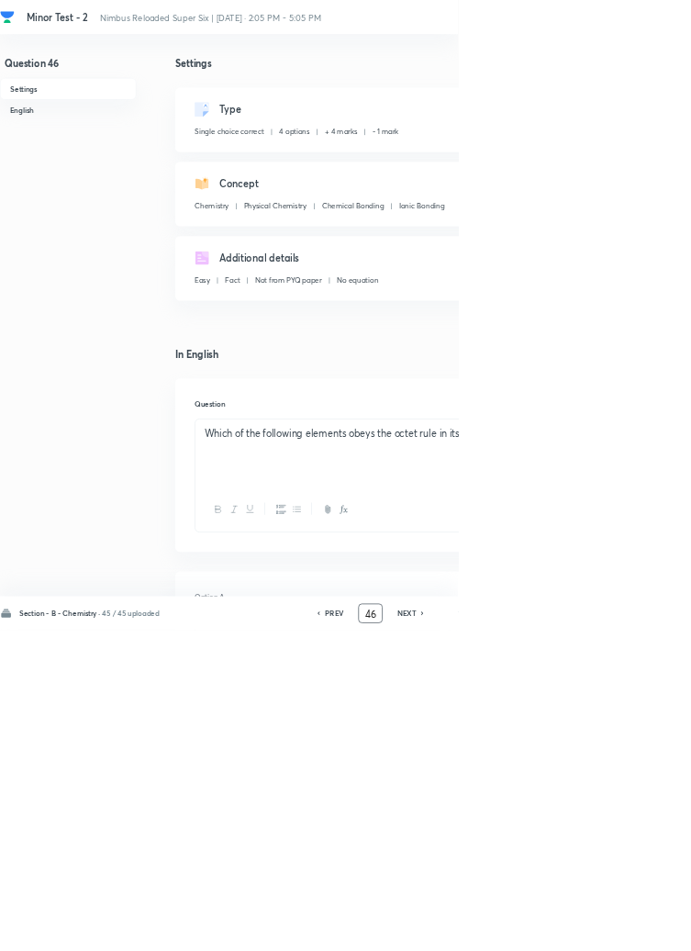
click at [639, 928] on icon at bounding box center [637, 926] width 4 height 6
type input "47"
checkbox input "false"
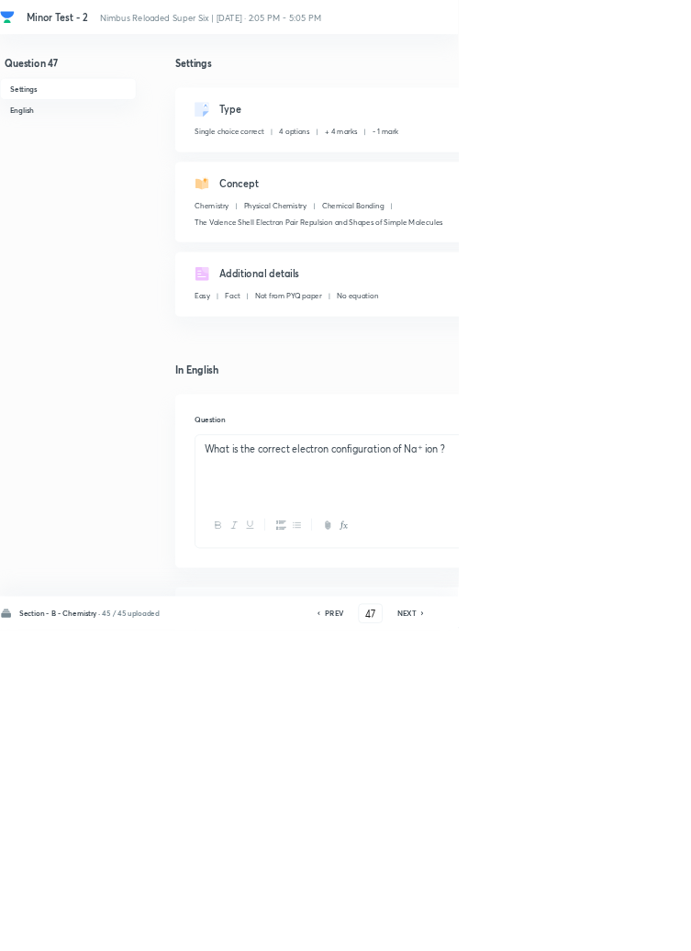
checkbox input "true"
click at [639, 928] on icon at bounding box center [637, 926] width 4 height 6
type input "48"
checkbox input "false"
checkbox input "true"
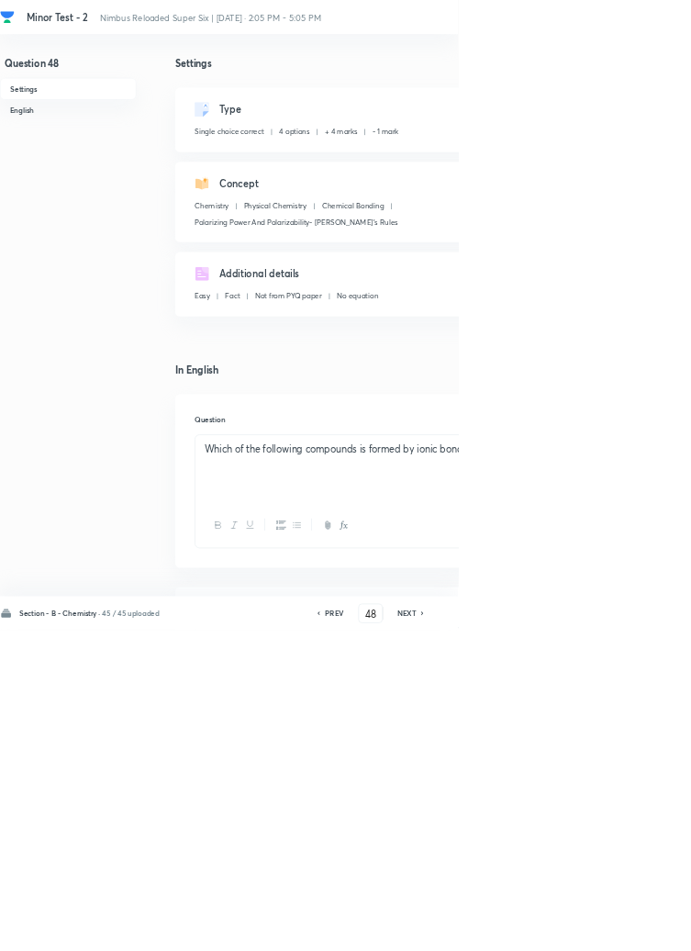
click at [639, 928] on icon at bounding box center [637, 926] width 4 height 6
type input "49"
checkbox input "false"
checkbox input "true"
click at [638, 930] on icon at bounding box center [638, 925] width 6 height 9
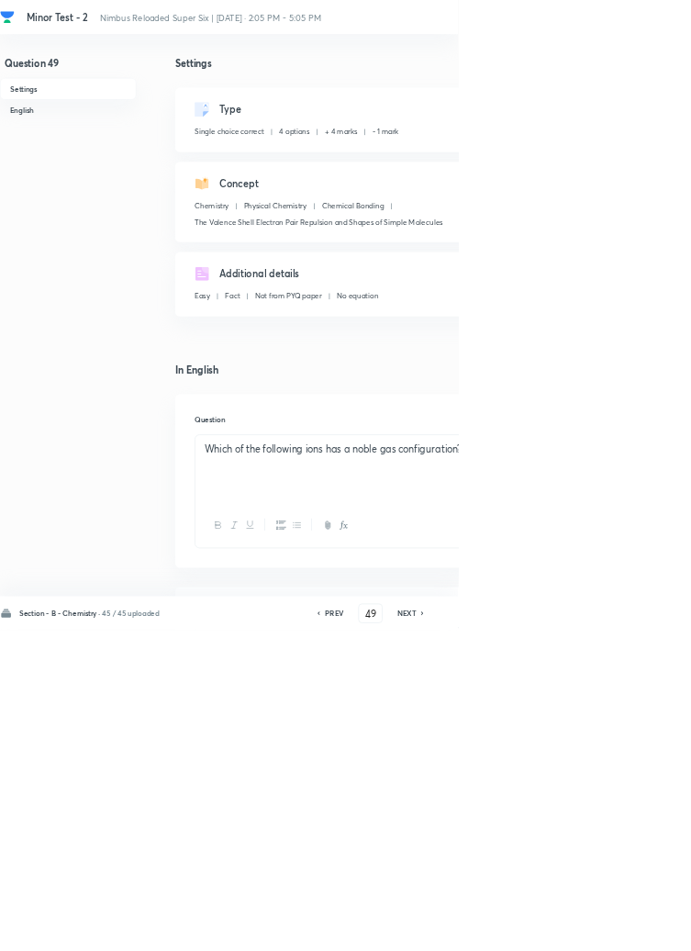
type input "50"
checkbox input "false"
checkbox input "true"
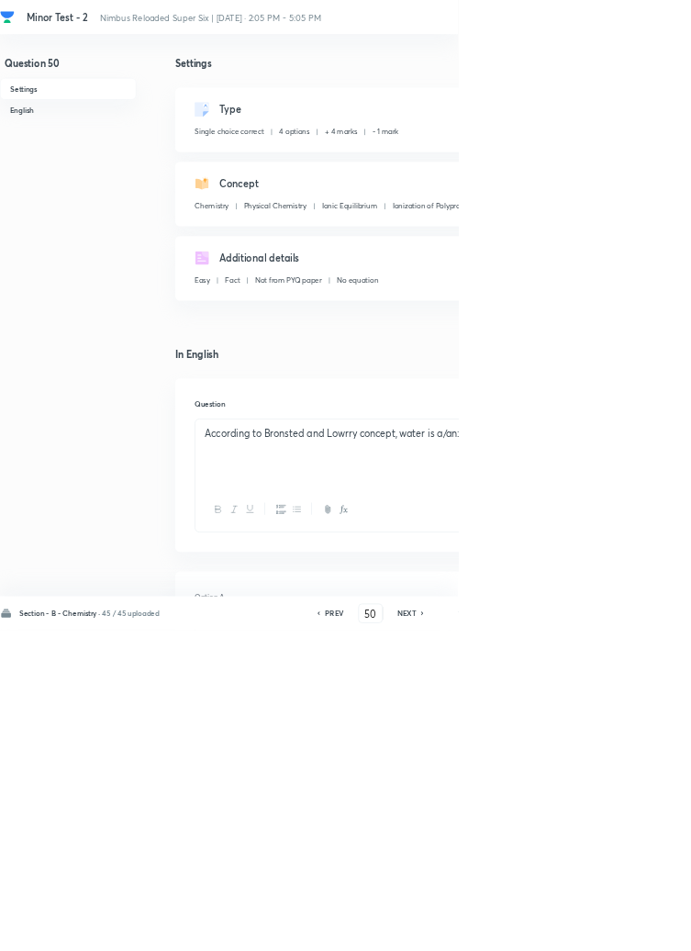
click at [623, 934] on h6 "NEXT" at bounding box center [614, 925] width 28 height 17
type input "51"
checkbox input "true"
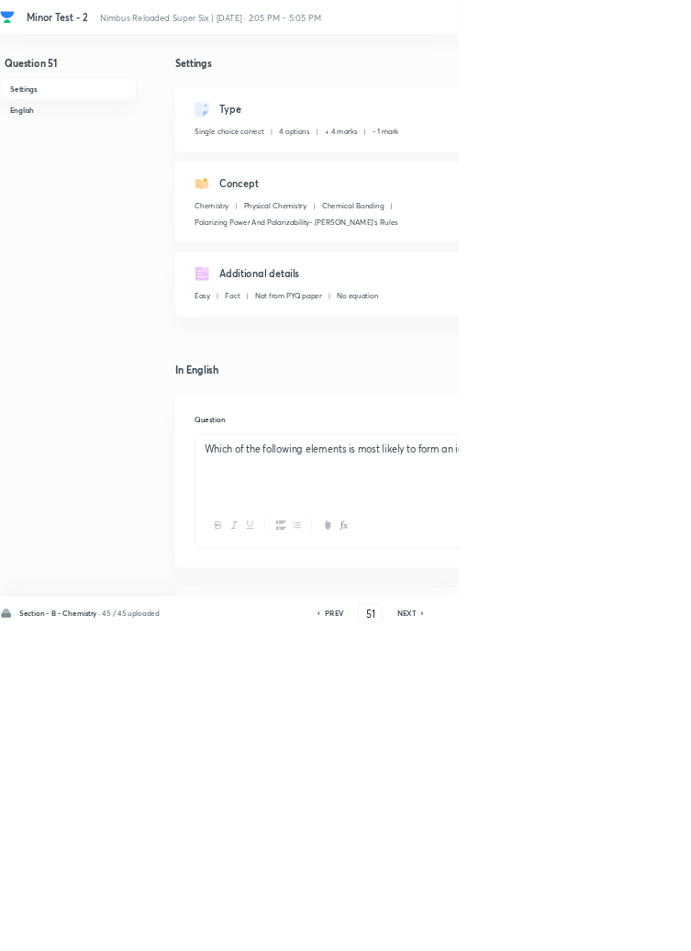
click at [639, 930] on icon at bounding box center [638, 925] width 6 height 9
type input "52"
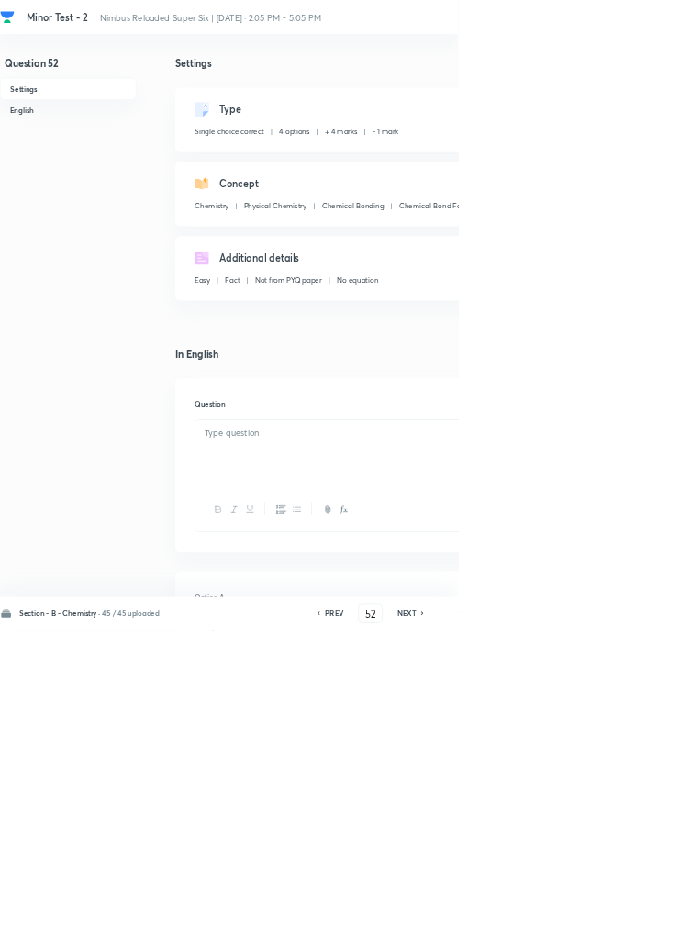
checkbox input "false"
checkbox input "true"
click at [639, 928] on icon at bounding box center [637, 926] width 4 height 6
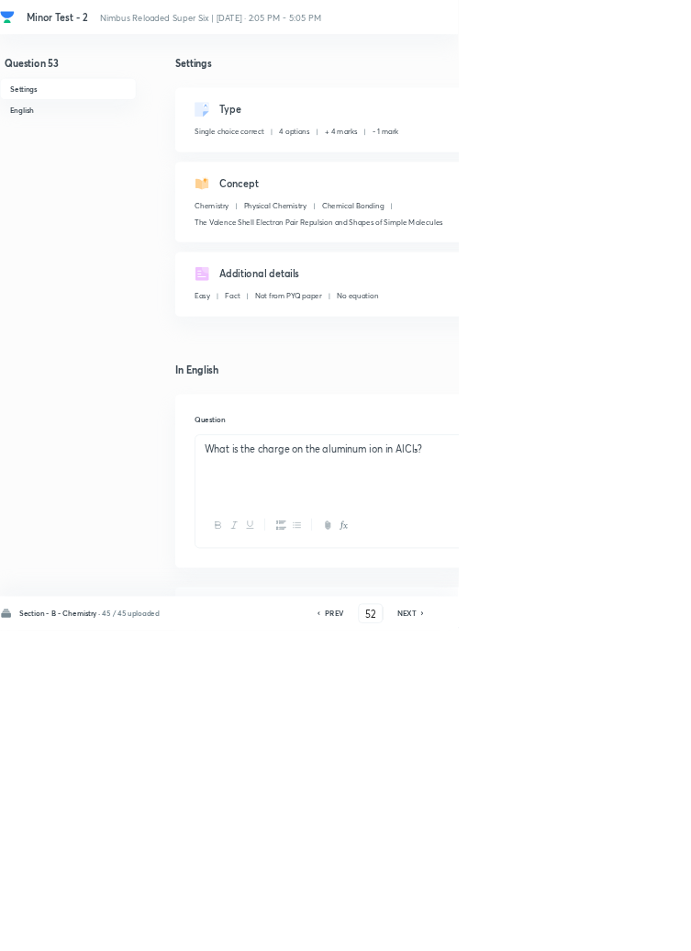
type input "53"
checkbox input "false"
checkbox input "true"
click at [639, 930] on icon at bounding box center [638, 925] width 6 height 9
type input "54"
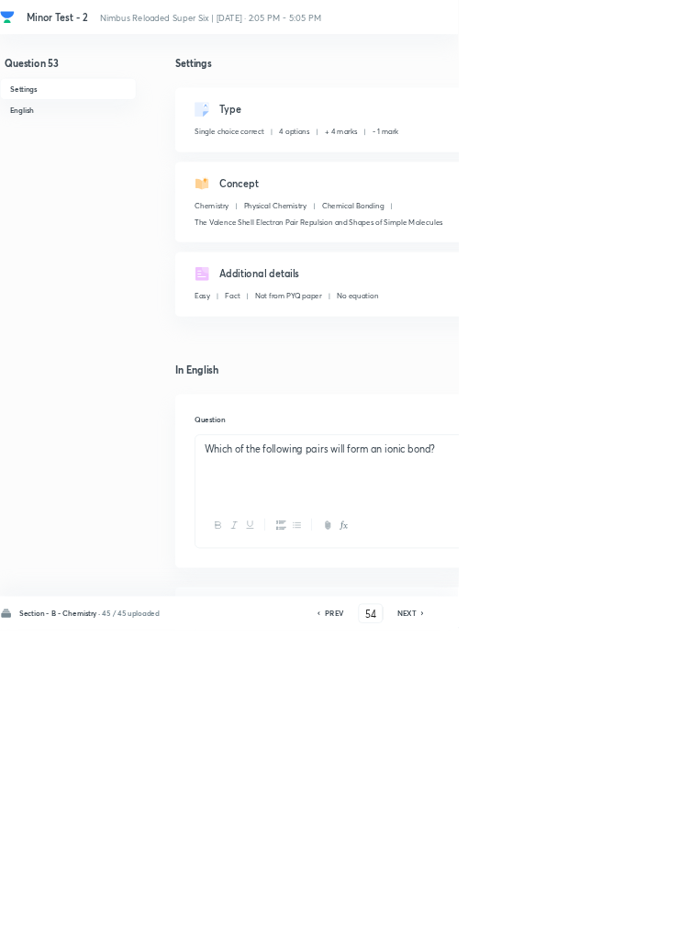
checkbox input "false"
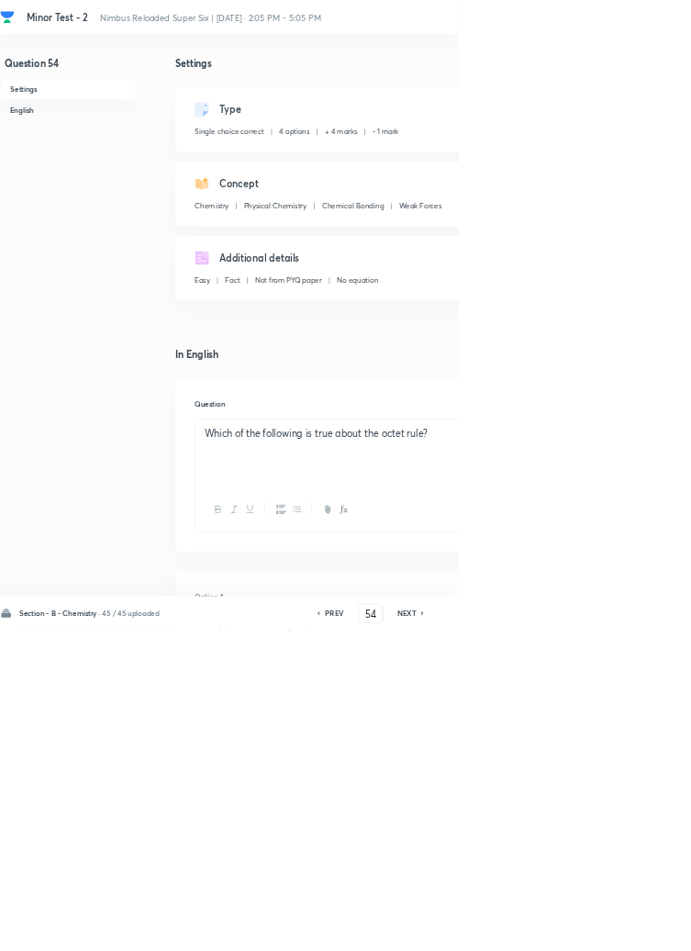
checkbox input "true"
click at [639, 930] on icon at bounding box center [638, 925] width 6 height 9
type input "55"
checkbox input "true"
click at [622, 934] on h6 "NEXT" at bounding box center [614, 925] width 28 height 17
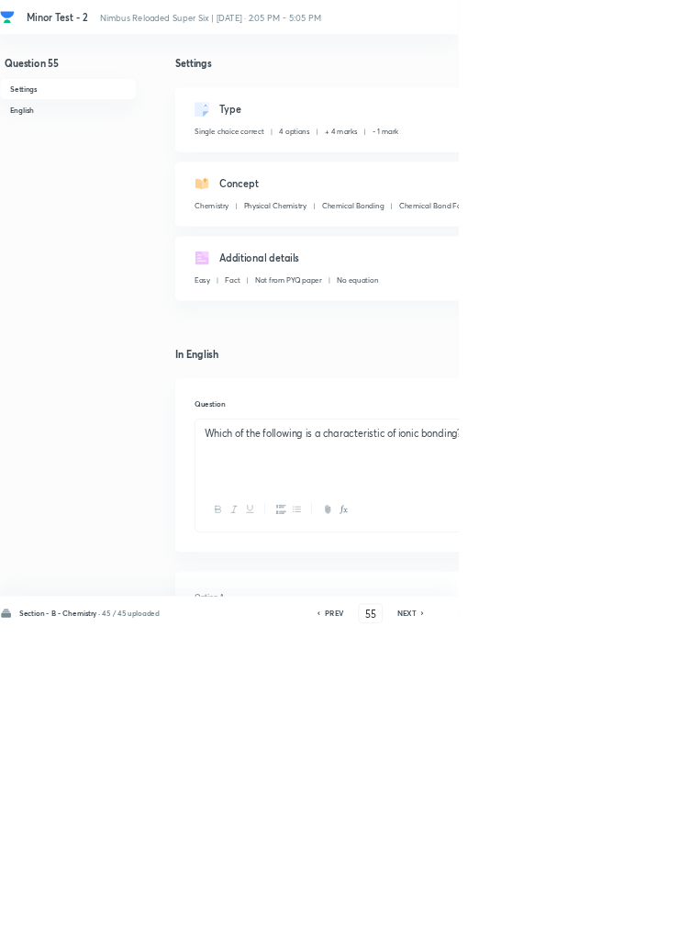
type input "56"
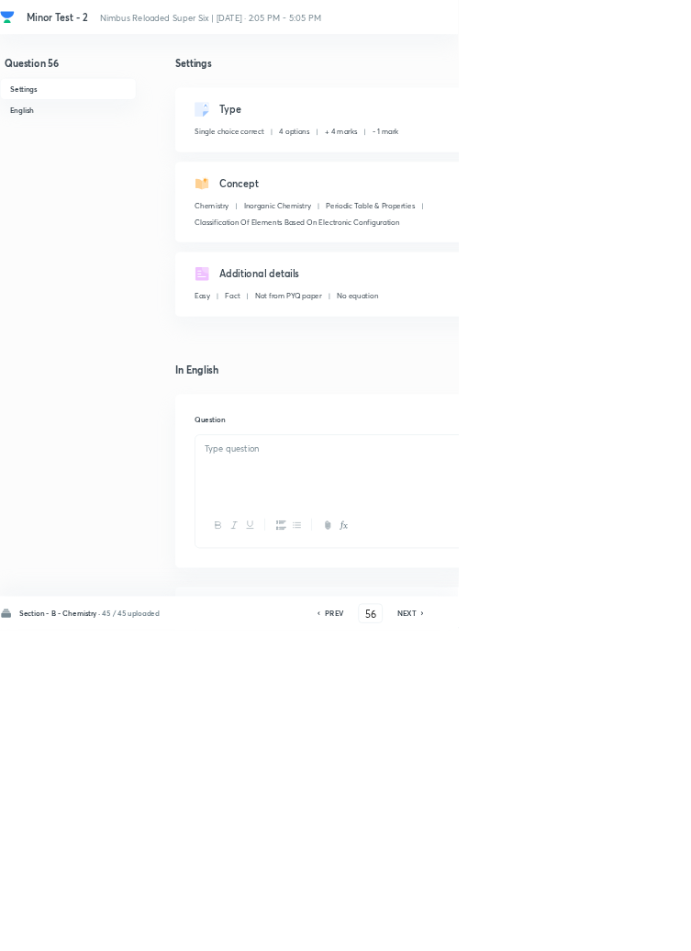
checkbox input "false"
checkbox input "true"
click at [638, 930] on icon at bounding box center [638, 925] width 6 height 9
type input "57"
checkbox input "false"
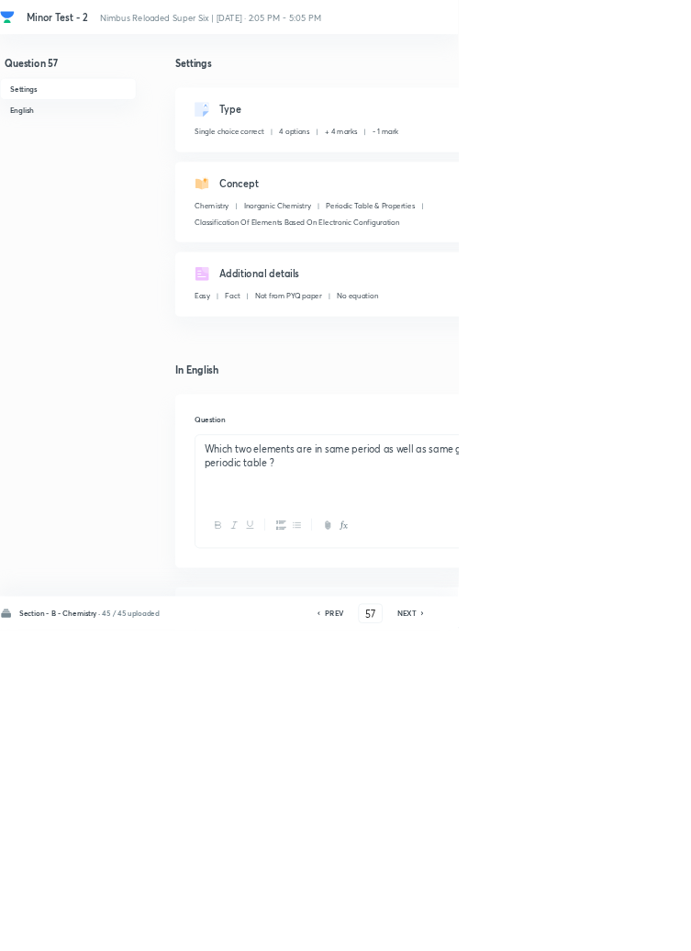
checkbox input "true"
click at [639, 930] on icon at bounding box center [638, 925] width 6 height 9
type input "58"
checkbox input "false"
checkbox input "true"
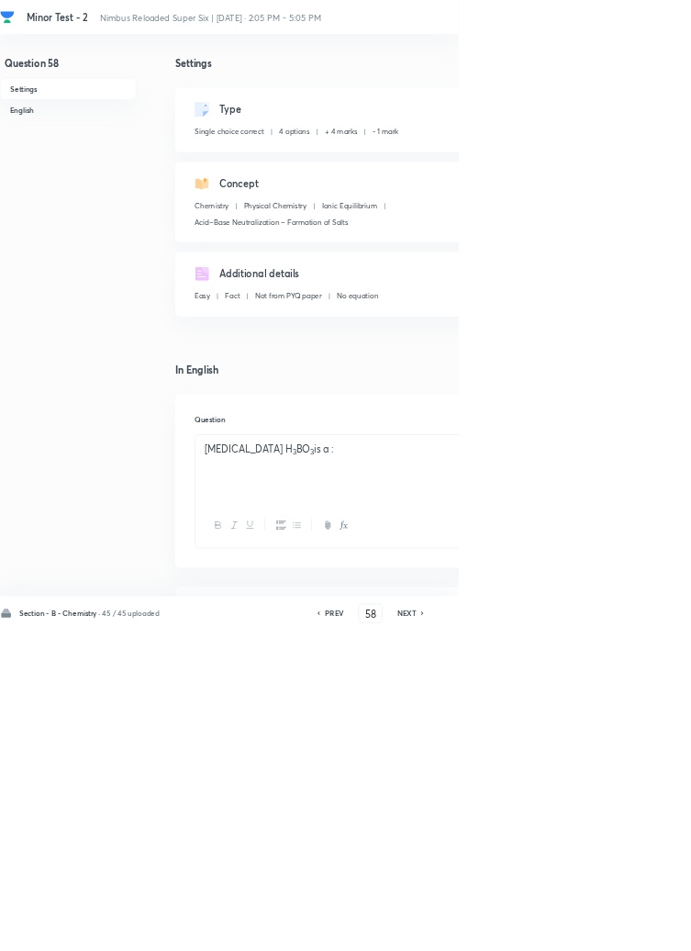
click at [639, 930] on icon at bounding box center [638, 925] width 6 height 9
type input "59"
checkbox input "false"
checkbox input "true"
click at [623, 934] on h6 "NEXT" at bounding box center [614, 925] width 28 height 17
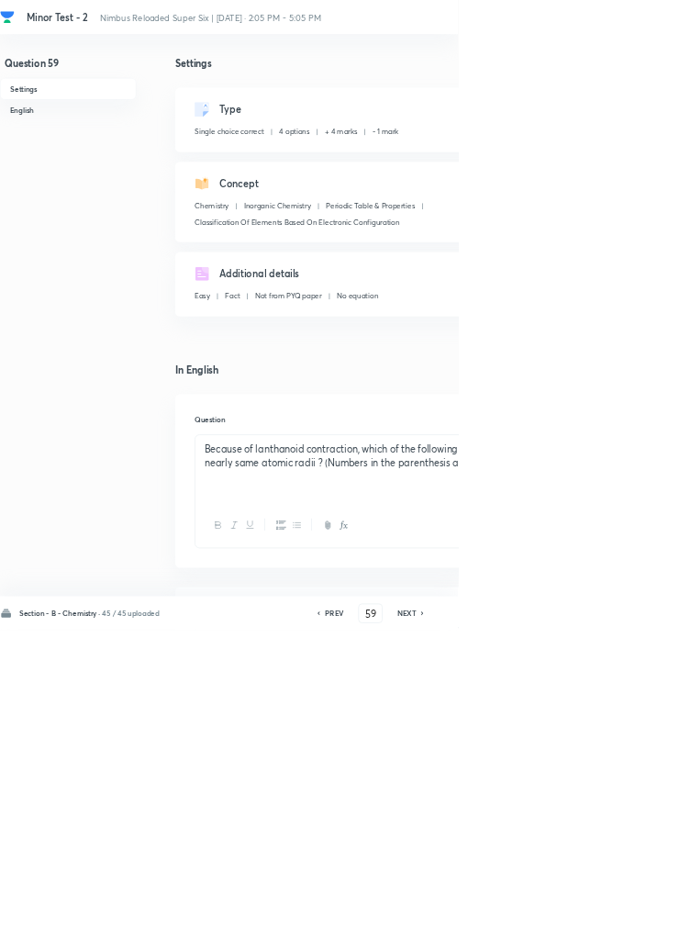
type input "60"
checkbox input "true"
click at [639, 930] on icon at bounding box center [638, 925] width 6 height 9
type input "61"
checkbox input "false"
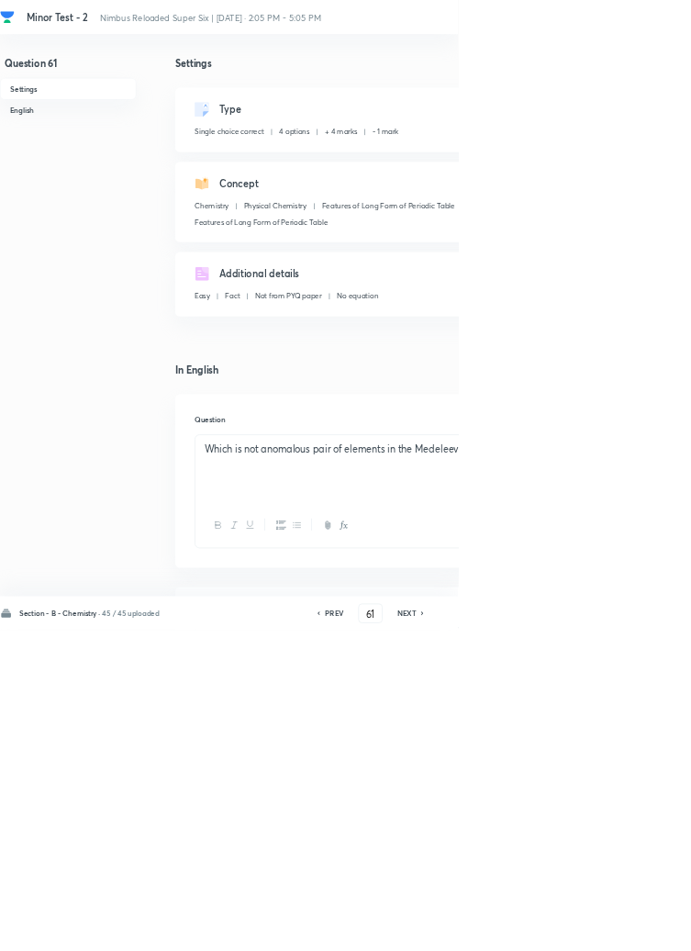
checkbox input "true"
click at [639, 930] on icon at bounding box center [638, 925] width 6 height 9
type input "62"
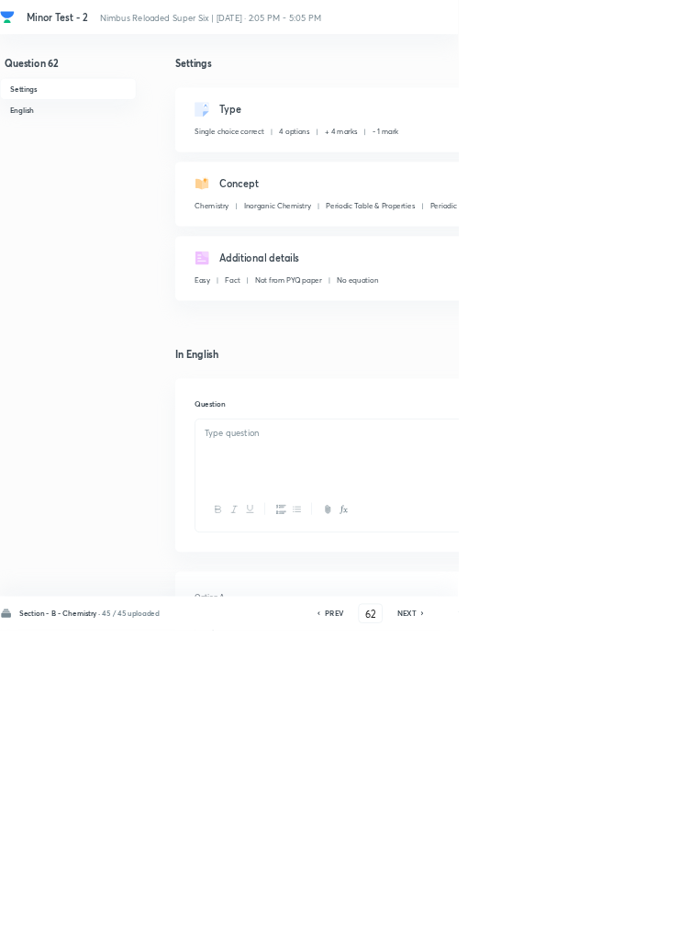
checkbox input "true"
click at [639, 930] on icon at bounding box center [638, 925] width 6 height 9
type input "63"
checkbox input "true"
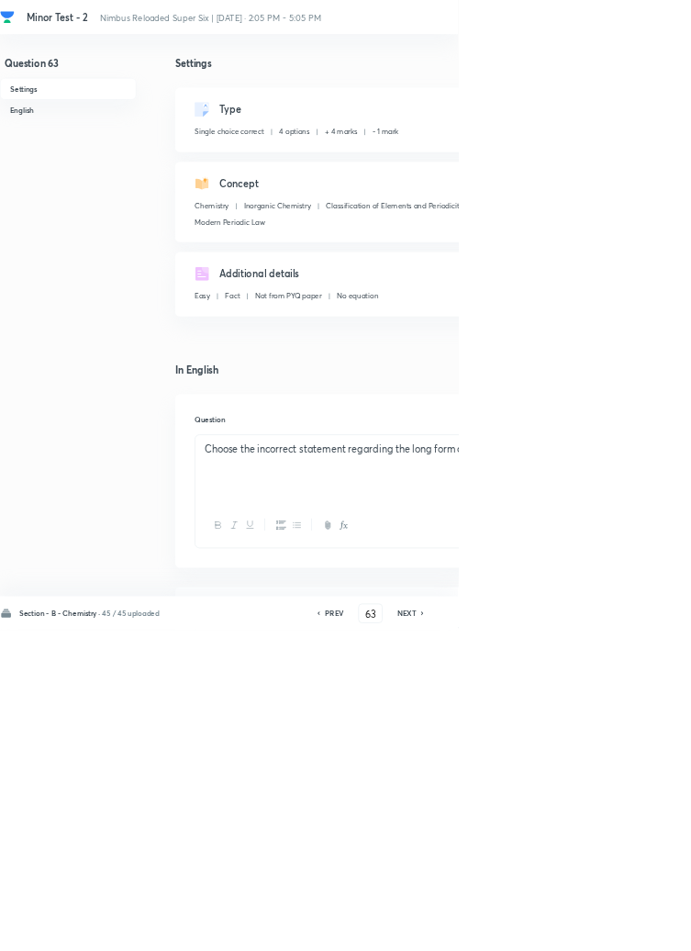
click at [639, 930] on icon at bounding box center [638, 925] width 6 height 9
type input "64"
checkbox input "false"
checkbox input "true"
click at [639, 930] on icon at bounding box center [638, 925] width 6 height 9
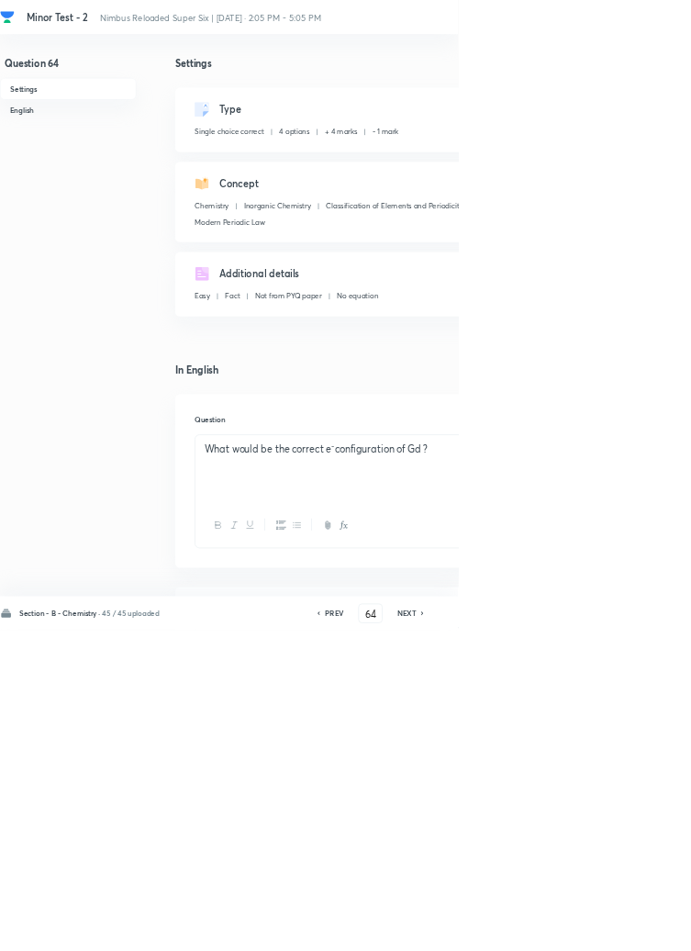
type input "65"
checkbox input "false"
checkbox input "true"
click at [639, 928] on icon at bounding box center [637, 926] width 4 height 6
type input "66"
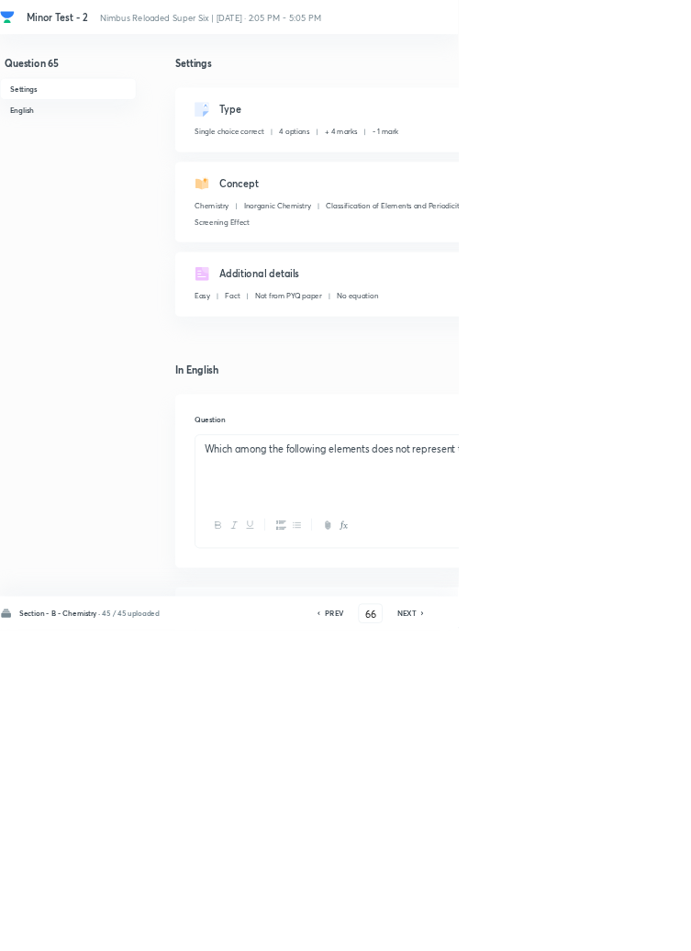
checkbox input "false"
checkbox input "true"
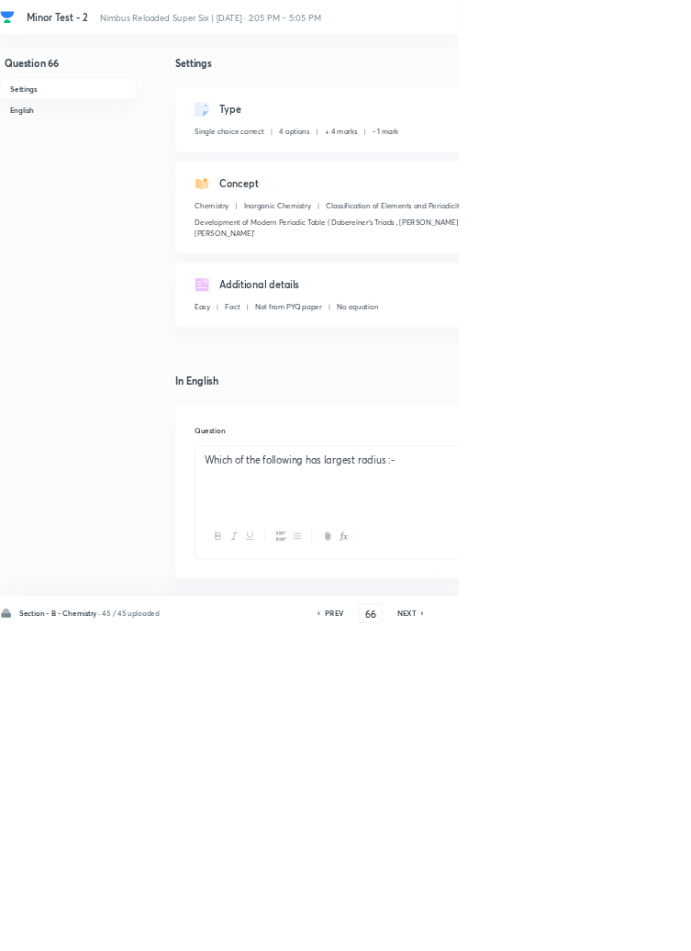
click at [639, 928] on icon at bounding box center [637, 926] width 4 height 6
type input "67"
checkbox input "false"
checkbox input "true"
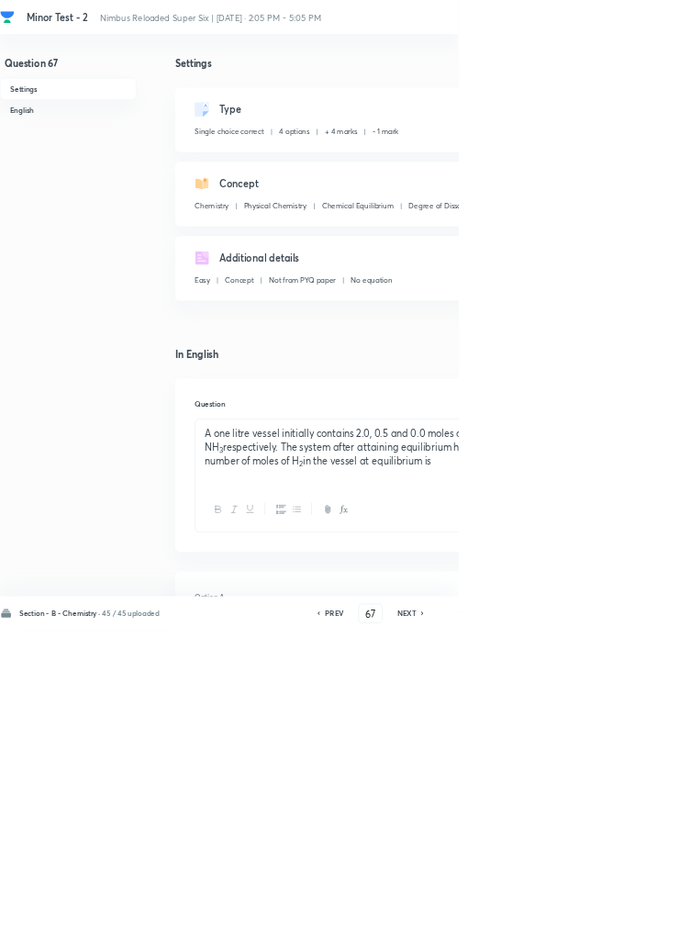
click at [639, 928] on icon at bounding box center [637, 926] width 4 height 6
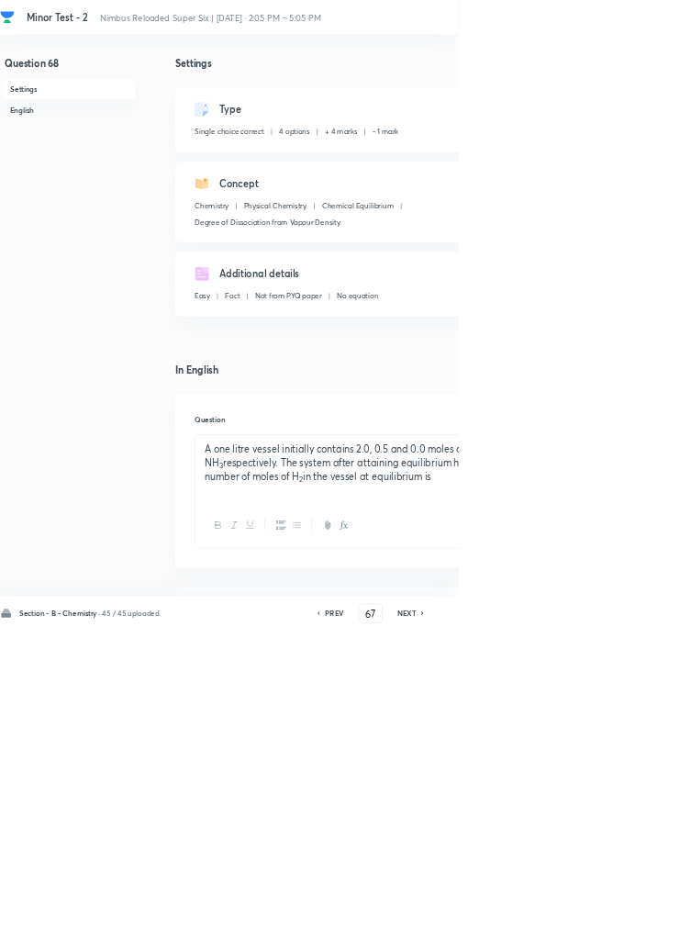
type input "68"
checkbox input "true"
click at [639, 928] on icon at bounding box center [637, 926] width 4 height 6
type input "69"
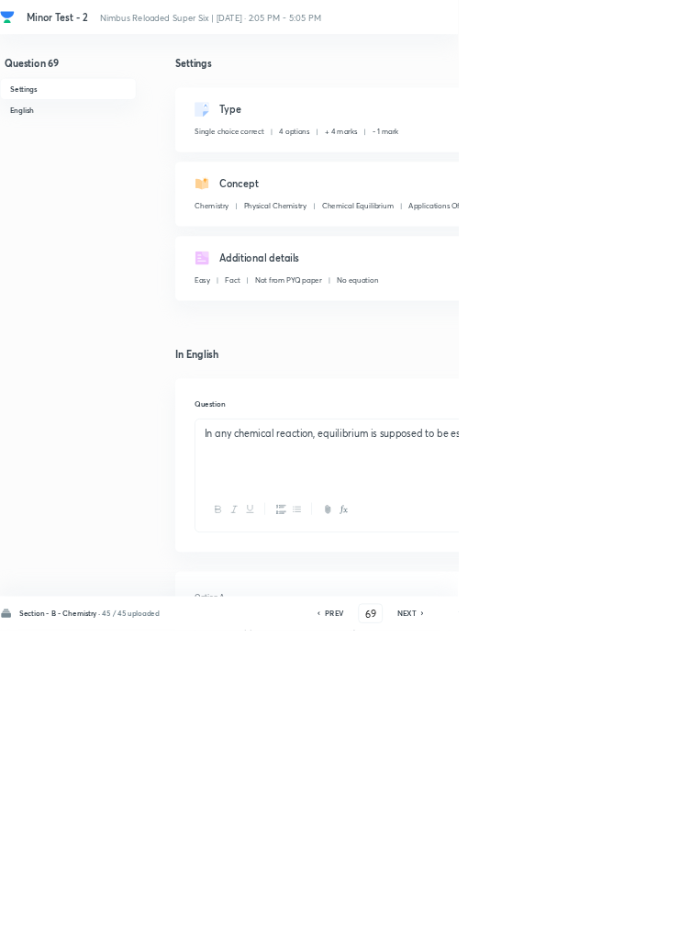
checkbox input "false"
checkbox input "true"
click at [637, 950] on div "Section - B - Chemistry · 45 / 45 uploaded PREV 69 ​ NEXT Remove Save" at bounding box center [521, 925] width 1043 height 51
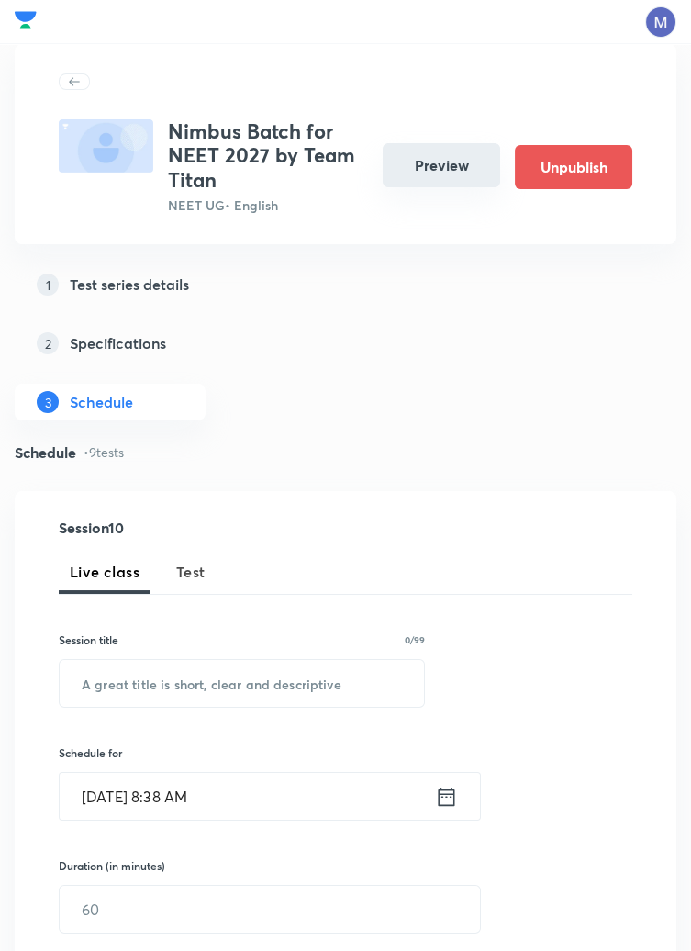
click at [447, 162] on button "Preview" at bounding box center [442, 165] width 118 height 44
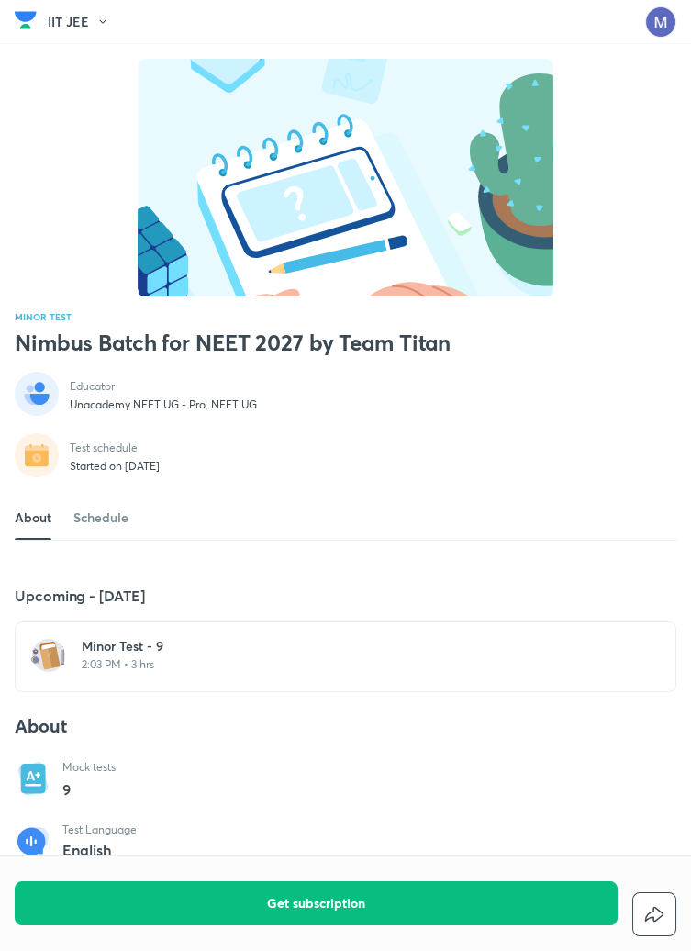
click at [200, 656] on h6 "Minor Test - 9" at bounding box center [357, 646] width 550 height 18
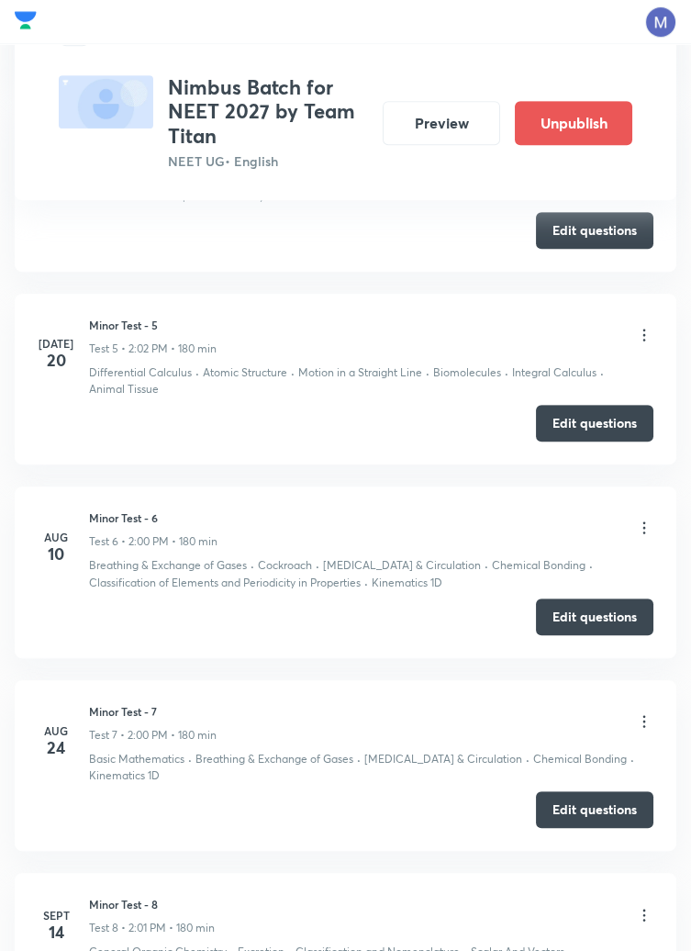
scroll to position [1950, 0]
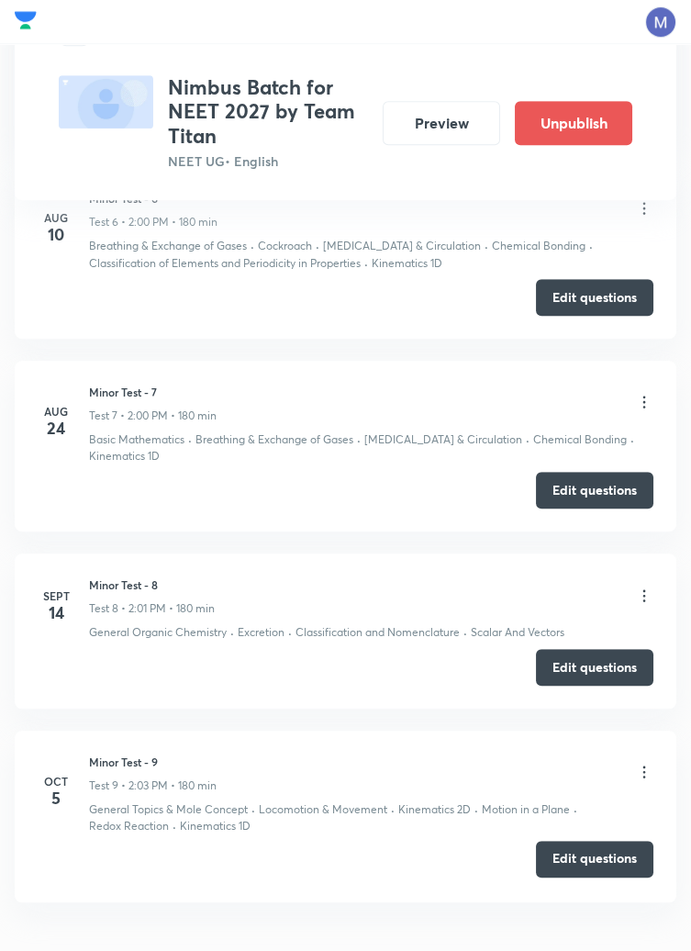
click at [610, 863] on button "Edit questions" at bounding box center [595, 859] width 118 height 37
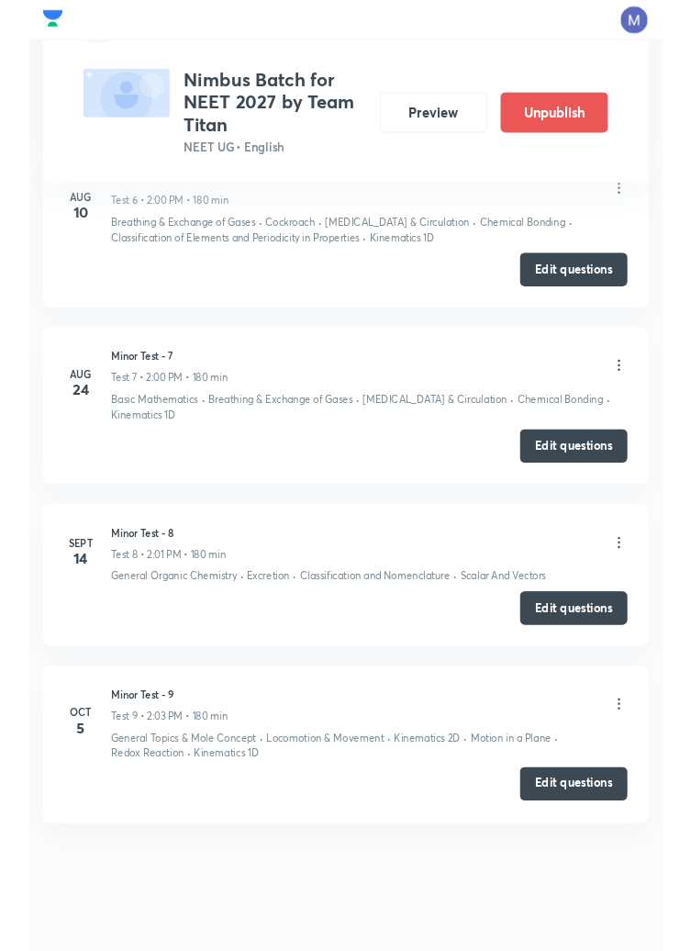
scroll to position [2023, 0]
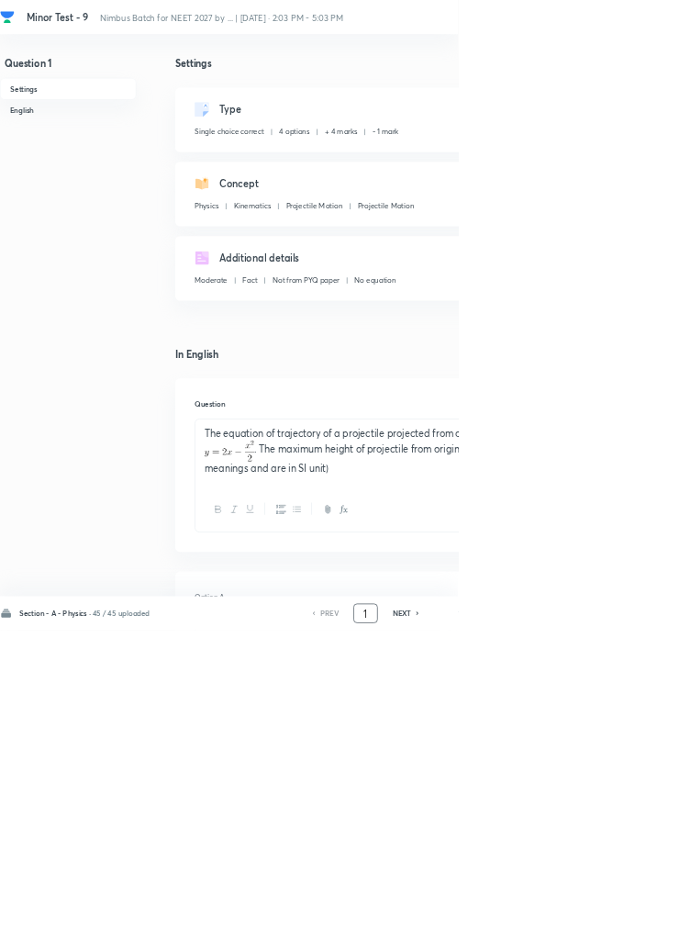
click at [560, 942] on input "1" at bounding box center [551, 926] width 35 height 32
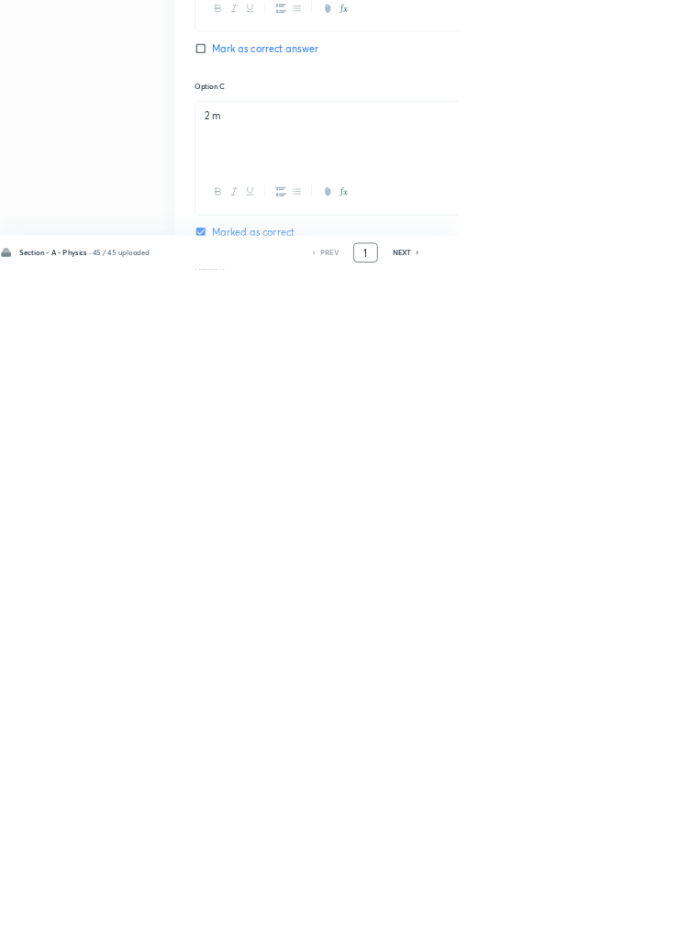
scroll to position [872, 0]
type input "46"
checkbox input "false"
checkbox input "true"
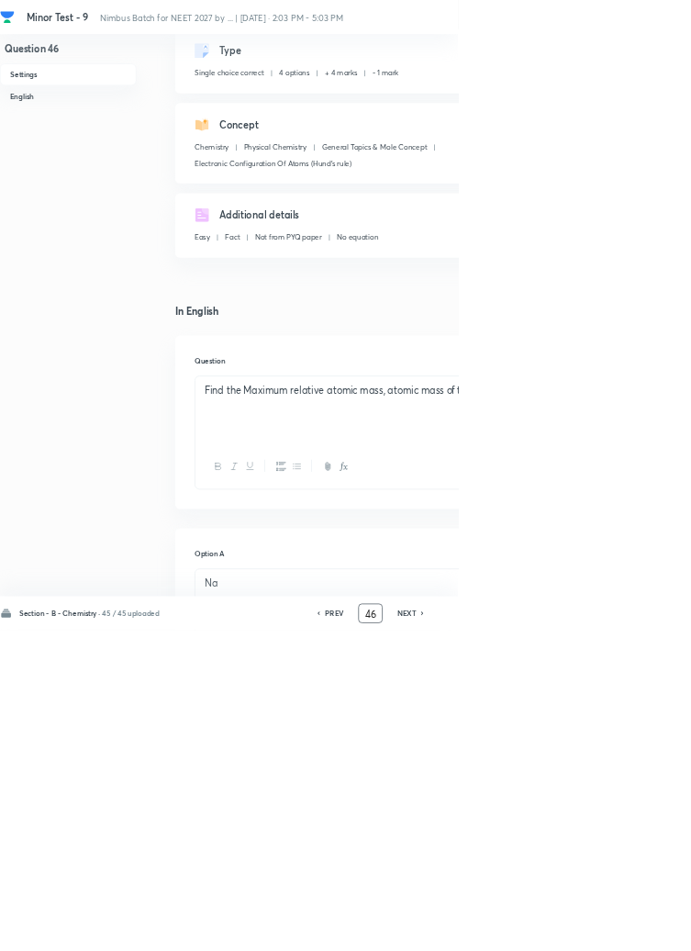
scroll to position [0, 0]
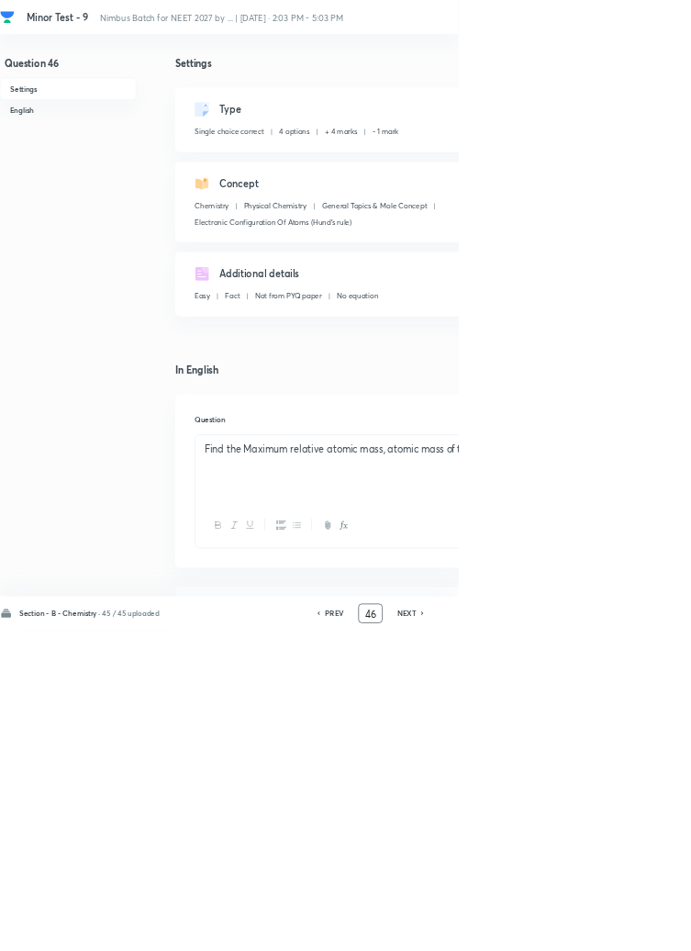
click at [641, 930] on icon at bounding box center [638, 925] width 6 height 9
type input "47"
checkbox input "false"
checkbox input "true"
click at [639, 928] on icon at bounding box center [637, 926] width 4 height 6
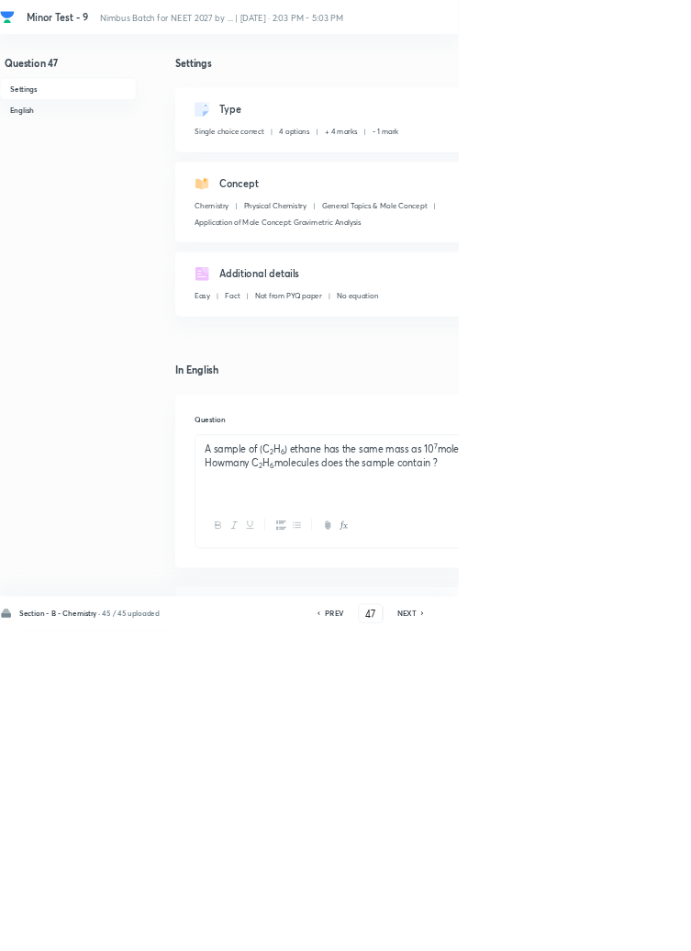
type input "48"
checkbox input "true"
click at [639, 928] on icon at bounding box center [637, 926] width 4 height 6
type input "49"
checkbox input "true"
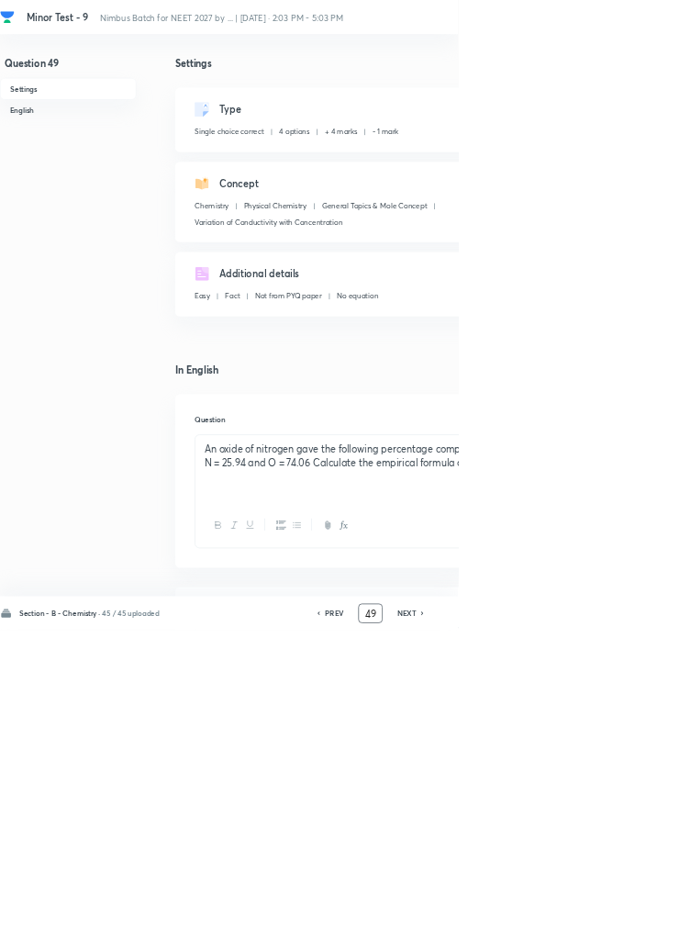
click at [565, 942] on input "49" at bounding box center [559, 926] width 35 height 32
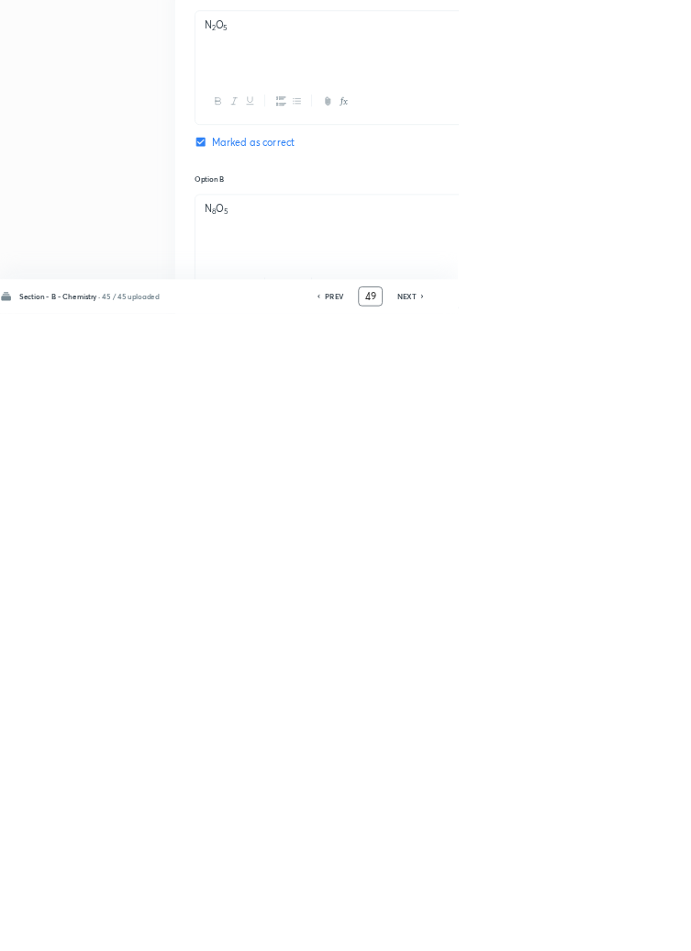
scroll to position [872, 0]
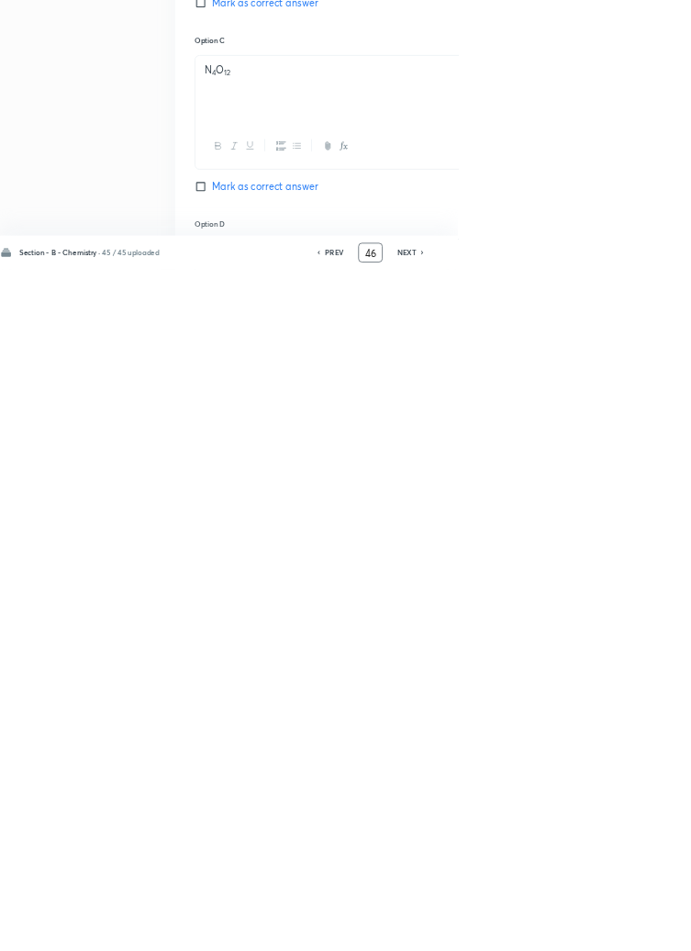
type input "46"
checkbox input "false"
checkbox input "true"
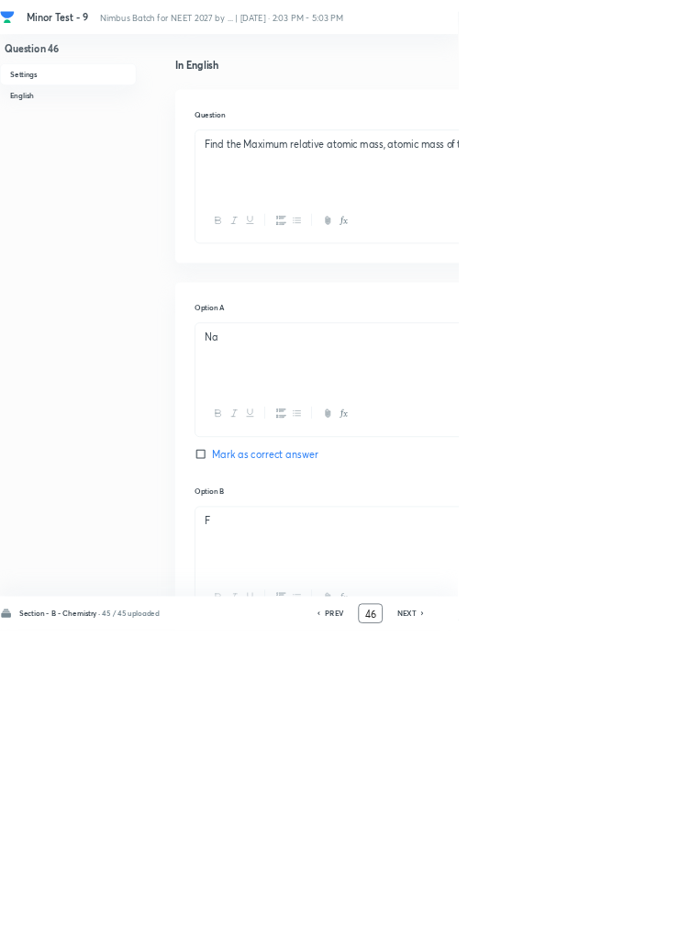
scroll to position [0, 0]
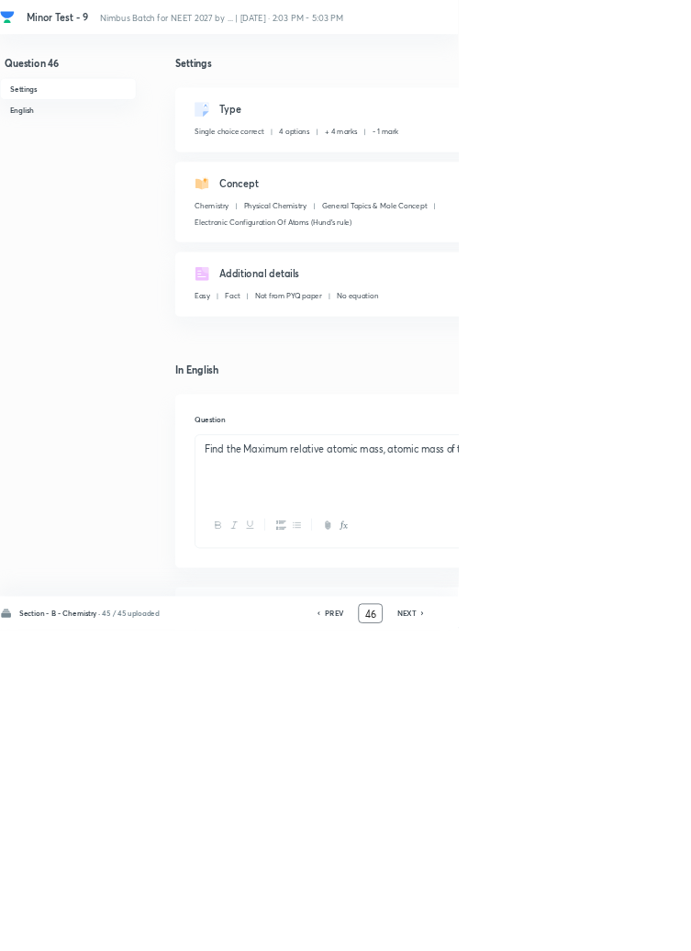
click at [639, 928] on icon at bounding box center [637, 926] width 4 height 6
type input "47"
checkbox input "false"
checkbox input "true"
click at [639, 928] on icon at bounding box center [637, 926] width 4 height 6
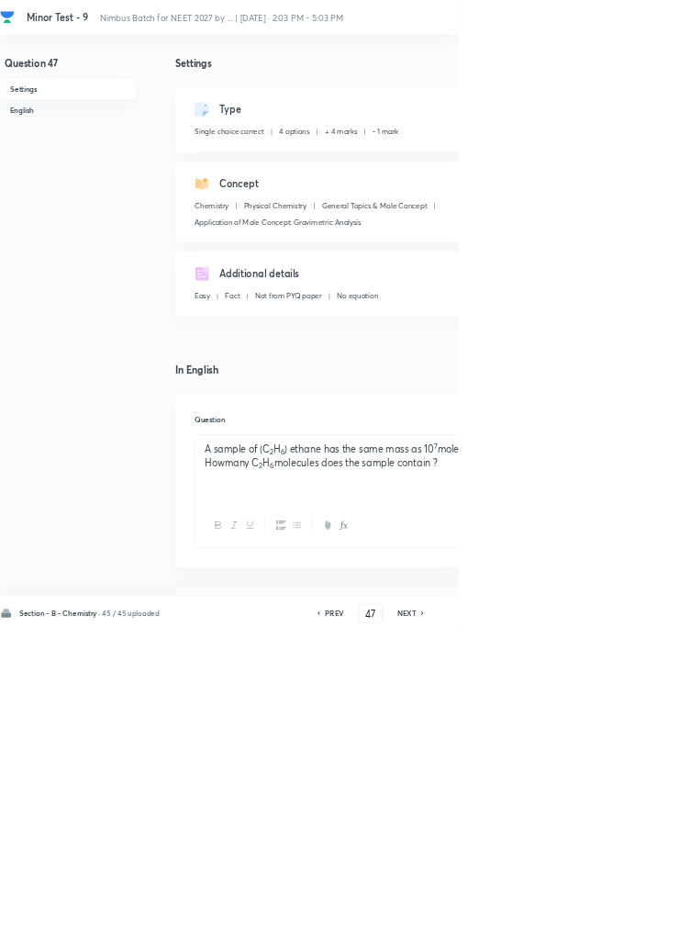
type input "48"
checkbox input "true"
click at [639, 928] on icon at bounding box center [637, 926] width 4 height 6
type input "49"
checkbox input "true"
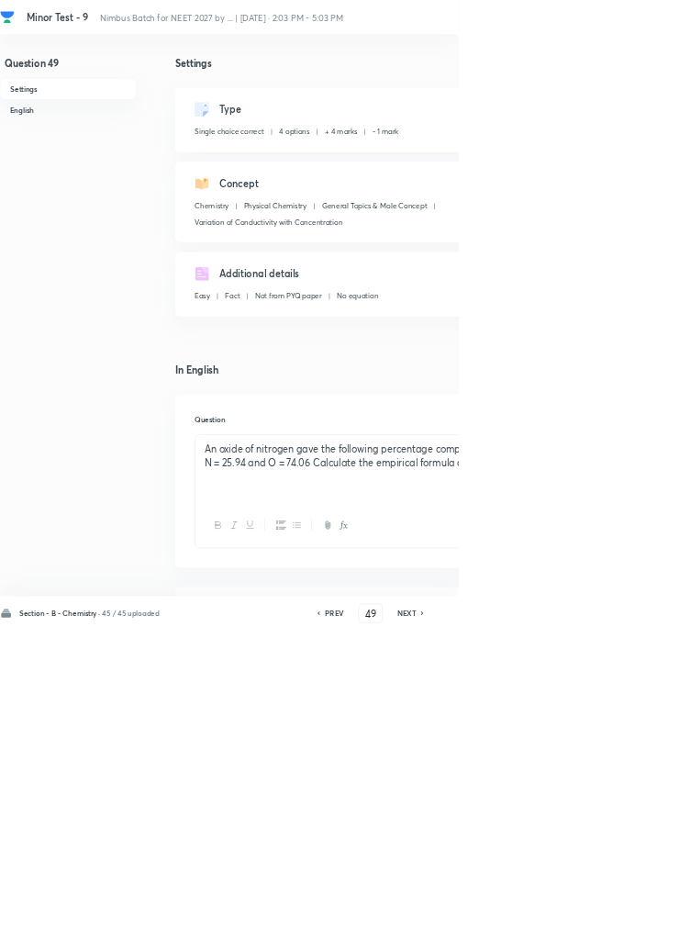
click at [639, 928] on icon at bounding box center [637, 926] width 4 height 6
type input "50"
checkbox input "false"
checkbox input "true"
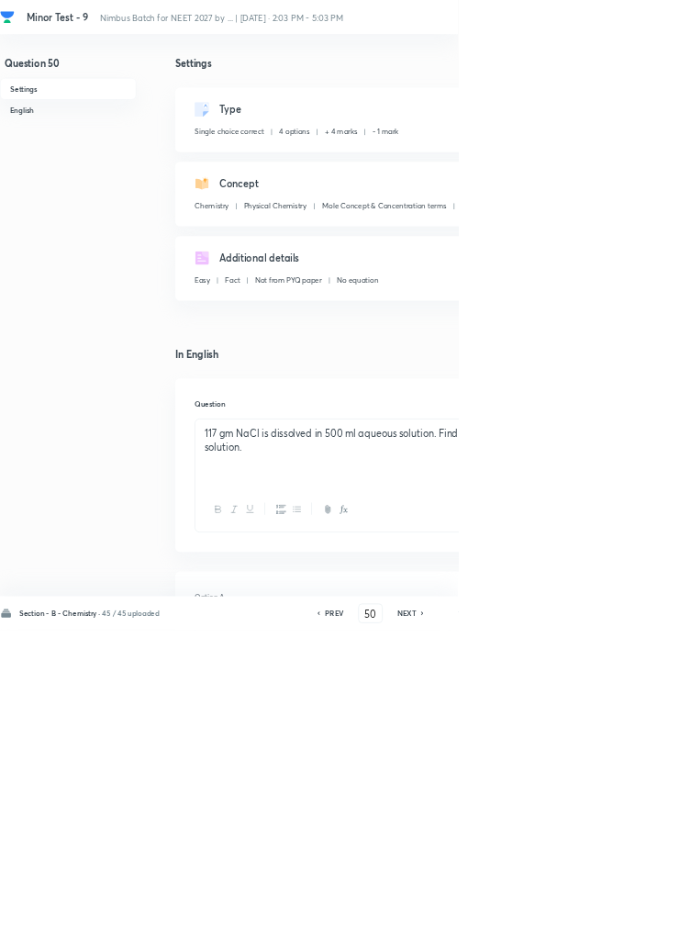
click at [641, 930] on icon at bounding box center [638, 925] width 6 height 9
type input "51"
checkbox input "false"
checkbox input "true"
click at [639, 928] on icon at bounding box center [637, 926] width 4 height 6
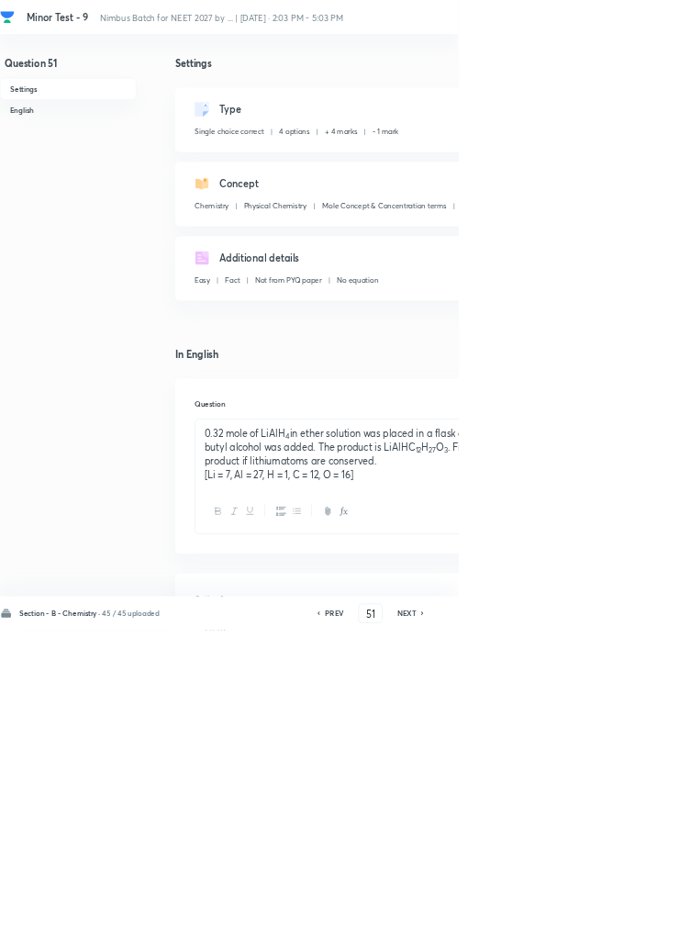
type input "52"
checkbox input "false"
checkbox input "true"
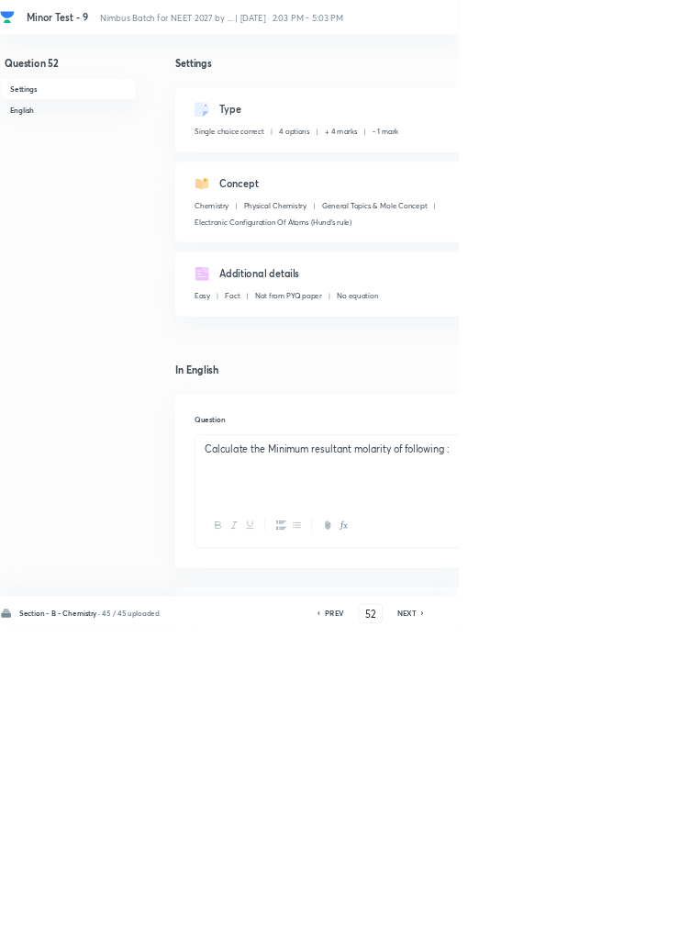
click at [639, 930] on icon at bounding box center [638, 925] width 6 height 9
type input "53"
checkbox input "true"
click at [639, 928] on icon at bounding box center [637, 926] width 4 height 6
type input "54"
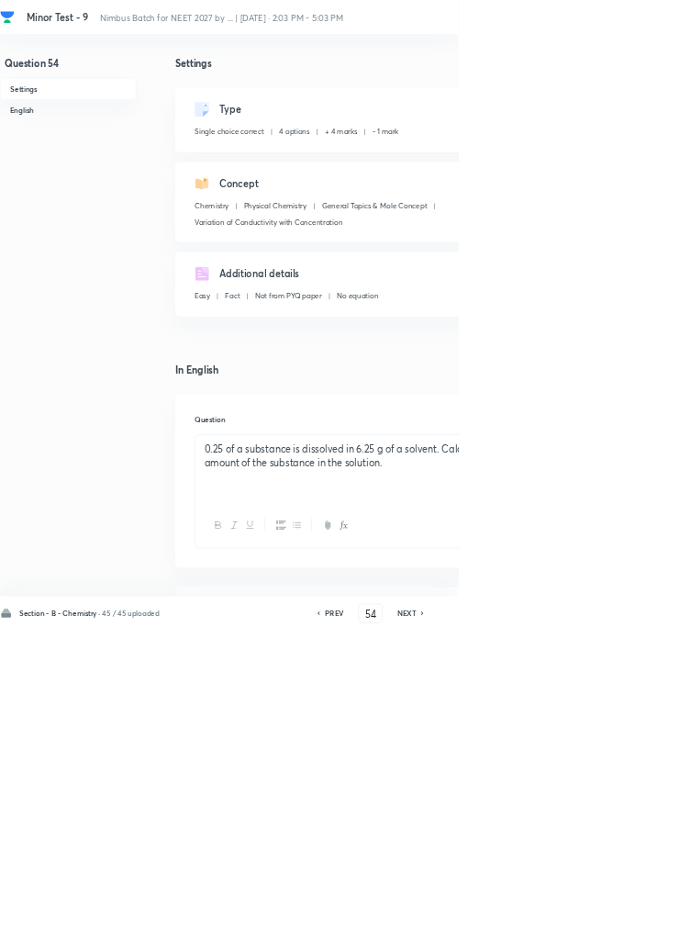
checkbox input "false"
checkbox input "true"
click at [639, 928] on icon at bounding box center [637, 926] width 4 height 6
type input "55"
checkbox input "false"
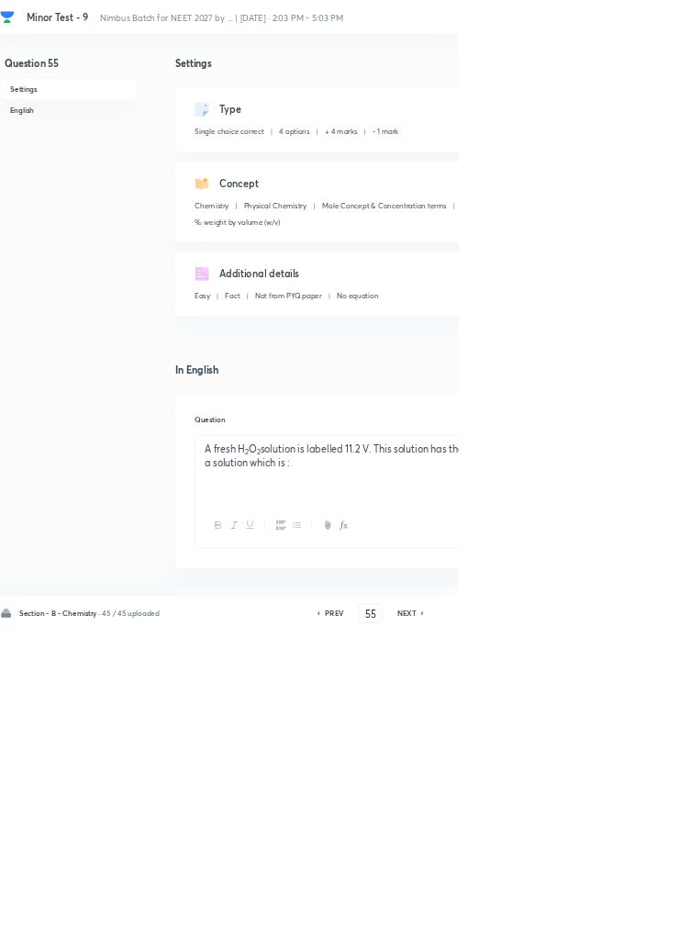
checkbox input "true"
click at [639, 928] on icon at bounding box center [637, 926] width 4 height 6
type input "56"
checkbox input "false"
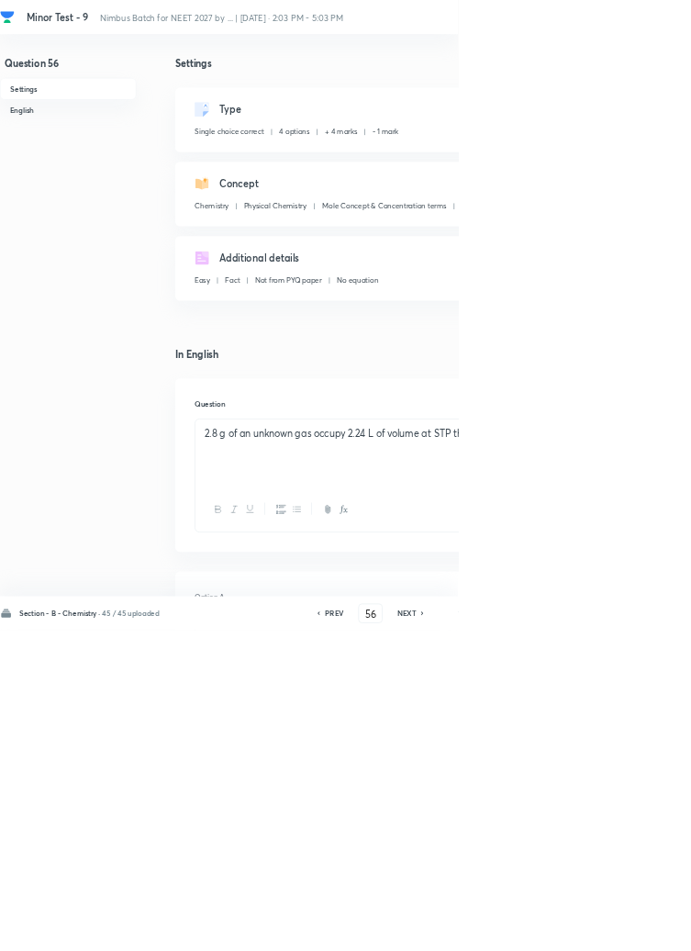
checkbox input "true"
click at [641, 930] on icon at bounding box center [638, 925] width 6 height 9
type input "57"
checkbox input "false"
checkbox input "true"
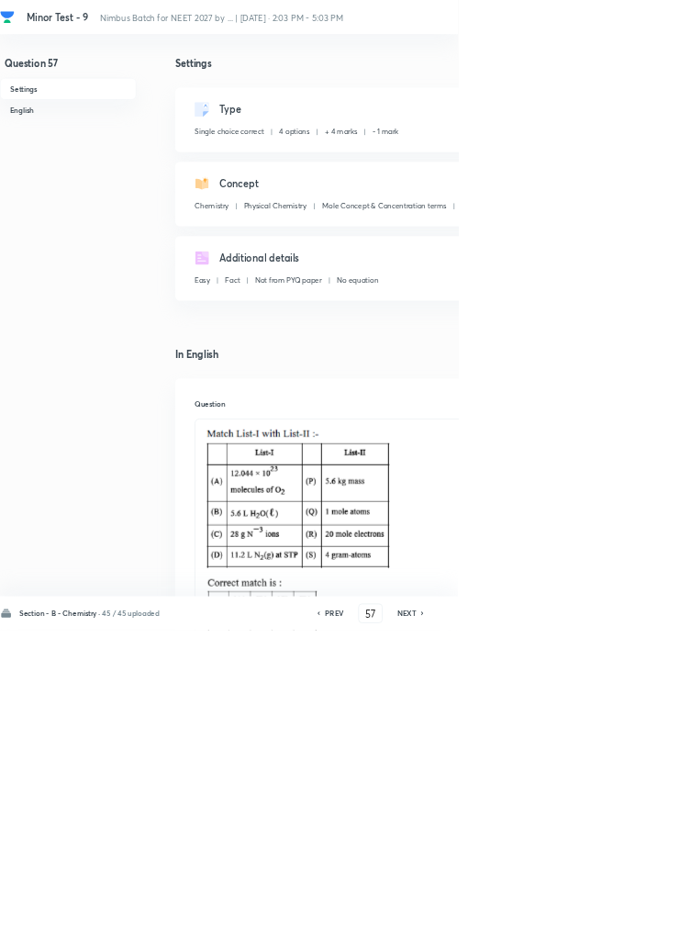
click at [641, 930] on icon at bounding box center [638, 925] width 6 height 9
type input "58"
checkbox input "false"
checkbox input "true"
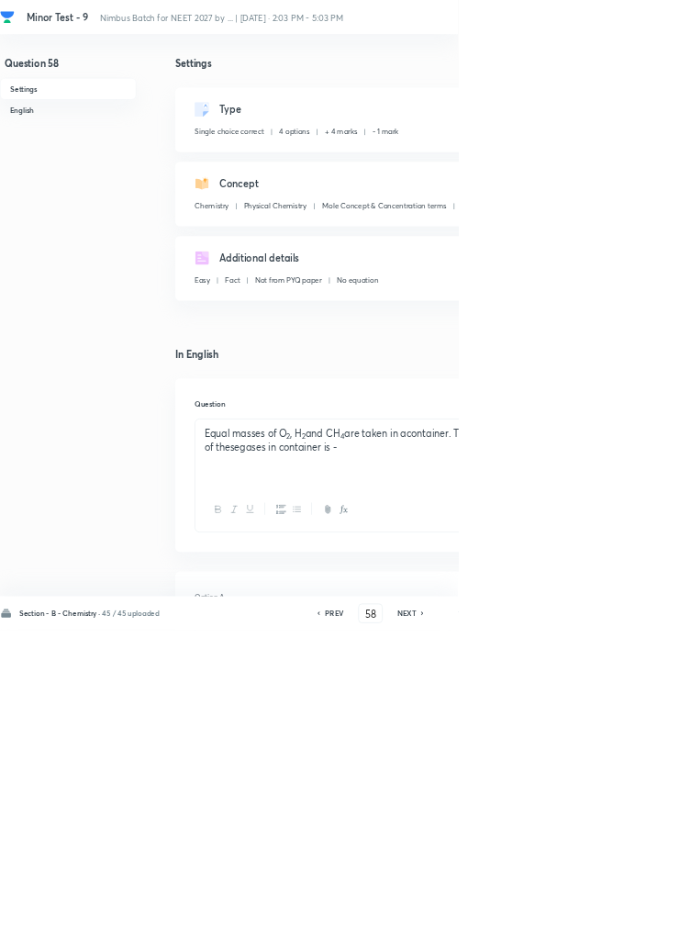
click at [658, 950] on div "Section - B - Chemistry · 45 / 45 uploaded PREV 58 ​ NEXT Remove Save" at bounding box center [521, 925] width 1043 height 51
click at [639, 930] on icon at bounding box center [638, 925] width 6 height 9
type input "59"
checkbox input "false"
checkbox input "true"
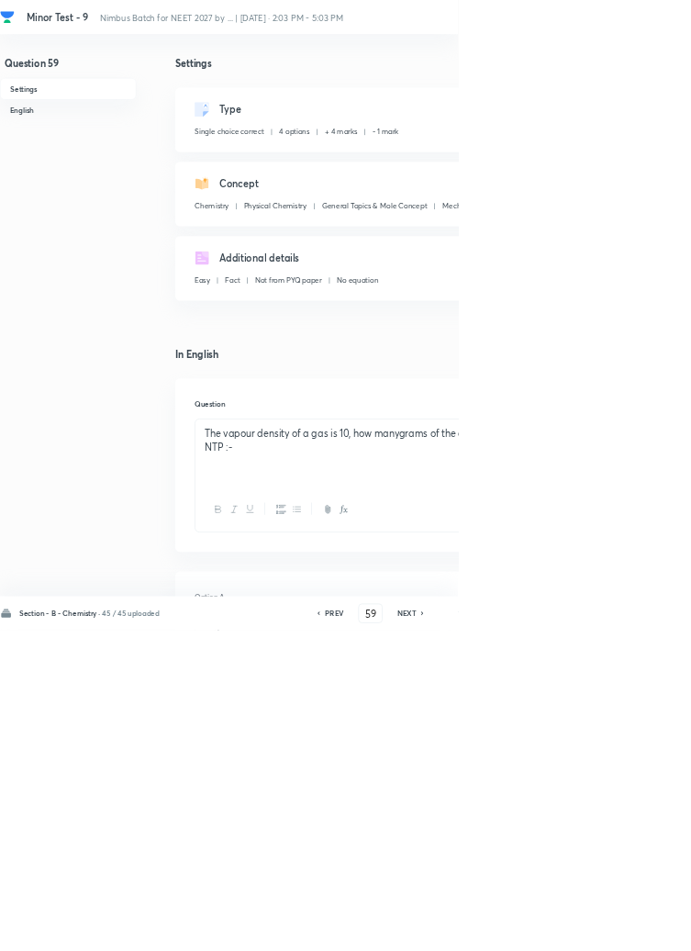
click at [639, 928] on icon at bounding box center [637, 926] width 4 height 6
type input "60"
checkbox input "false"
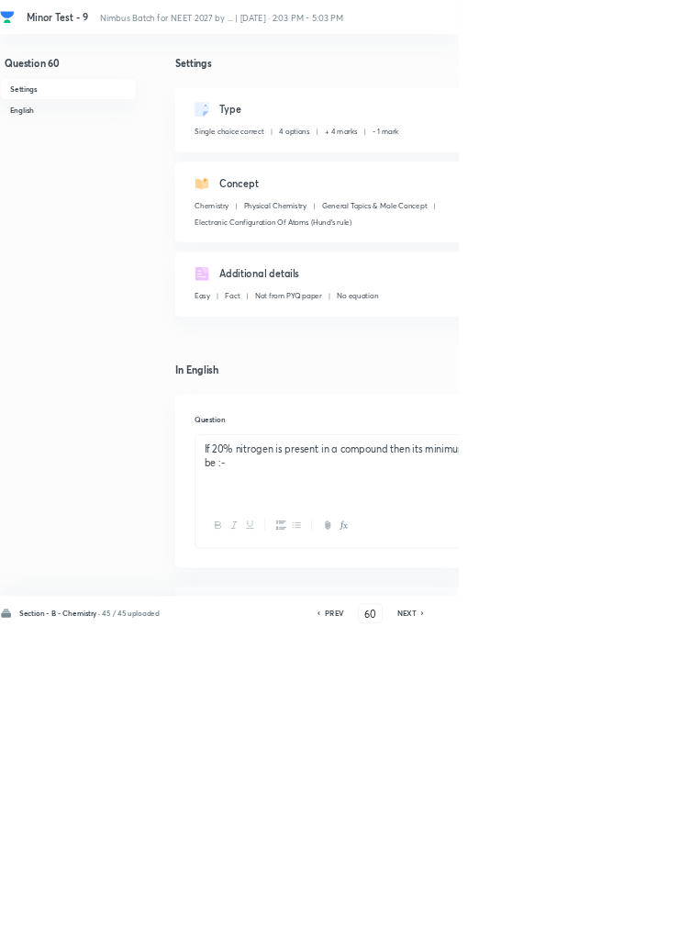
checkbox input "true"
click at [641, 930] on icon at bounding box center [638, 925] width 6 height 9
type input "61"
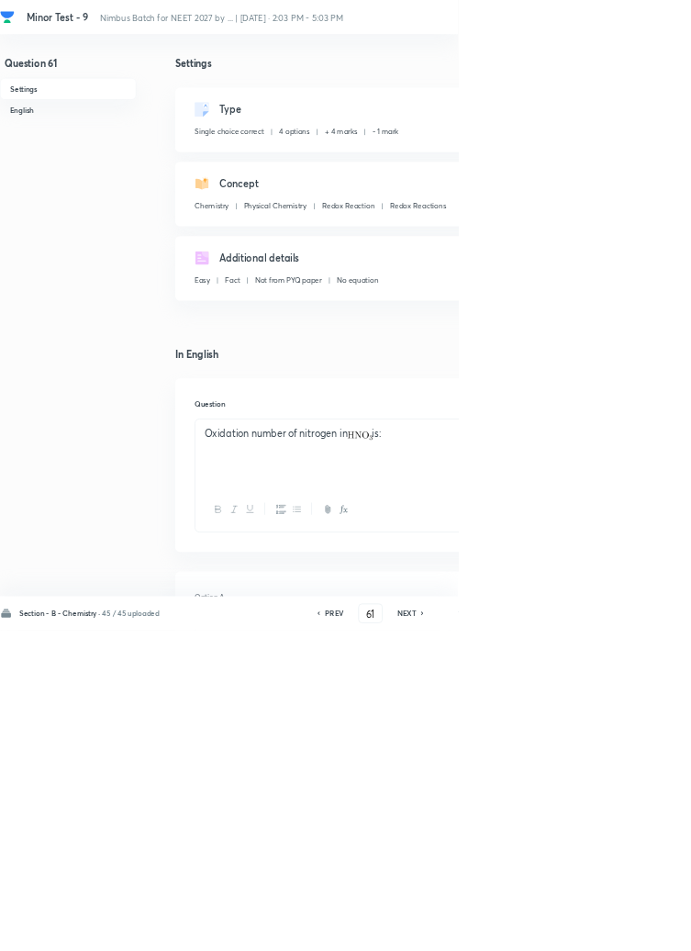
checkbox input "true"
click at [639, 928] on icon at bounding box center [637, 926] width 4 height 6
type input "62"
checkbox input "false"
checkbox input "true"
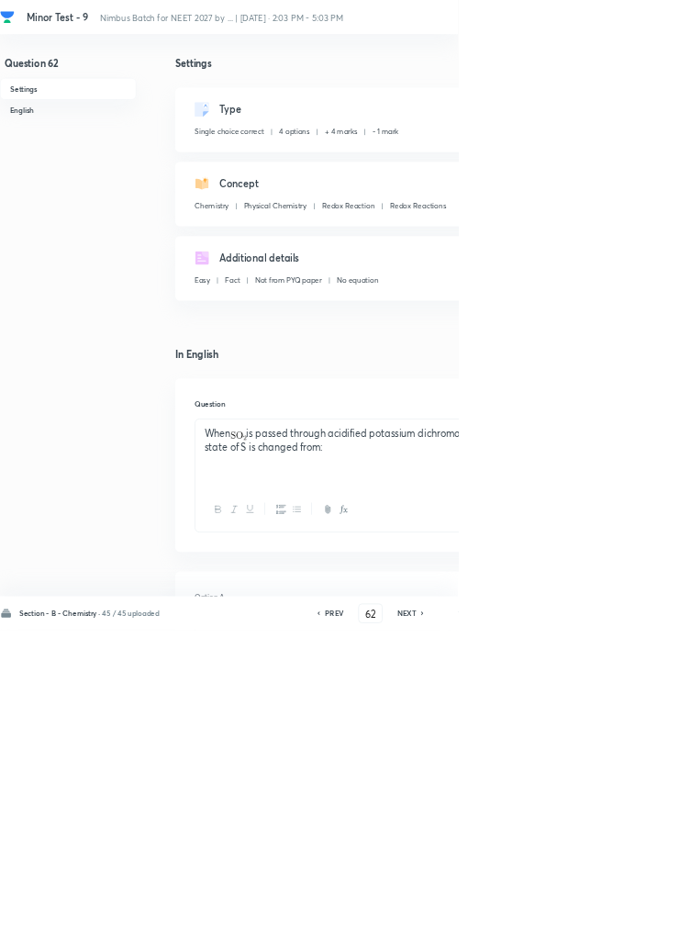
click at [639, 928] on icon at bounding box center [637, 926] width 4 height 6
type input "63"
checkbox input "false"
checkbox input "true"
click at [639, 928] on icon at bounding box center [637, 926] width 4 height 6
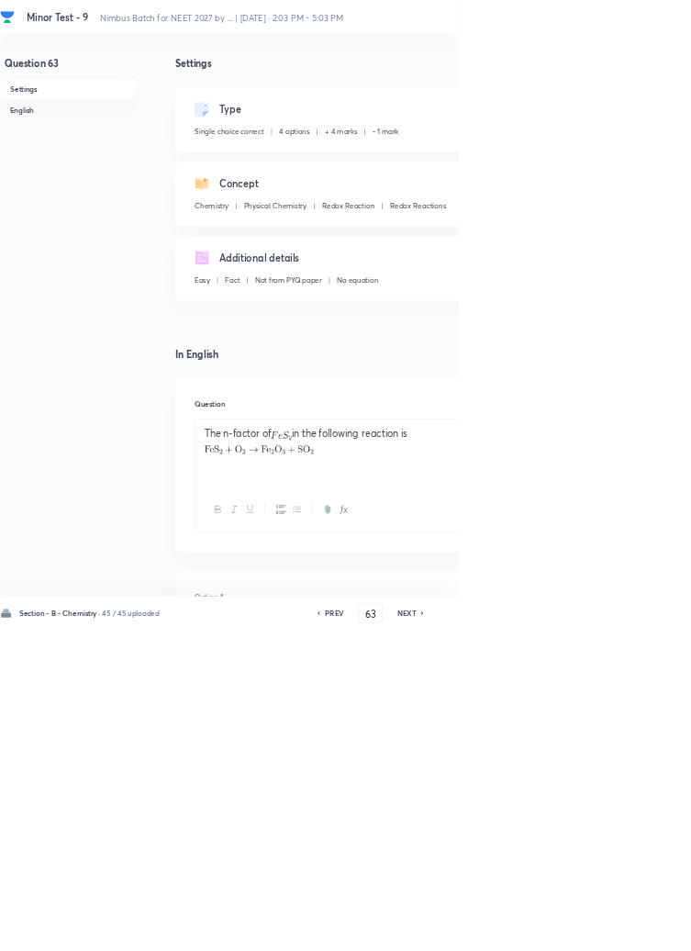
type input "64"
checkbox input "true"
click at [618, 934] on h6 "NEXT" at bounding box center [614, 925] width 28 height 17
type input "65"
checkbox input "false"
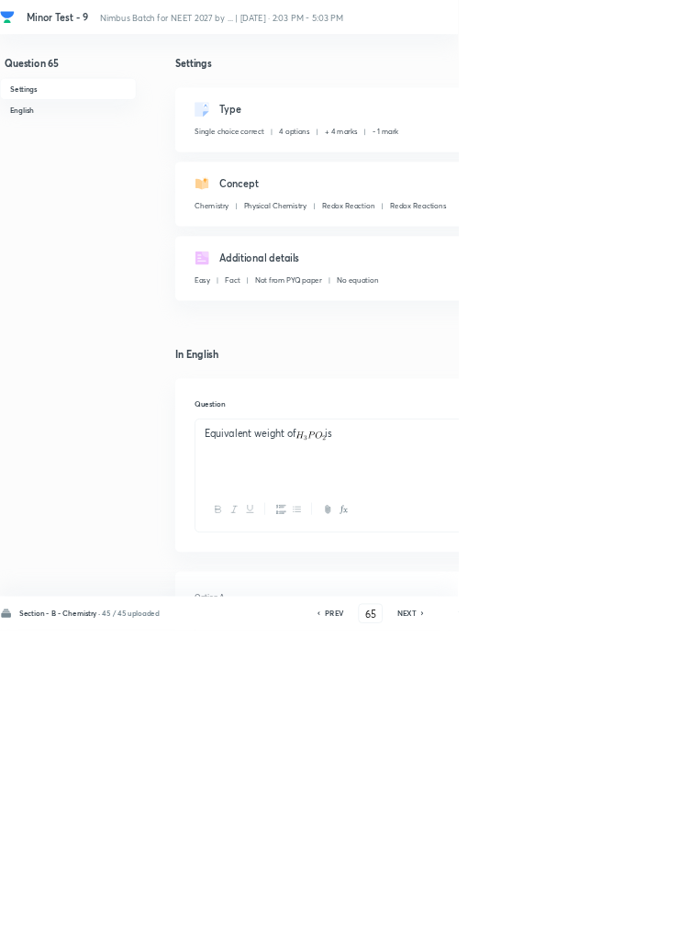
checkbox input "true"
click at [639, 930] on icon at bounding box center [638, 925] width 6 height 9
type input "66"
checkbox input "false"
checkbox input "true"
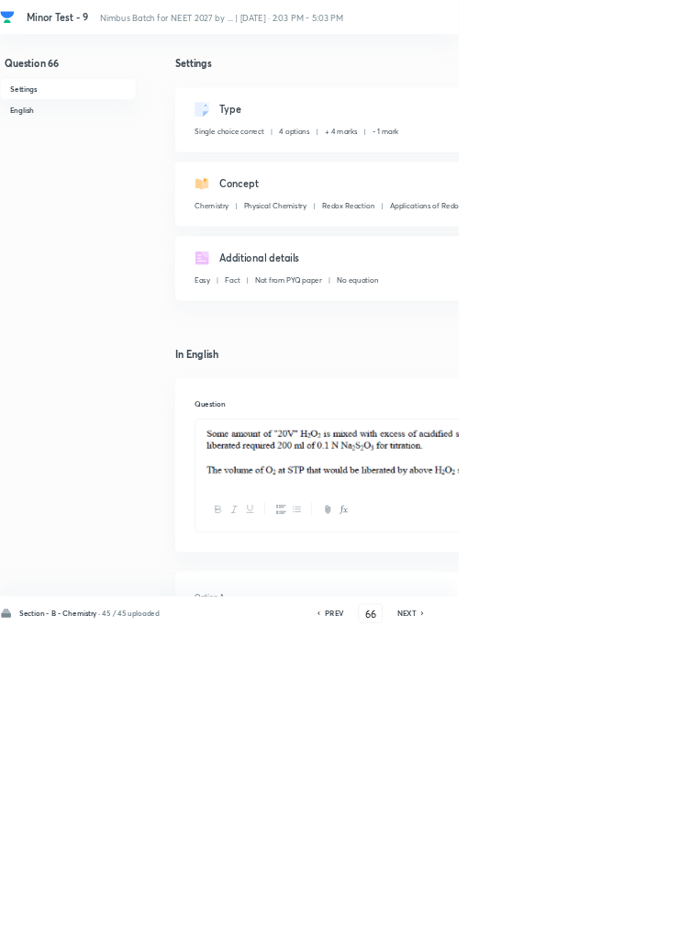
click at [639, 928] on icon at bounding box center [637, 926] width 4 height 6
type input "67"
checkbox input "false"
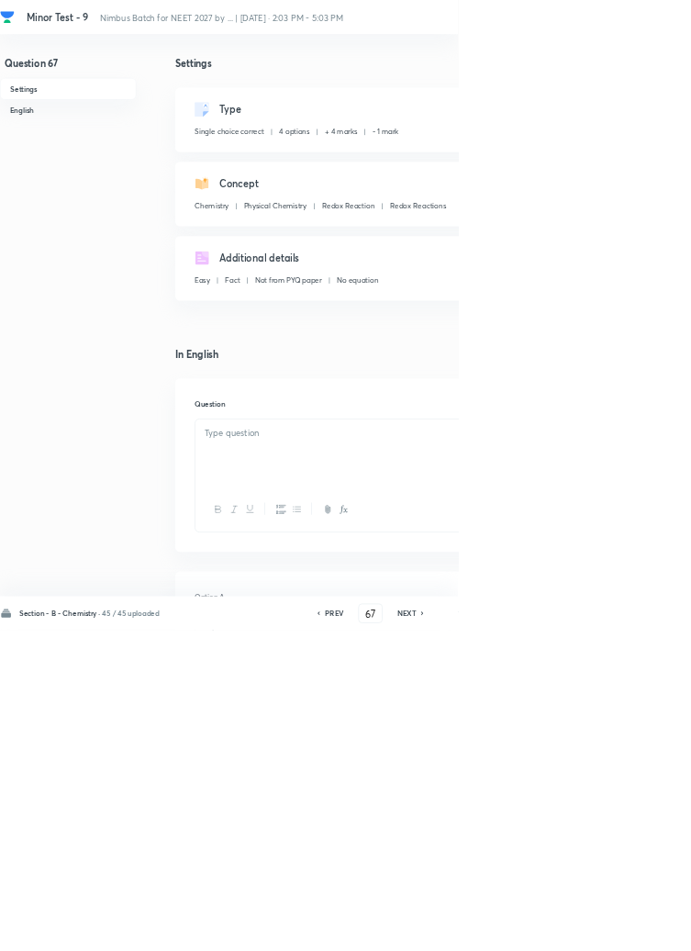
checkbox input "true"
click at [639, 928] on icon at bounding box center [637, 926] width 4 height 6
type input "68"
checkbox input "false"
checkbox input "true"
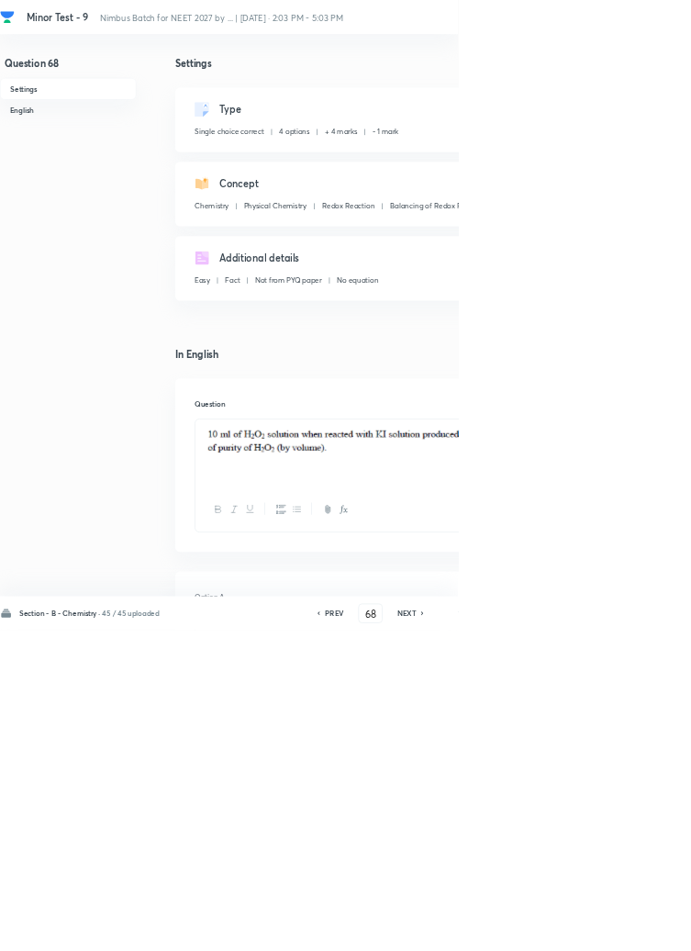
click at [639, 928] on icon at bounding box center [637, 926] width 4 height 6
type input "69"
checkbox input "false"
checkbox input "true"
click at [639, 928] on icon at bounding box center [637, 926] width 4 height 6
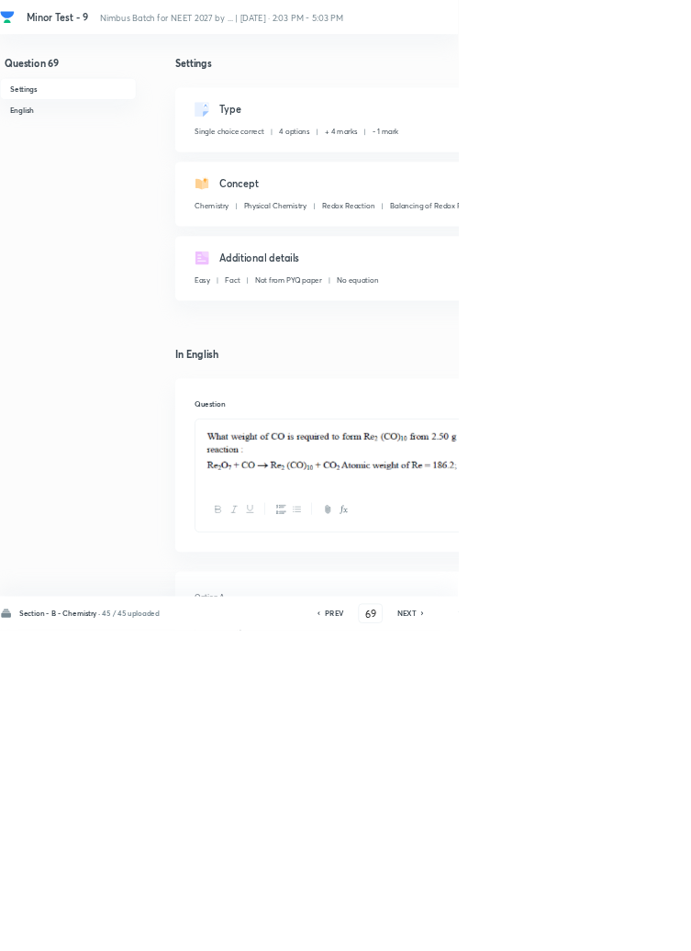
type input "70"
checkbox input "false"
checkbox input "true"
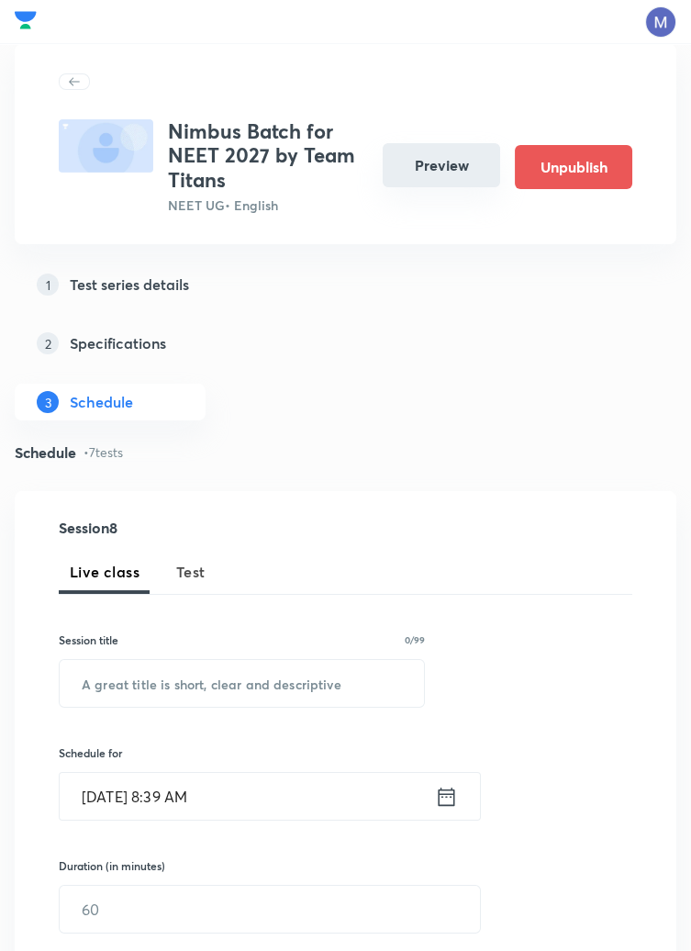
click at [443, 159] on button "Preview" at bounding box center [442, 165] width 118 height 44
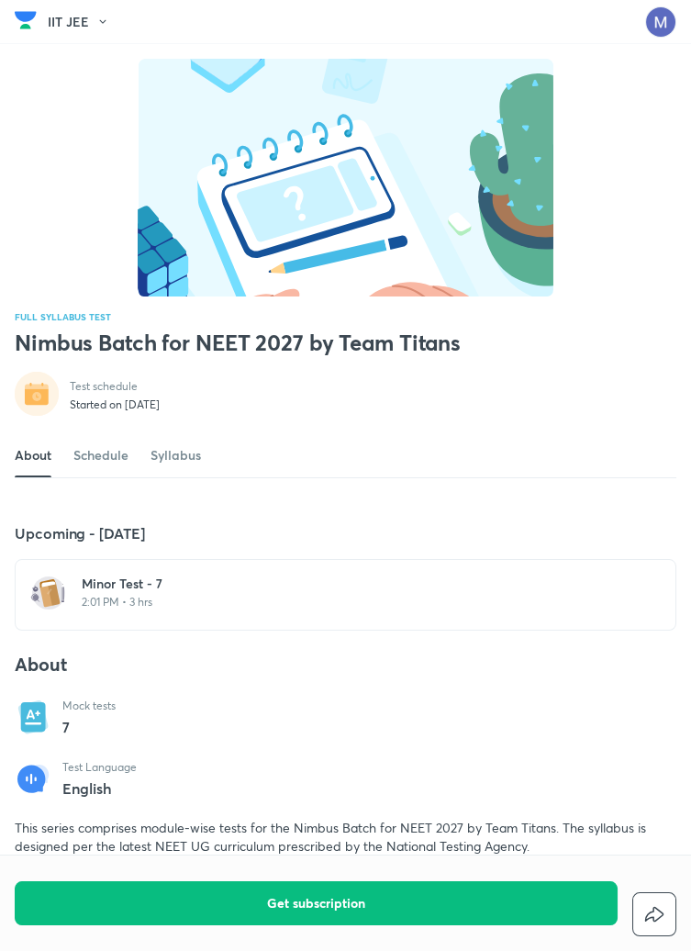
click at [213, 593] on h6 "Minor Test - 7" at bounding box center [357, 584] width 550 height 18
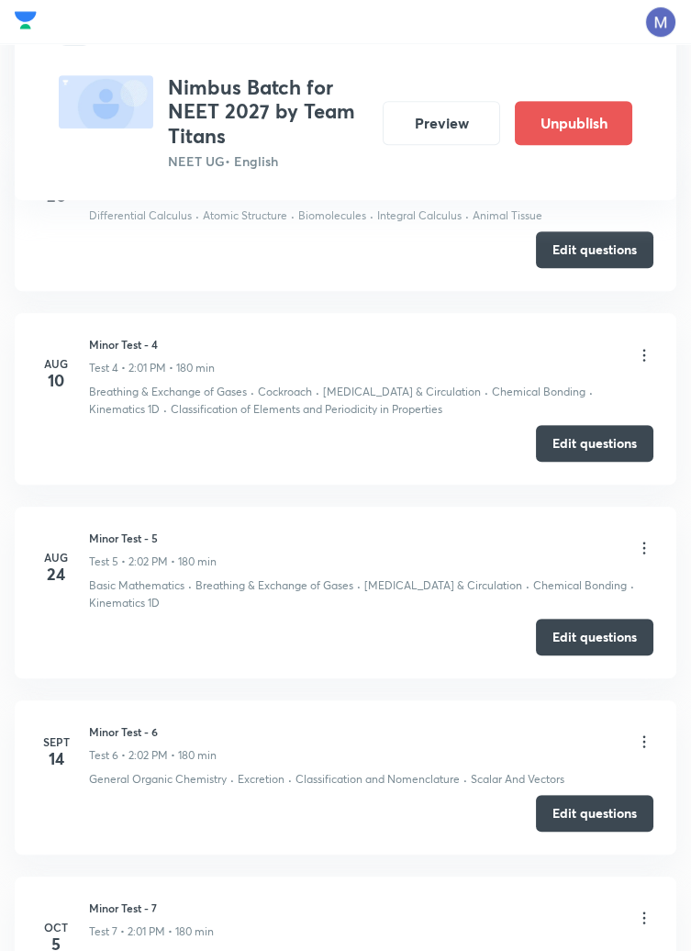
scroll to position [1564, 0]
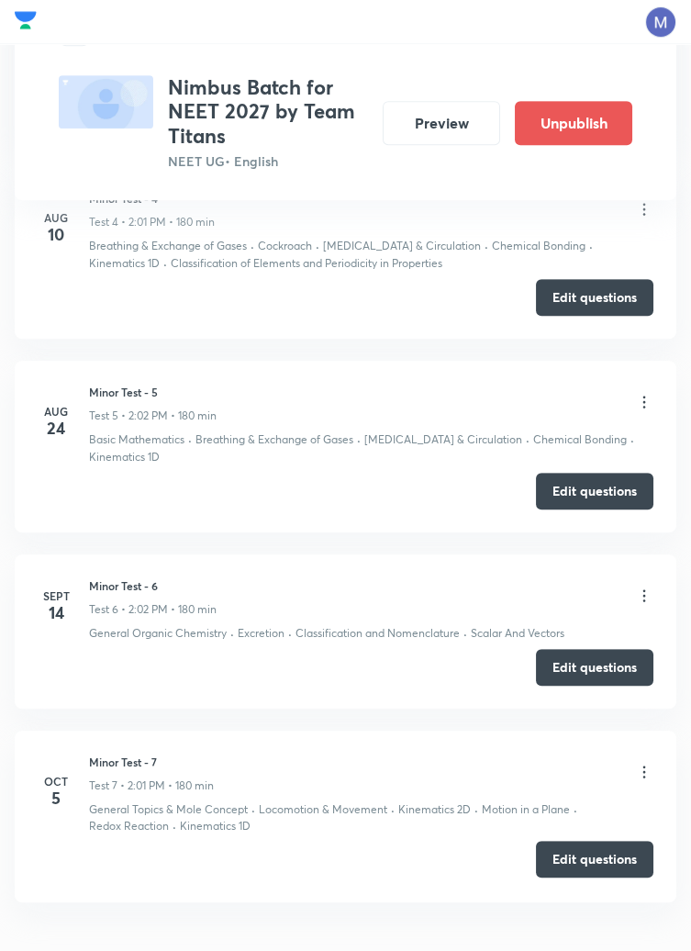
click at [592, 865] on button "Edit questions" at bounding box center [595, 859] width 118 height 37
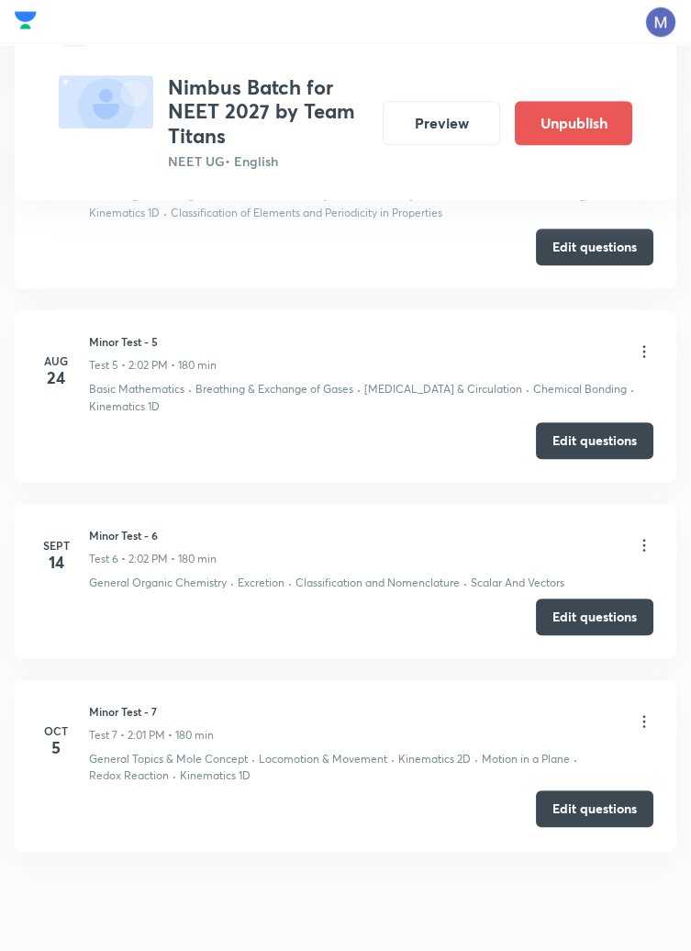
scroll to position [1630, 0]
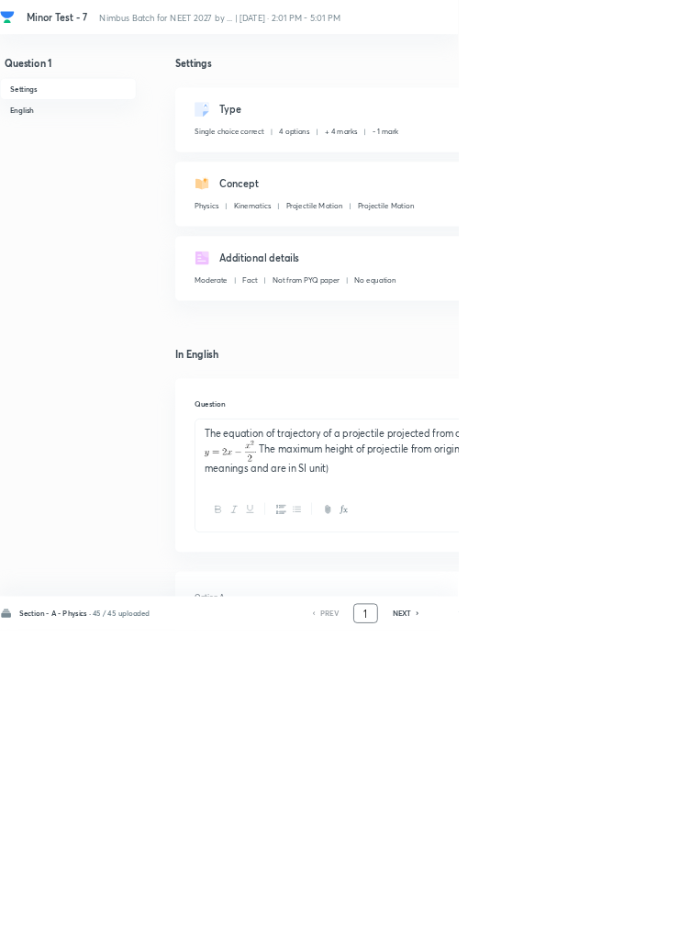
click at [563, 942] on input "1" at bounding box center [551, 926] width 35 height 32
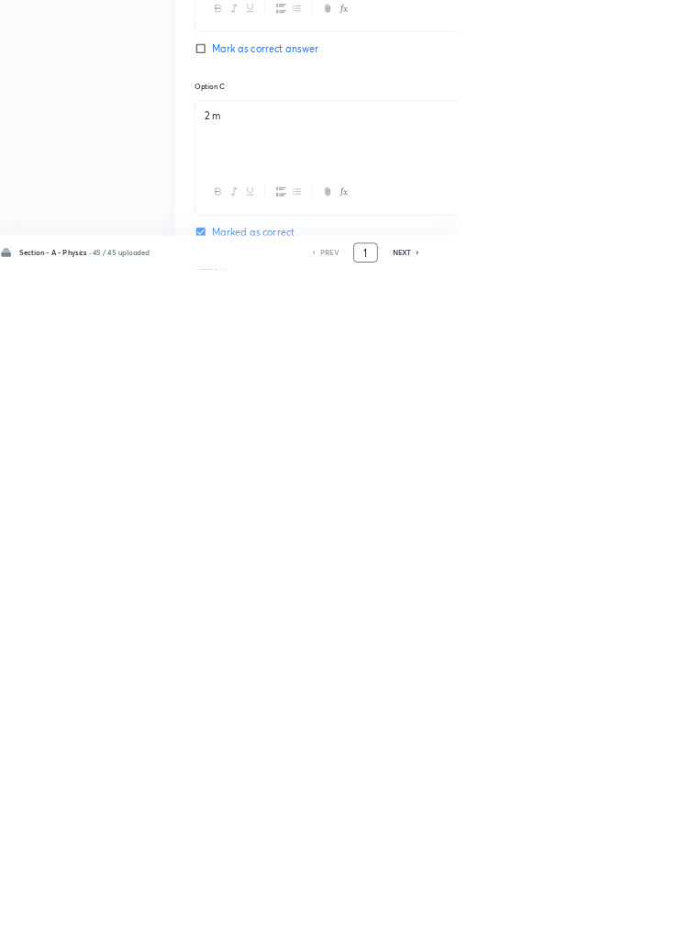
scroll to position [872, 0]
type input "46"
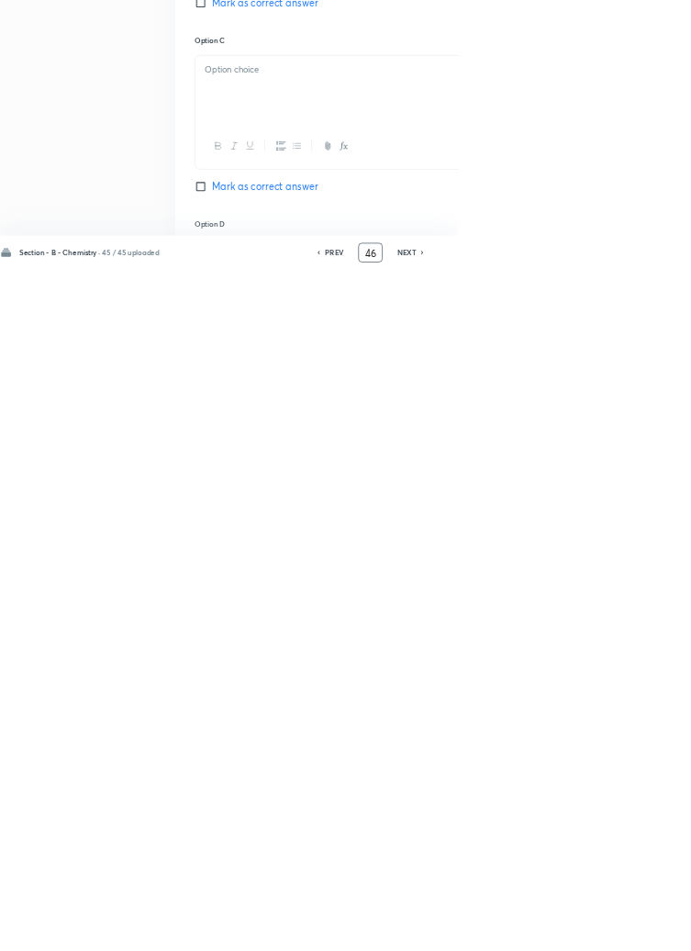
checkbox input "false"
checkbox input "true"
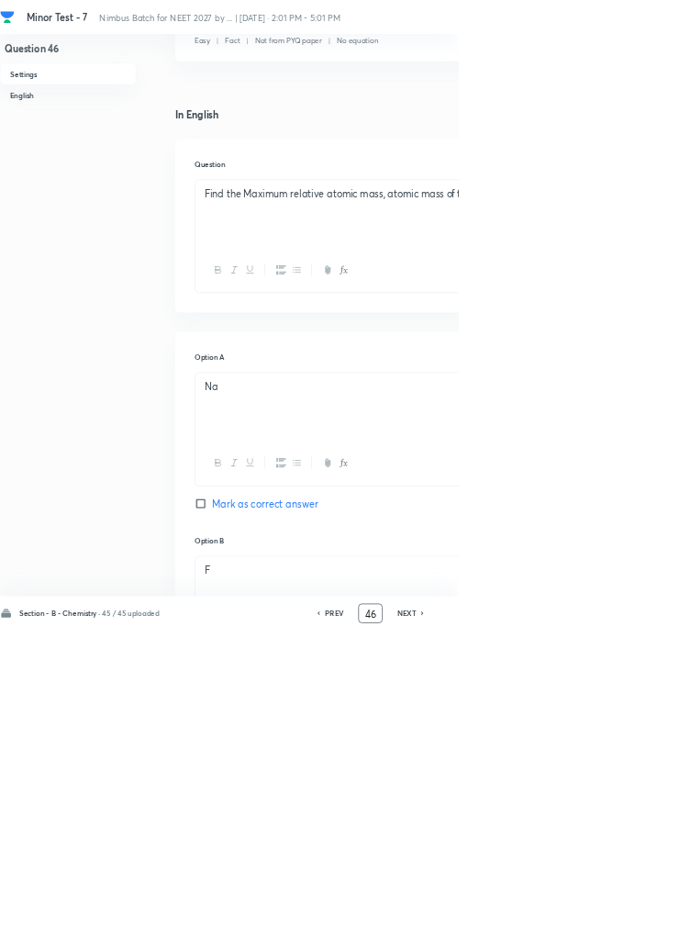
scroll to position [0, 0]
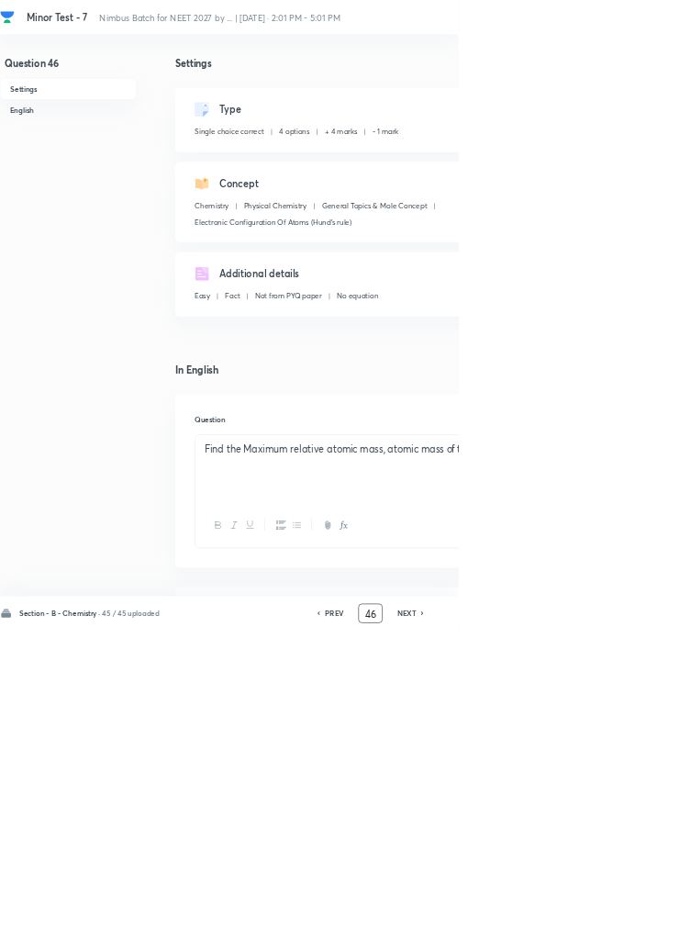
click at [566, 942] on input "46" at bounding box center [559, 926] width 35 height 32
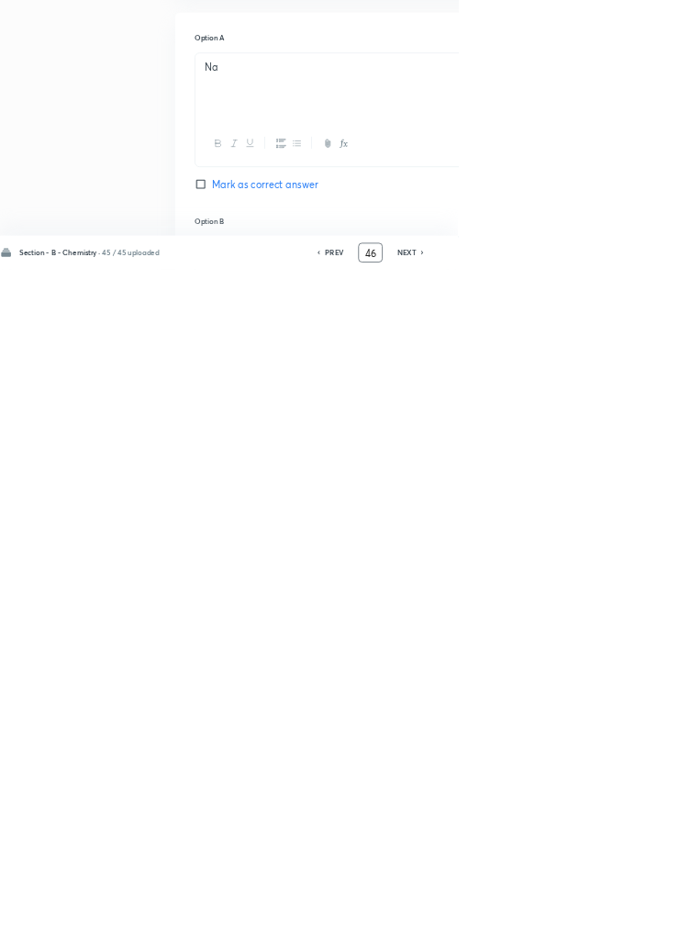
scroll to position [420, 0]
type input "4"
type input "70"
checkbox input "false"
checkbox input "true"
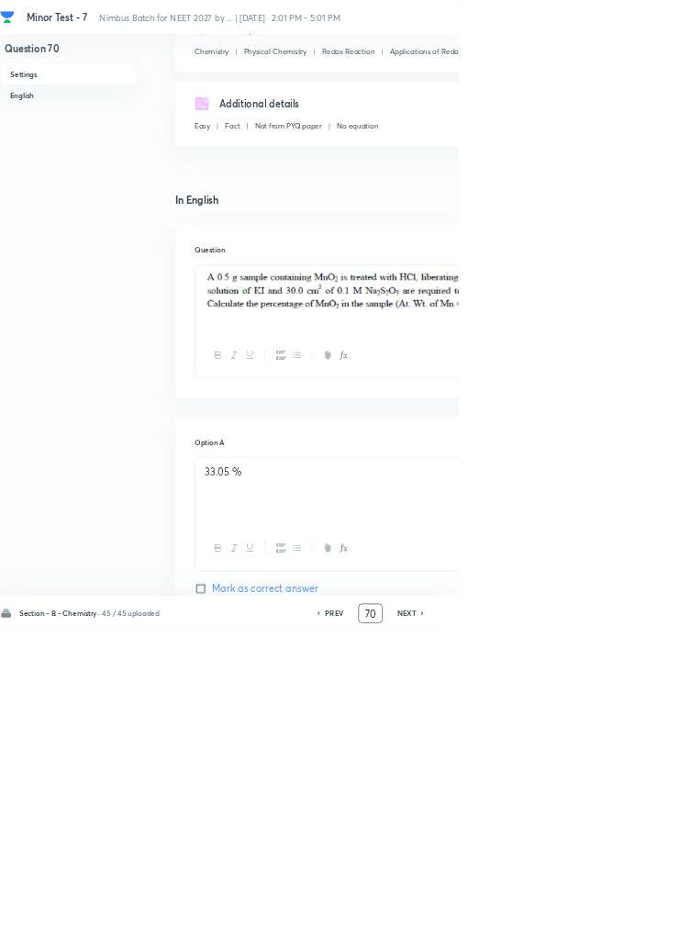
scroll to position [0, 0]
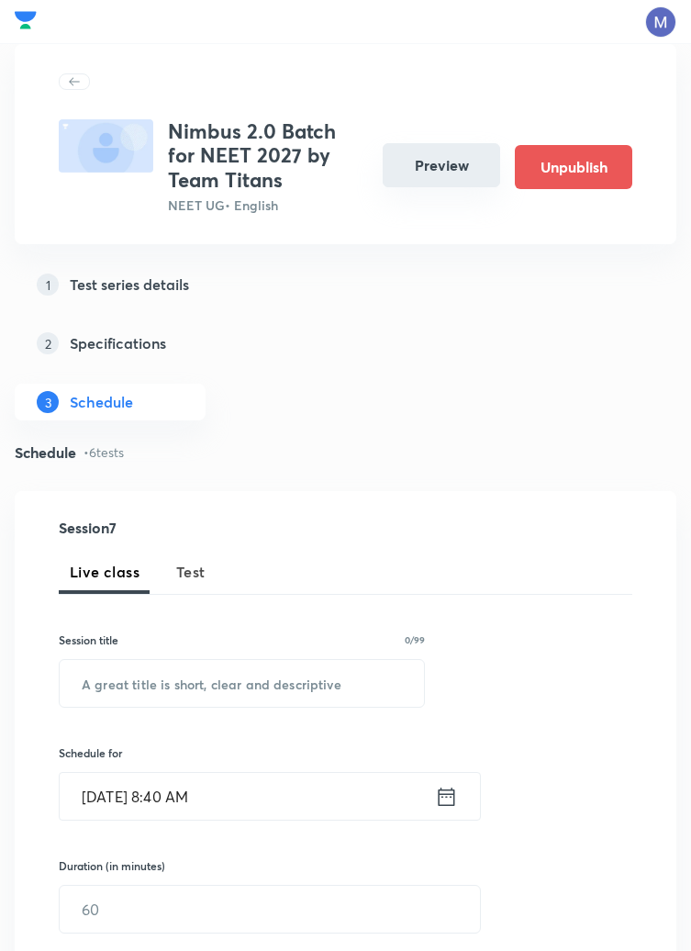
click at [454, 169] on button "Preview" at bounding box center [442, 165] width 118 height 44
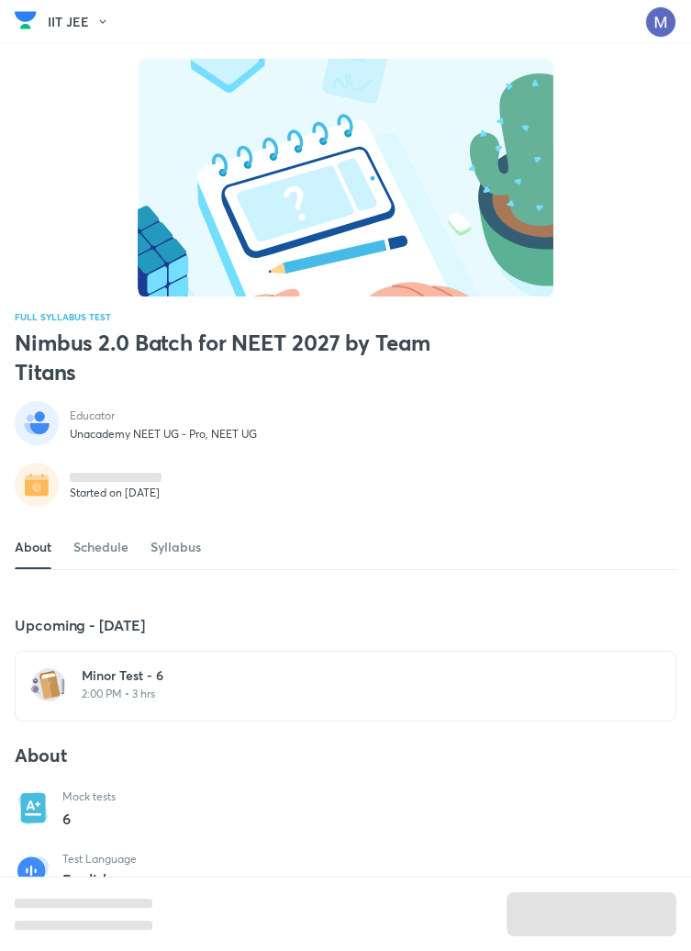
click at [166, 685] on h6 "Minor Test - 6" at bounding box center [357, 676] width 550 height 18
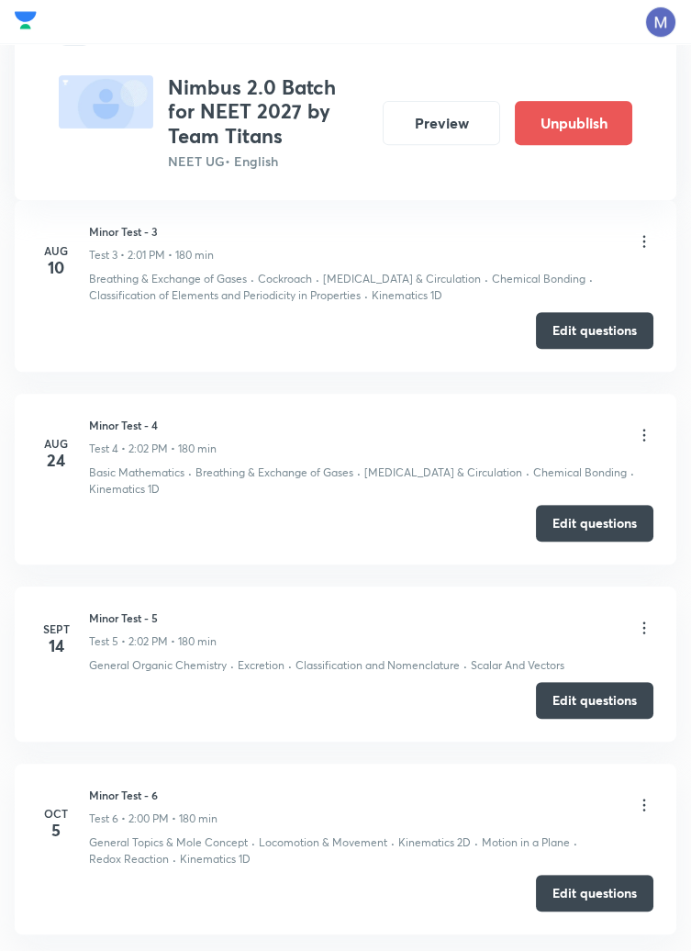
scroll to position [1387, 0]
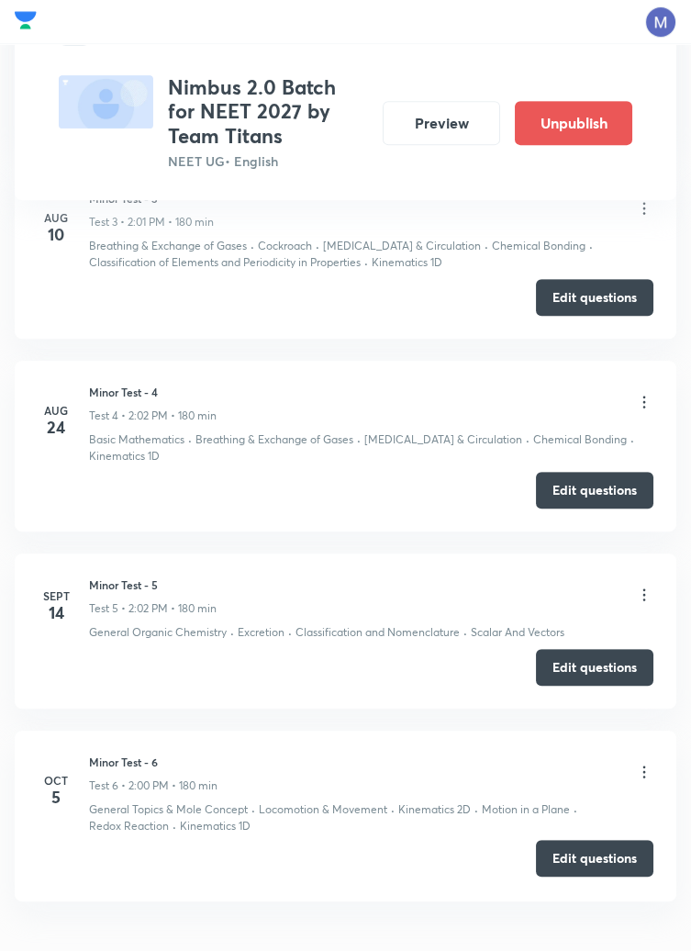
click at [594, 864] on button "Edit questions" at bounding box center [595, 858] width 118 height 37
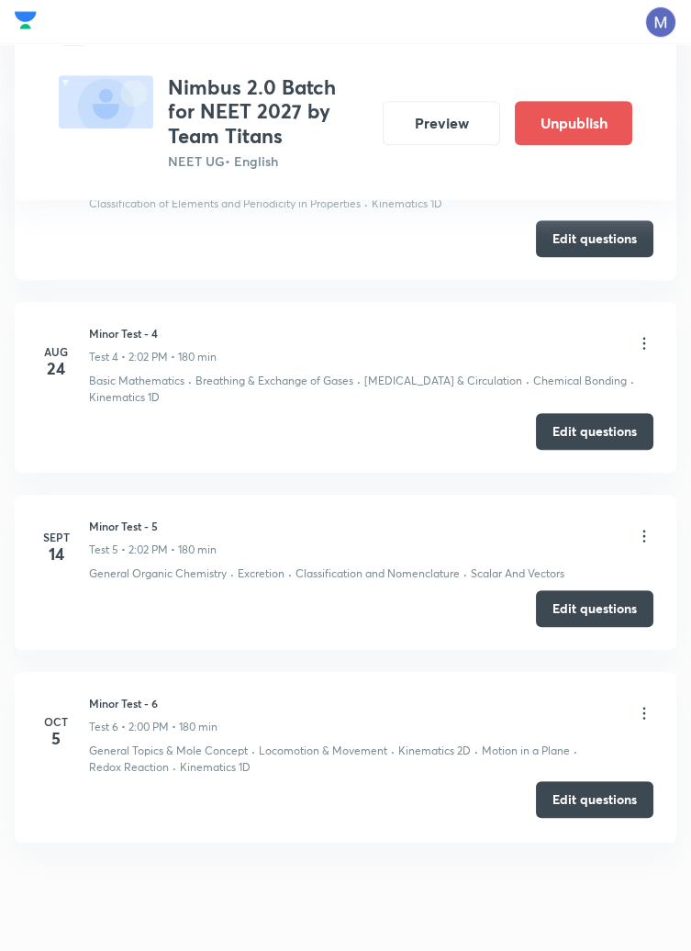
scroll to position [1453, 0]
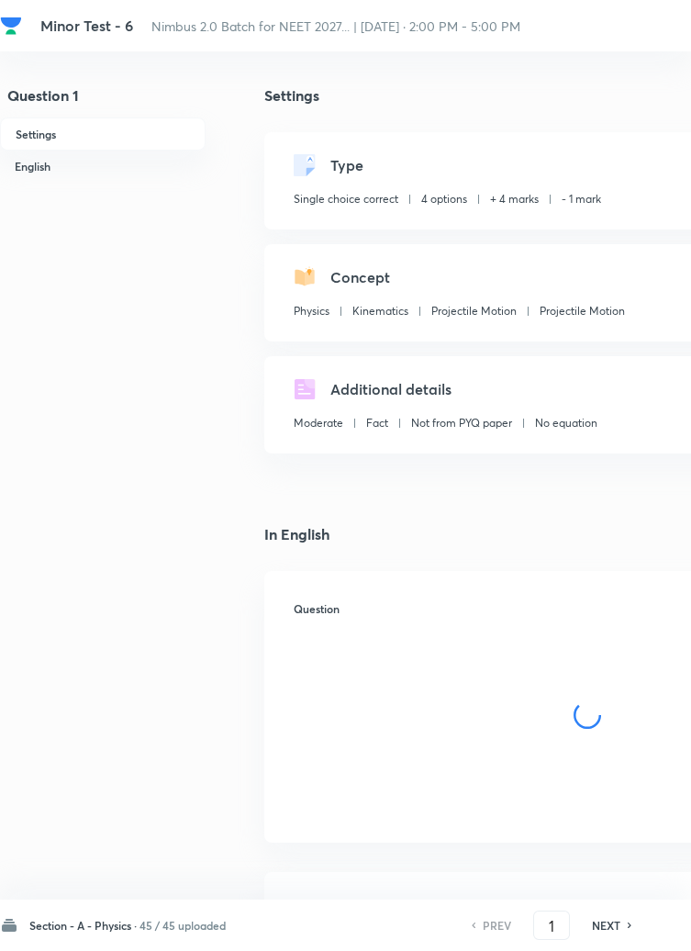
checkbox input "true"
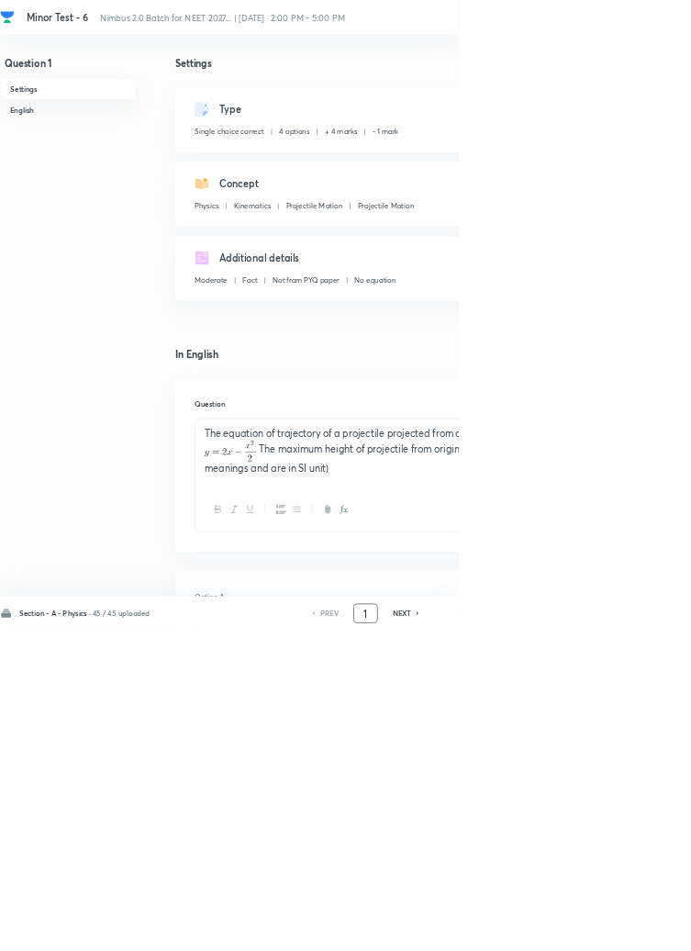
click at [557, 942] on input "1" at bounding box center [551, 926] width 35 height 32
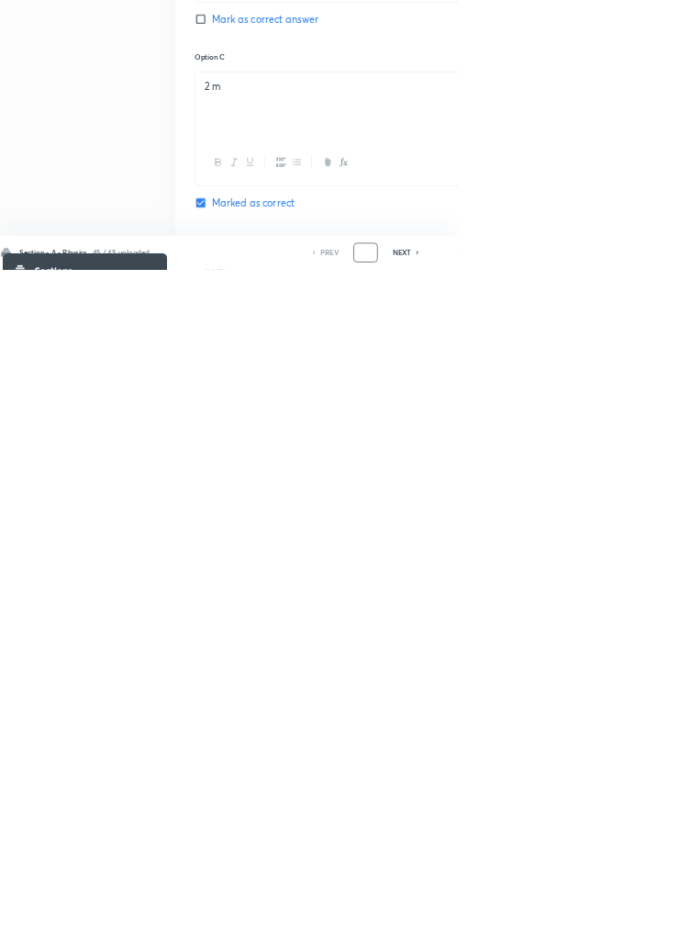
scroll to position [872, 0]
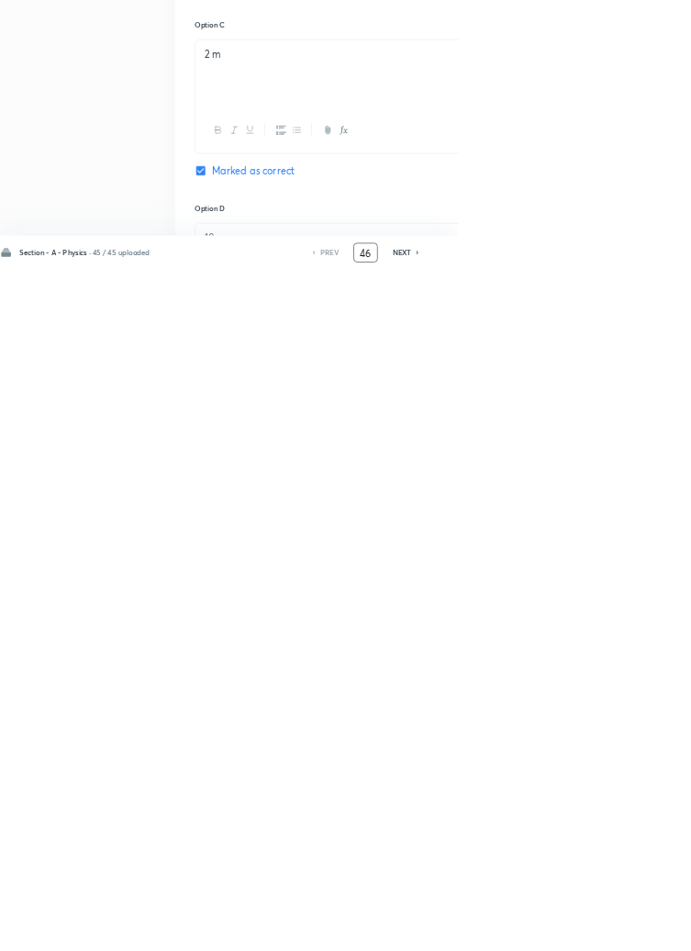
type input "46"
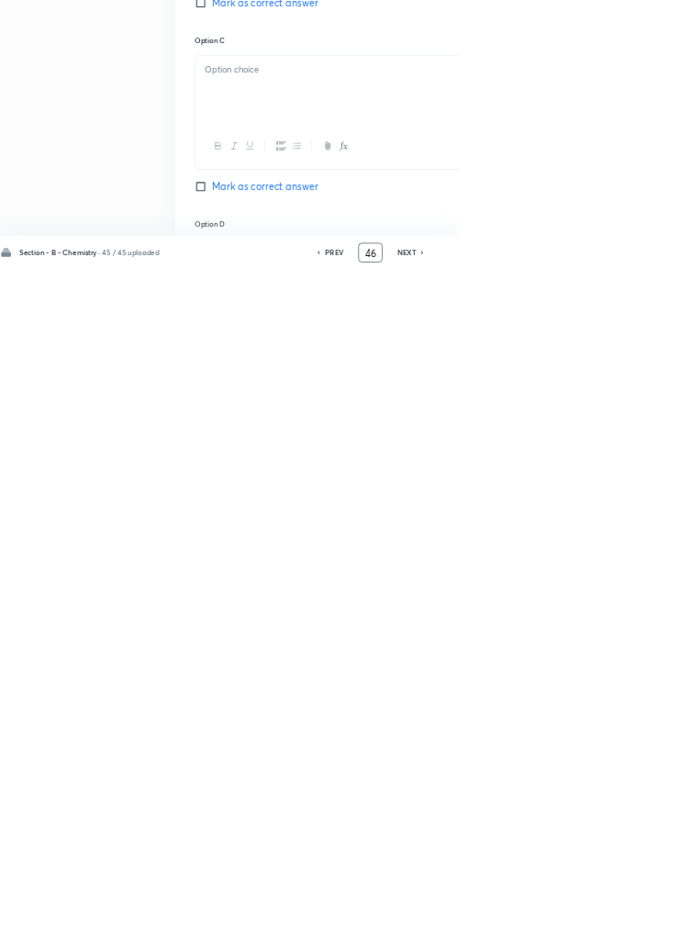
checkbox input "false"
checkbox input "true"
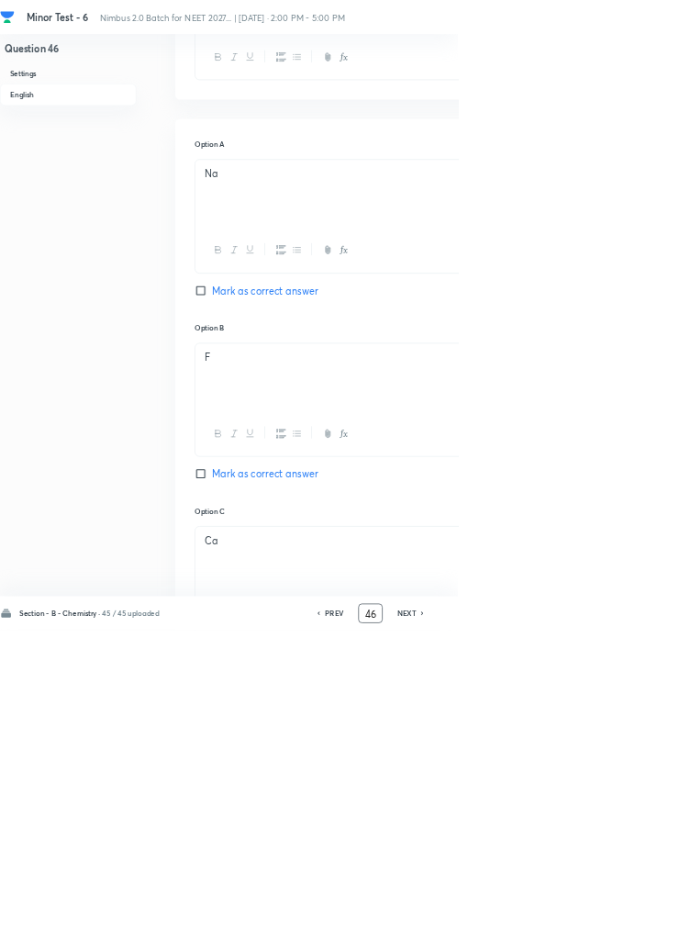
scroll to position [0, 0]
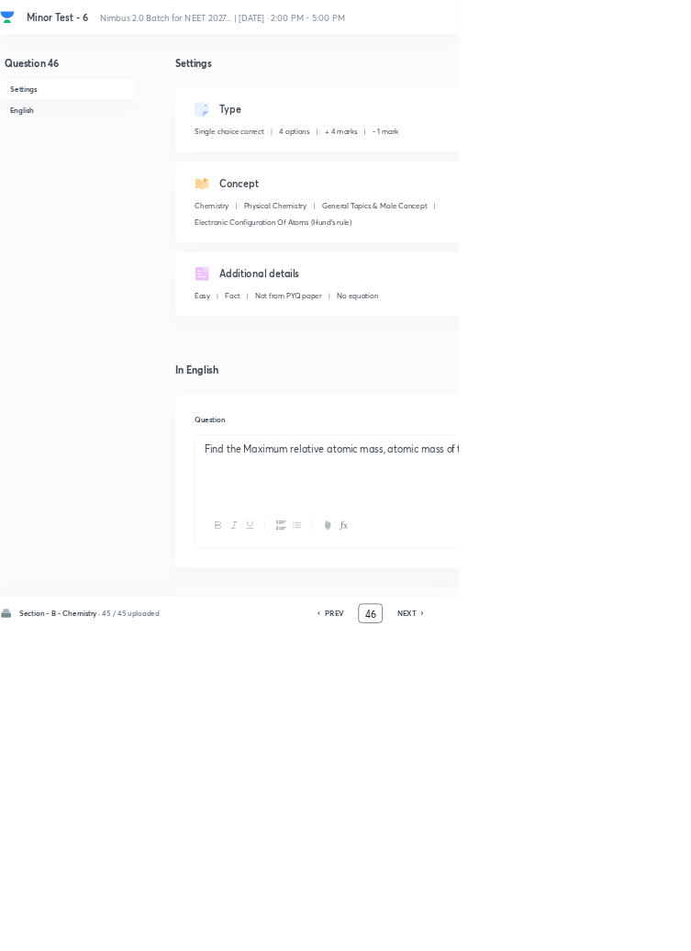
click at [567, 942] on input "46" at bounding box center [559, 926] width 35 height 32
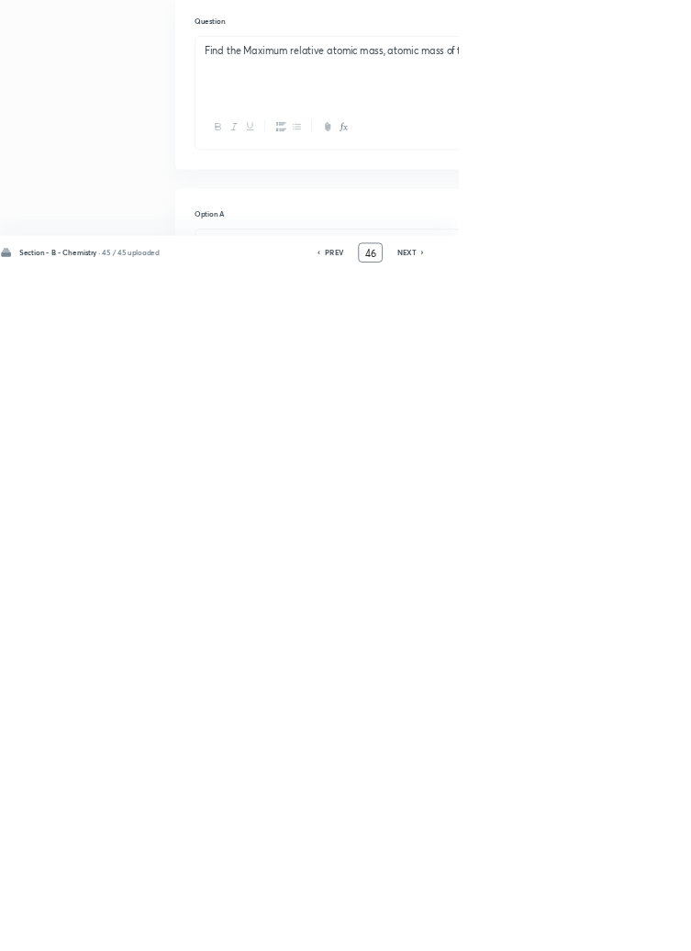
scroll to position [420, 0]
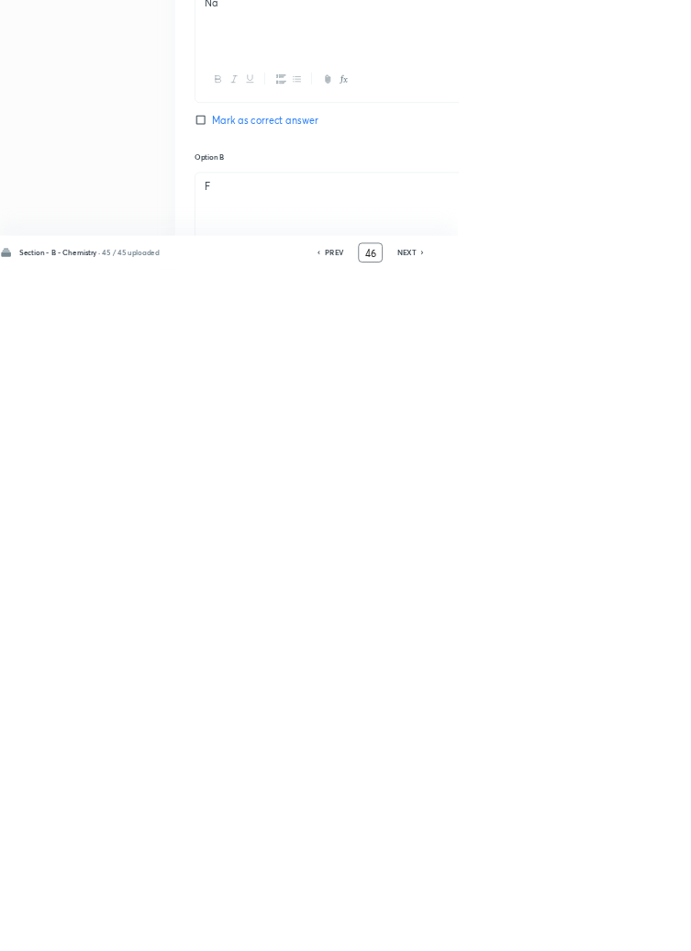
type input "4"
type input "7"
checkbox input "false"
checkbox input "true"
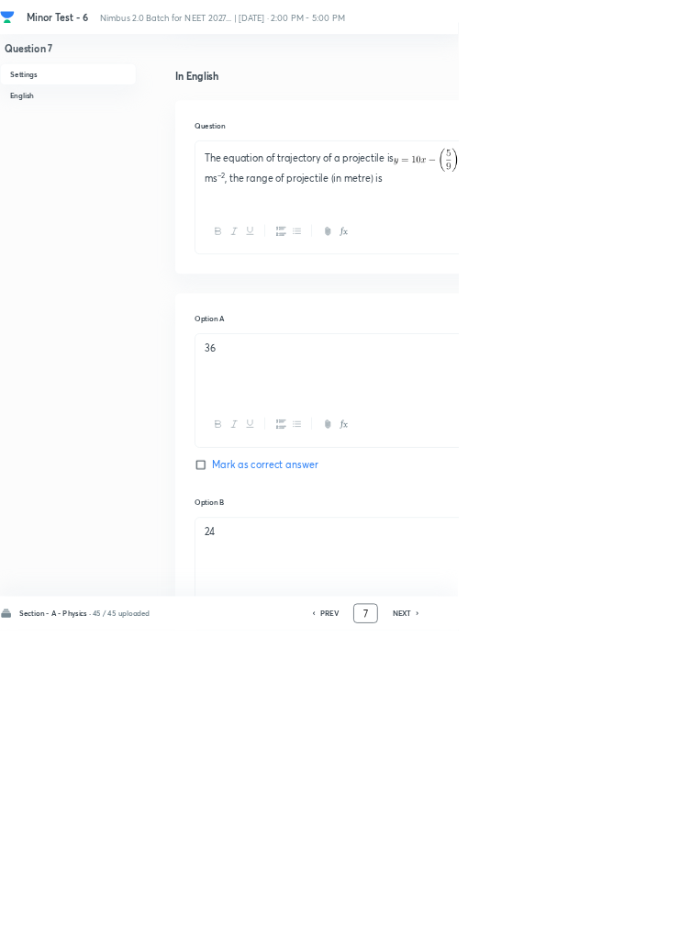
click at [560, 942] on input "7" at bounding box center [551, 926] width 35 height 32
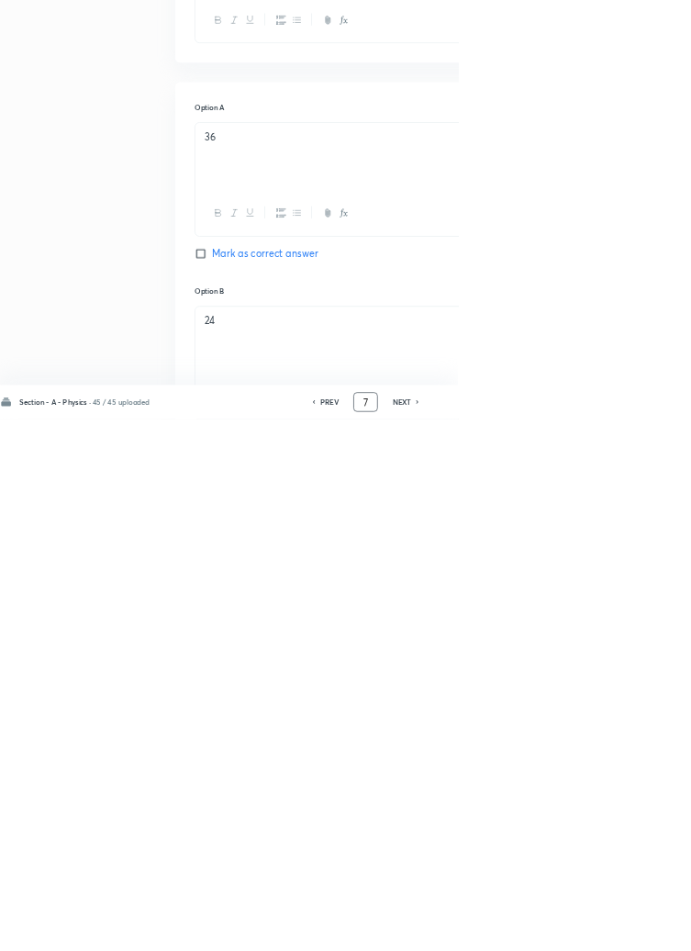
scroll to position [839, 0]
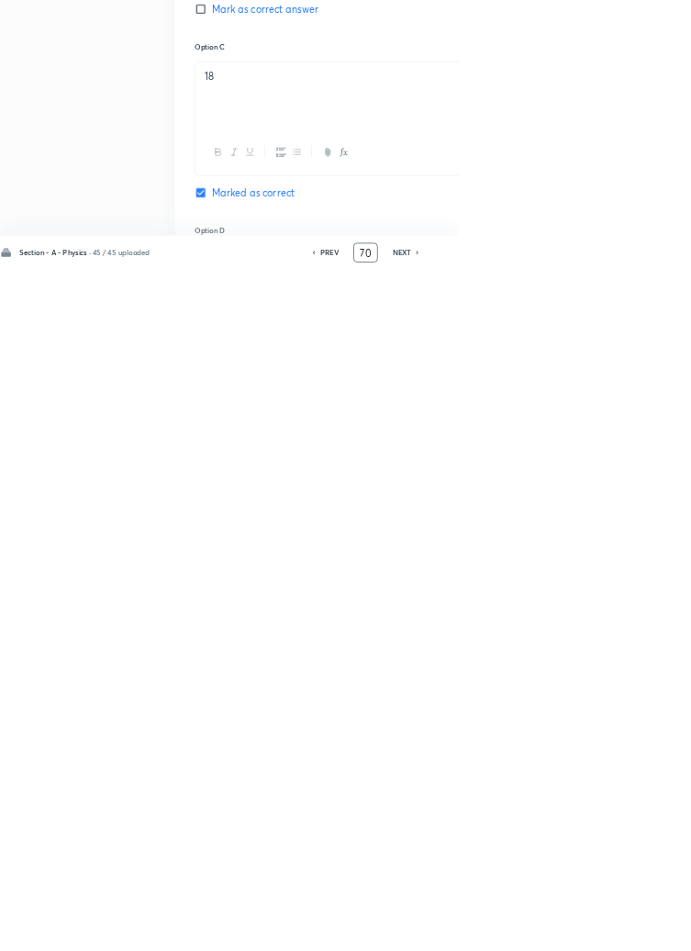
type input "70"
checkbox input "true"
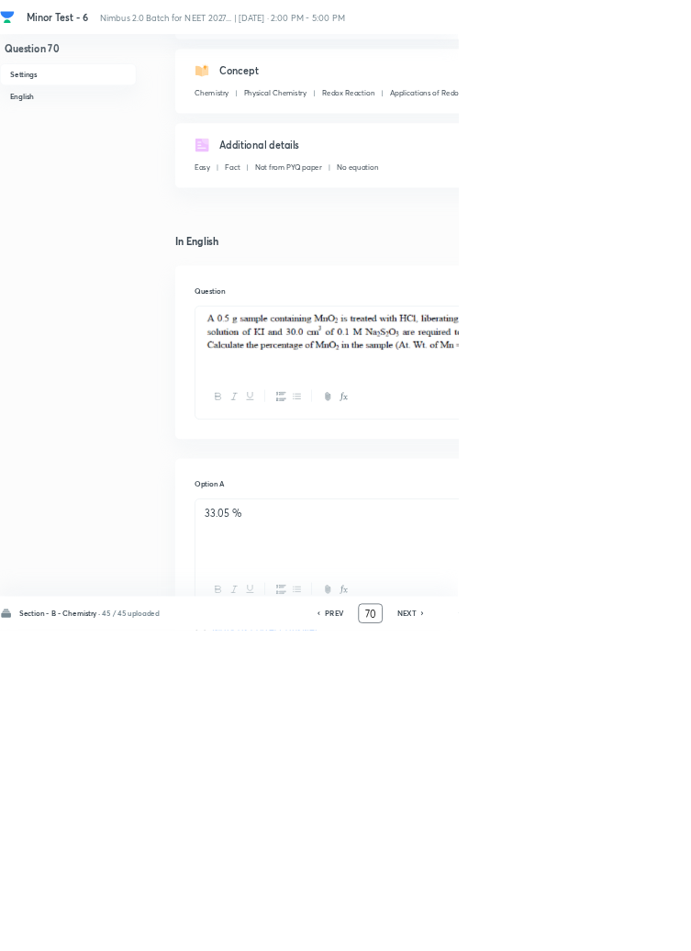
scroll to position [0, 0]
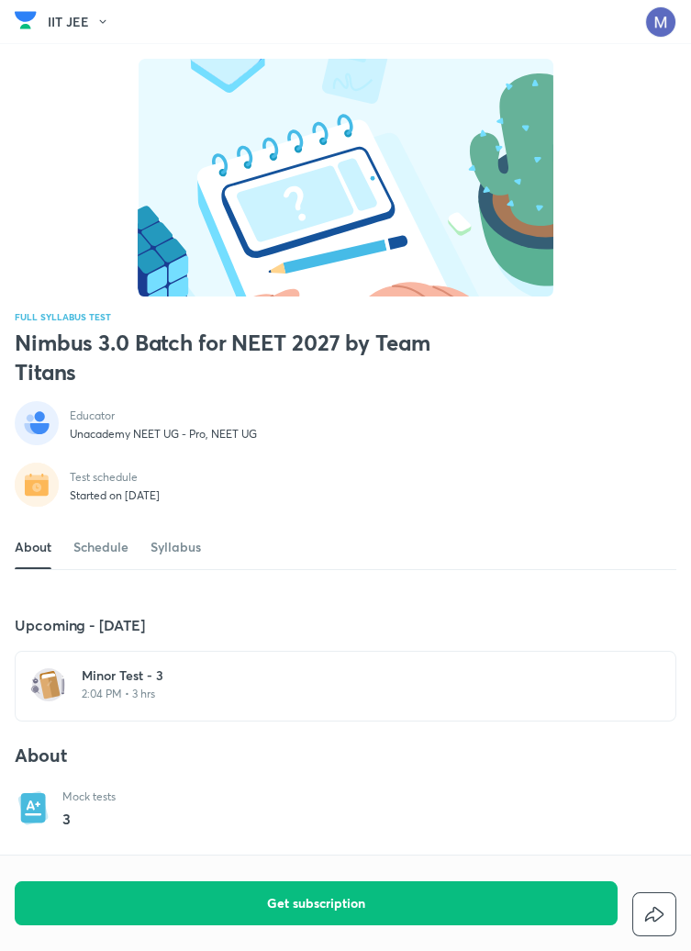
click at [179, 701] on p "2:04 PM • 3 hrs" at bounding box center [357, 694] width 550 height 15
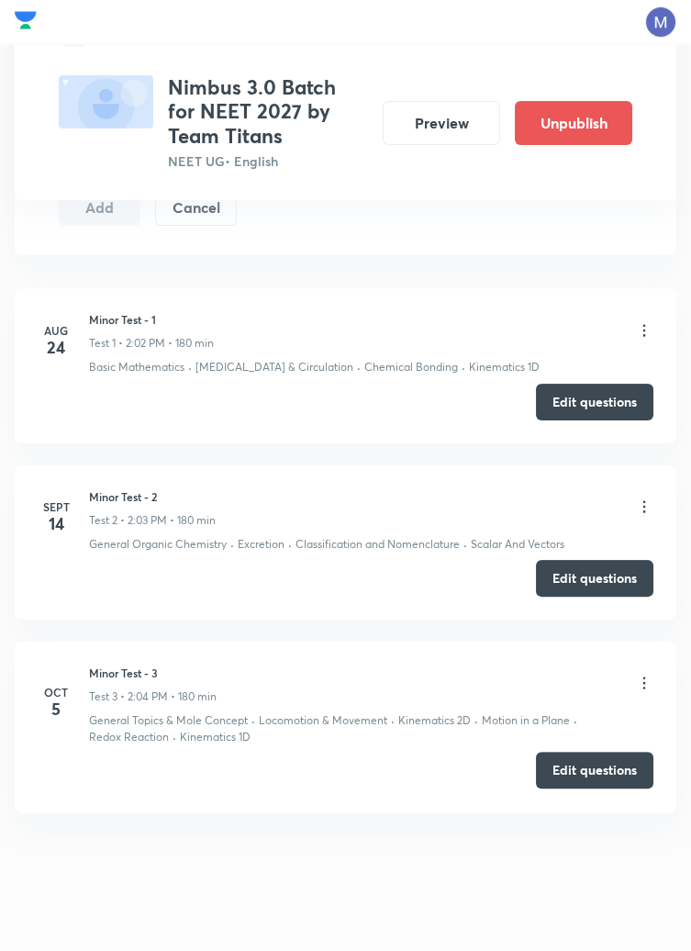
click at [584, 771] on button "Edit questions" at bounding box center [595, 770] width 118 height 37
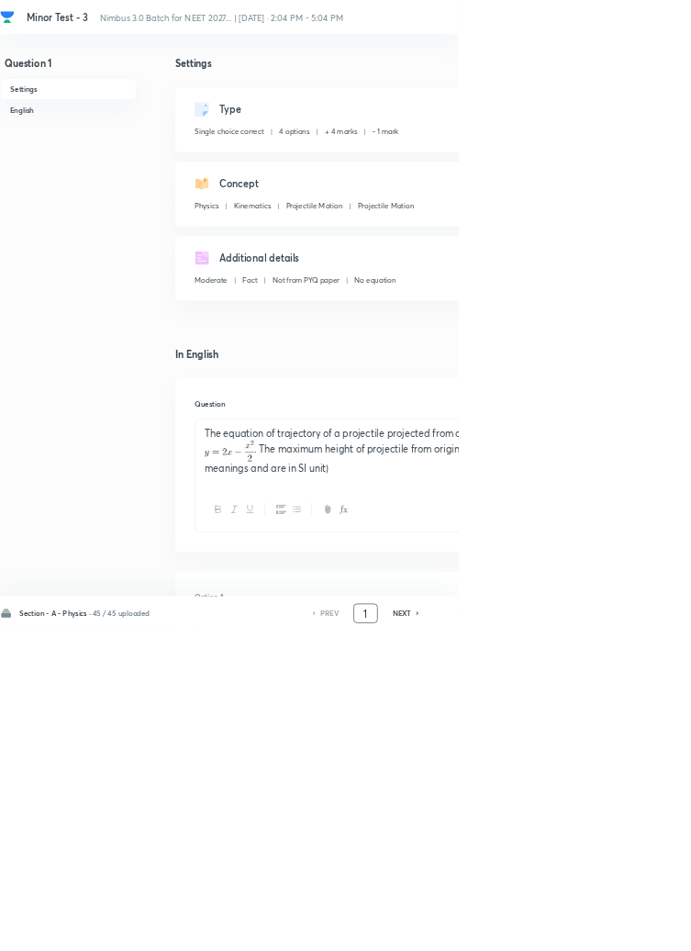
click at [559, 942] on input "1" at bounding box center [551, 926] width 35 height 32
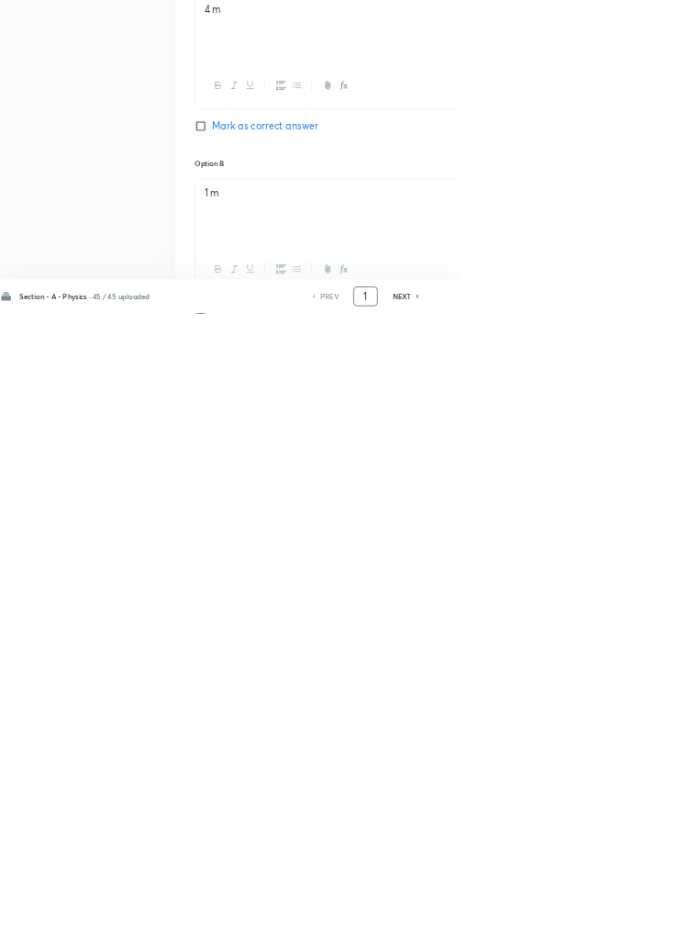
scroll to position [872, 0]
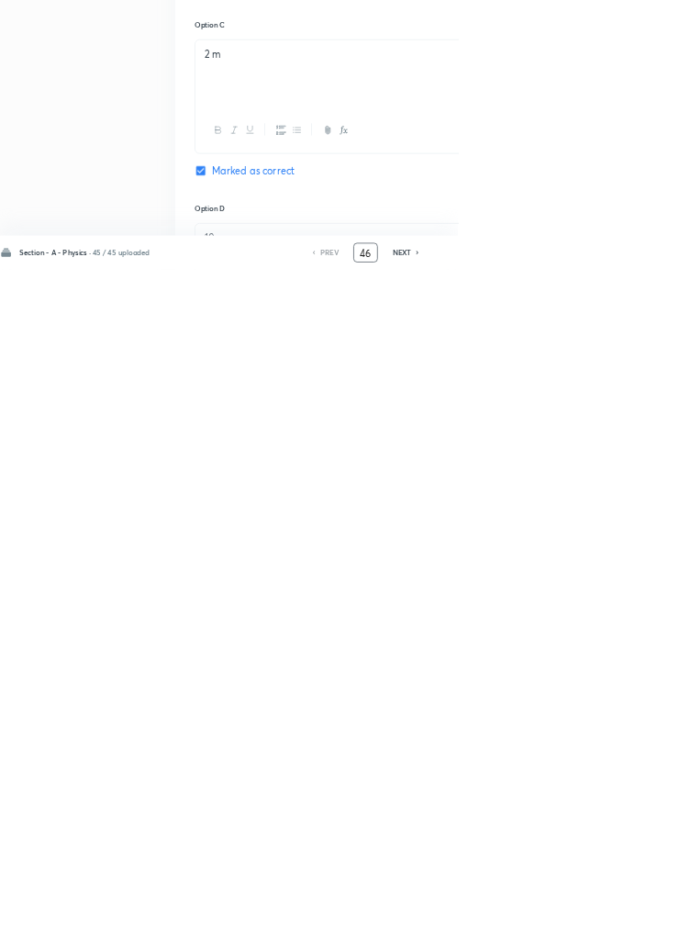
type input "46"
checkbox input "false"
checkbox input "true"
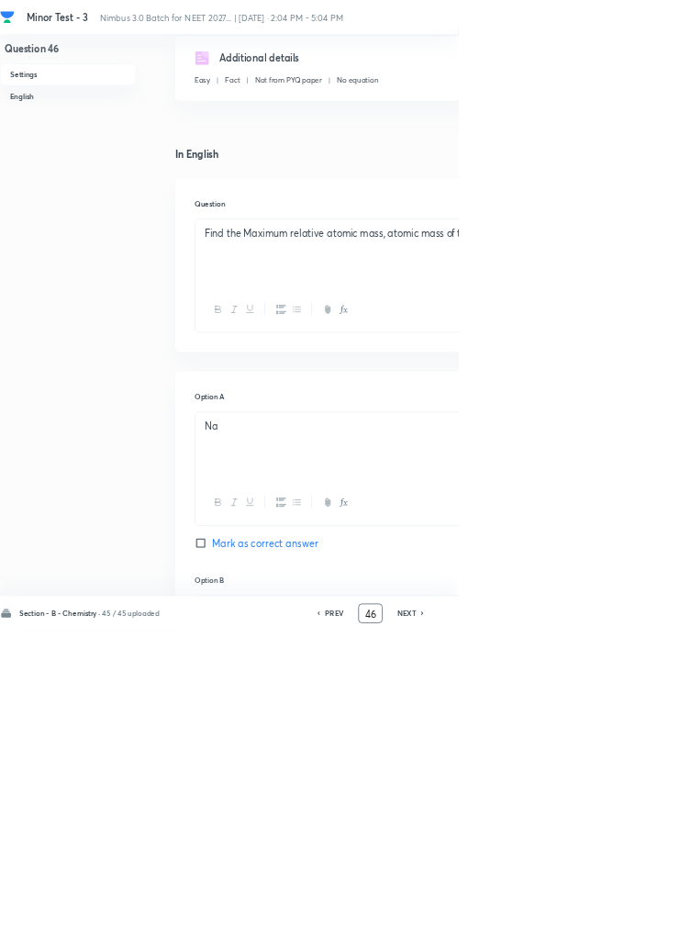
scroll to position [0, 0]
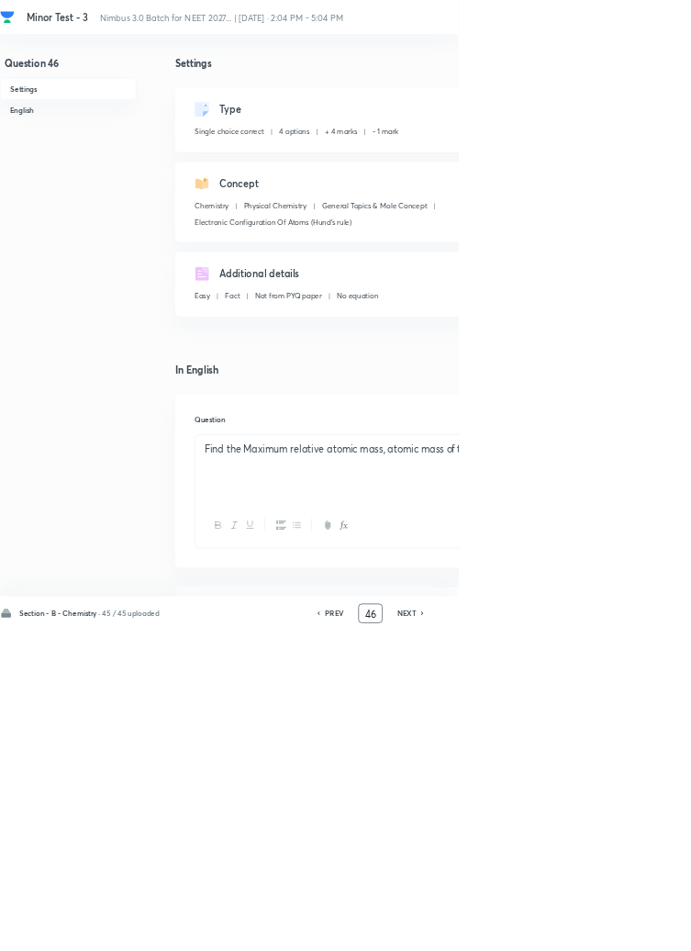
click at [566, 942] on input "46" at bounding box center [559, 926] width 35 height 32
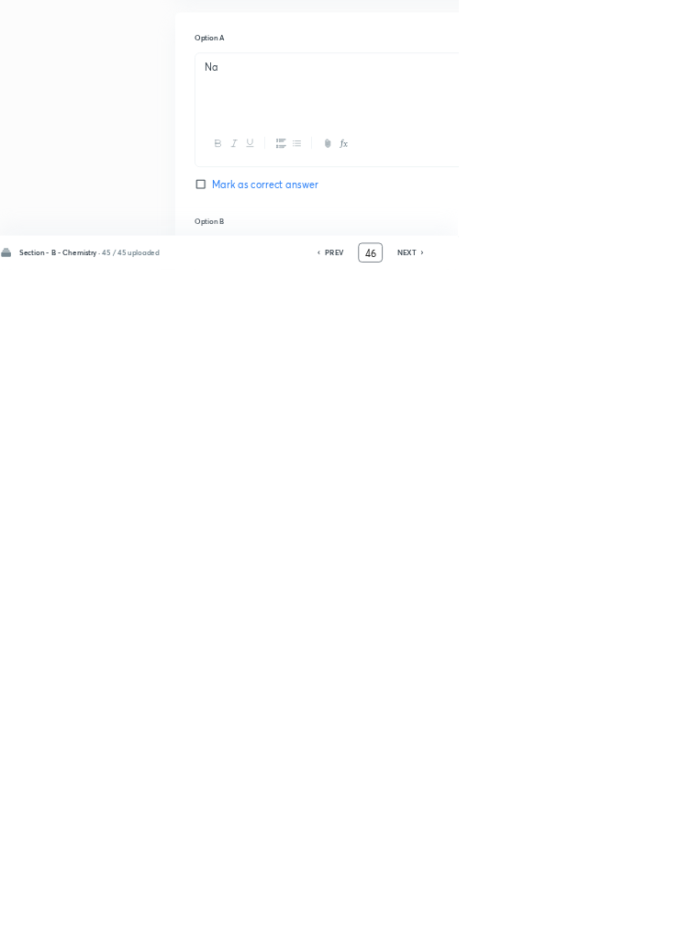
scroll to position [420, 0]
type input "4"
type input "70"
checkbox input "false"
checkbox input "true"
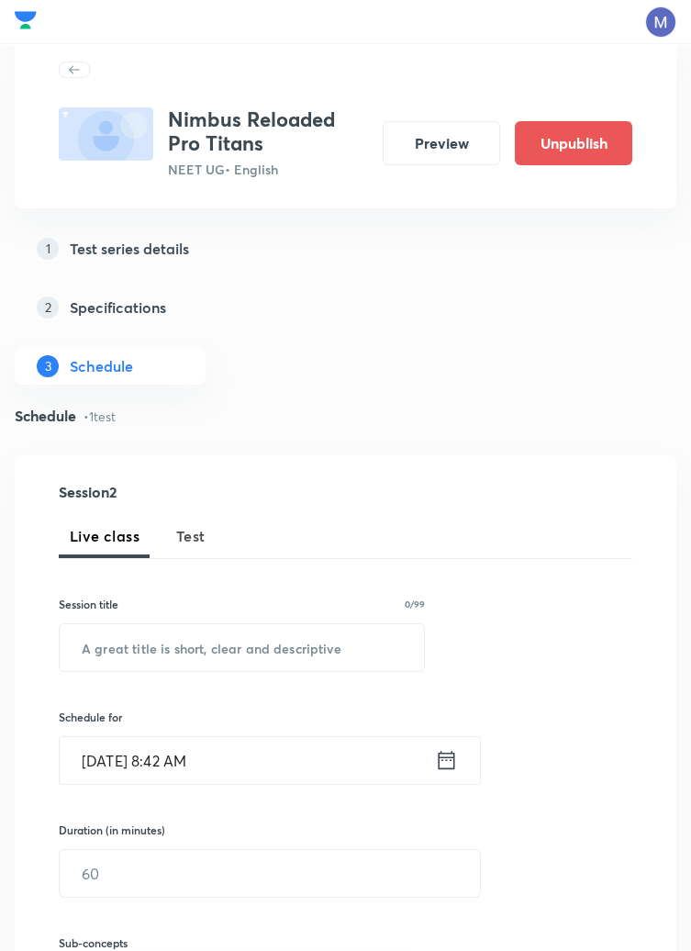
scroll to position [15, 0]
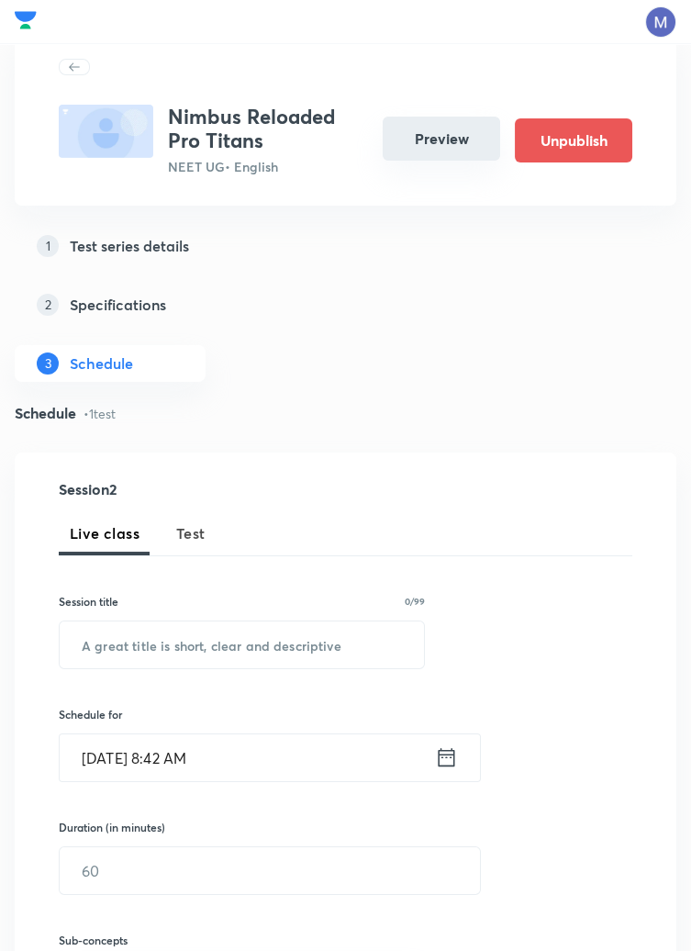
click at [451, 138] on button "Preview" at bounding box center [442, 139] width 118 height 44
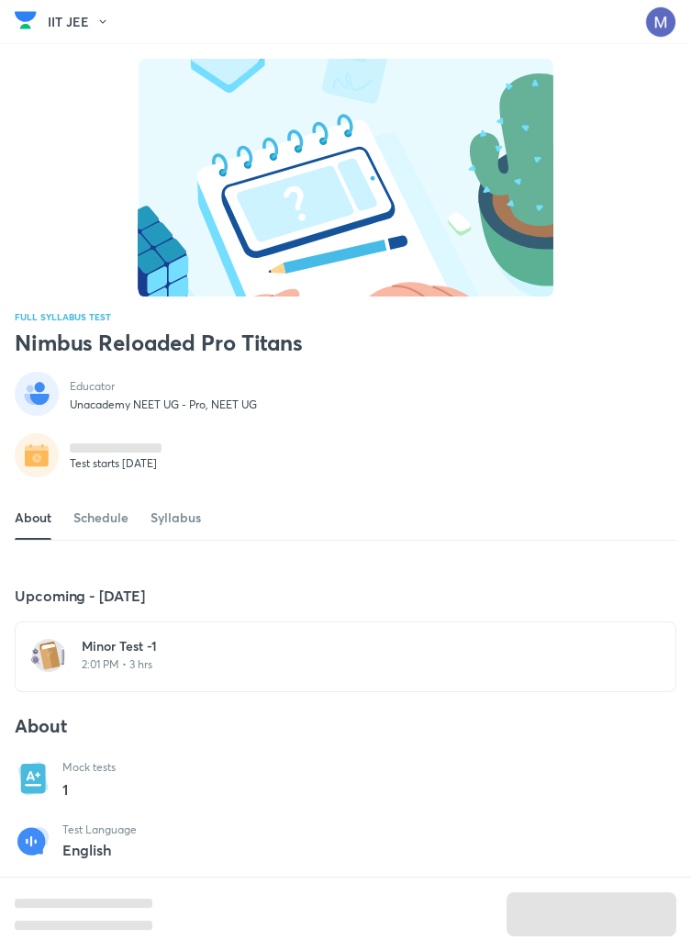
scroll to position [10, 0]
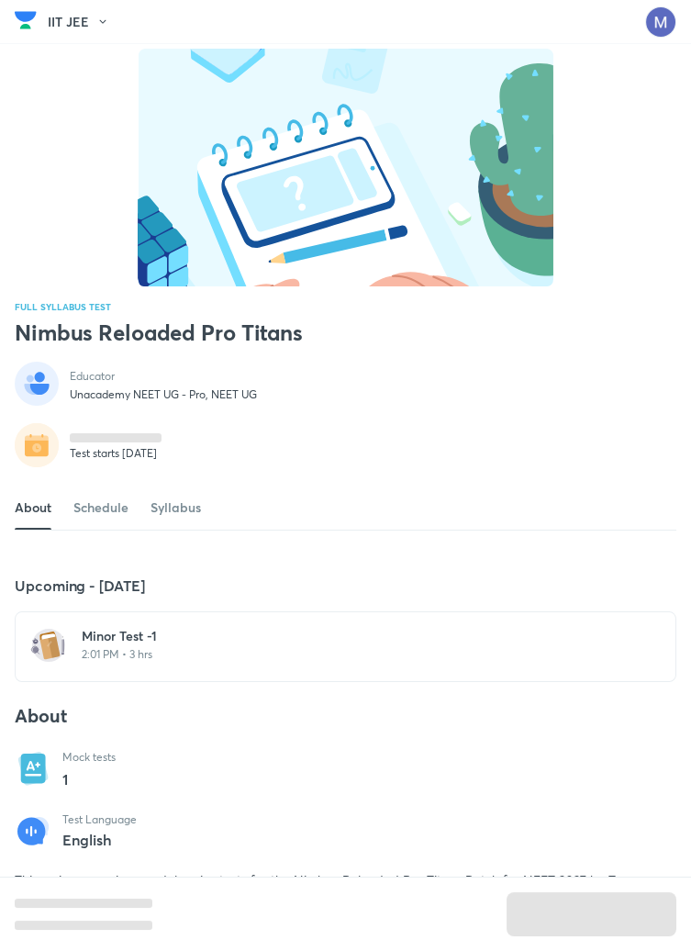
click at [175, 662] on div "Minor Test -1 2:01 PM • 3 hrs" at bounding box center [357, 644] width 550 height 35
click at [217, 645] on h6 "Minor Test -1" at bounding box center [357, 636] width 550 height 18
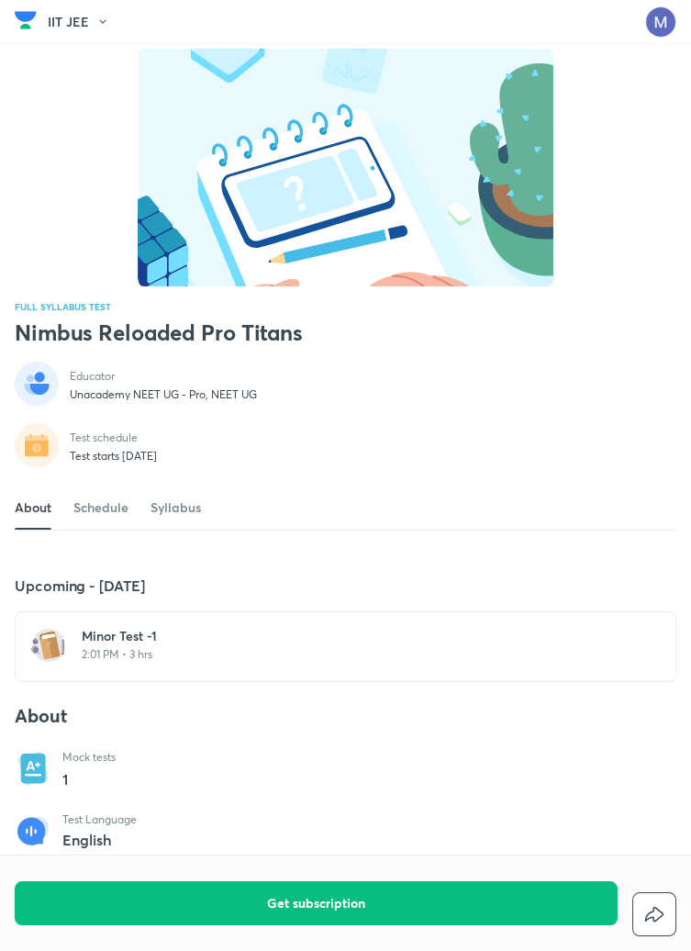
scroll to position [0, 0]
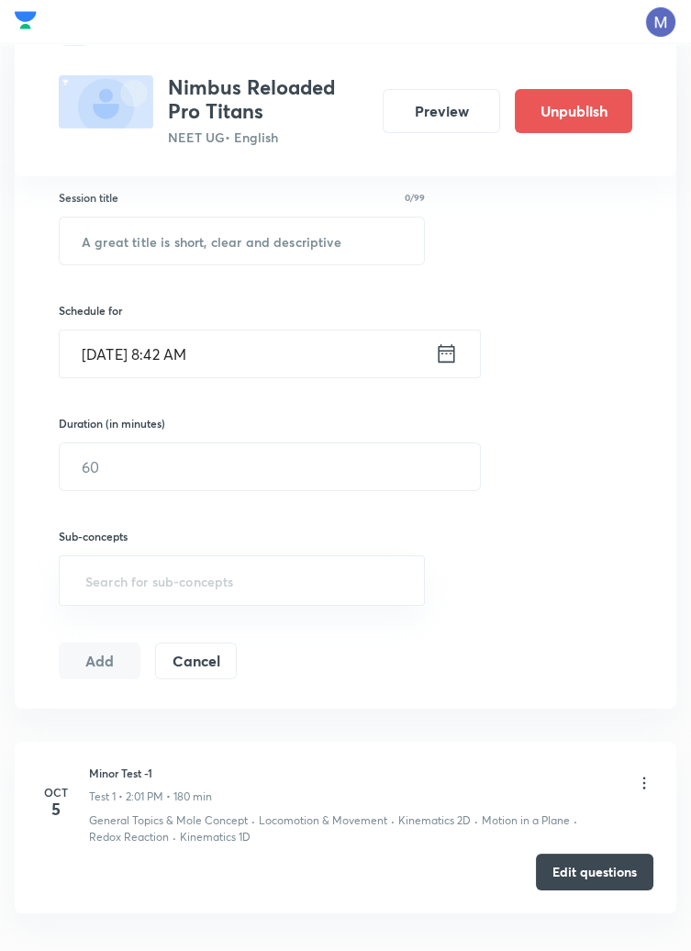
scroll to position [431, 0]
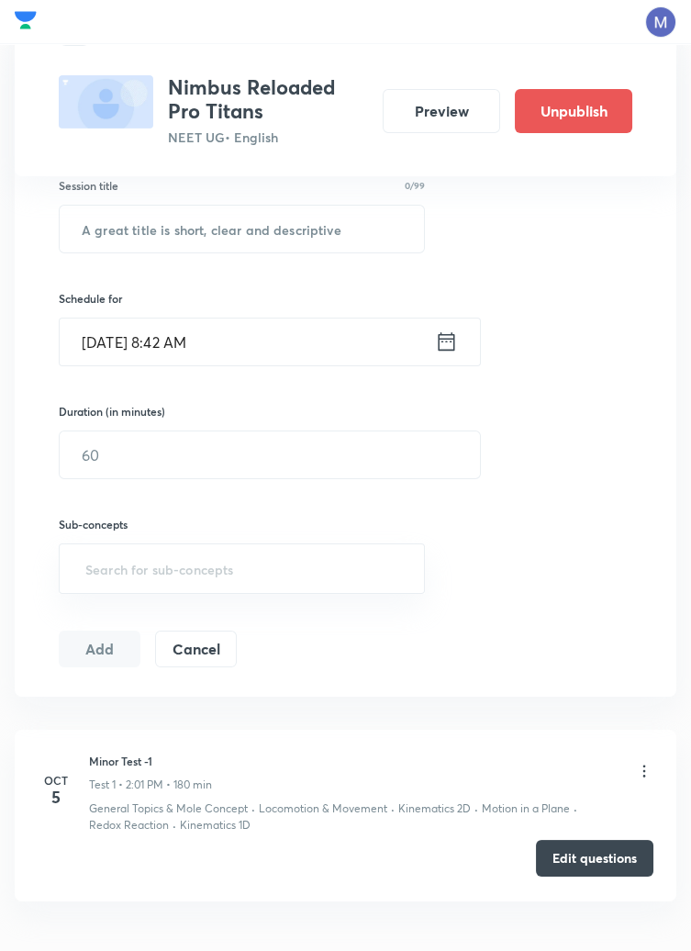
click at [592, 869] on button "Edit questions" at bounding box center [595, 858] width 118 height 37
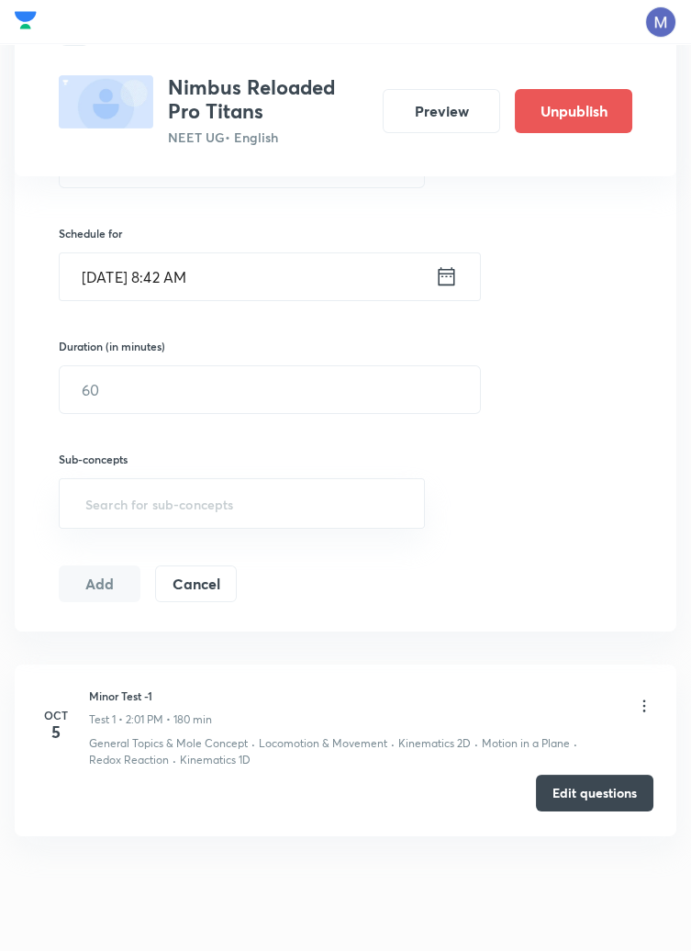
scroll to position [510, 0]
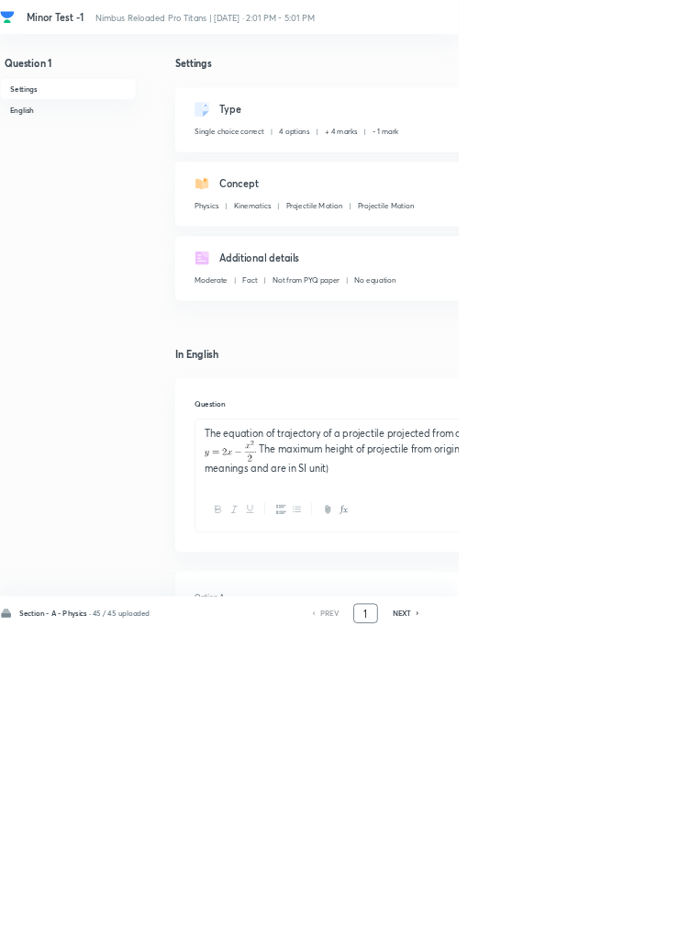
click at [558, 942] on input "1" at bounding box center [551, 926] width 35 height 32
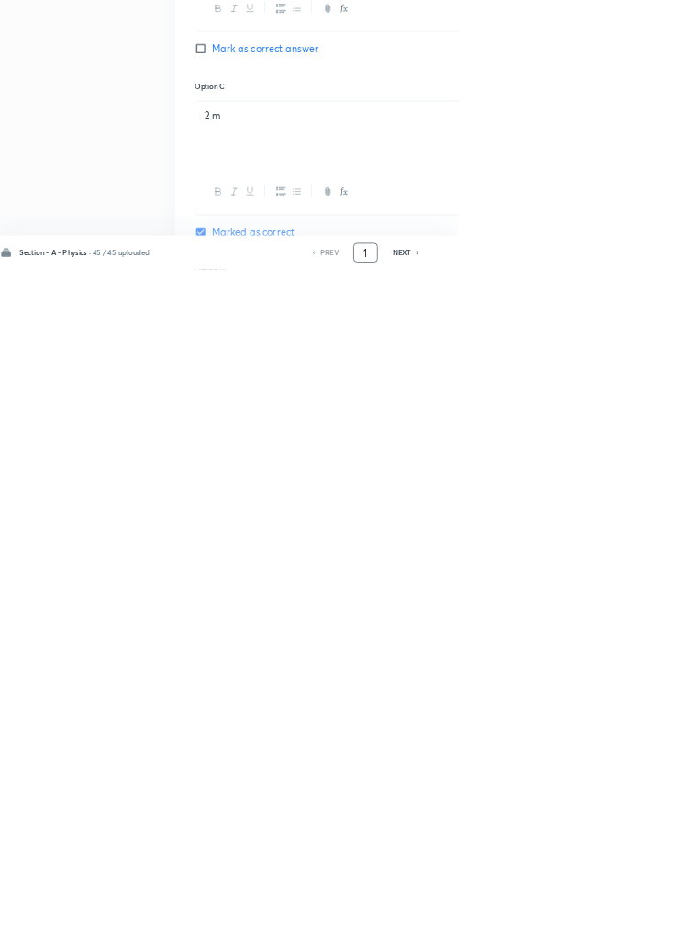
scroll to position [872, 0]
type input "46"
checkbox input "false"
checkbox input "true"
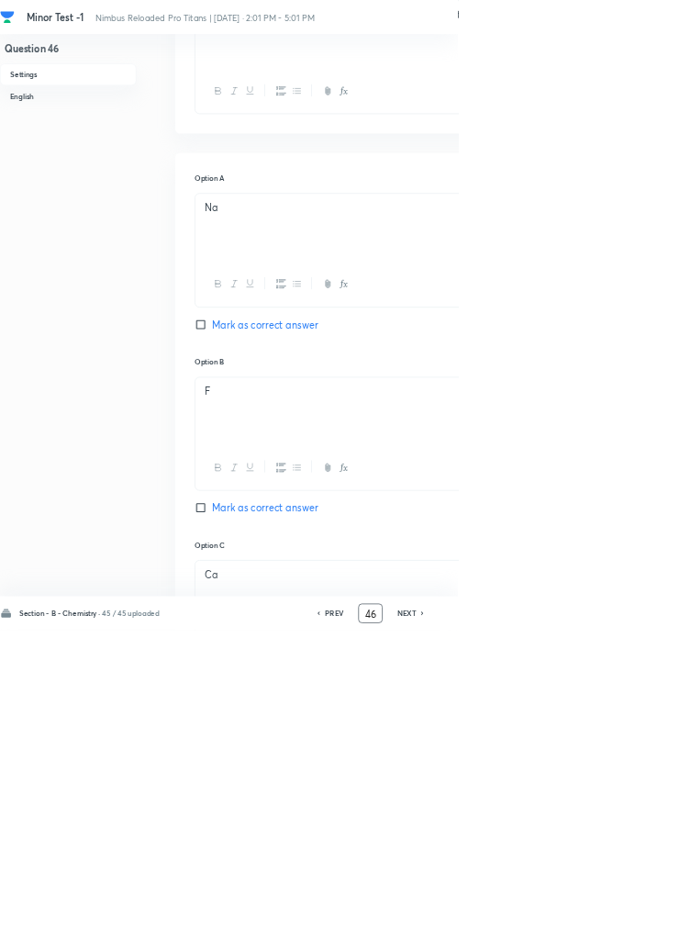
scroll to position [0, 0]
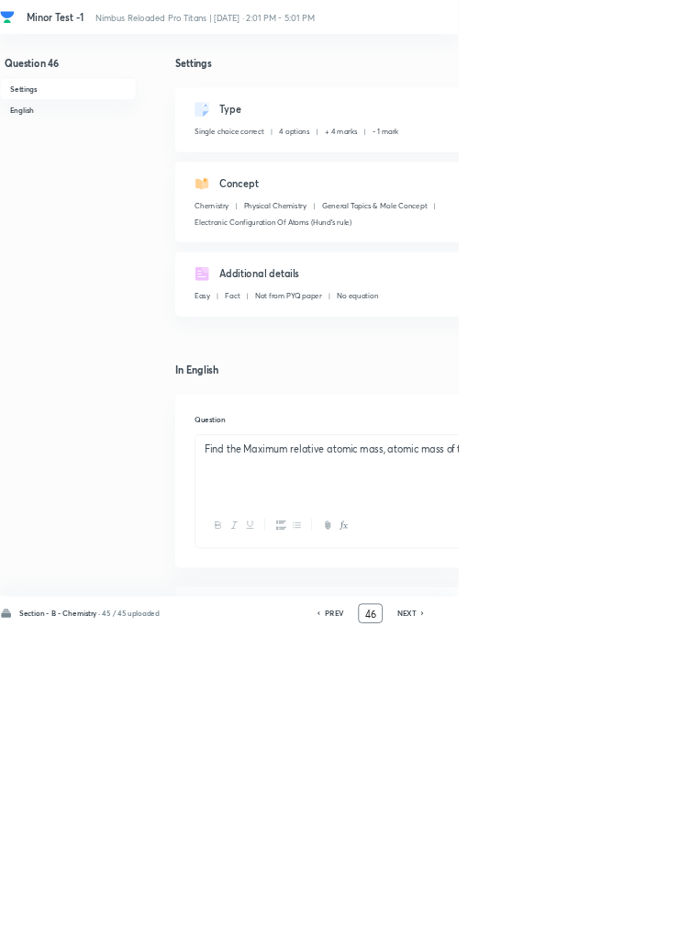
click at [566, 942] on input "46" at bounding box center [559, 926] width 35 height 32
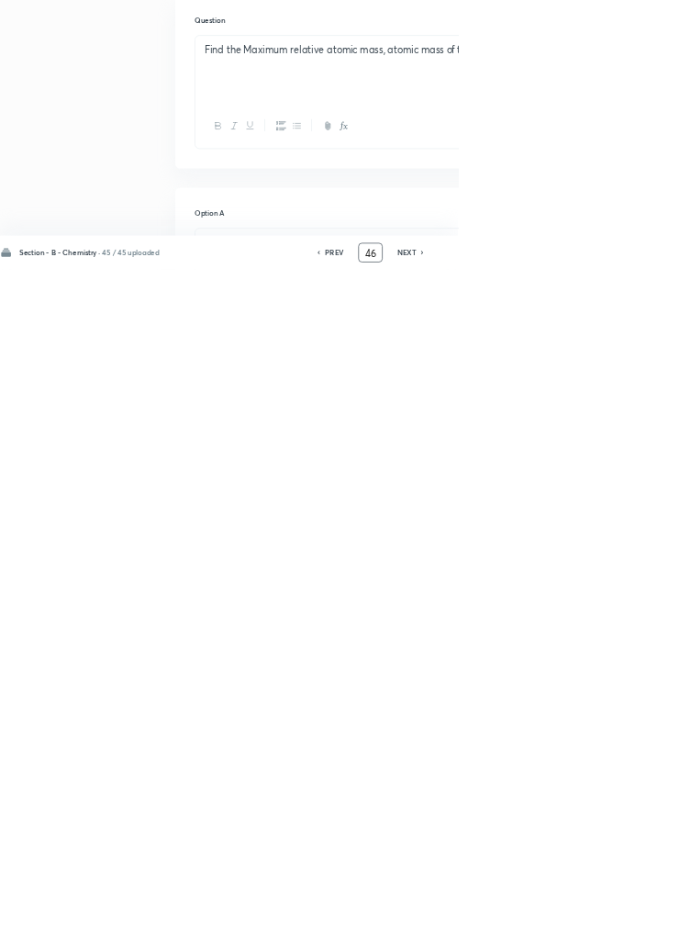
scroll to position [420, 0]
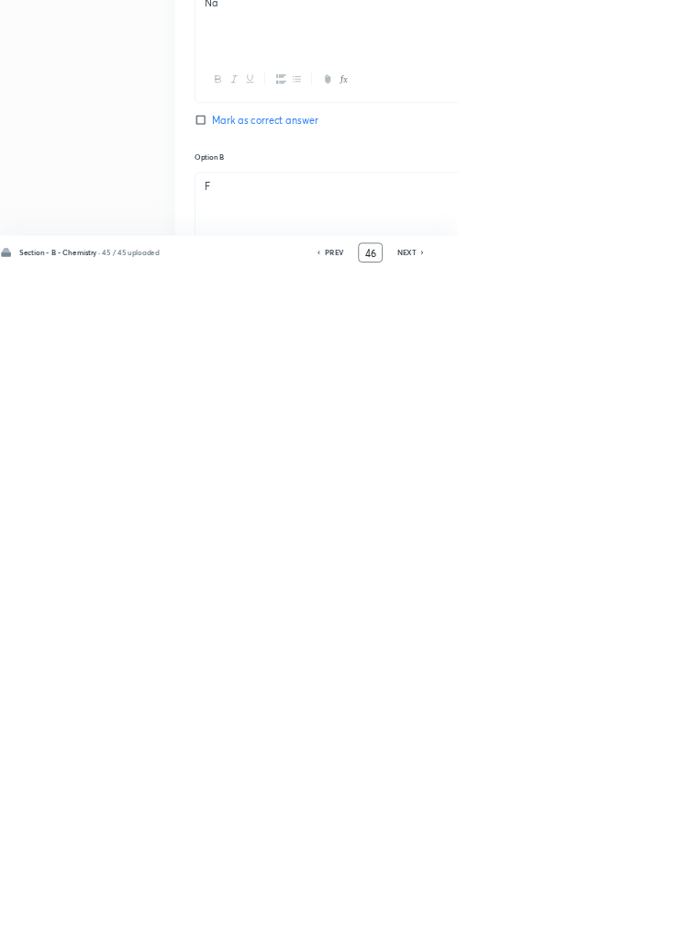
type input "4"
type input "70"
checkbox input "false"
checkbox input "true"
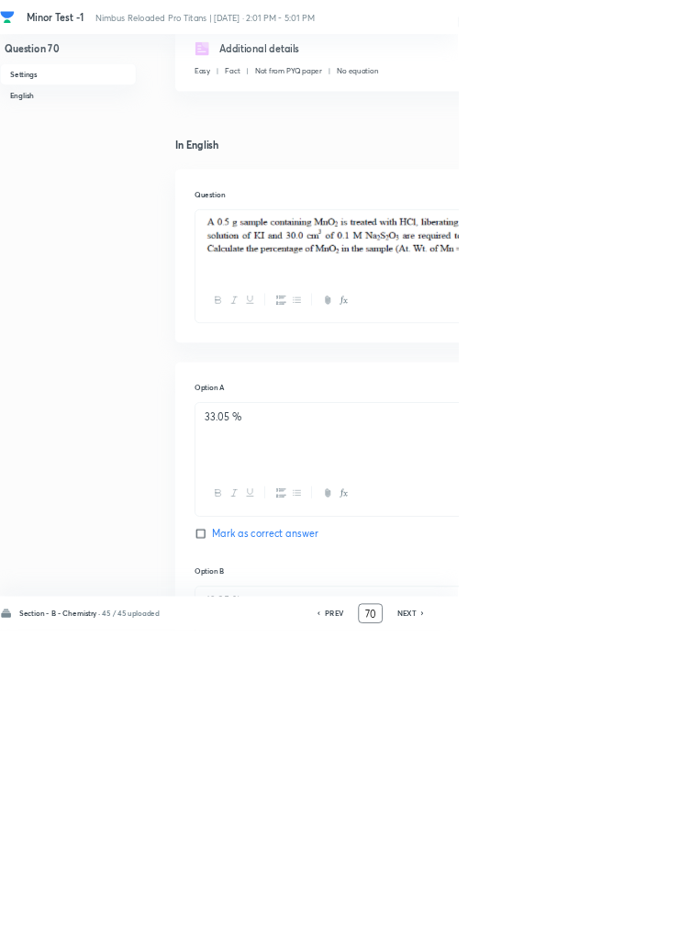
scroll to position [0, 0]
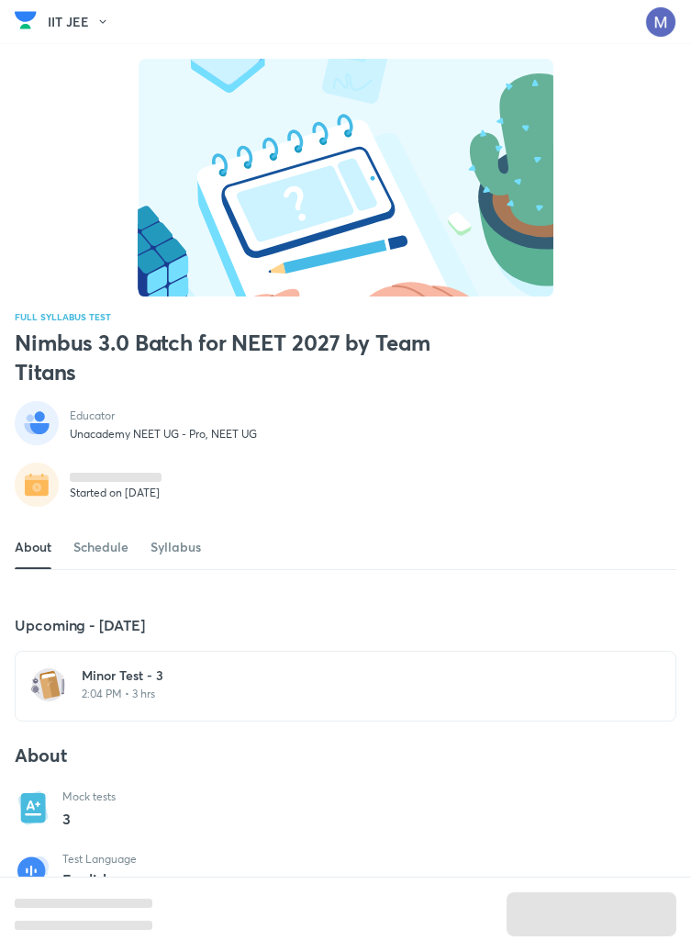
click at [171, 685] on h6 "Minor Test - 3" at bounding box center [357, 676] width 550 height 18
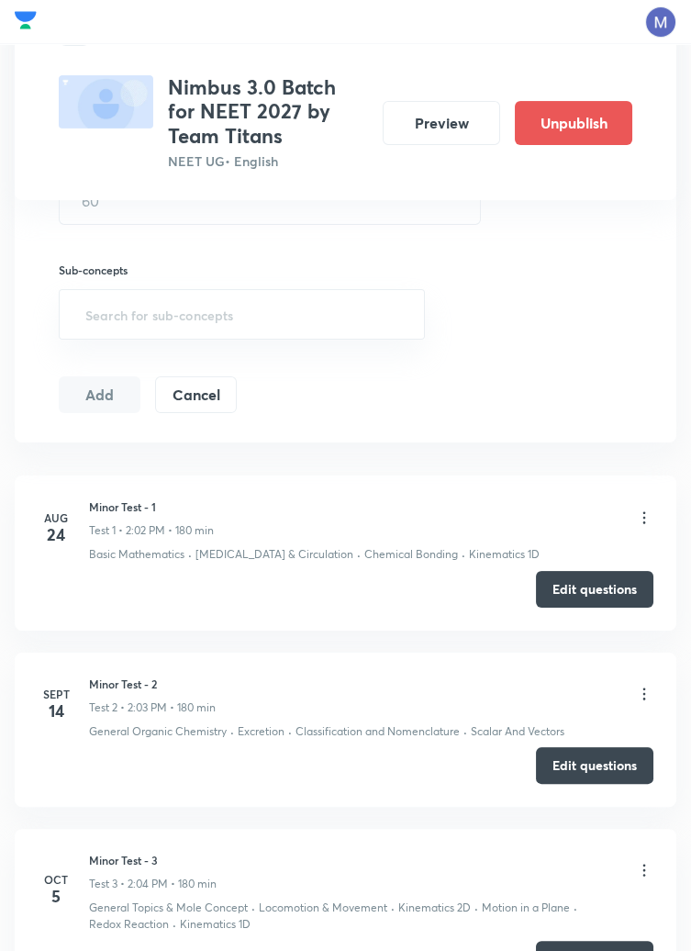
scroll to position [808, 0]
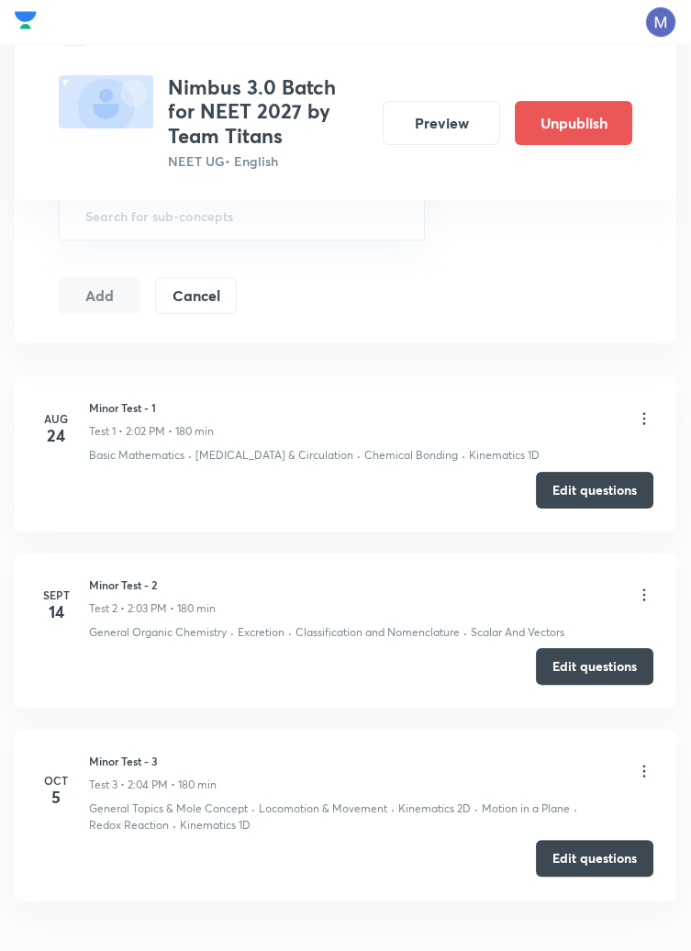
click at [604, 847] on button "Edit questions" at bounding box center [595, 858] width 118 height 37
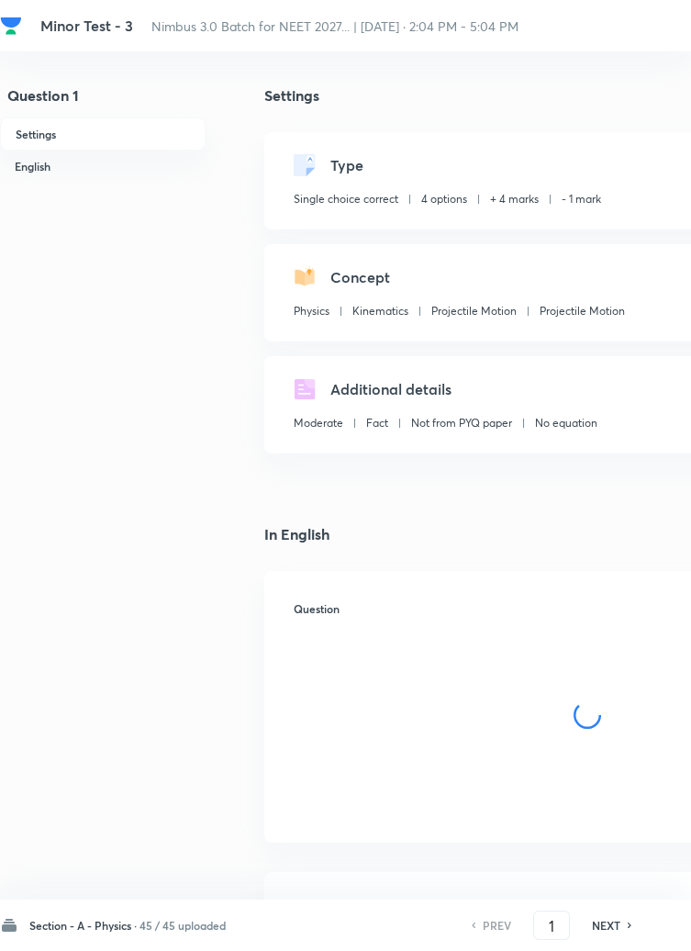
checkbox input "true"
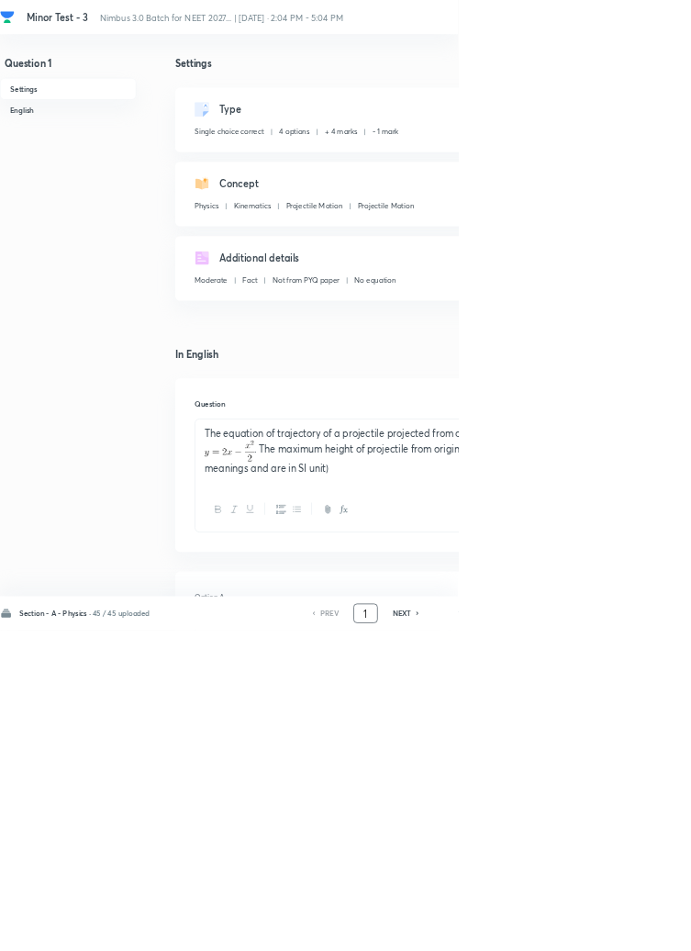
click at [561, 942] on input "1" at bounding box center [551, 926] width 35 height 32
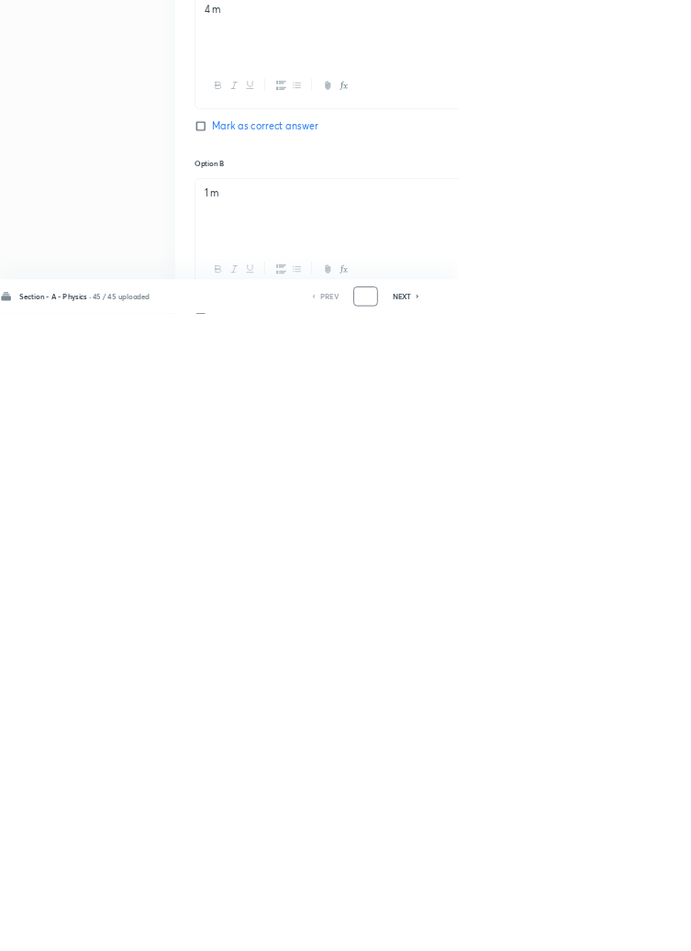
scroll to position [872, 0]
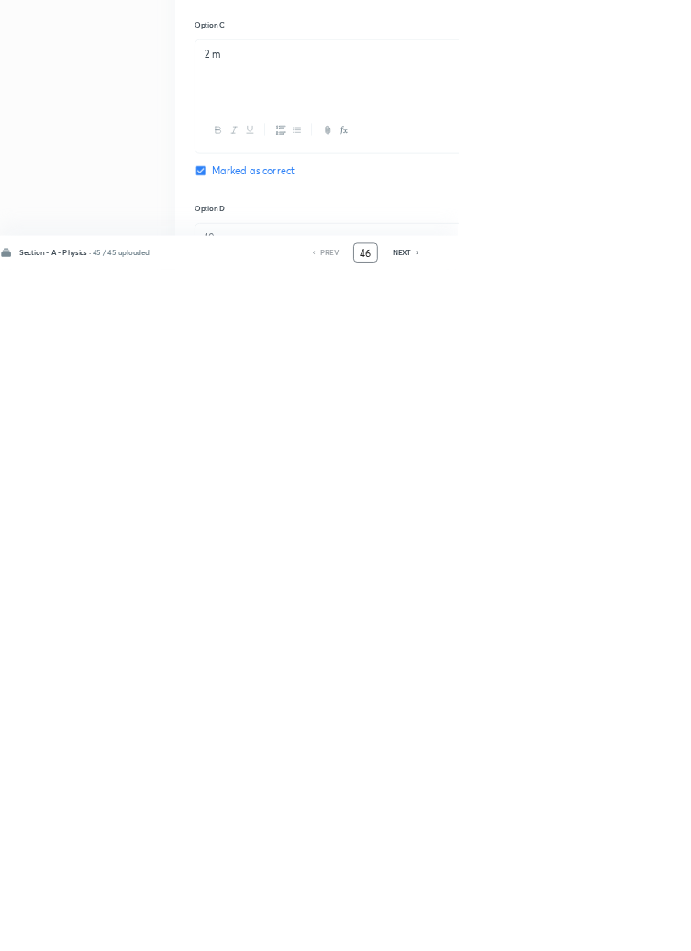
type input "46"
checkbox input "false"
checkbox input "true"
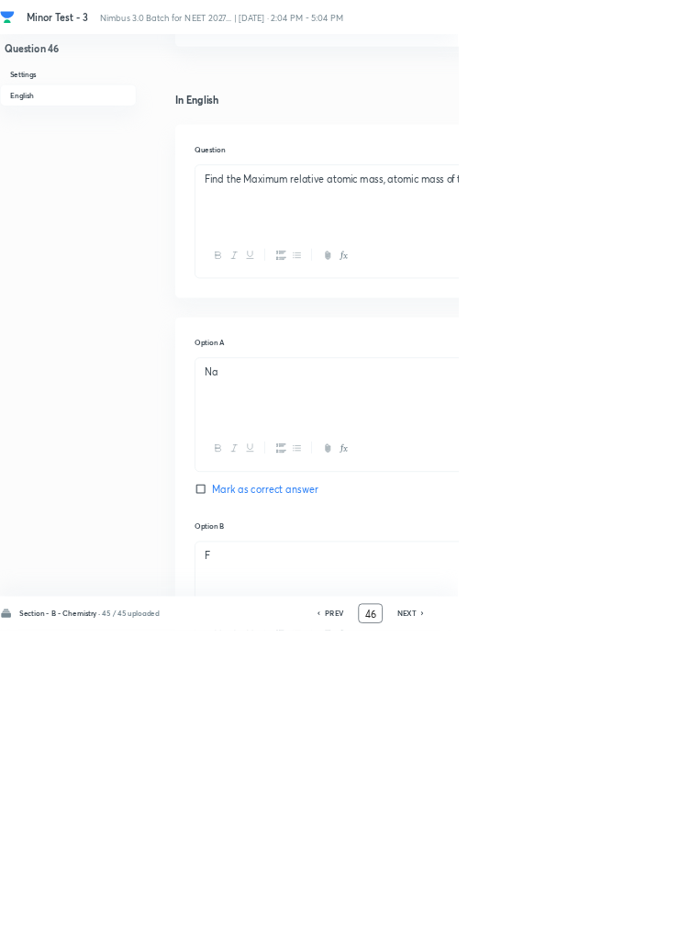
scroll to position [0, 0]
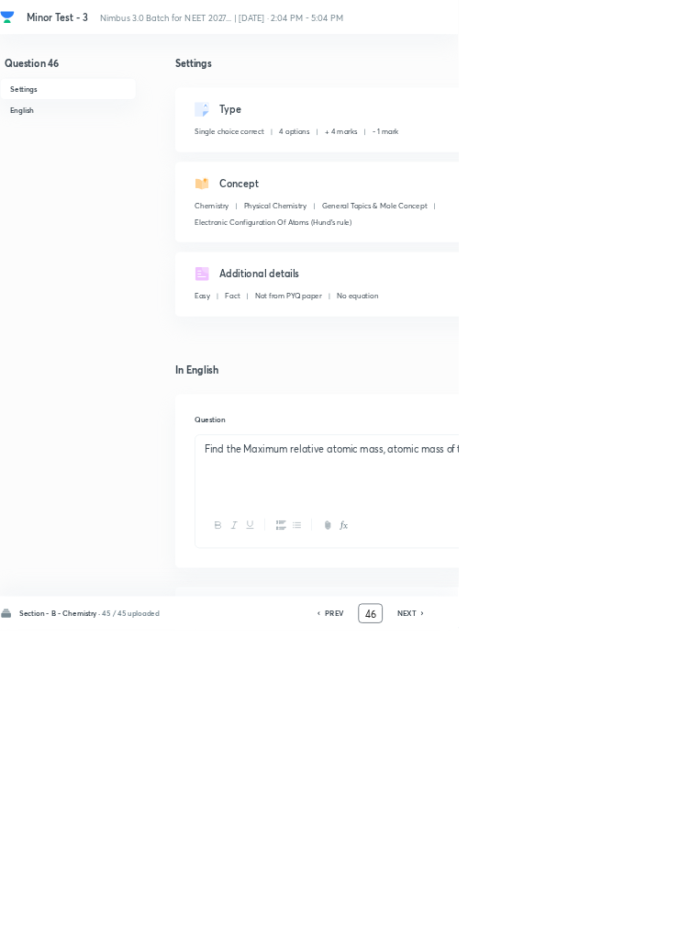
click at [568, 942] on input "46" at bounding box center [559, 926] width 35 height 32
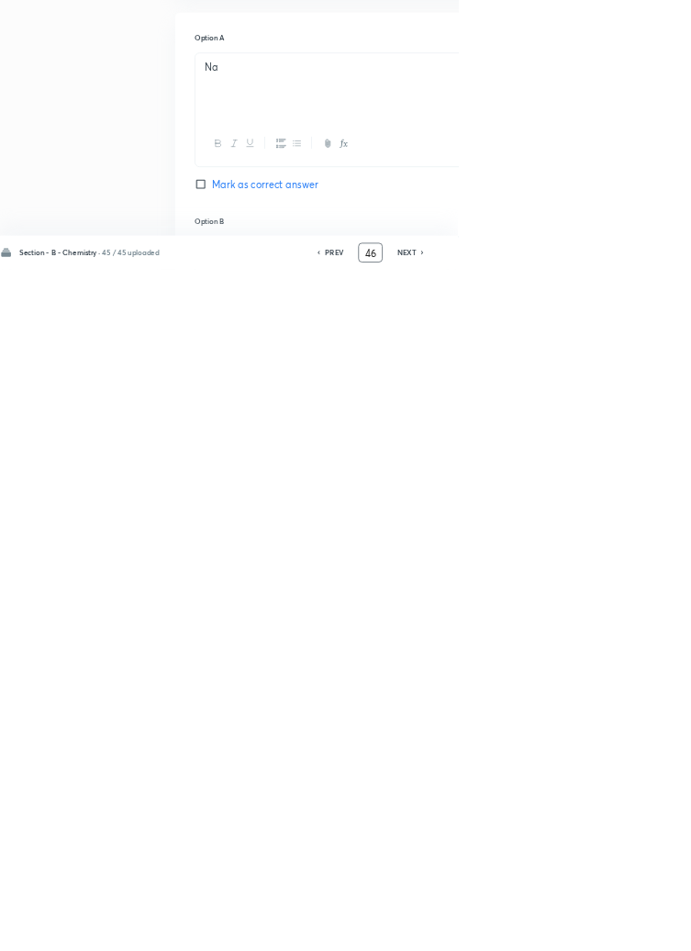
scroll to position [420, 0]
type input "4"
type input "70"
checkbox input "false"
checkbox input "true"
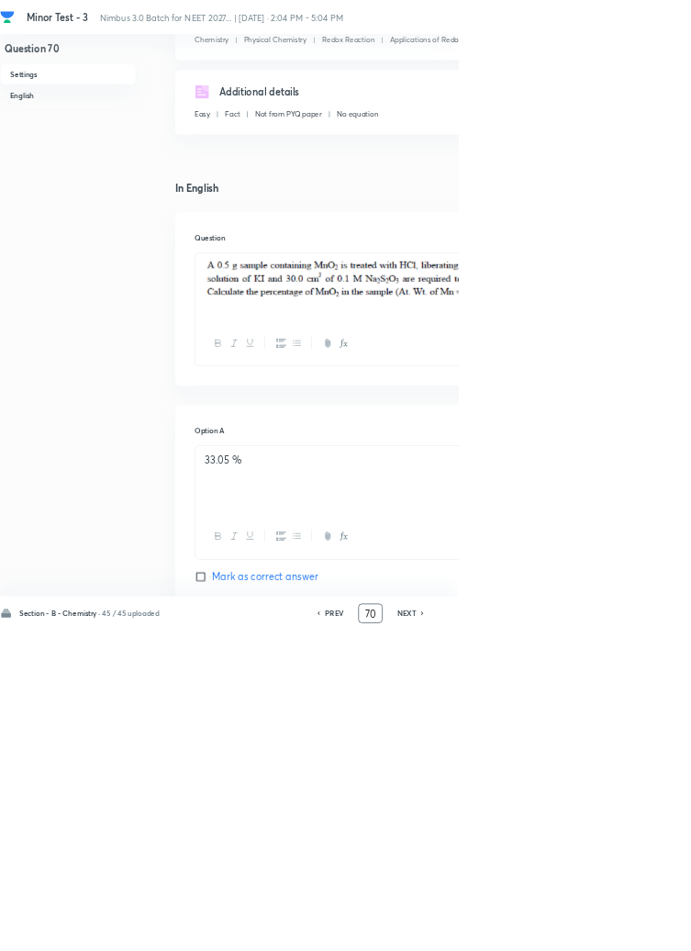
scroll to position [0, 0]
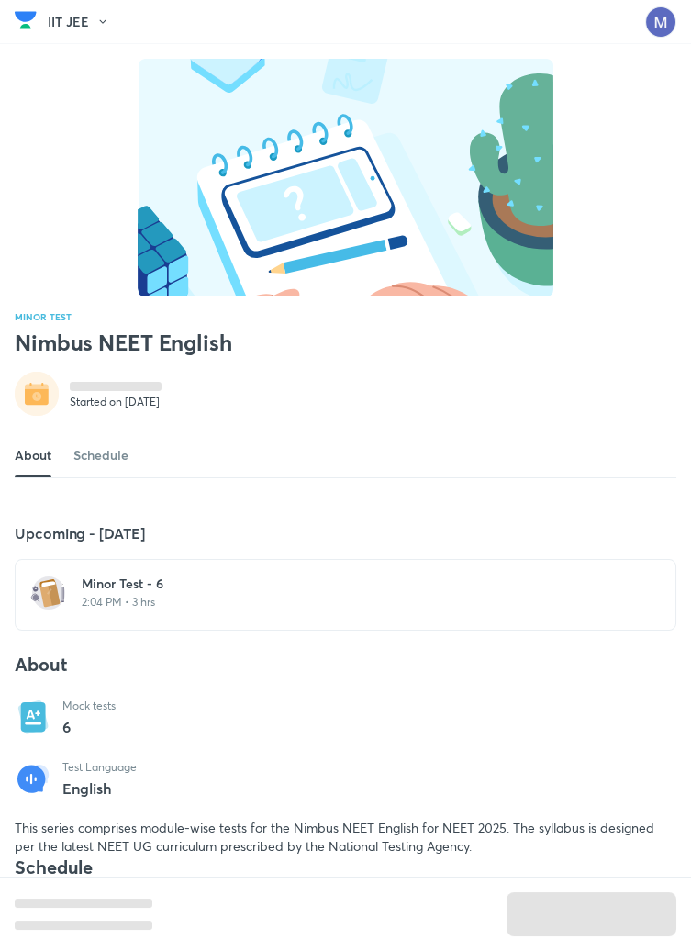
click at [164, 610] on p "2:04 PM • 3 hrs" at bounding box center [357, 602] width 550 height 15
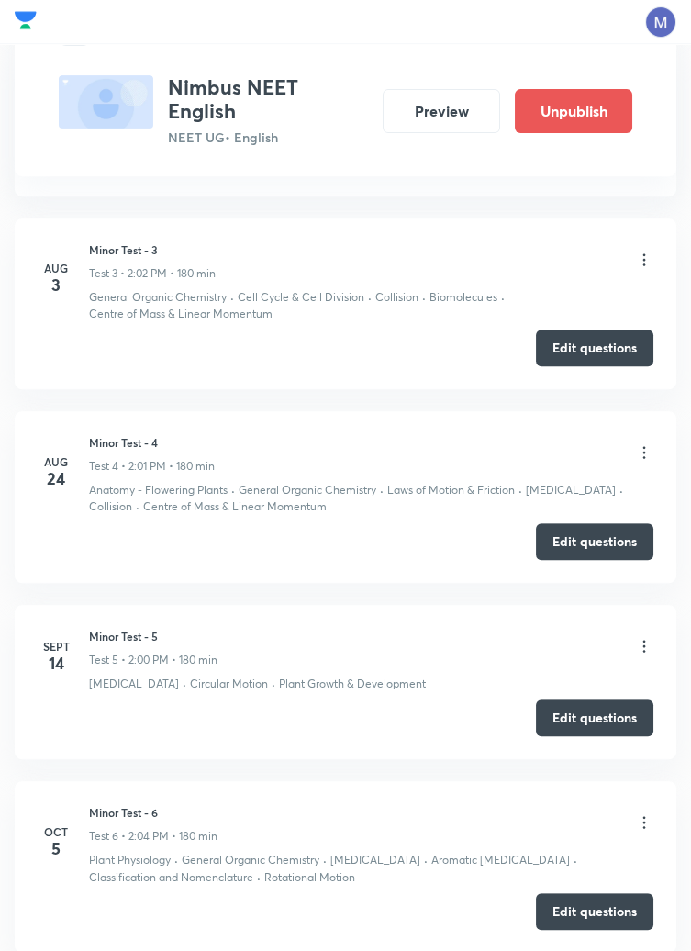
scroll to position [1346, 0]
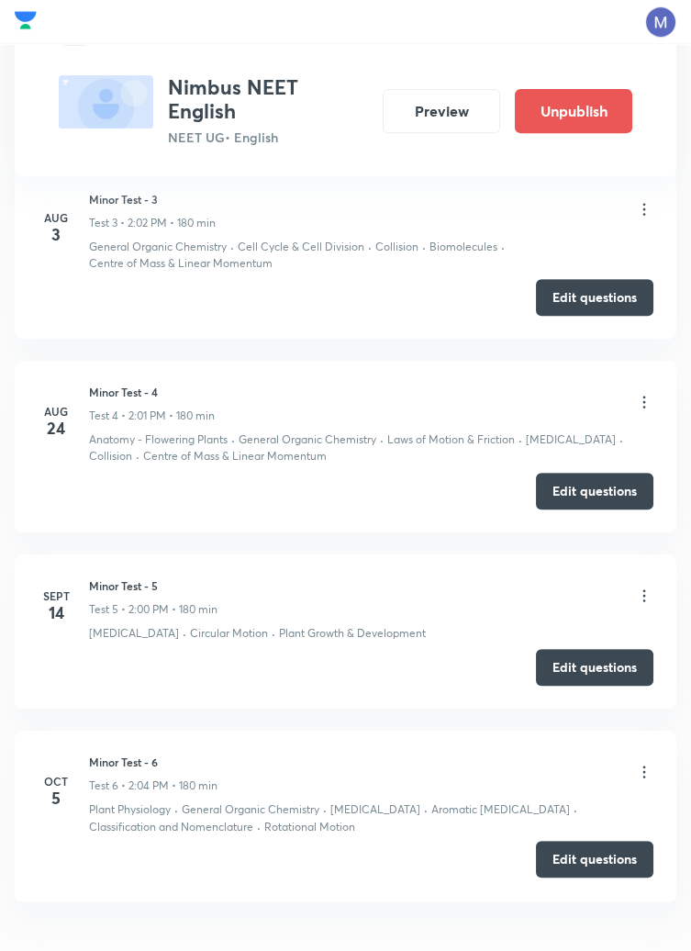
click at [595, 864] on button "Edit questions" at bounding box center [595, 859] width 118 height 37
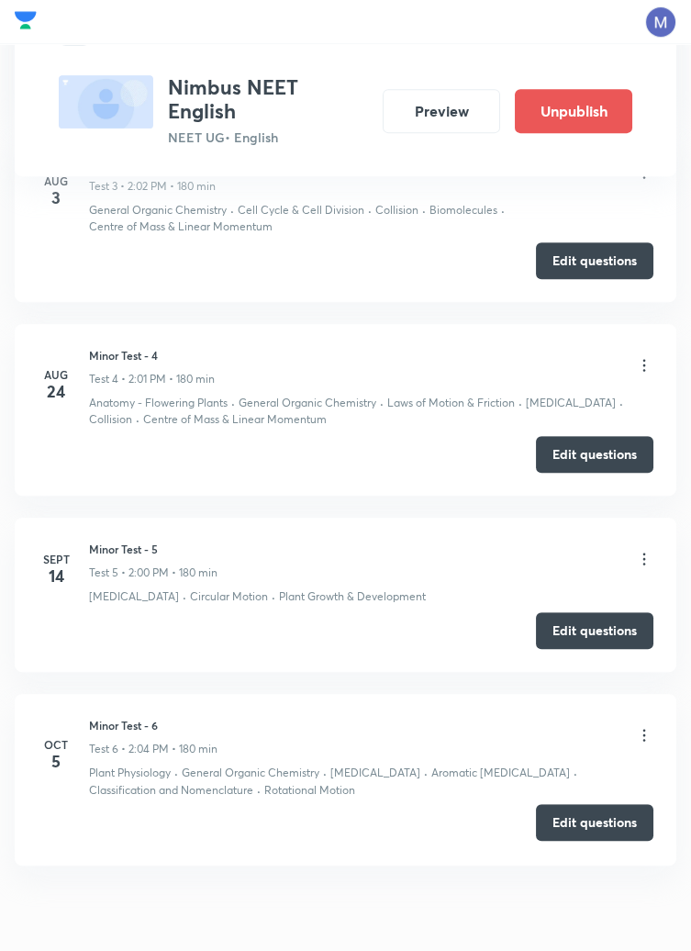
scroll to position [1412, 0]
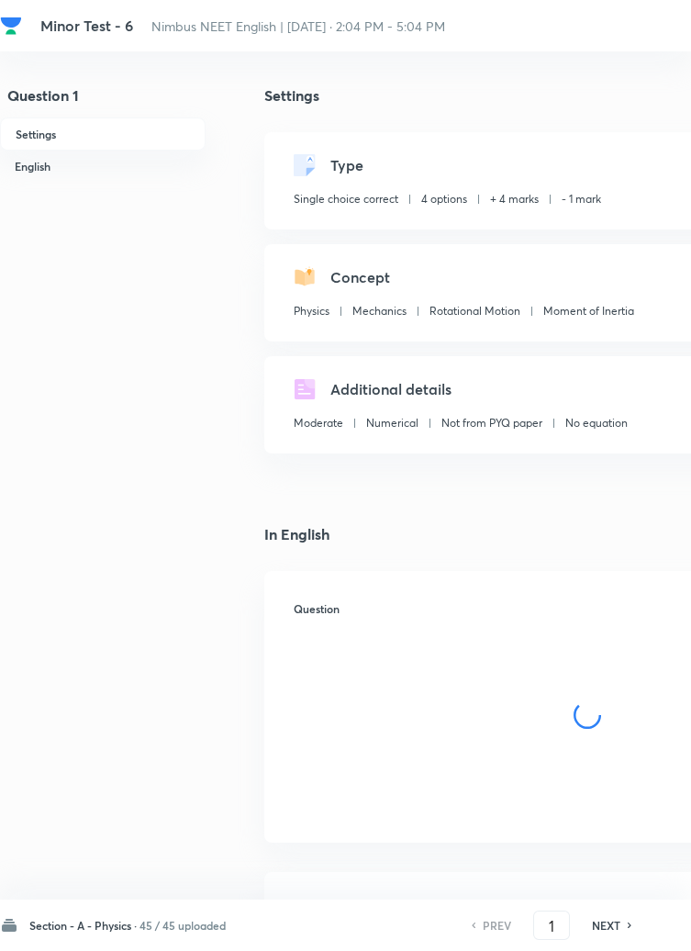
checkbox input "true"
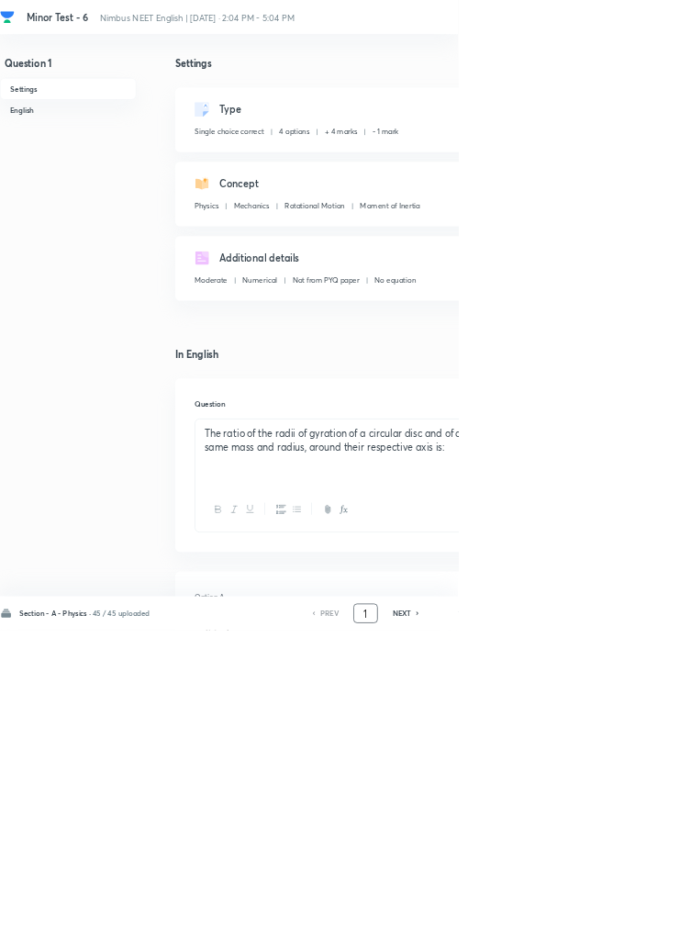
click at [563, 942] on input "1" at bounding box center [551, 926] width 35 height 32
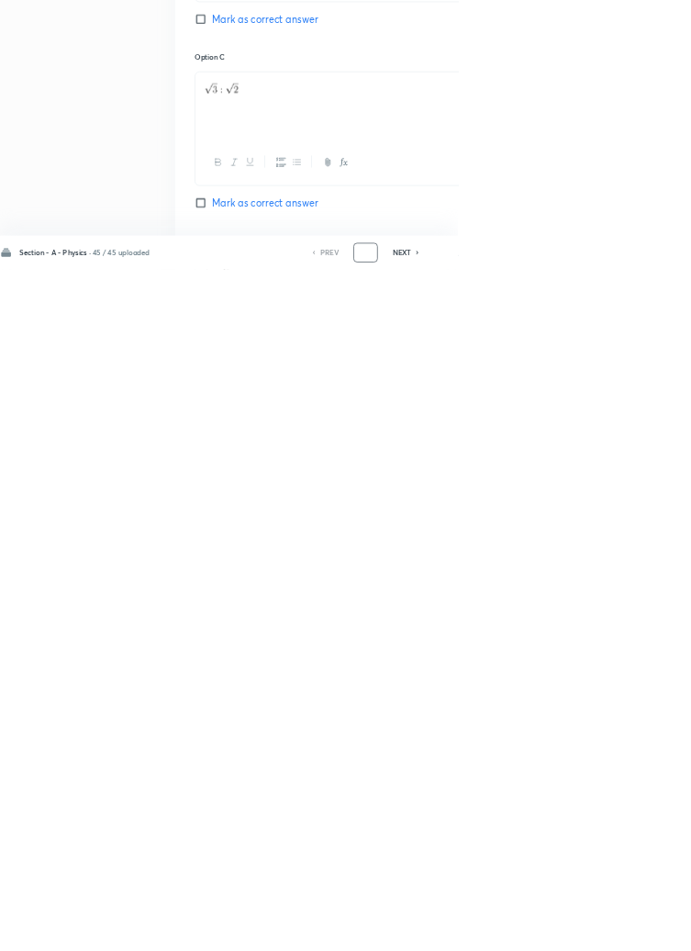
scroll to position [872, 0]
type input "46"
checkbox input "false"
checkbox input "true"
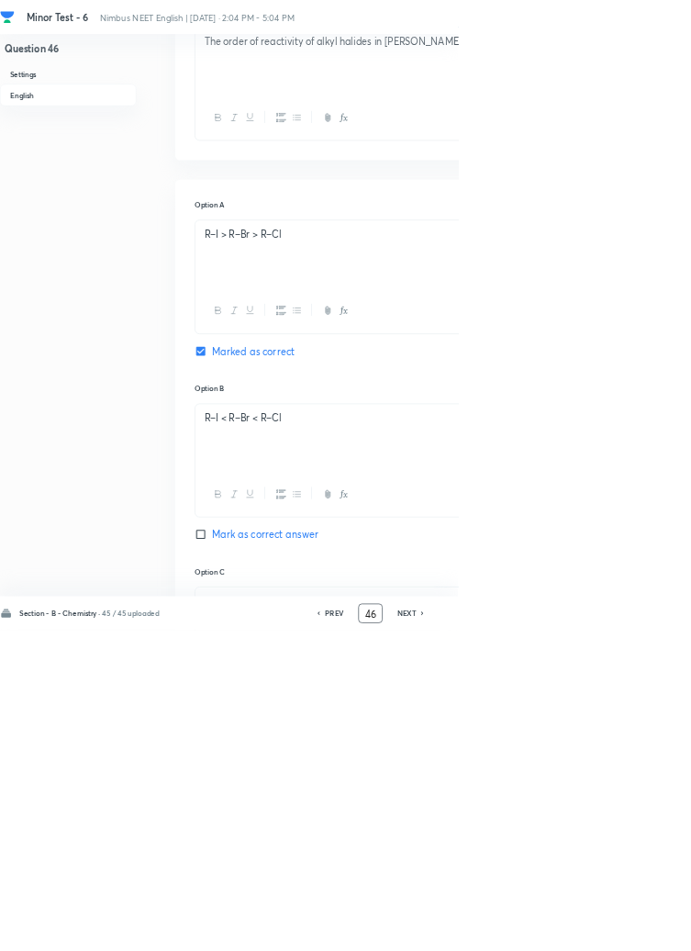
scroll to position [0, 0]
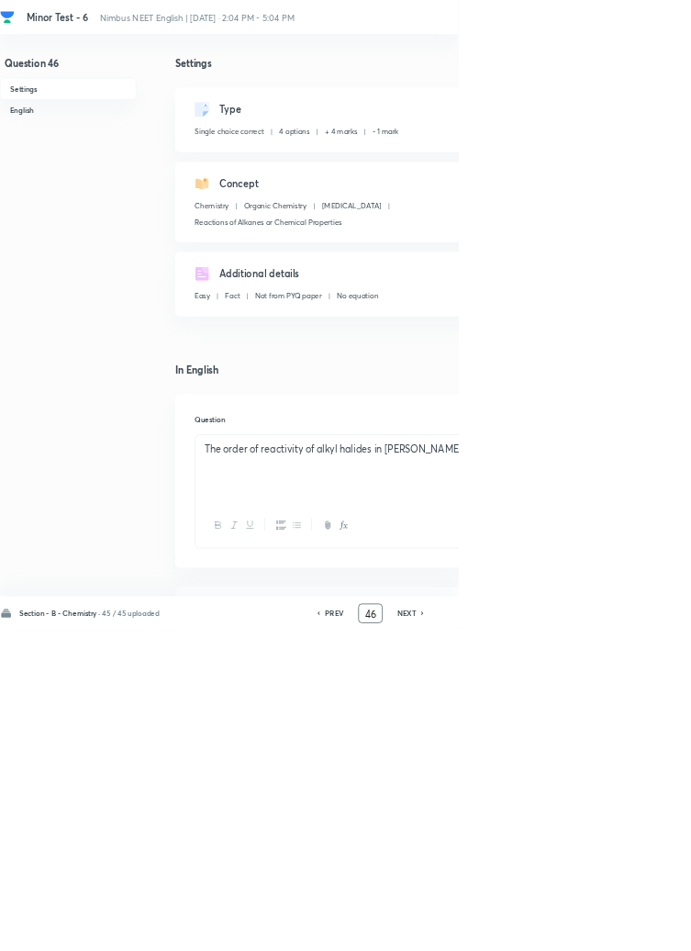
click at [639, 930] on icon at bounding box center [638, 925] width 6 height 9
type input "47"
checkbox input "false"
checkbox input "true"
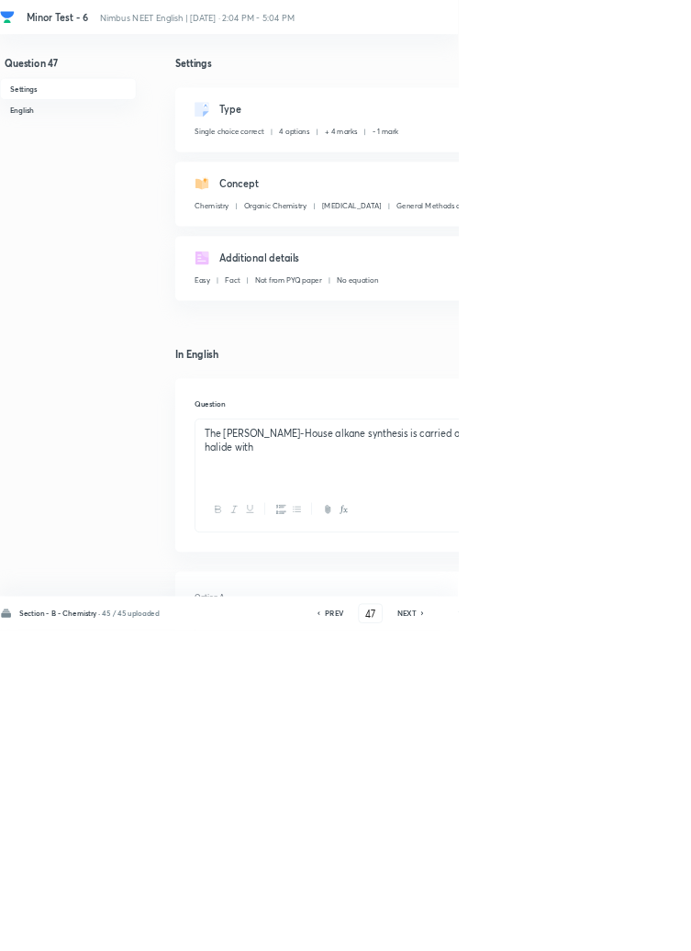
click at [639, 928] on icon at bounding box center [637, 926] width 4 height 6
type input "48"
checkbox input "true"
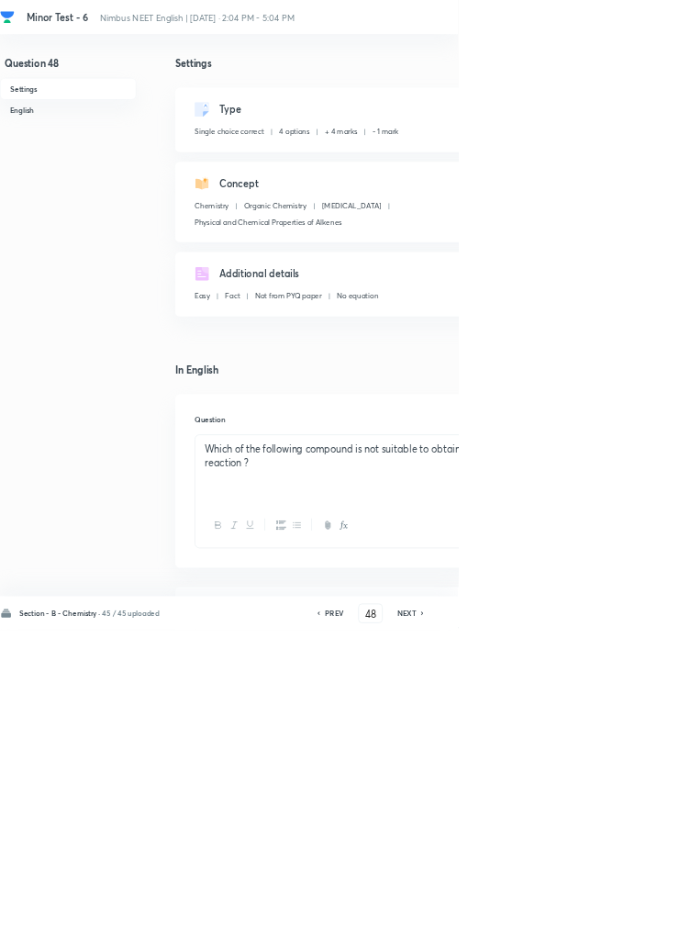
click at [639, 930] on icon at bounding box center [638, 925] width 6 height 9
type input "49"
checkbox input "false"
checkbox input "true"
click at [639, 928] on icon at bounding box center [637, 926] width 4 height 6
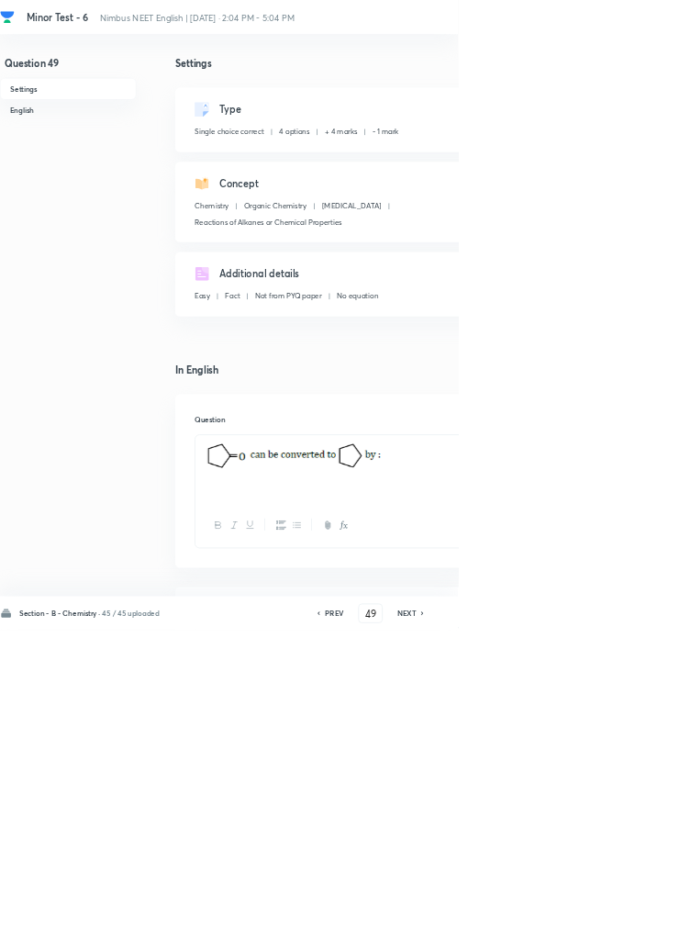
type input "50"
checkbox input "false"
checkbox input "true"
click at [640, 930] on icon at bounding box center [638, 925] width 6 height 9
type input "51"
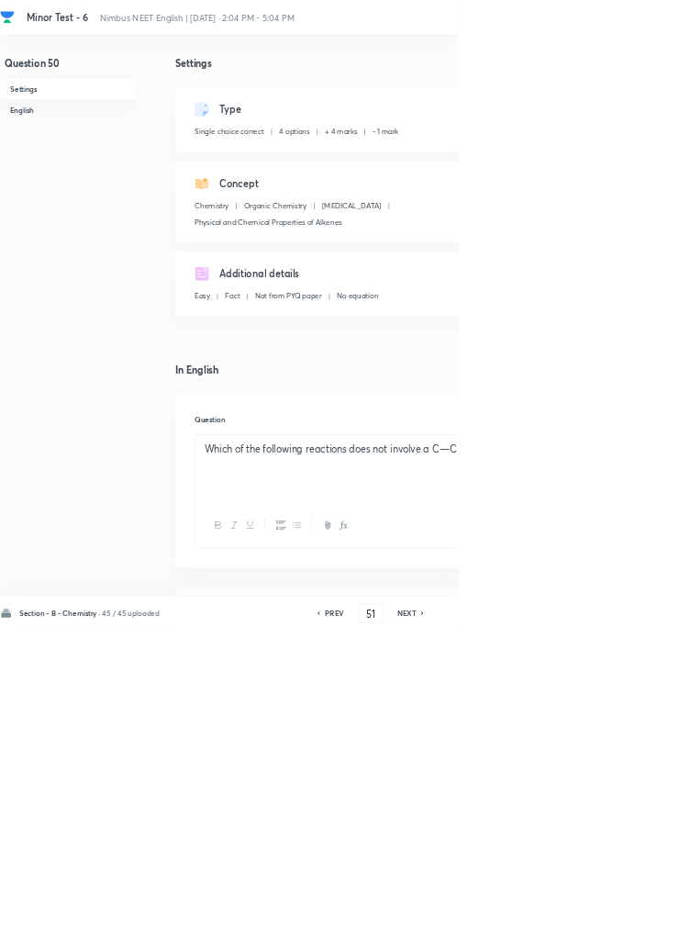
checkbox input "false"
checkbox input "true"
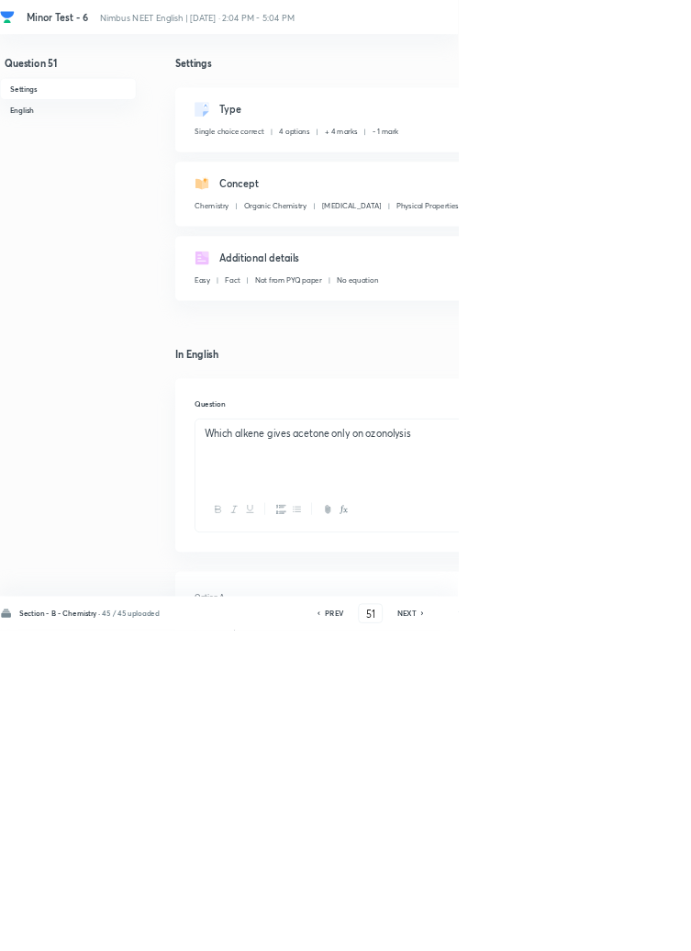
click at [639, 930] on icon at bounding box center [638, 925] width 6 height 9
type input "52"
checkbox input "true"
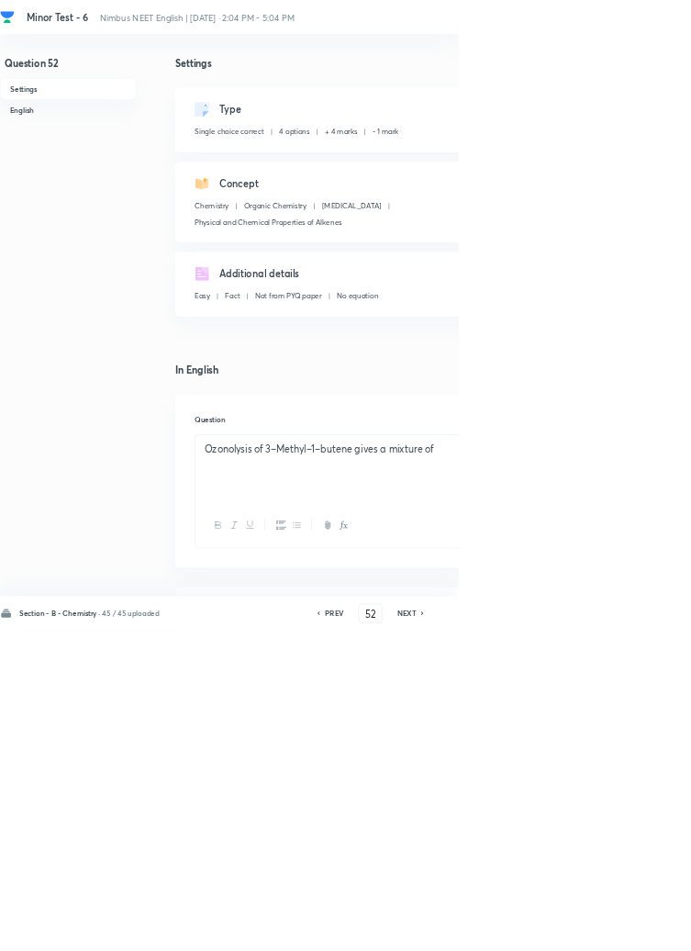
click at [639, 928] on icon at bounding box center [637, 926] width 4 height 6
type input "53"
checkbox input "false"
checkbox input "true"
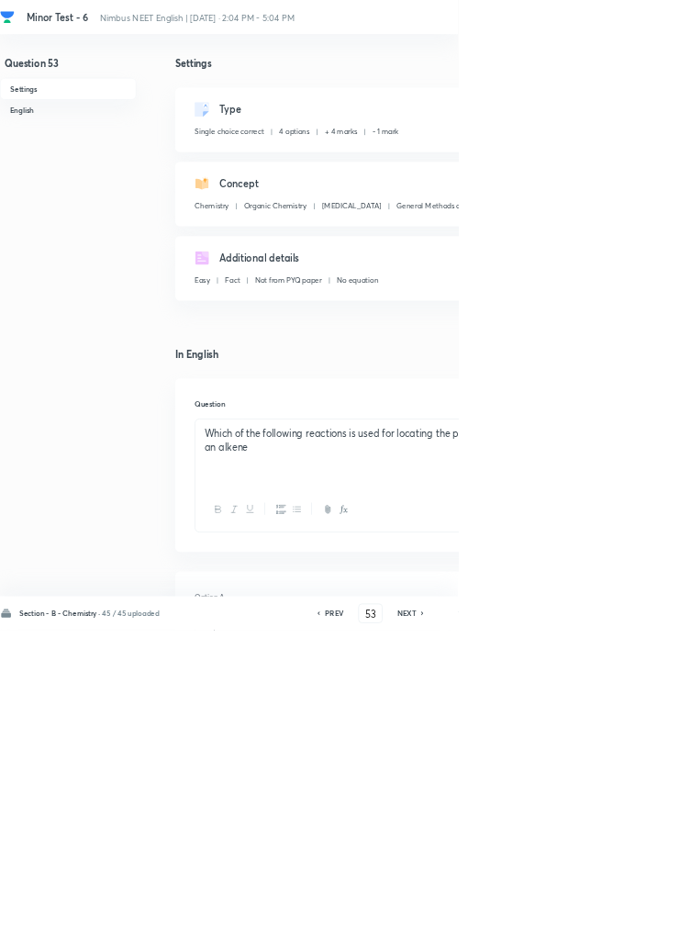
click at [639, 928] on icon at bounding box center [637, 926] width 4 height 6
type input "54"
checkbox input "true"
click at [639, 928] on icon at bounding box center [637, 926] width 4 height 6
type input "55"
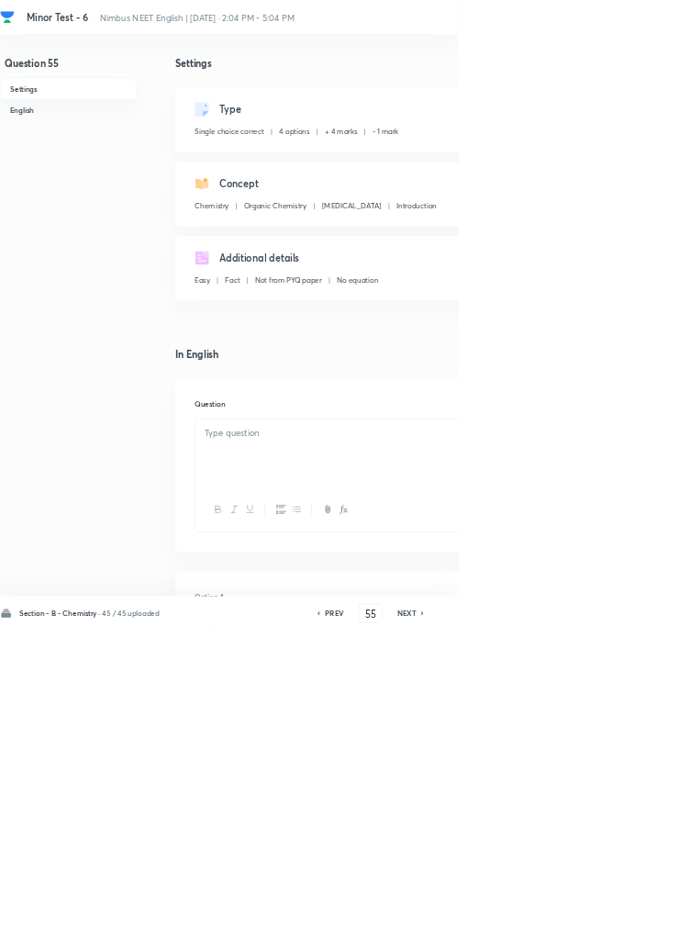
checkbox input "false"
checkbox input "true"
click at [639, 928] on icon at bounding box center [637, 926] width 4 height 6
type input "56"
checkbox input "false"
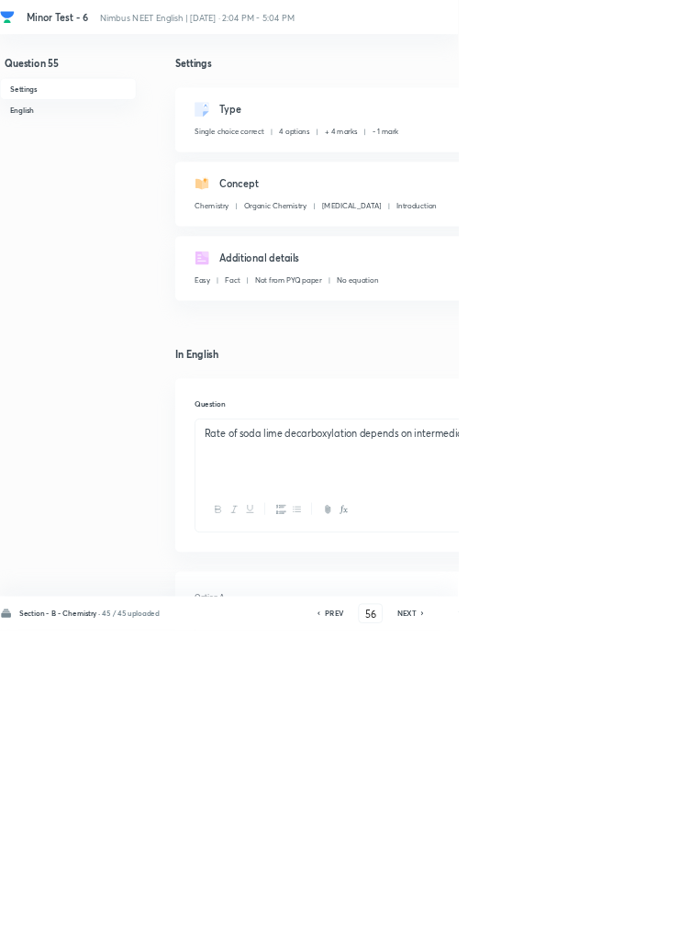
checkbox input "true"
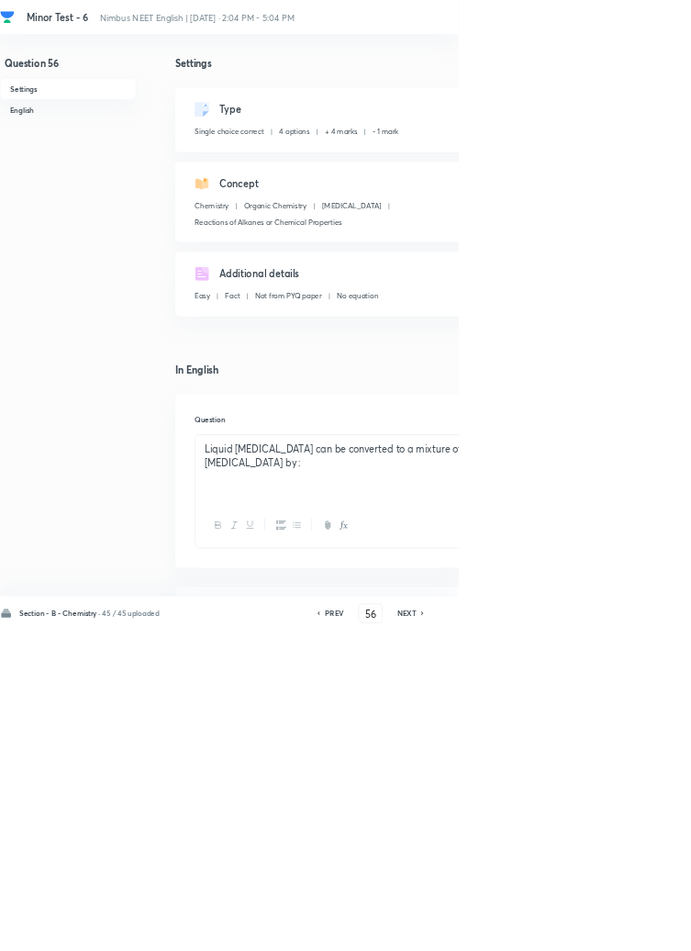
click at [639, 928] on icon at bounding box center [637, 926] width 4 height 6
type input "57"
checkbox input "false"
checkbox input "true"
click at [639, 928] on icon at bounding box center [637, 926] width 4 height 6
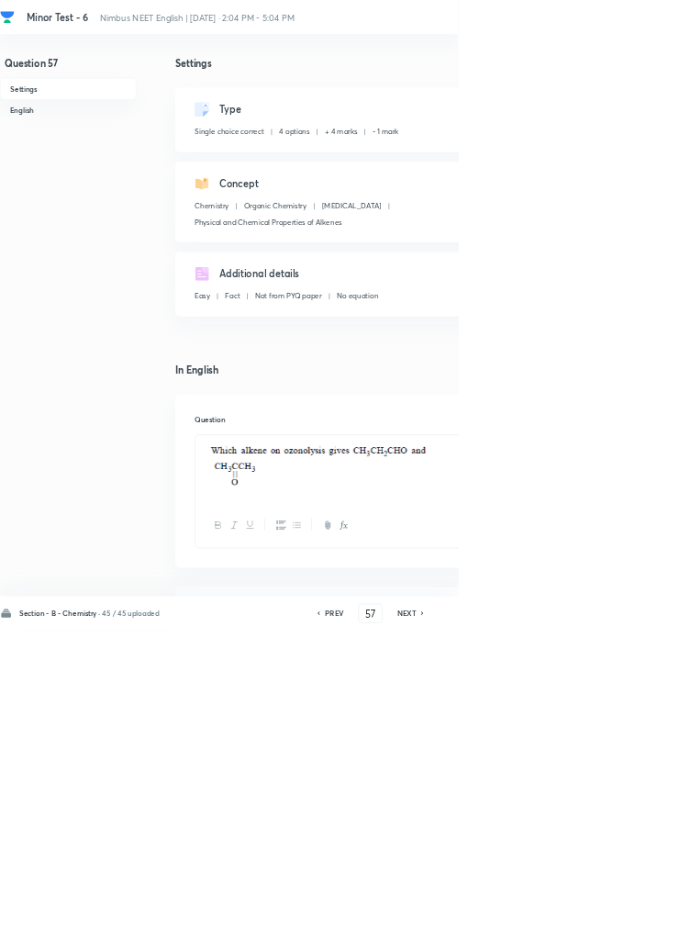
type input "58"
checkbox input "false"
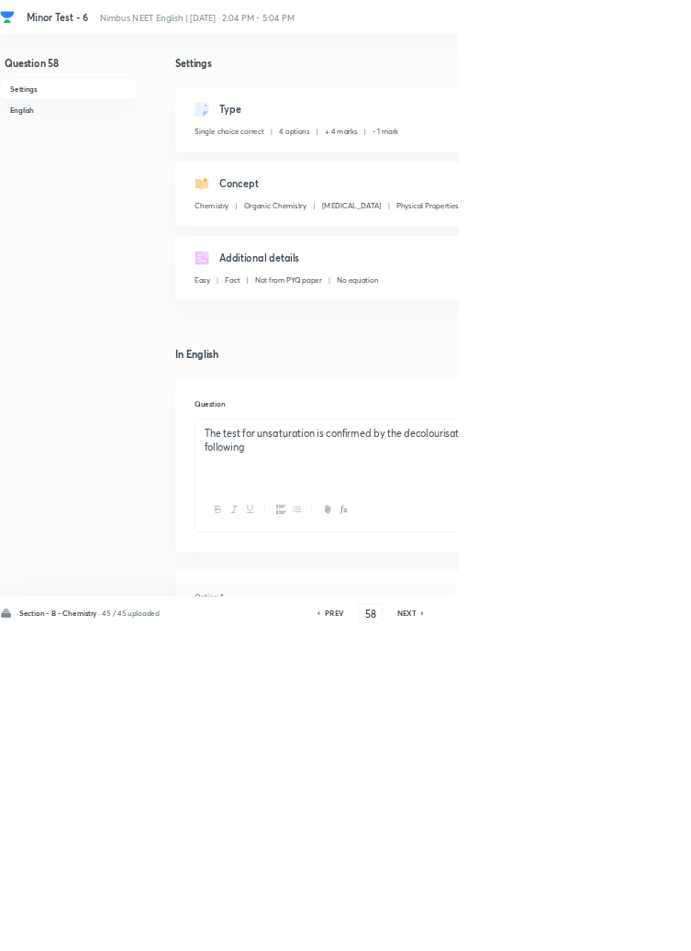
checkbox input "true"
click at [639, 928] on icon at bounding box center [637, 926] width 4 height 6
type input "59"
checkbox input "true"
click at [639, 928] on icon at bounding box center [637, 926] width 4 height 6
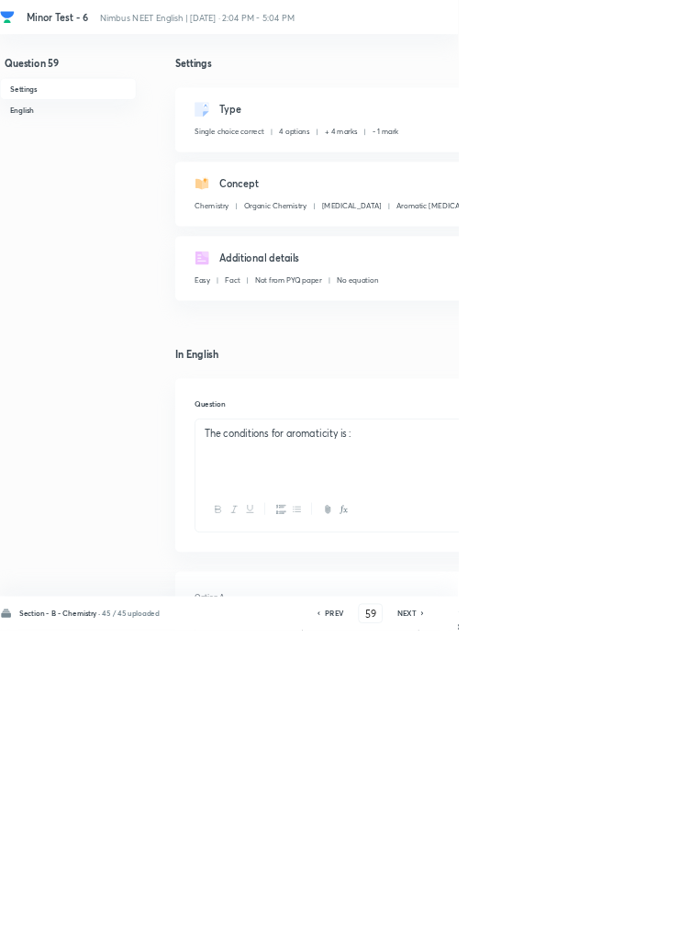
type input "60"
checkbox input "false"
checkbox input "true"
click at [639, 928] on icon at bounding box center [637, 926] width 4 height 6
type input "61"
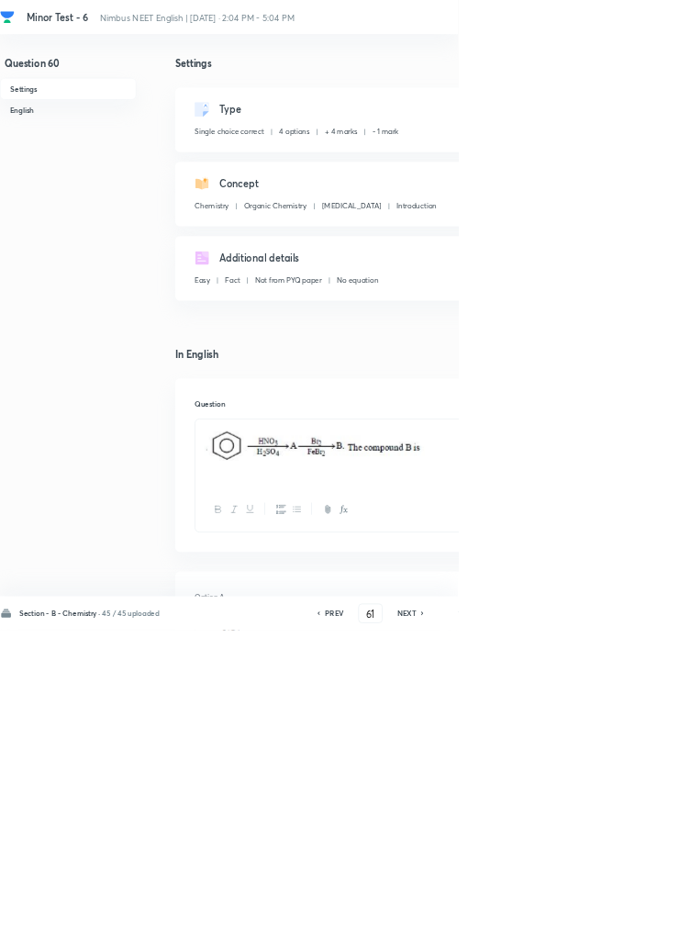
checkbox input "false"
checkbox input "true"
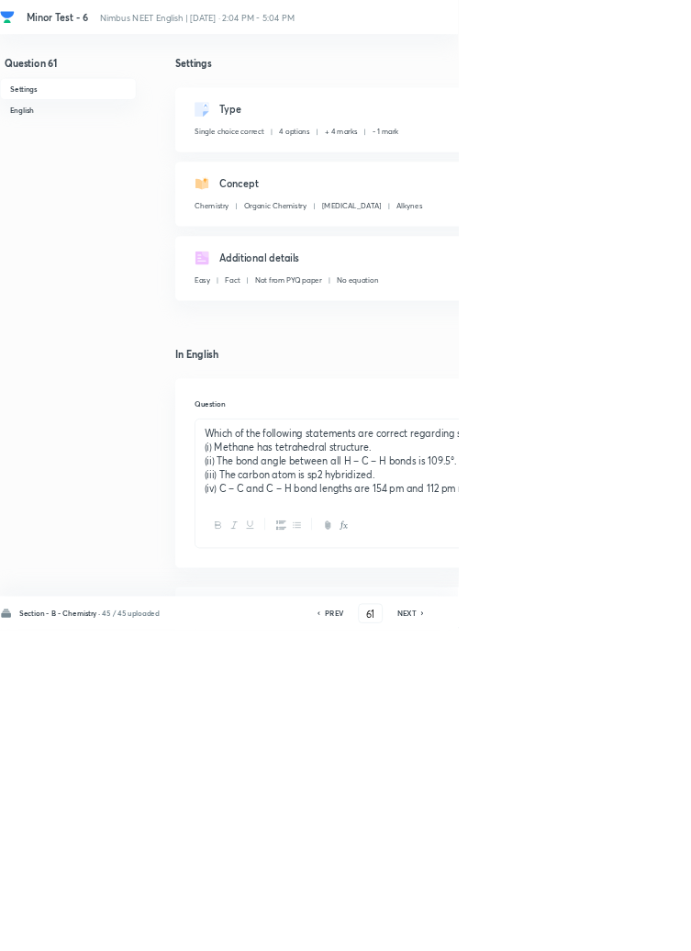
click at [639, 928] on icon at bounding box center [637, 926] width 4 height 6
type input "62"
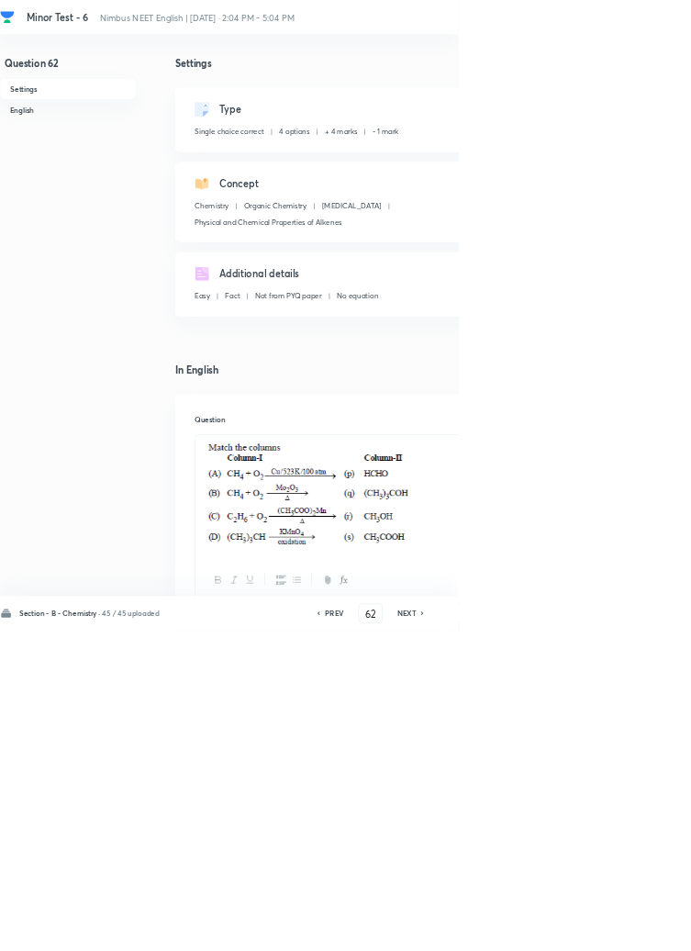
checkbox input "true"
click at [639, 928] on icon at bounding box center [637, 926] width 4 height 6
type input "63"
checkbox input "false"
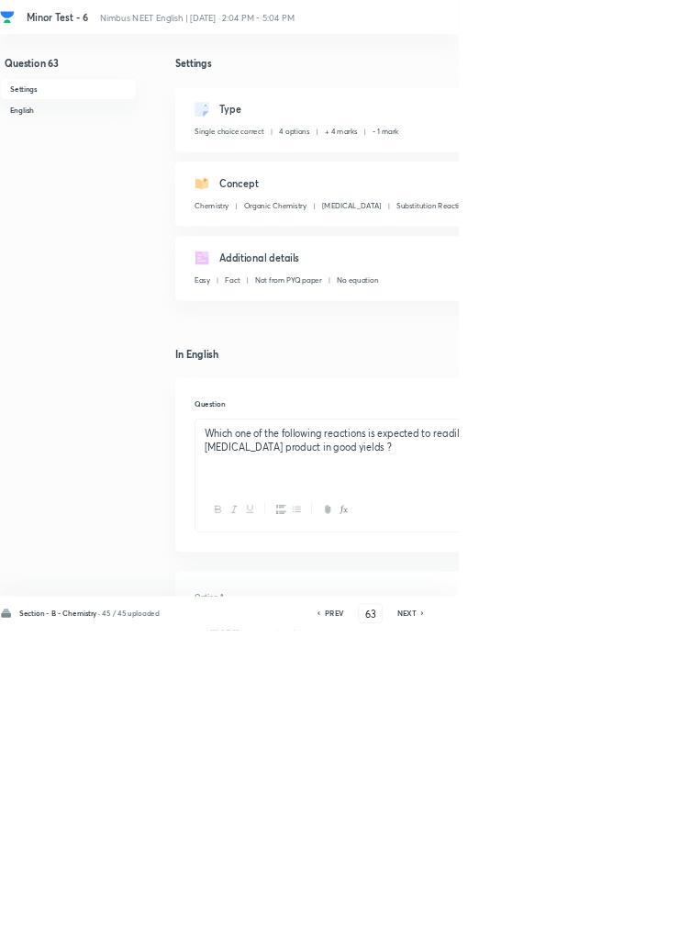
checkbox input "true"
click at [639, 928] on icon at bounding box center [637, 926] width 4 height 6
type input "64"
checkbox input "false"
checkbox input "true"
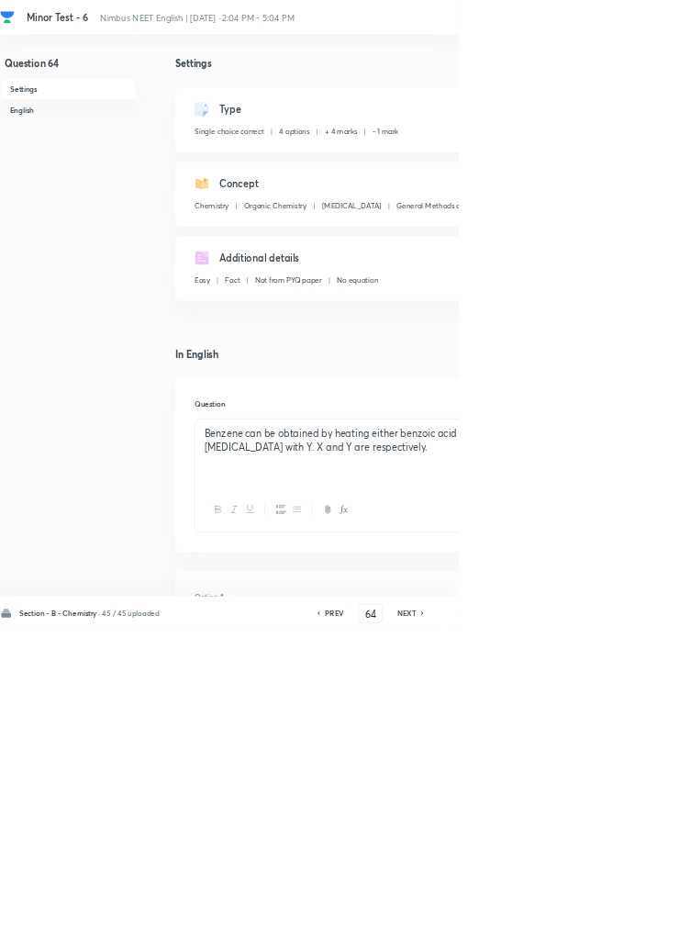
click at [639, 928] on icon at bounding box center [637, 926] width 4 height 6
type input "65"
checkbox input "false"
checkbox input "true"
click at [639, 930] on icon at bounding box center [638, 925] width 6 height 9
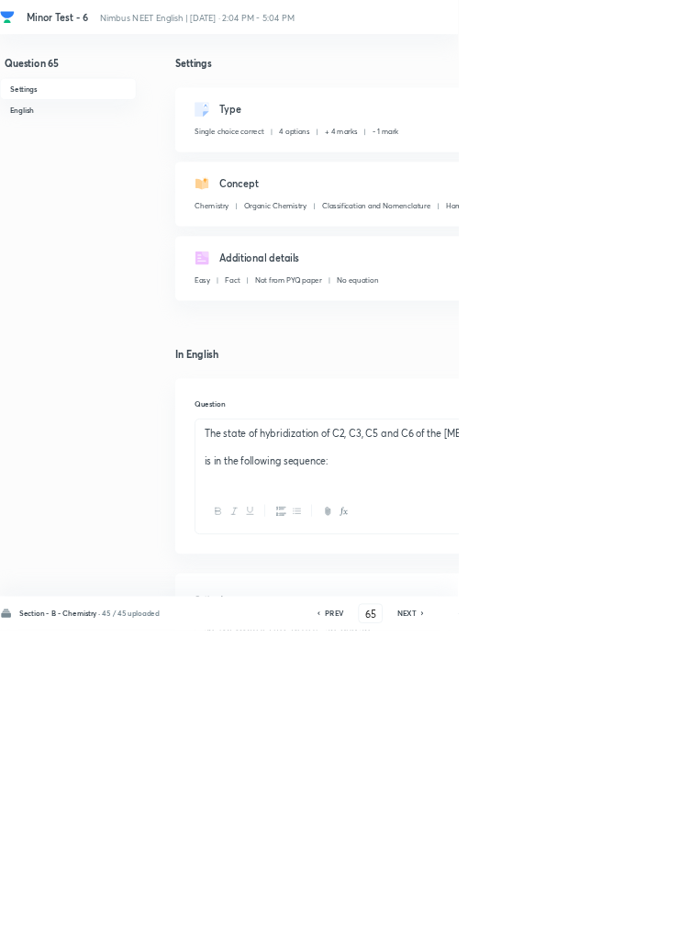
type input "66"
checkbox input "true"
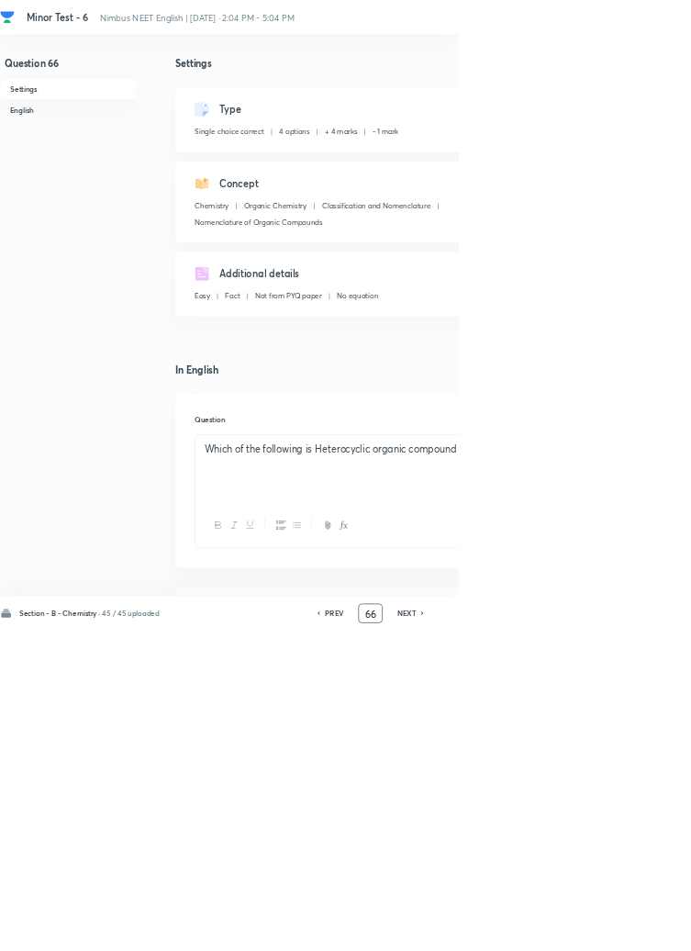
click at [569, 942] on input "66" at bounding box center [559, 926] width 35 height 32
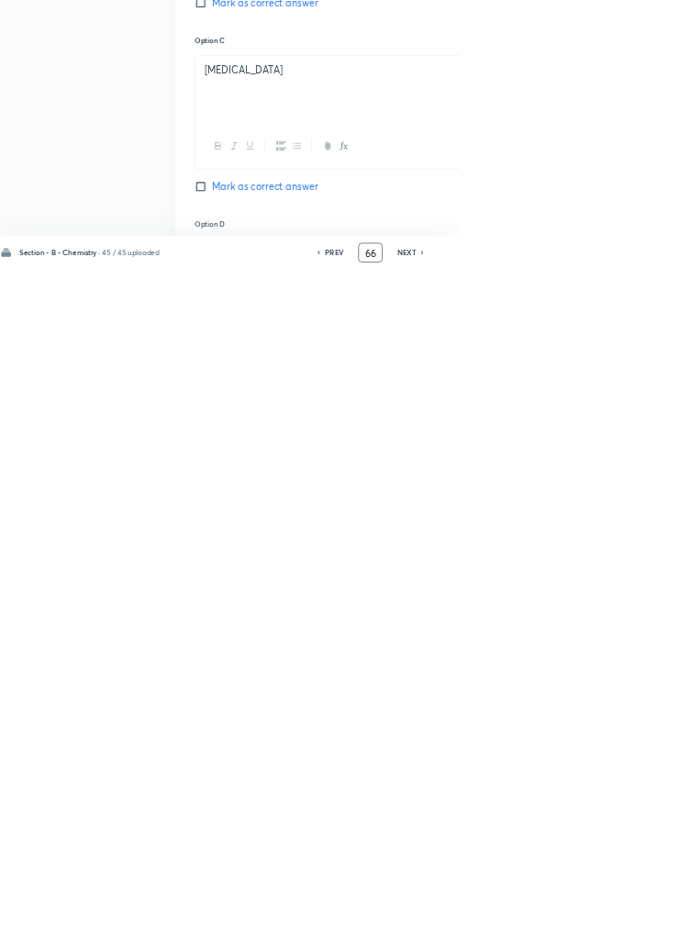
scroll to position [872, 0]
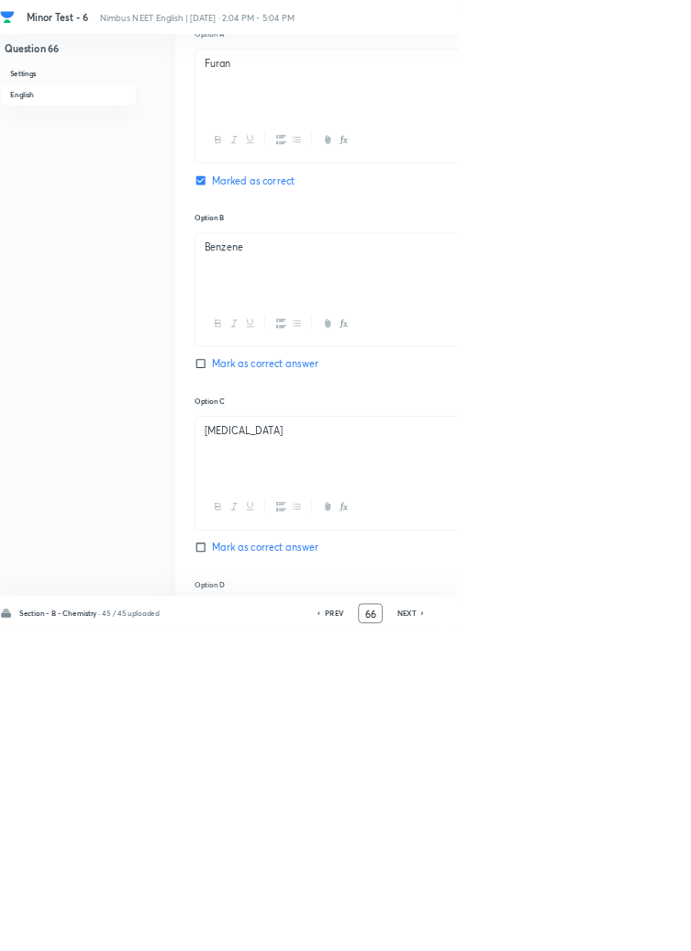
click at [569, 942] on input "66" at bounding box center [559, 926] width 35 height 32
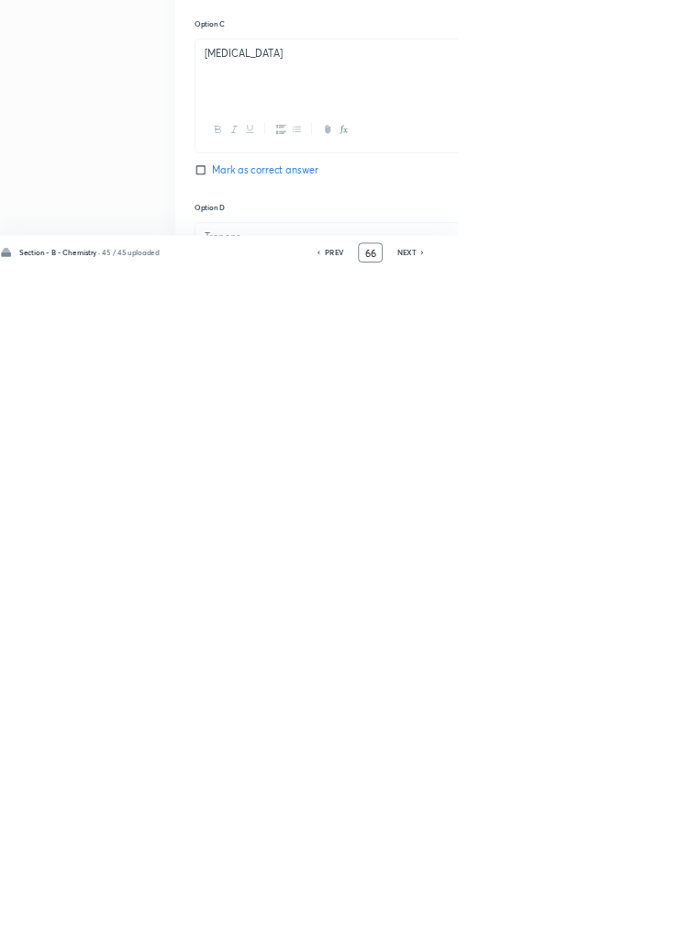
scroll to position [1034, 0]
type input "6"
type input "90"
checkbox input "false"
checkbox input "true"
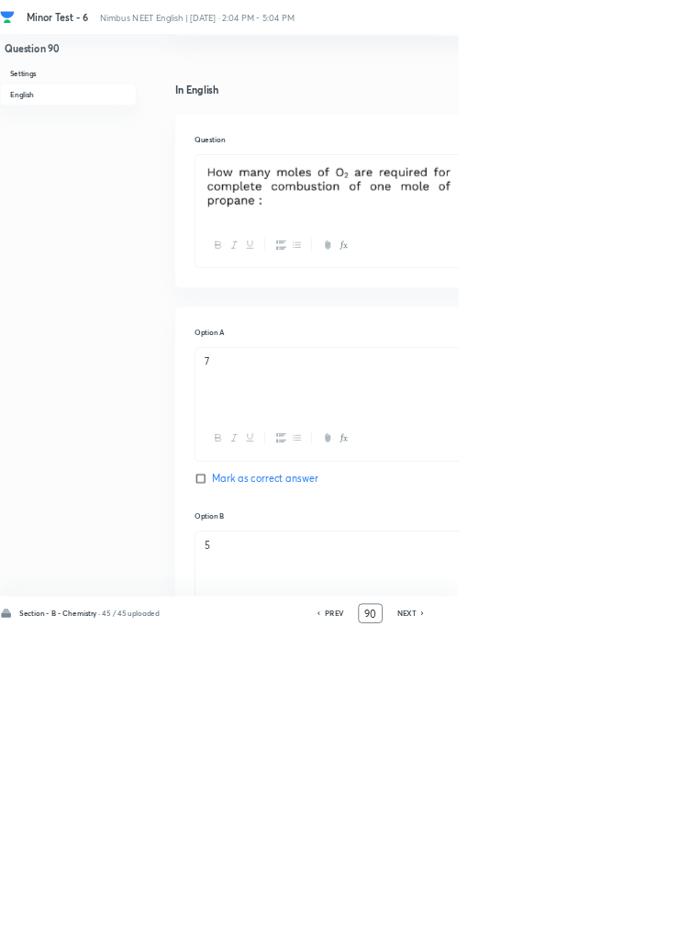
scroll to position [0, 0]
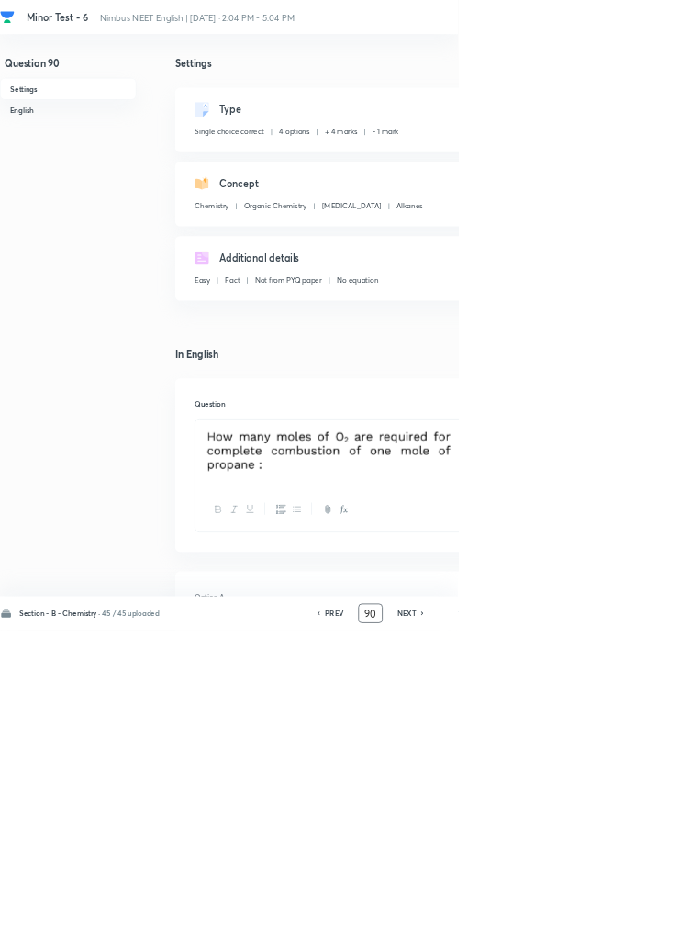
click at [514, 934] on h6 "PREV" at bounding box center [504, 925] width 28 height 17
type input "89"
checkbox input "false"
checkbox input "true"
click at [521, 934] on div "PREV" at bounding box center [501, 925] width 49 height 17
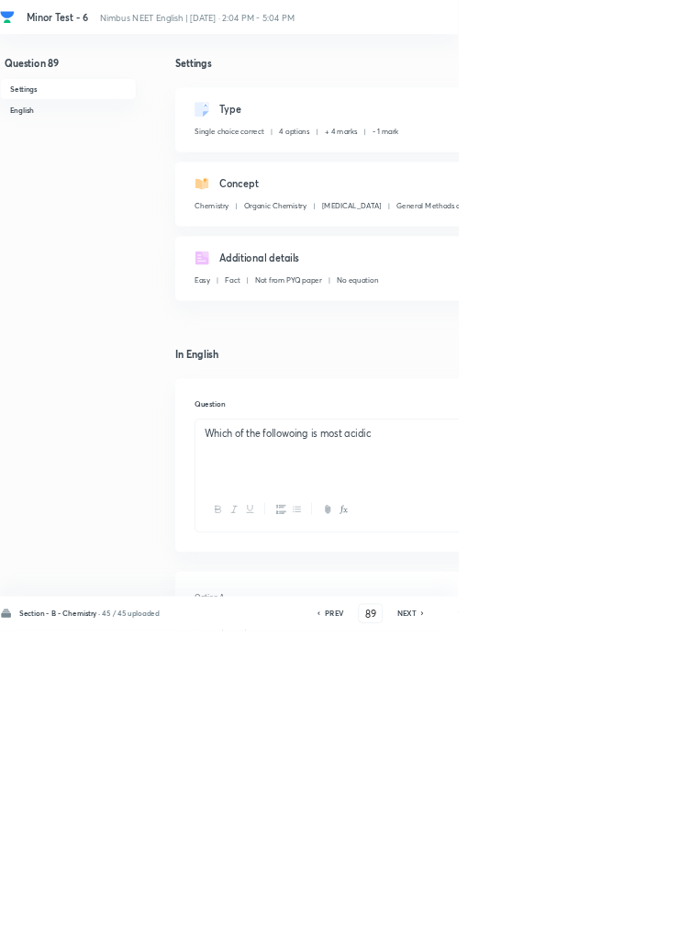
type input "88"
checkbox input "false"
checkbox input "true"
click at [555, 942] on input "88" at bounding box center [559, 926] width 35 height 32
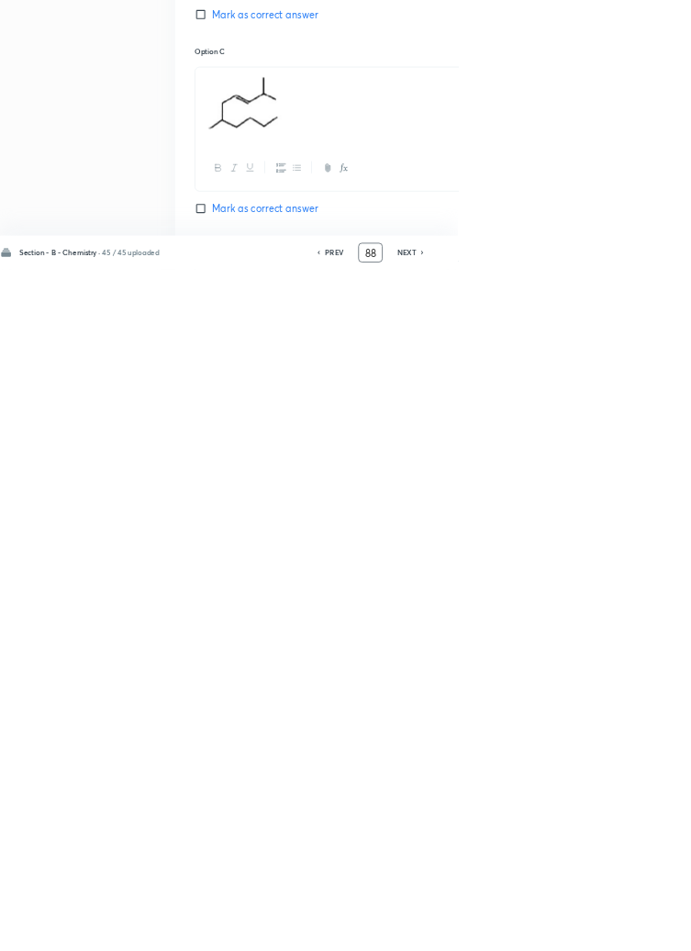
scroll to position [872, 0]
click at [502, 934] on h6 "PREV" at bounding box center [504, 925] width 28 height 17
type input "87"
checkbox input "false"
checkbox input "true"
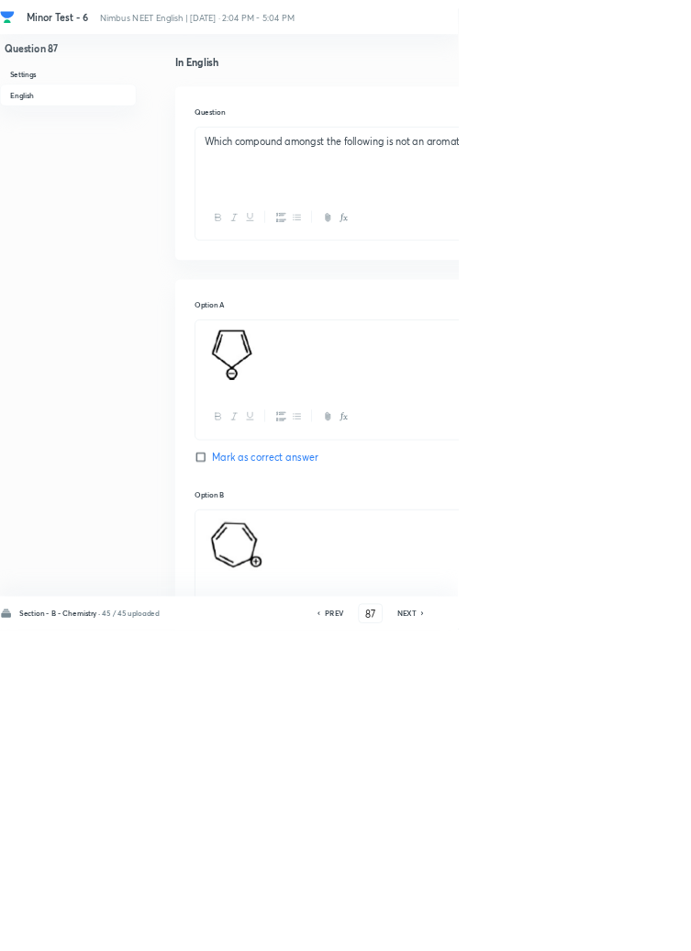
scroll to position [0, 0]
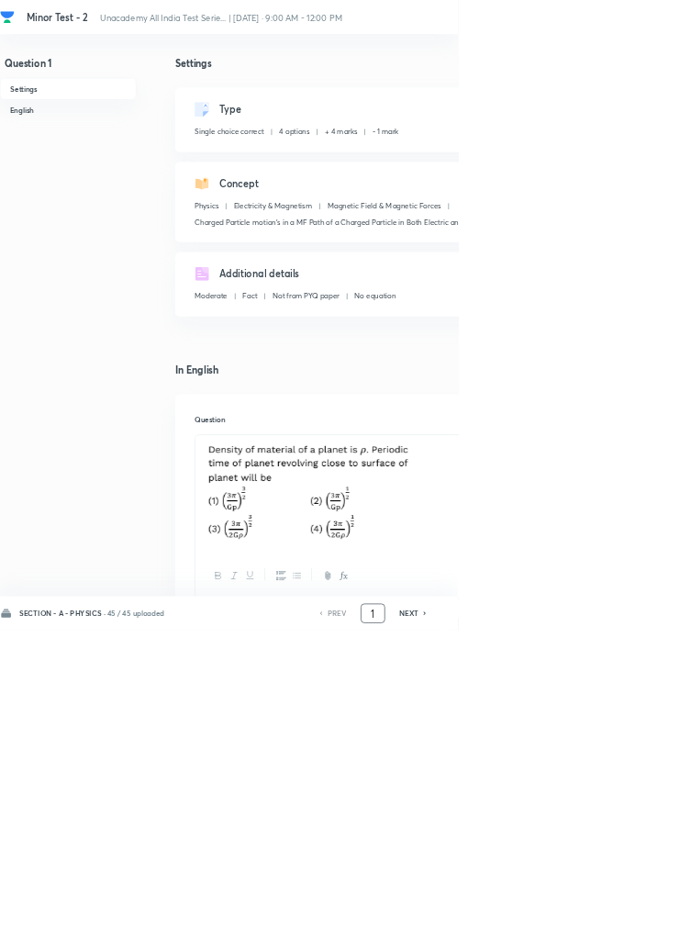
click at [573, 942] on input "1" at bounding box center [562, 926] width 35 height 32
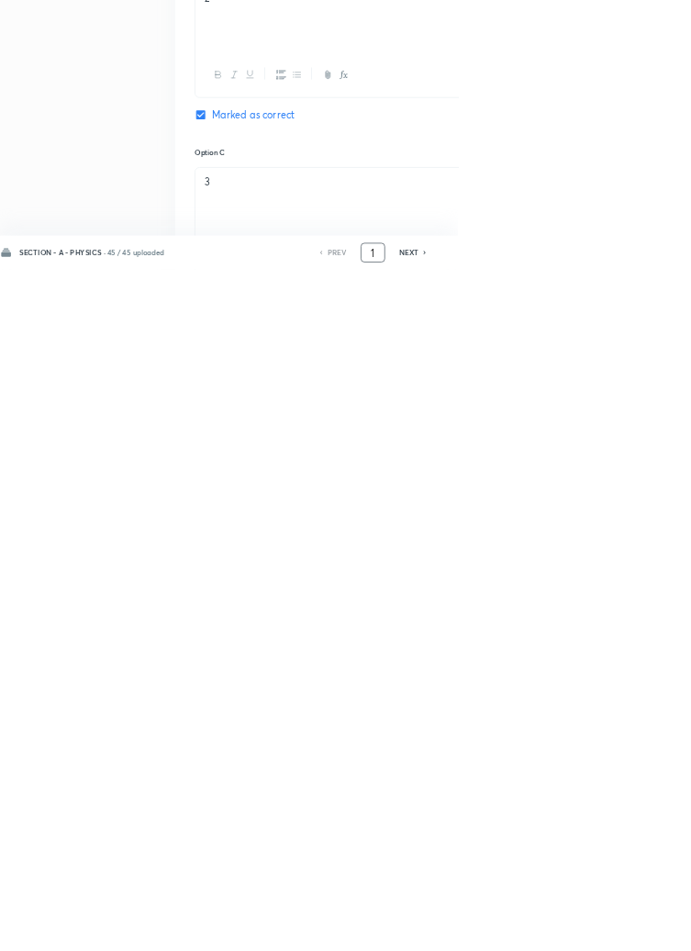
scroll to position [872, 0]
type input "46"
checkbox input "false"
checkbox input "true"
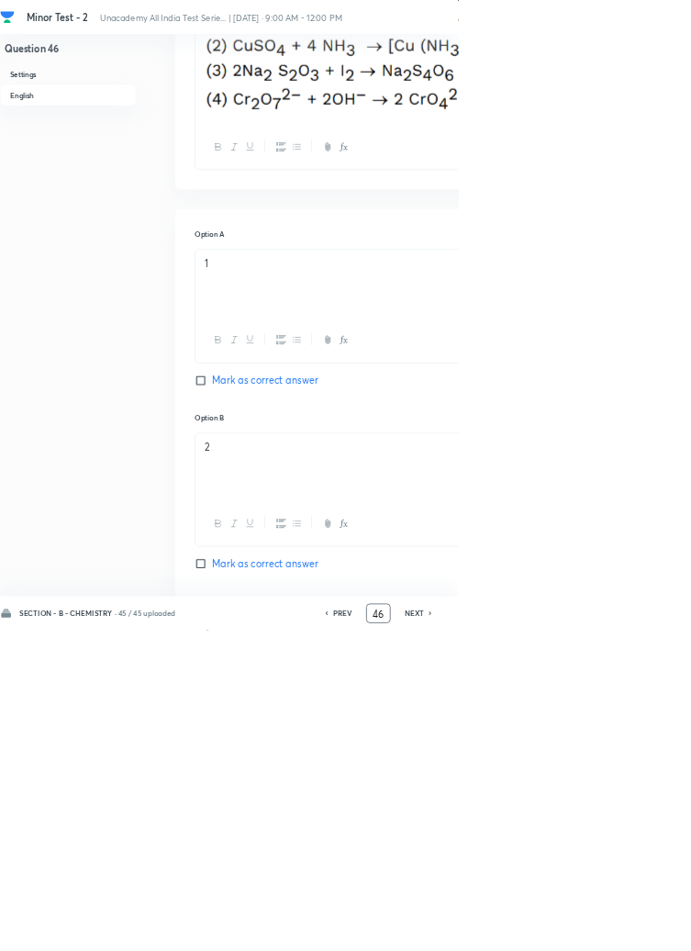
scroll to position [0, 0]
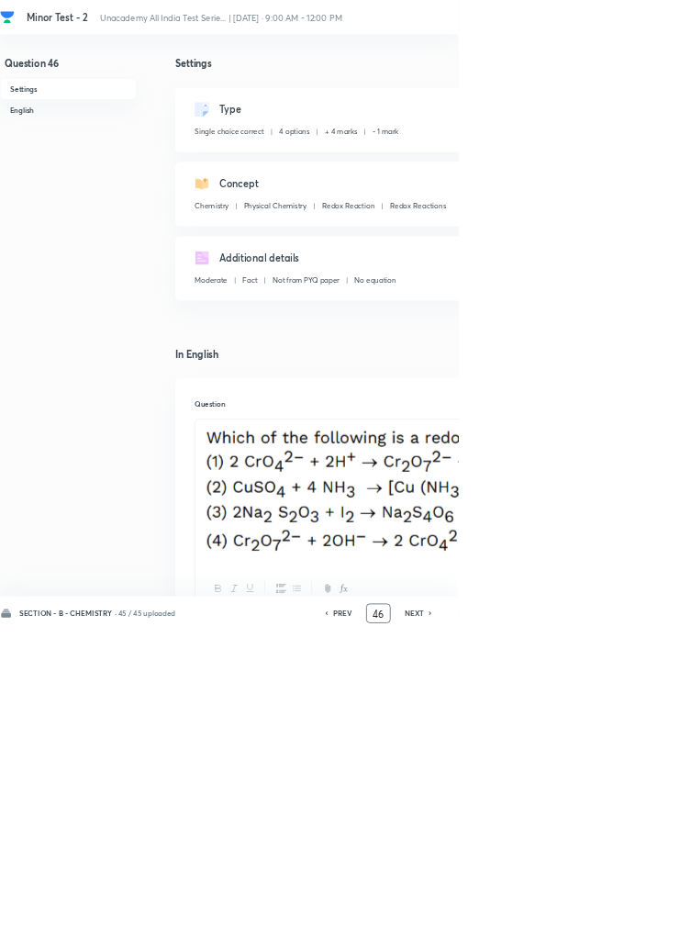
click at [649, 930] on icon at bounding box center [650, 925] width 6 height 9
type input "47"
checkbox input "false"
checkbox input "true"
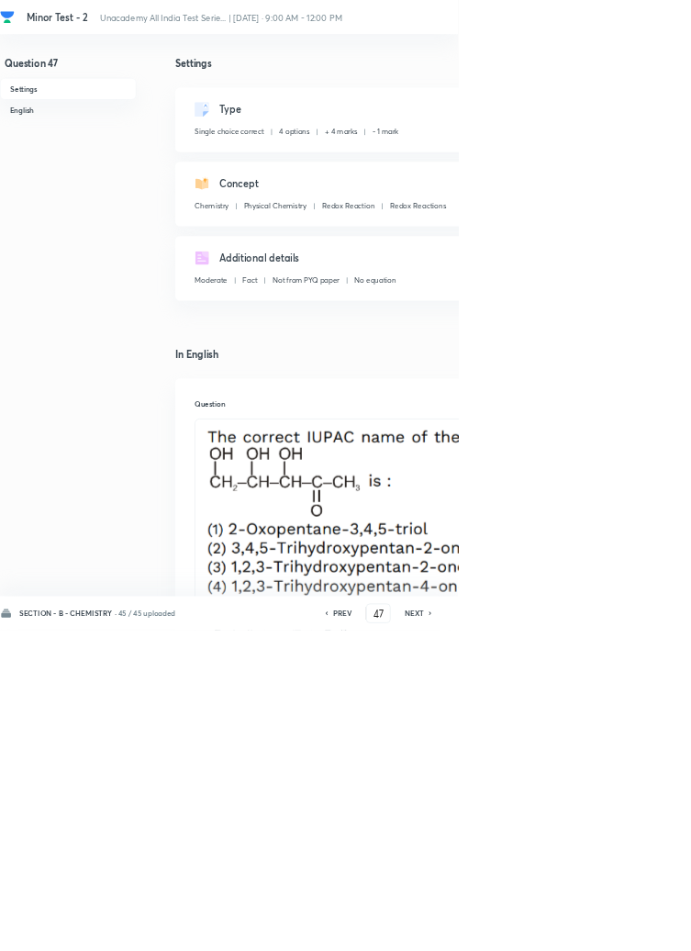
click at [650, 928] on icon at bounding box center [649, 926] width 4 height 6
type input "48"
checkbox input "false"
checkbox input "true"
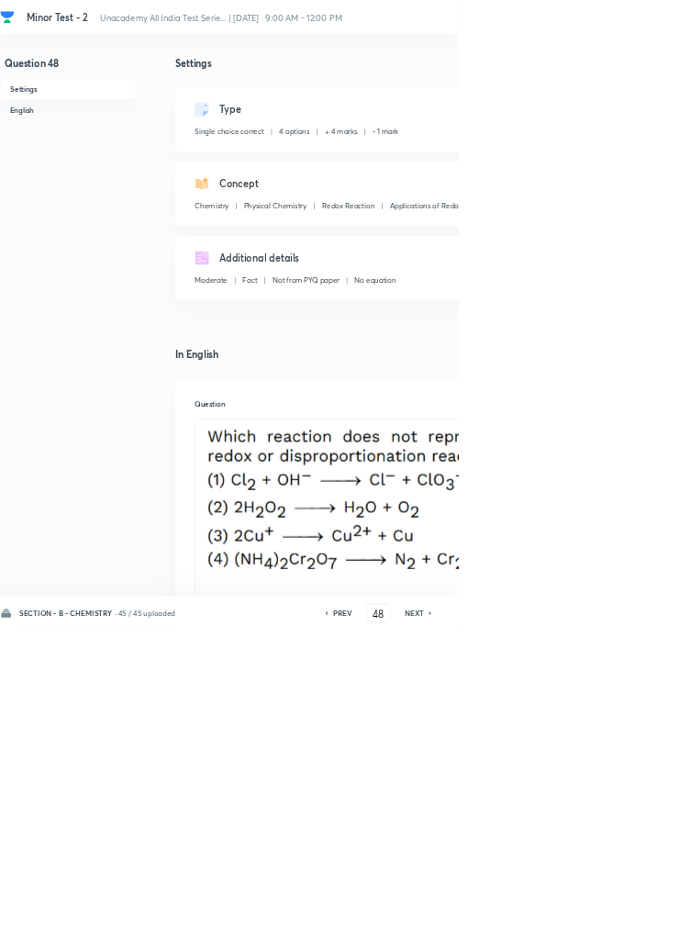
click at [650, 928] on icon at bounding box center [649, 926] width 4 height 6
type input "49"
checkbox input "false"
checkbox input "true"
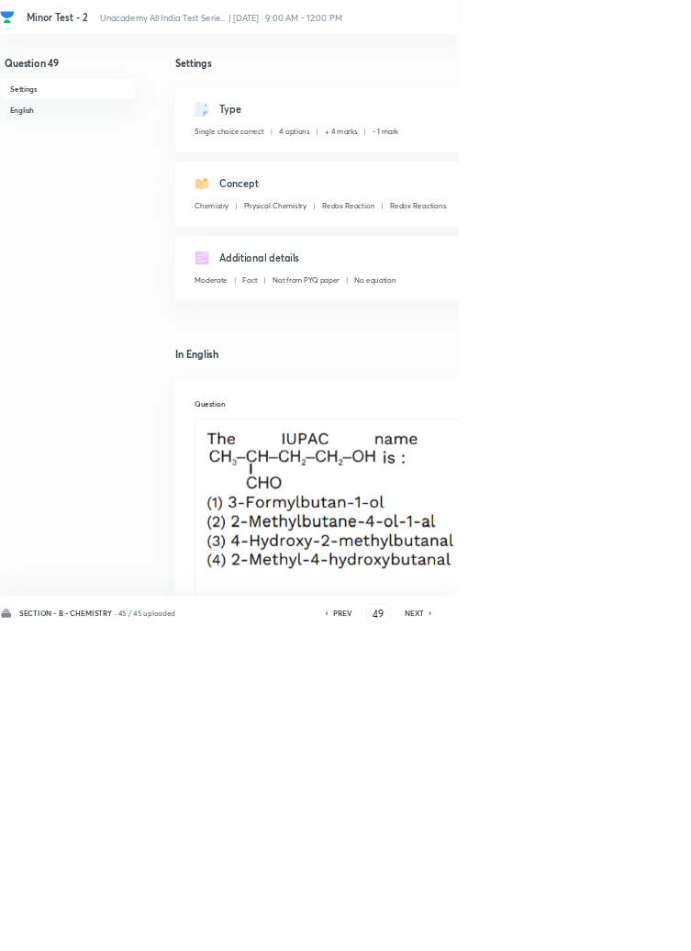
click at [650, 928] on icon at bounding box center [649, 926] width 4 height 6
type input "50"
checkbox input "false"
checkbox input "true"
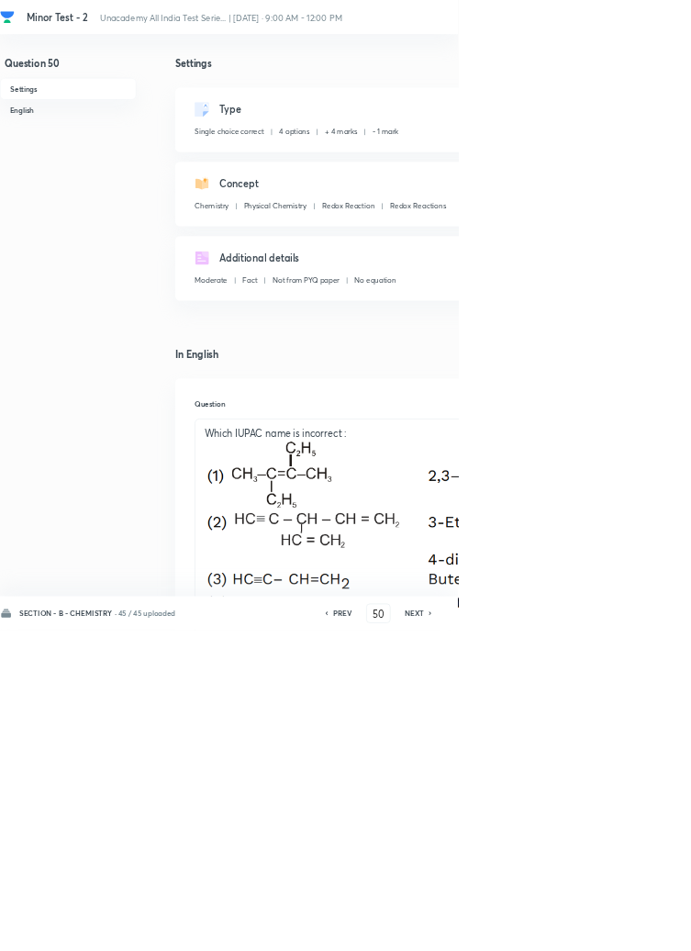
click at [649, 930] on icon at bounding box center [650, 925] width 6 height 9
type input "51"
checkbox input "true"
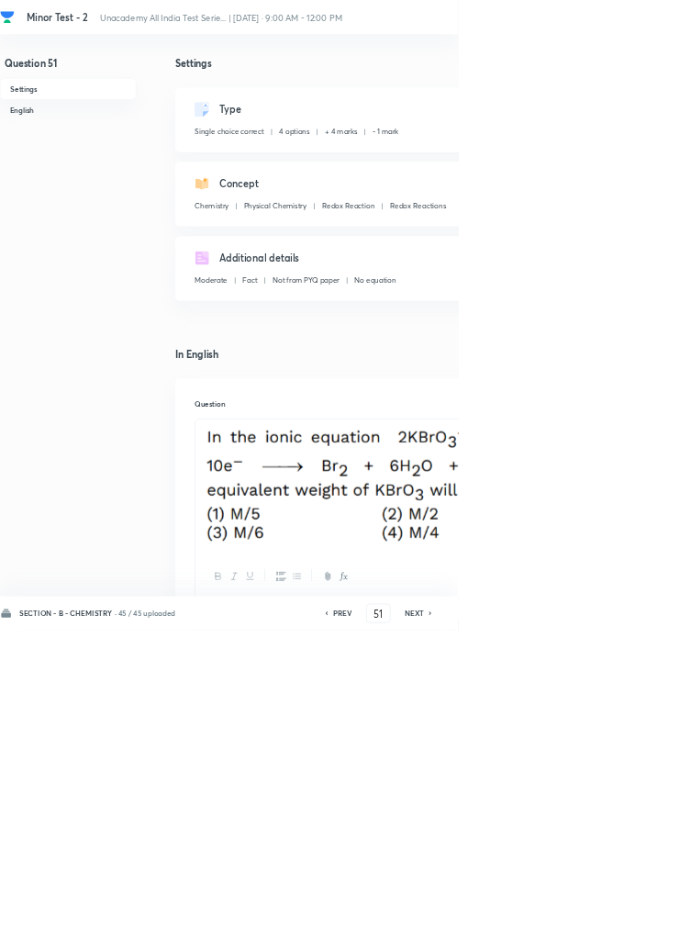
click at [650, 928] on icon at bounding box center [649, 926] width 4 height 6
type input "52"
checkbox input "false"
checkbox input "true"
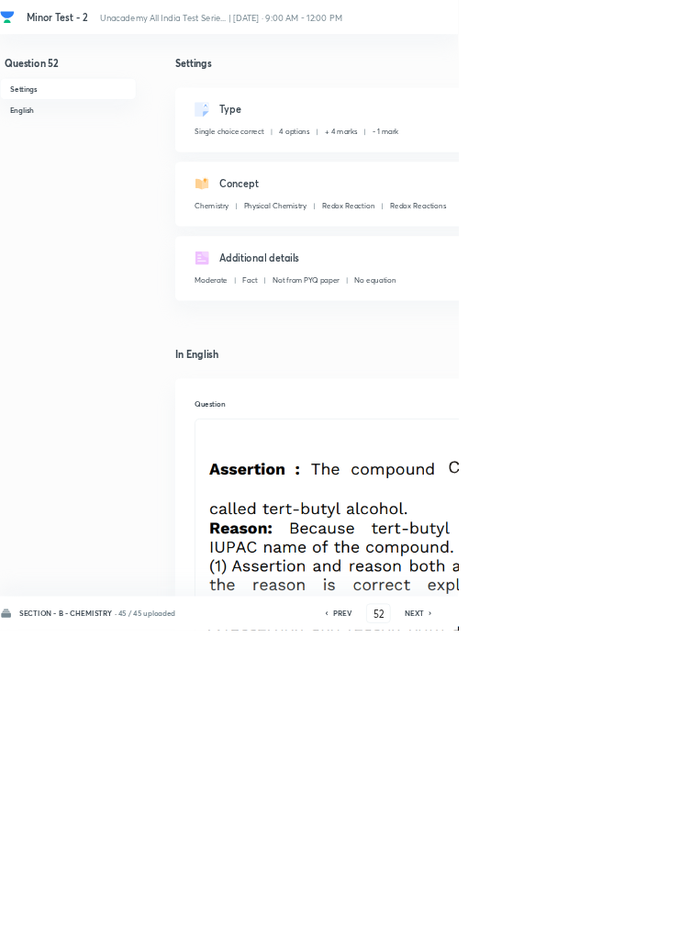
click at [651, 930] on icon at bounding box center [650, 925] width 6 height 9
type input "53"
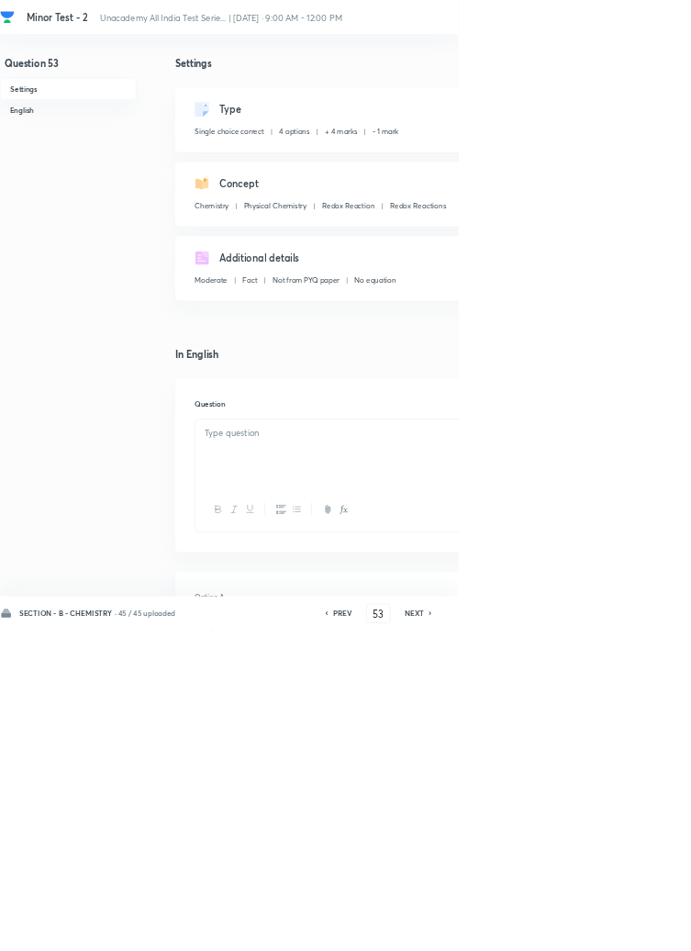
checkbox input "true"
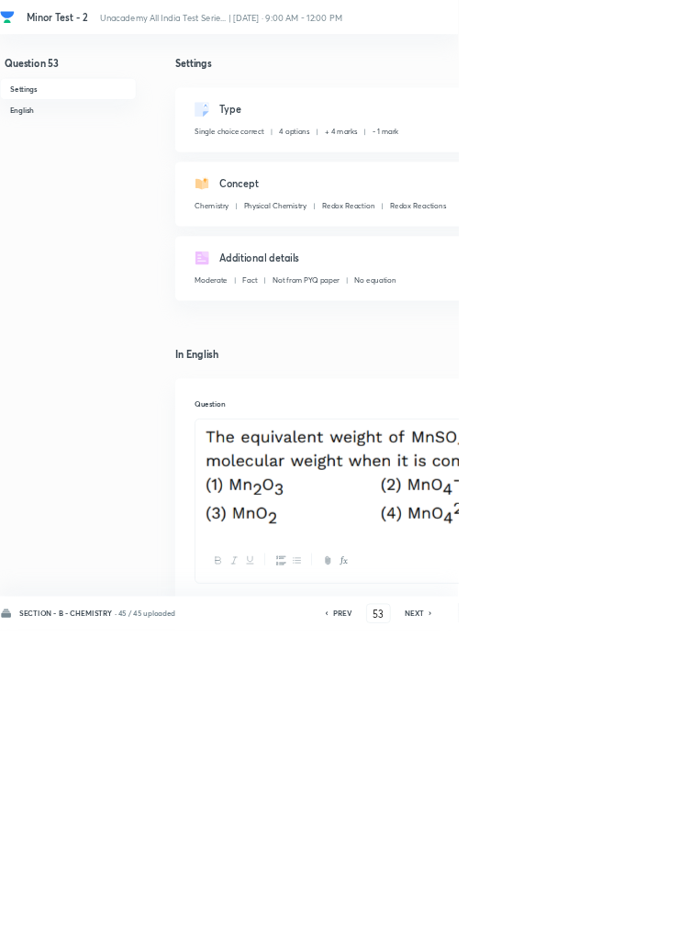
click at [652, 930] on icon at bounding box center [650, 925] width 6 height 9
type input "54"
checkbox input "true"
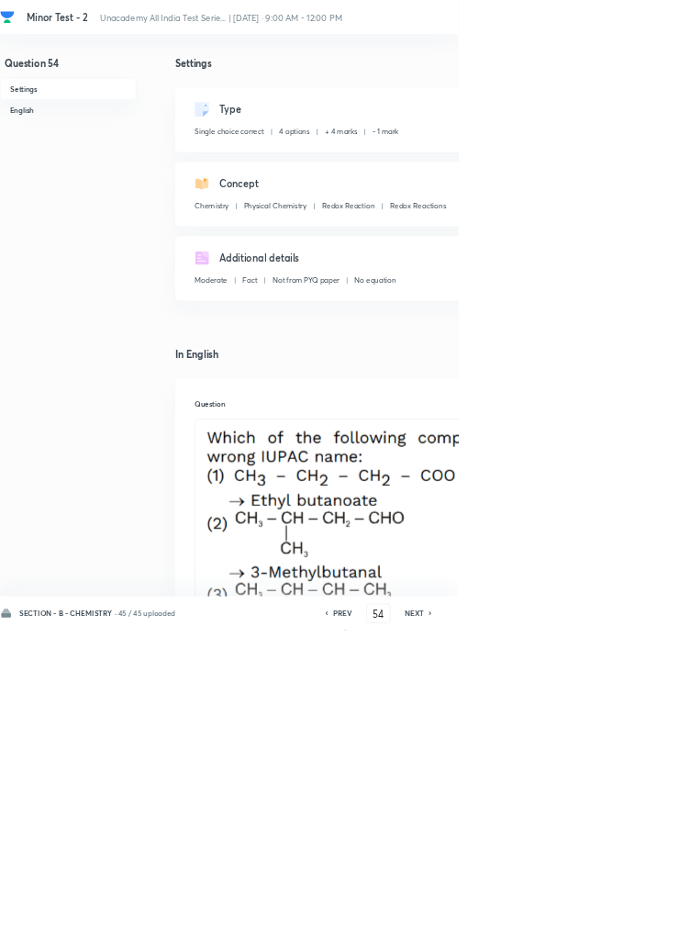
click at [650, 928] on icon at bounding box center [649, 926] width 4 height 6
type input "55"
checkbox input "false"
checkbox input "true"
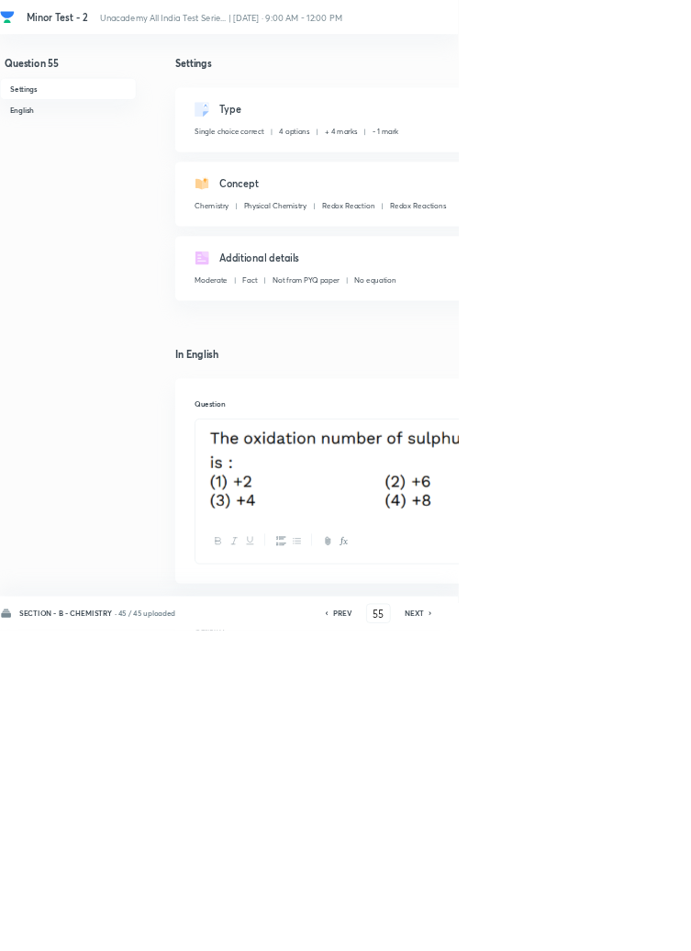
click at [650, 928] on icon at bounding box center [649, 926] width 4 height 6
type input "56"
checkbox input "true"
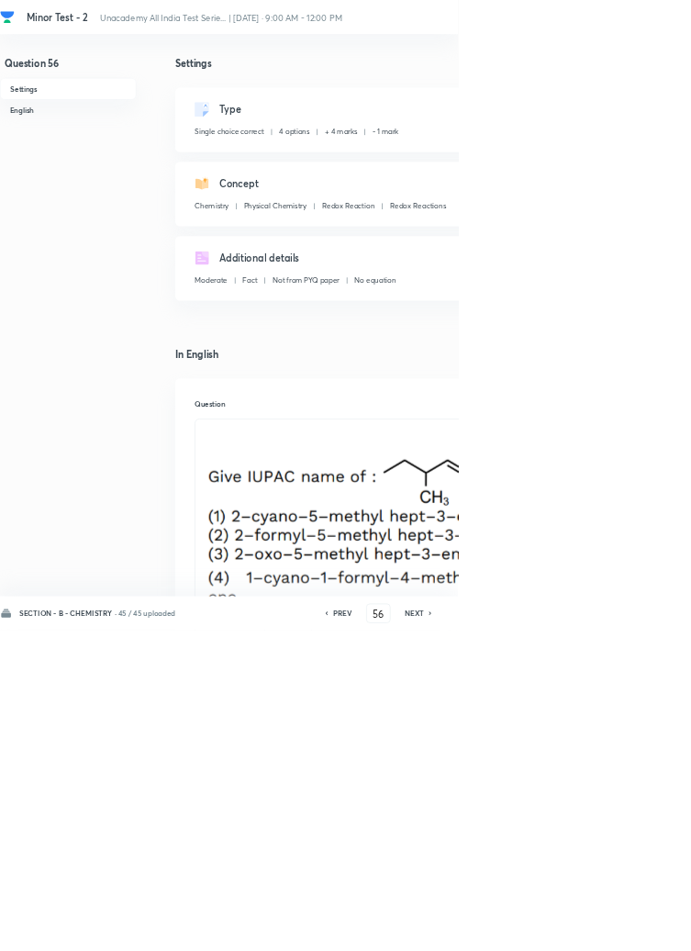
click at [649, 930] on icon at bounding box center [650, 925] width 6 height 9
type input "57"
checkbox input "false"
checkbox input "true"
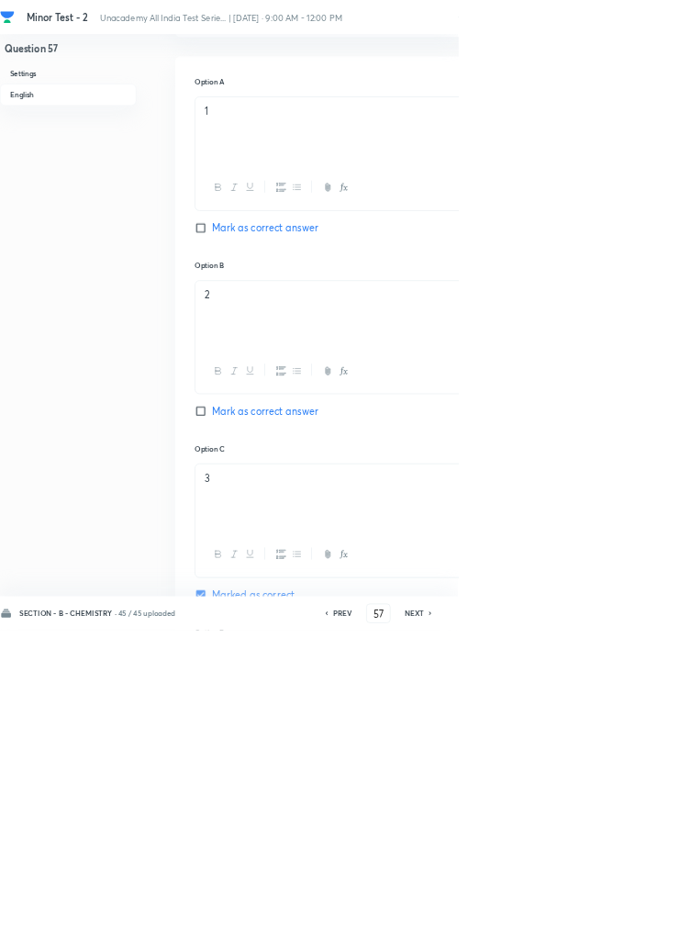
scroll to position [876, 0]
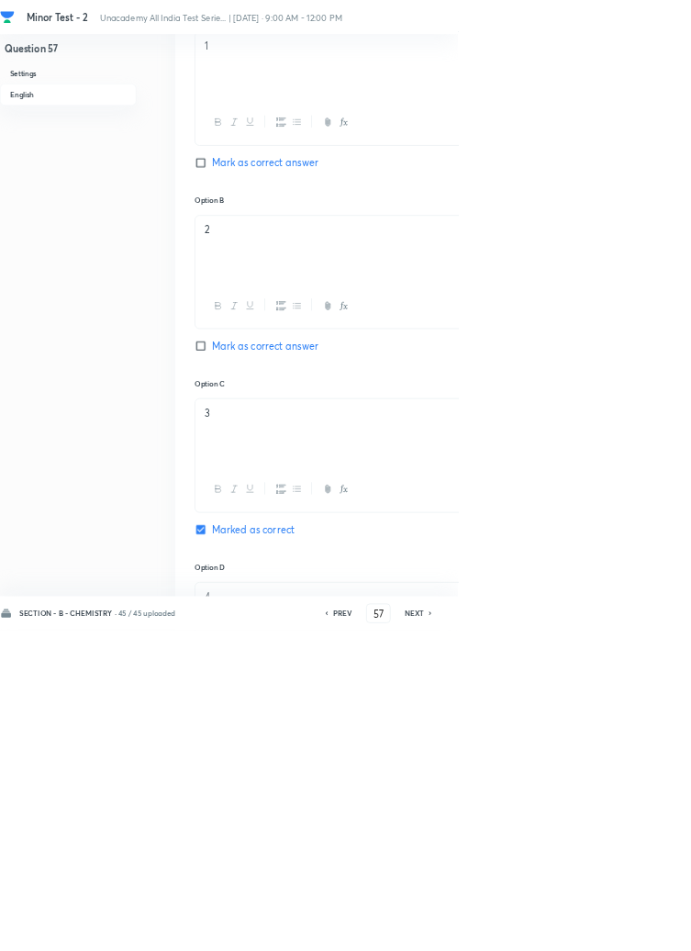
click at [649, 930] on icon at bounding box center [650, 925] width 6 height 9
type input "58"
checkbox input "false"
checkbox input "true"
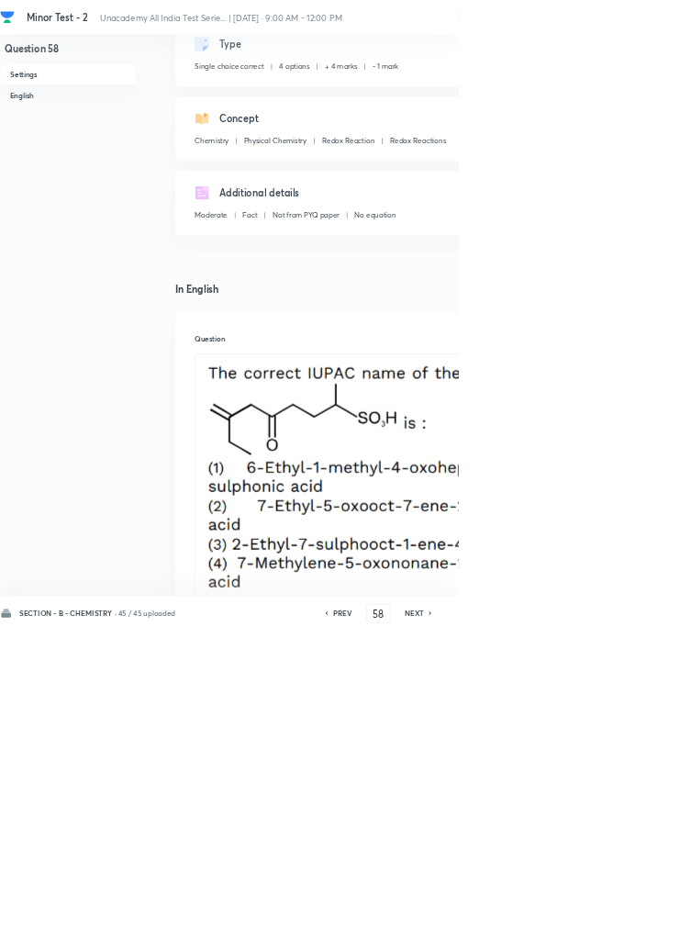
scroll to position [0, 0]
